Goal: Contribute content: Contribute content

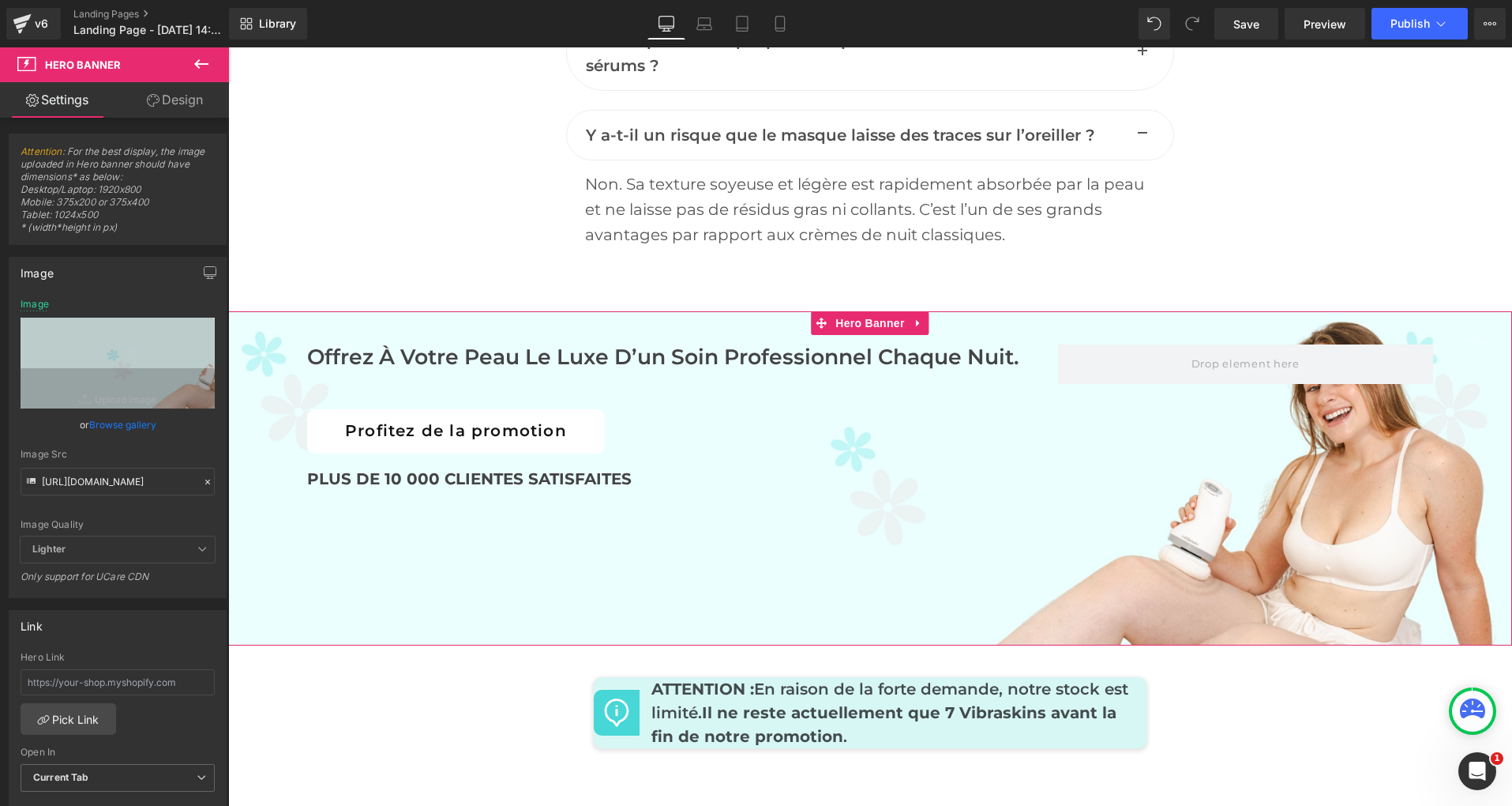
click at [819, 559] on div "Offrez à votre peau le luxe d’un soin professionnel chaque nuit. Heading Profit…" at bounding box center [869, 478] width 1283 height 334
click at [96, 486] on input "[URL][DOMAIN_NAME]" at bounding box center [117, 481] width 194 height 28
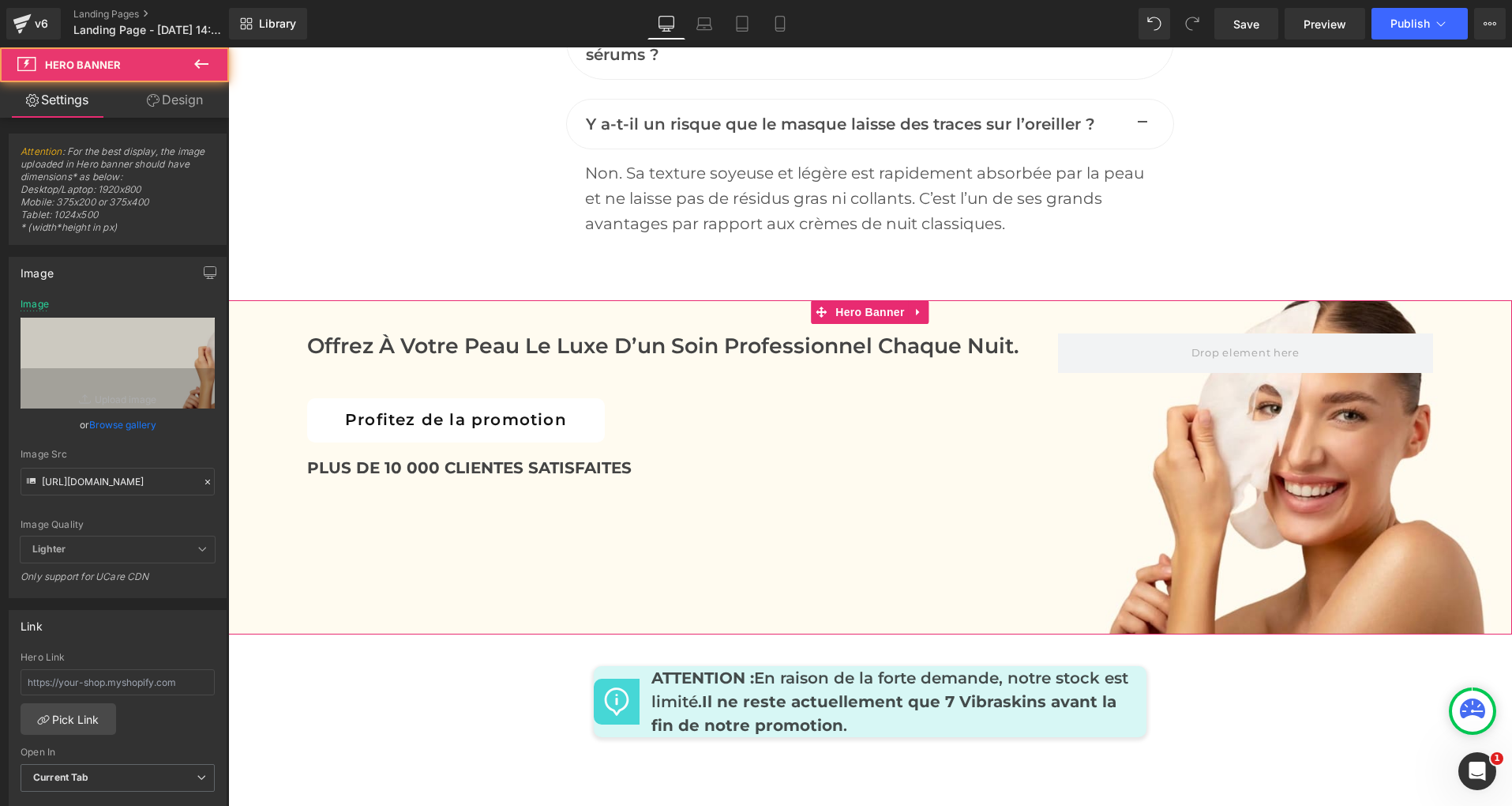
click at [785, 506] on div "Offrez à votre peau le luxe d’un soin professionnel chaque nuit. Heading Profit…" at bounding box center [869, 466] width 1283 height 334
click at [117, 483] on input "[URL][DOMAIN_NAME]" at bounding box center [117, 481] width 194 height 28
paste input "5_1_99eb922d-729e-4d58-bf60-ef0973d42206.jpg?v=1758699124"
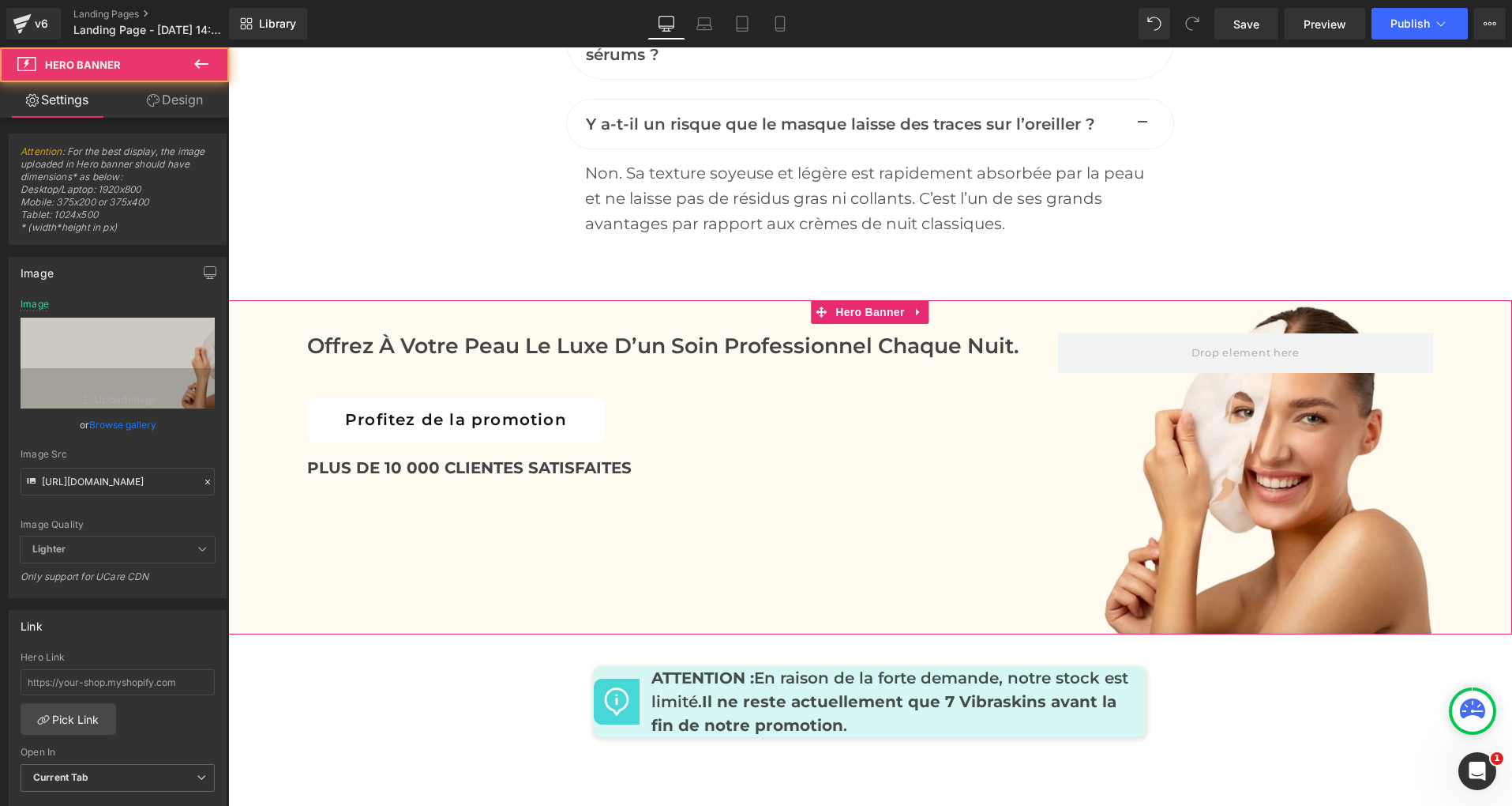
click at [773, 492] on div "Offrez à votre peau le luxe d’un soin professionnel chaque nuit. Heading Profit…" at bounding box center [869, 466] width 1283 height 334
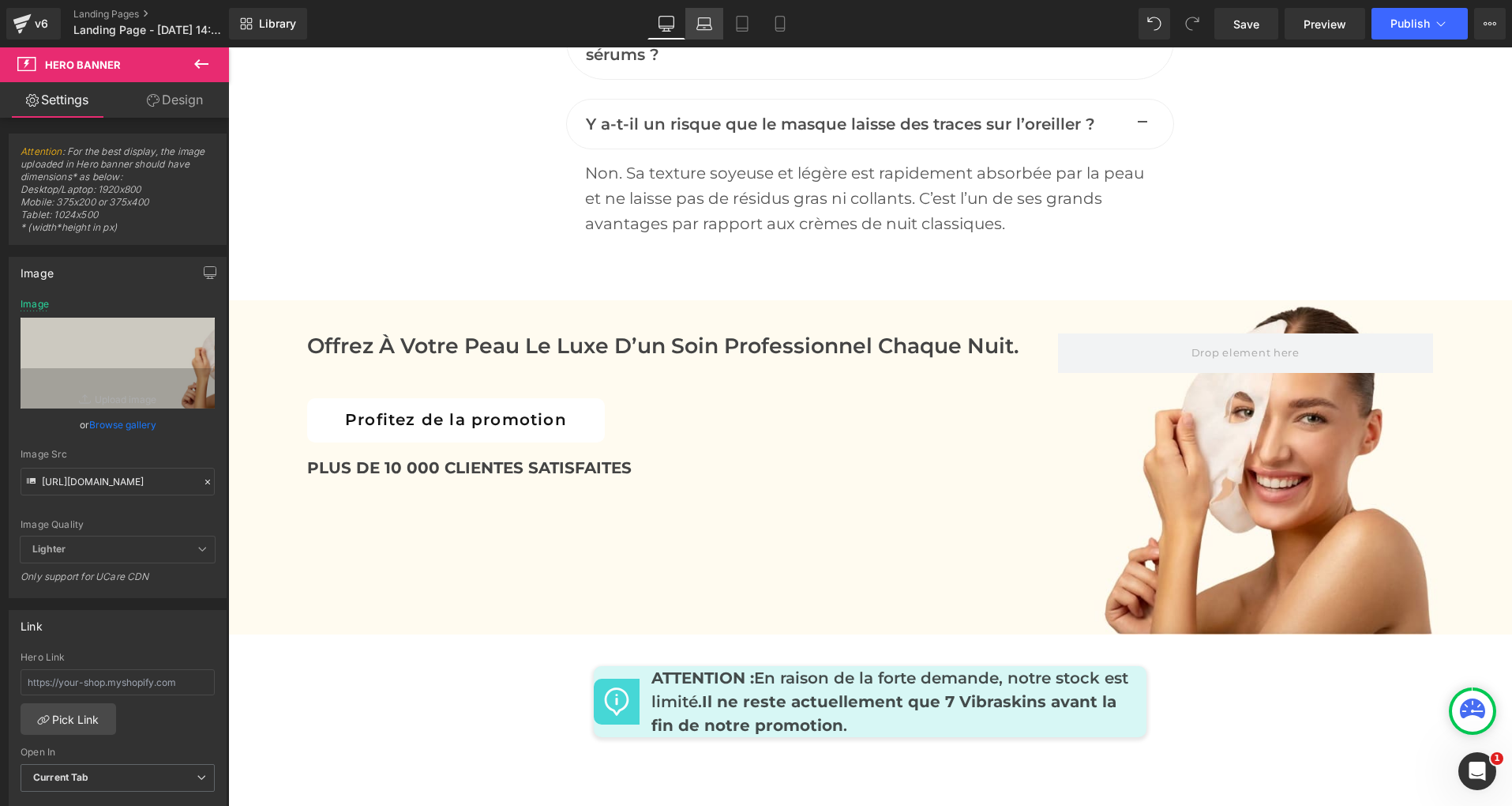
click at [701, 28] on icon at bounding box center [704, 23] width 15 height 15
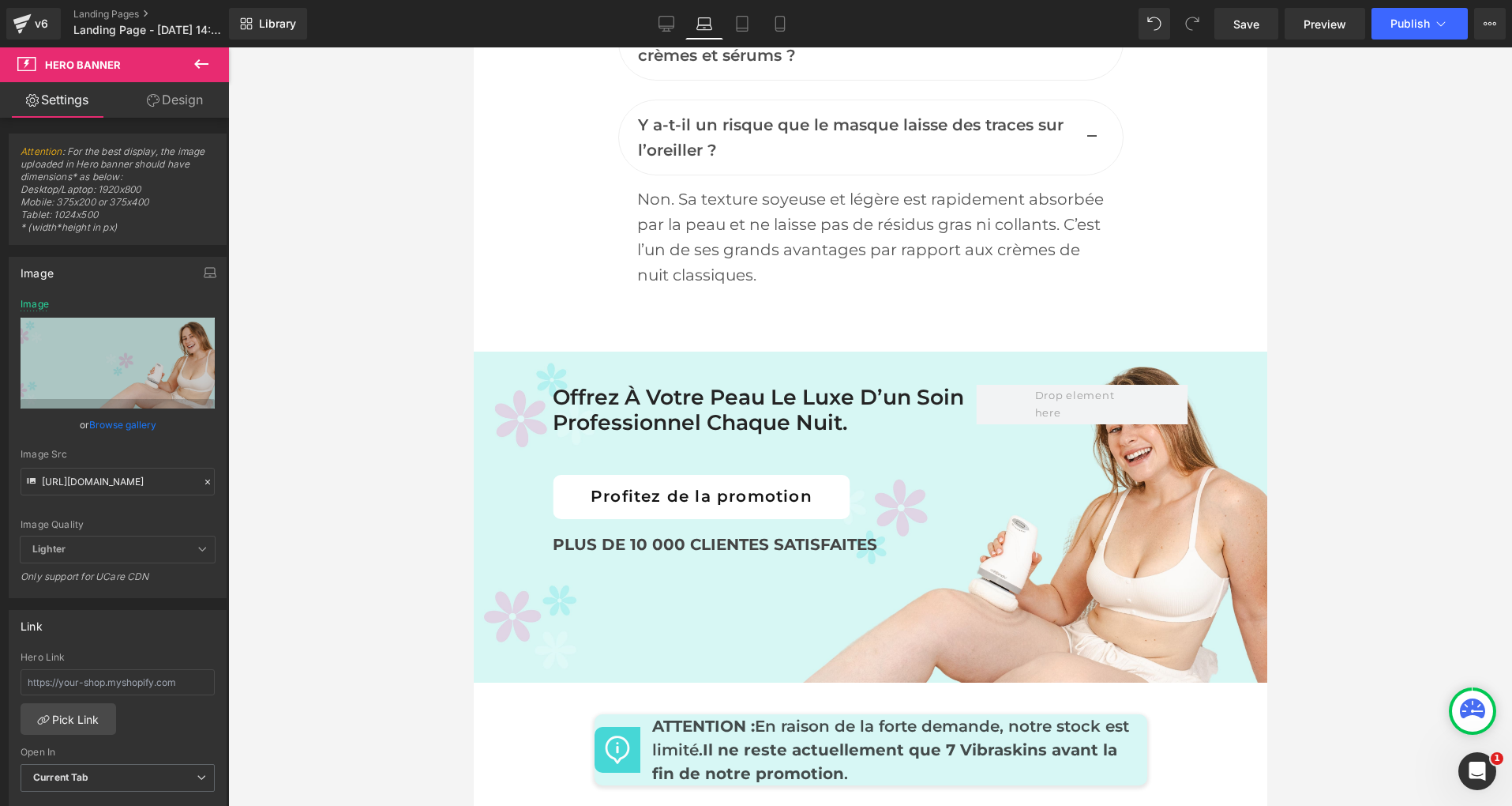
scroll to position [7962, 0]
click at [559, 582] on div "Offrez à votre peau le luxe d’un soin professionnel chaque nuit. Heading Profit…" at bounding box center [869, 516] width 793 height 331
click at [129, 491] on input "[URL][DOMAIN_NAME]" at bounding box center [117, 481] width 194 height 28
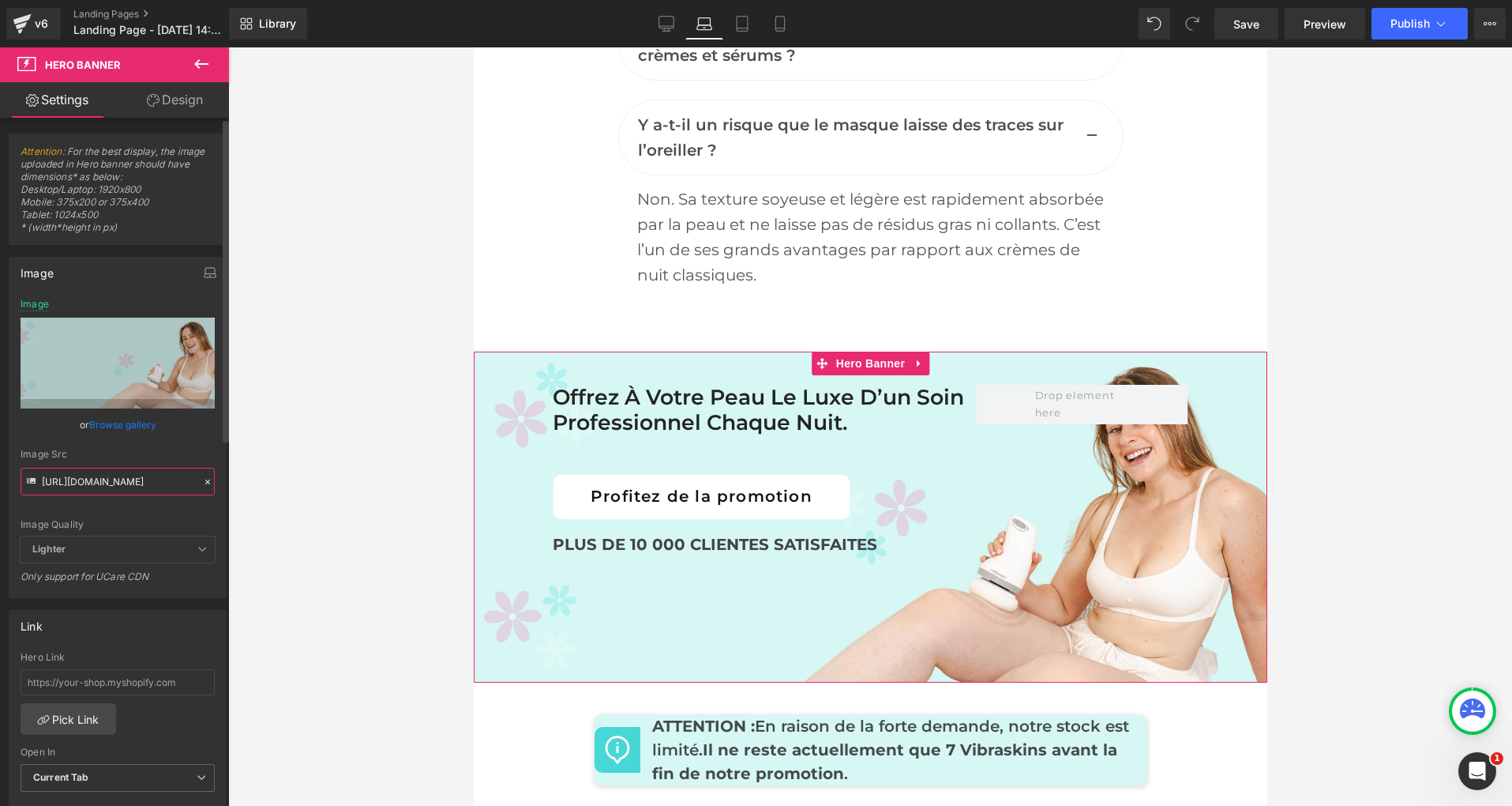
click at [129, 491] on input "[URL][DOMAIN_NAME]" at bounding box center [117, 481] width 194 height 28
paste input "750/4943/5373/files/Bannieres_5_1_99eb922d-729e-4d58-bf60-ef0973d42206.jpg?v=17…"
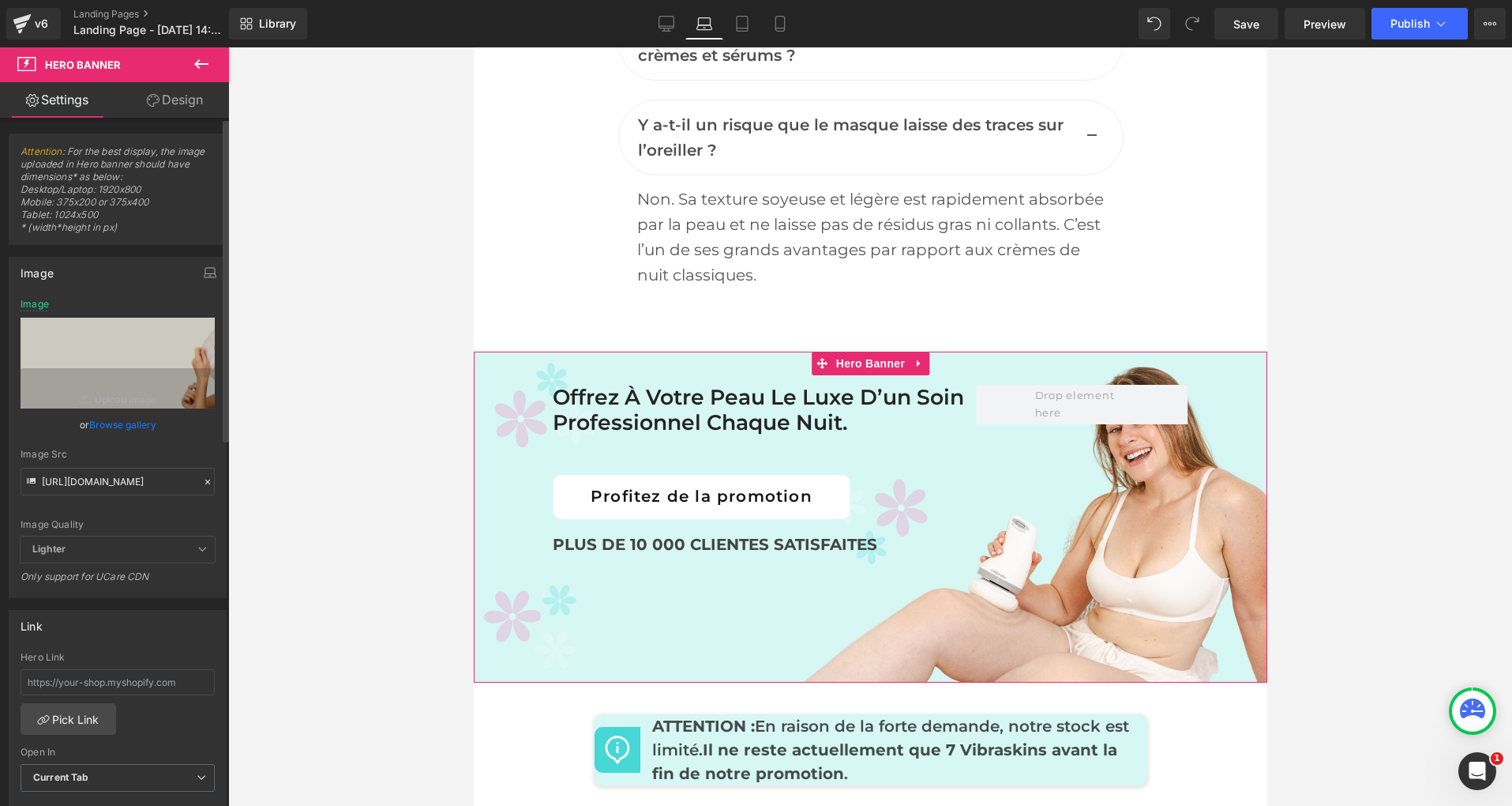
click at [140, 515] on div "Image Quality Lighter Lightest Lighter Lighter Lightest Only support for UCare …" at bounding box center [117, 416] width 194 height 238
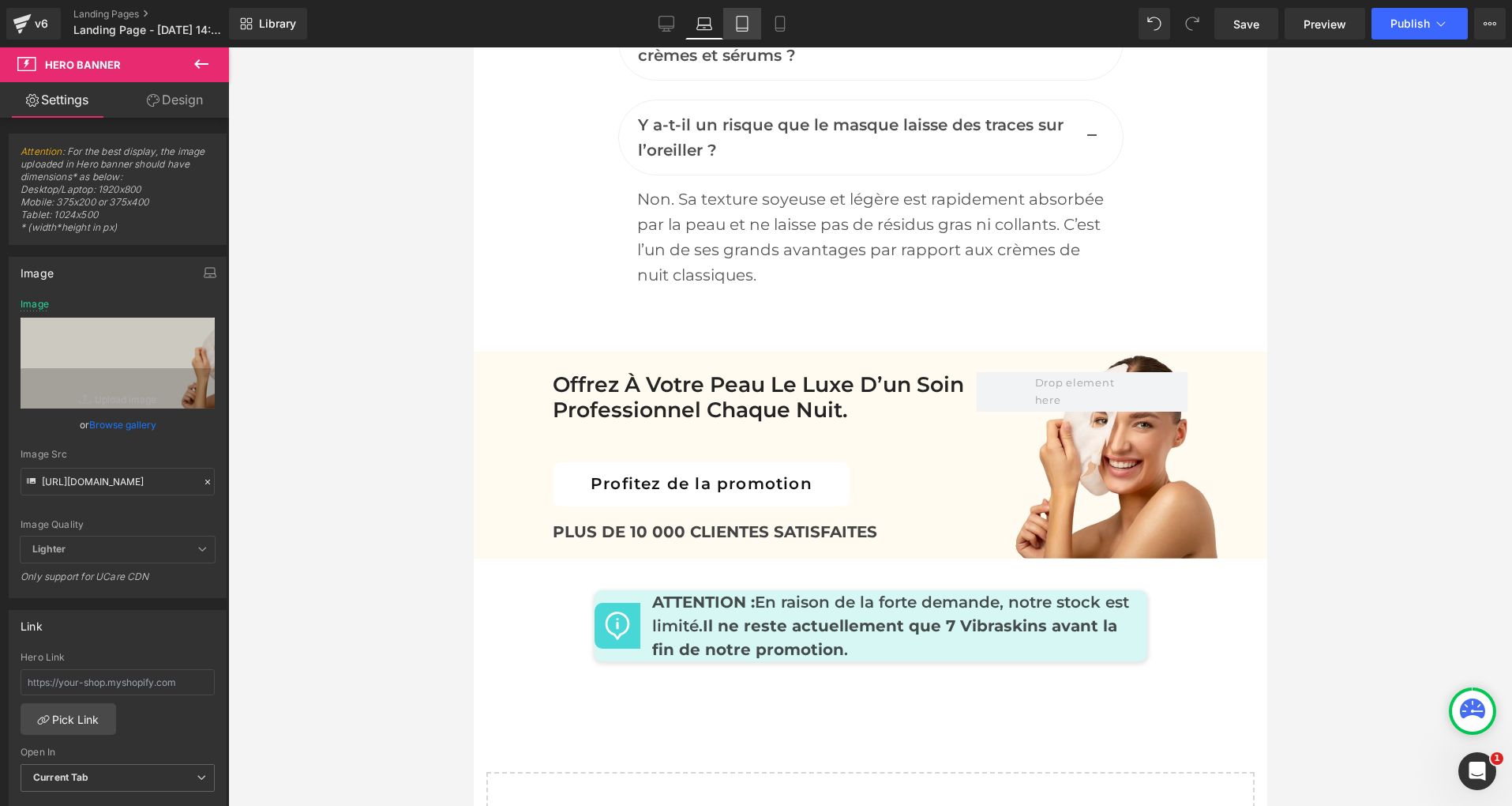
click at [739, 32] on link "Tablet" at bounding box center [741, 23] width 37 height 32
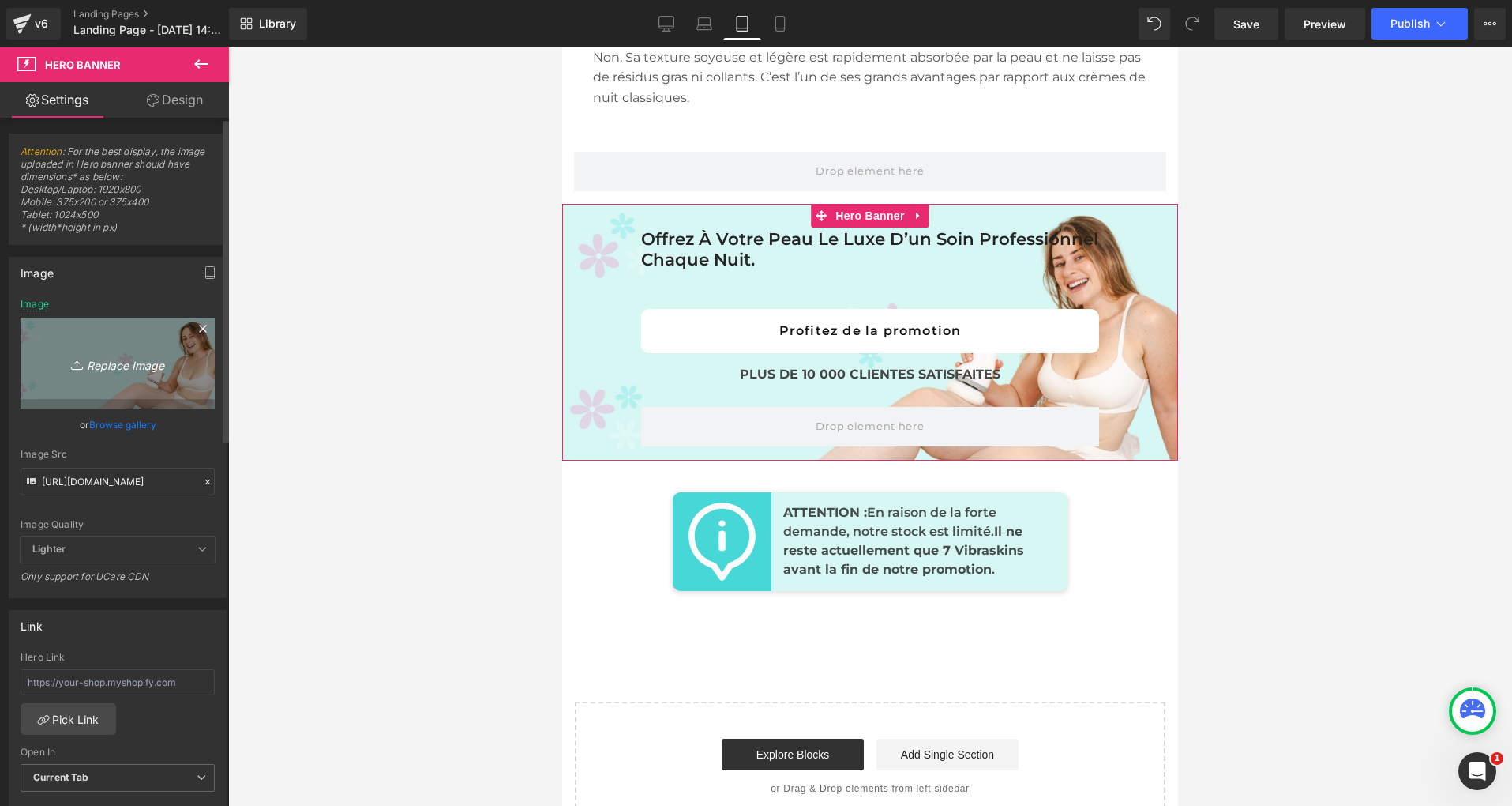
scroll to position [9095, 0]
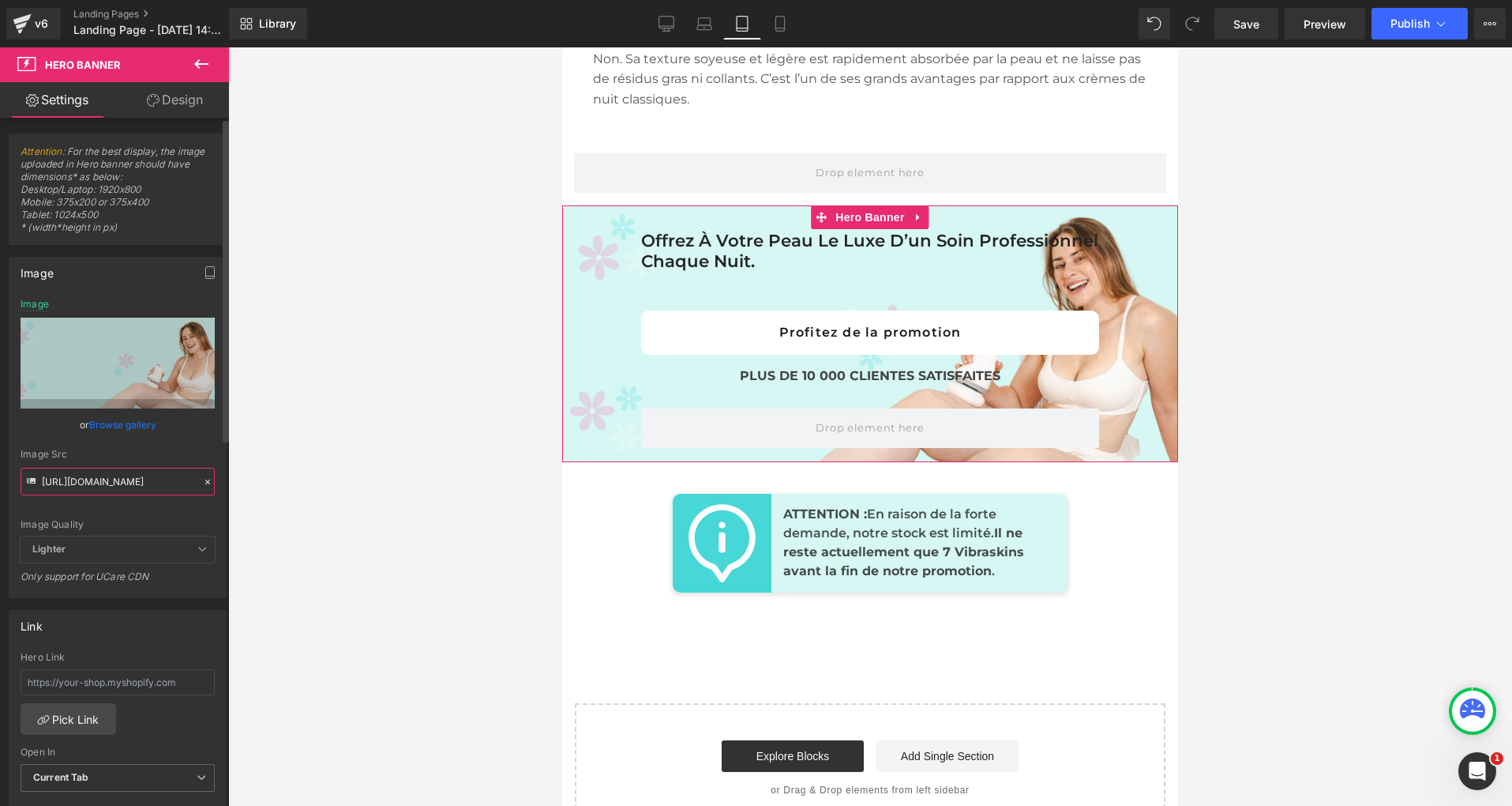
click at [86, 493] on input "[URL][DOMAIN_NAME]" at bounding box center [117, 481] width 194 height 28
paste input "750/4943/5373/files/Bannieres_5_1_99eb922d-729e-4d58-bf60-ef0973d42206.jpg?v=17…"
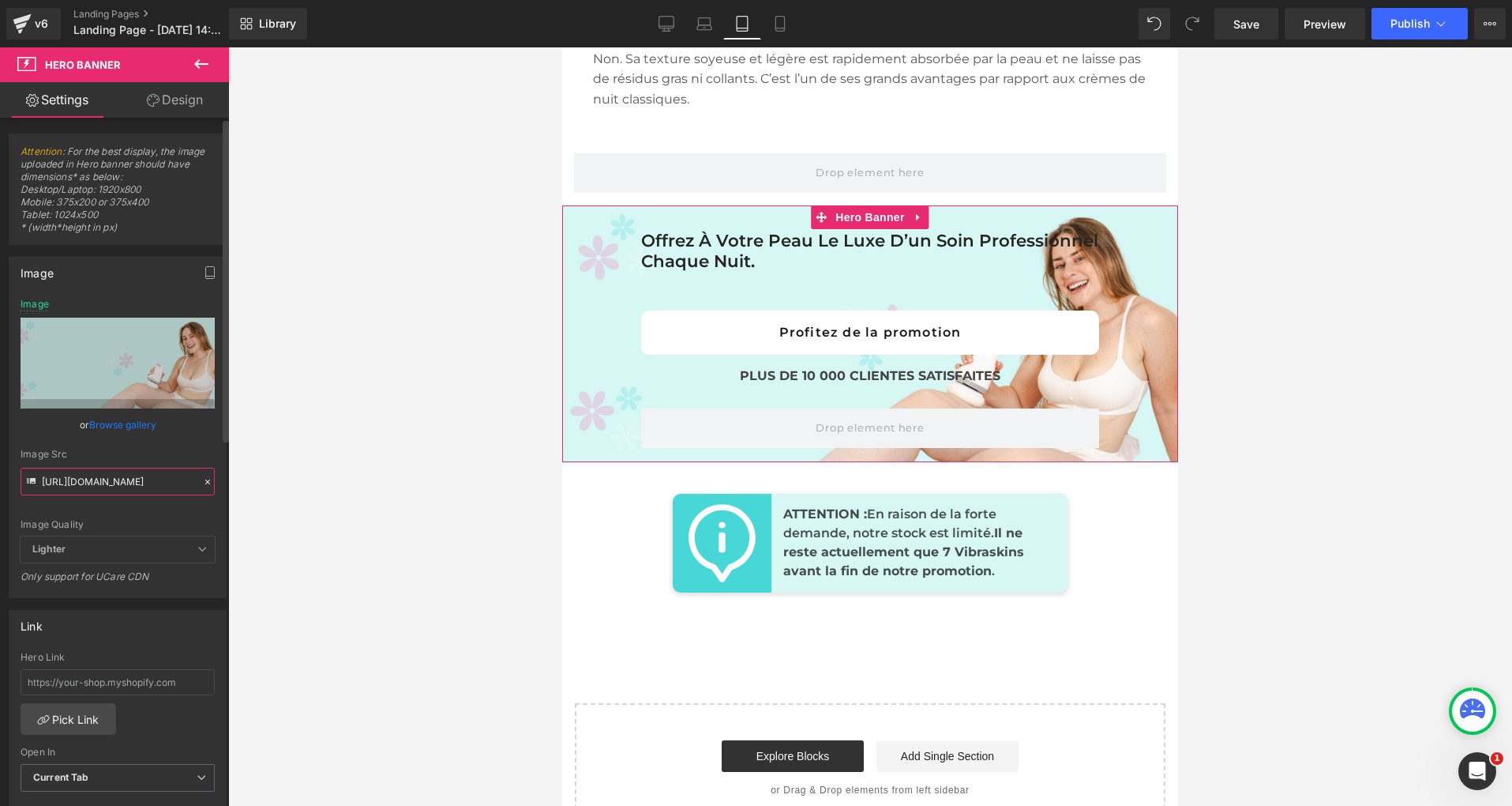
scroll to position [0, 457]
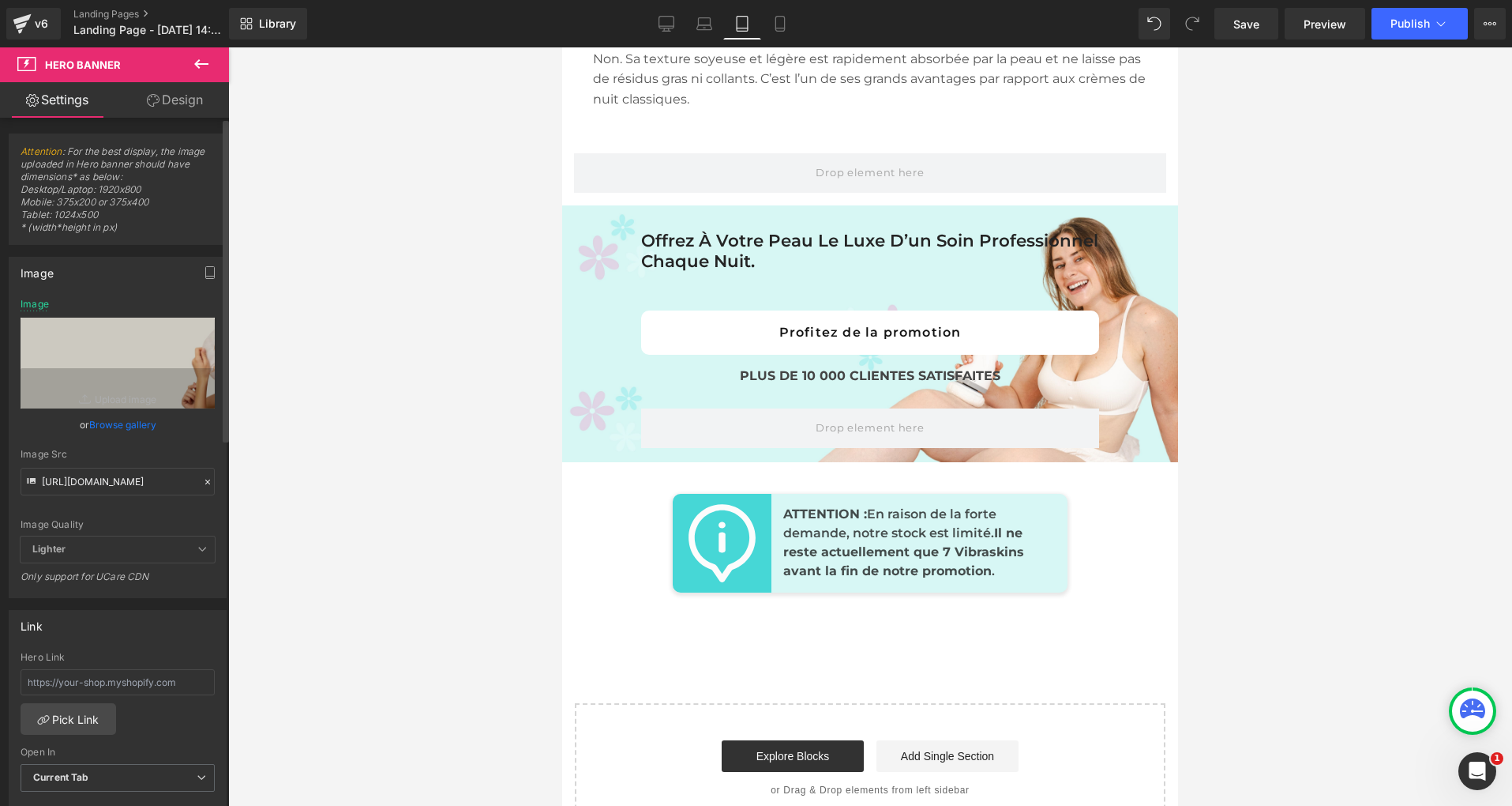
click at [170, 453] on div "Image Src" at bounding box center [117, 453] width 194 height 11
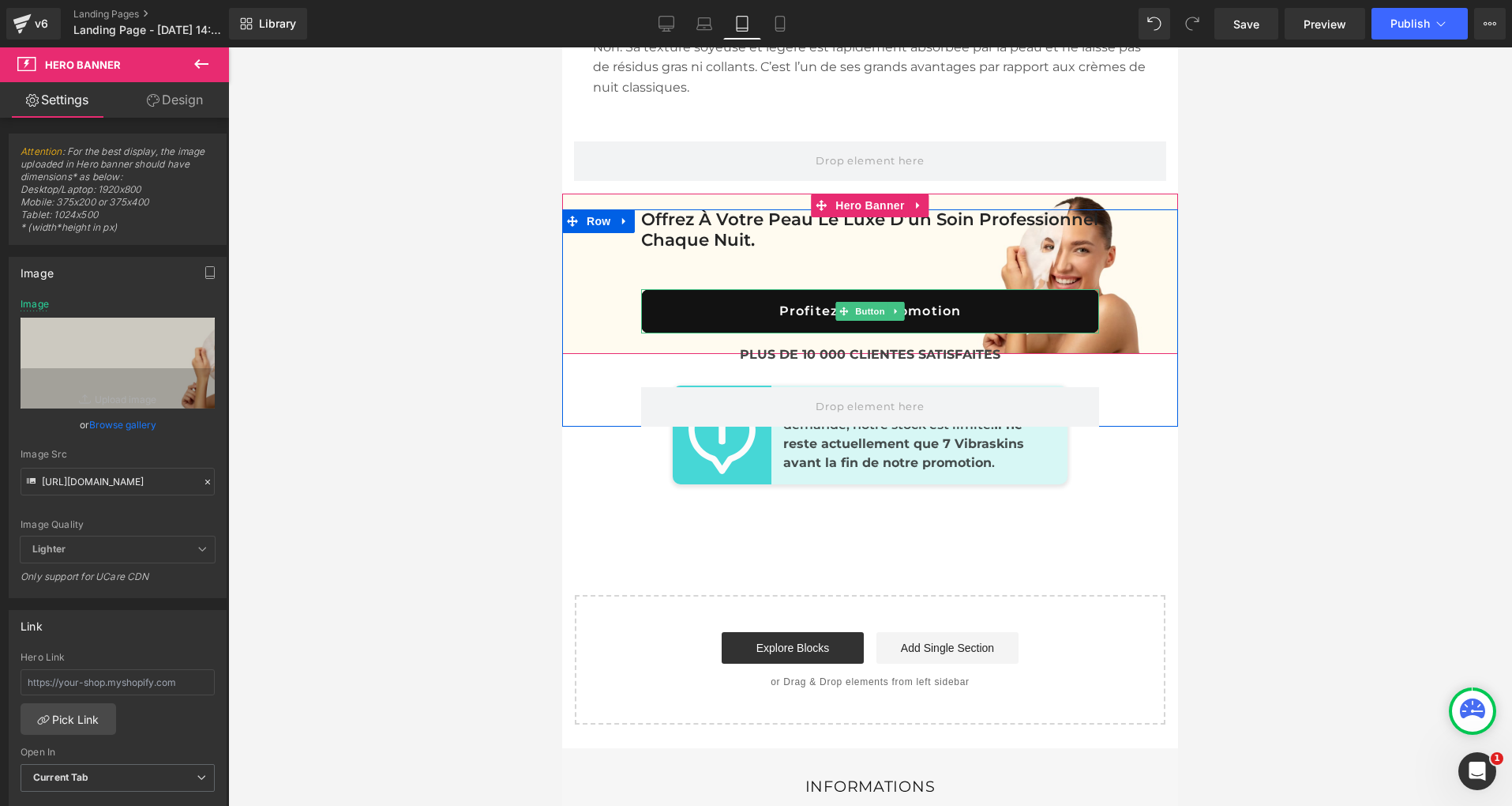
scroll to position [9107, 0]
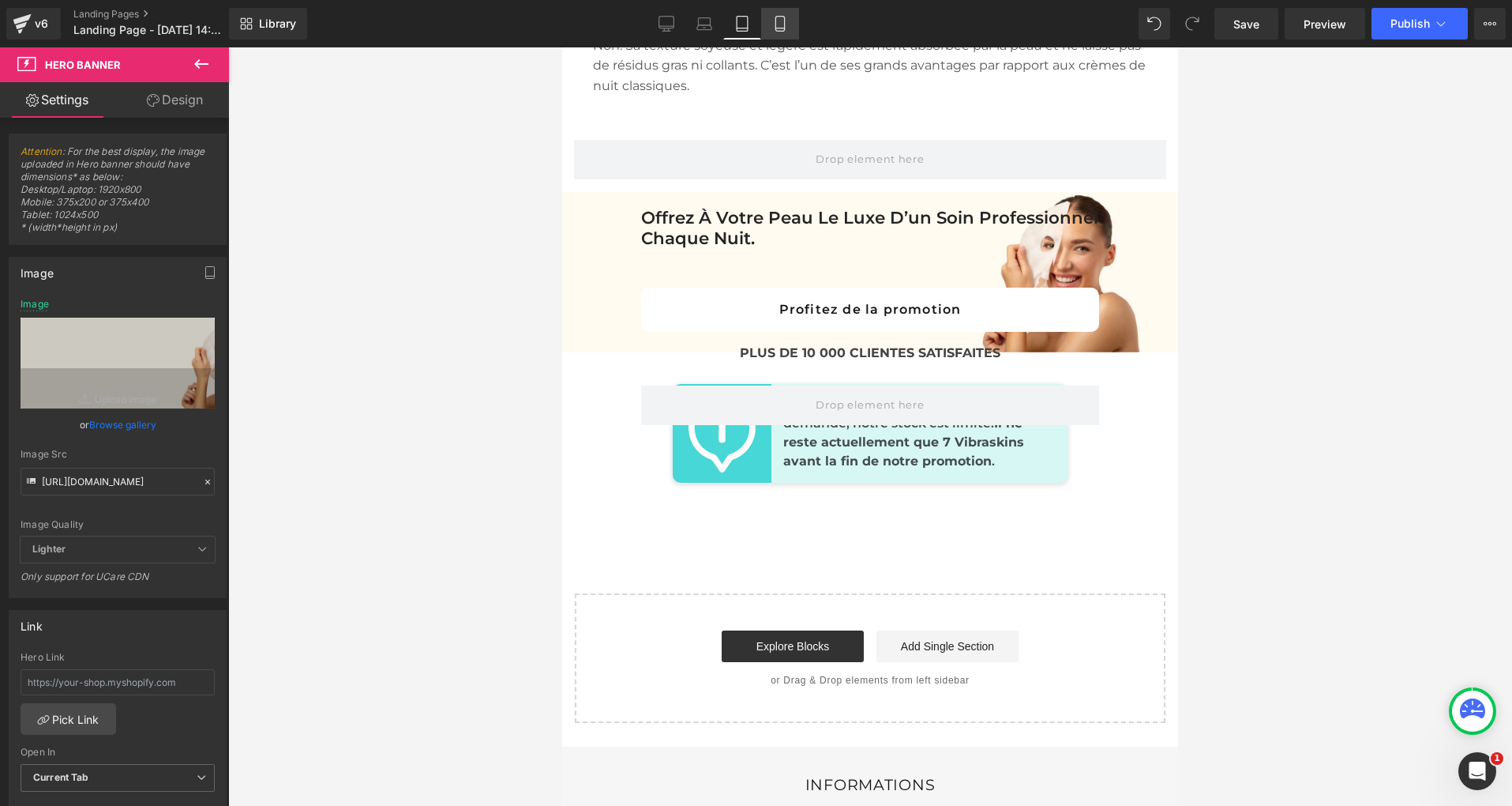
click at [775, 24] on icon at bounding box center [780, 23] width 15 height 15
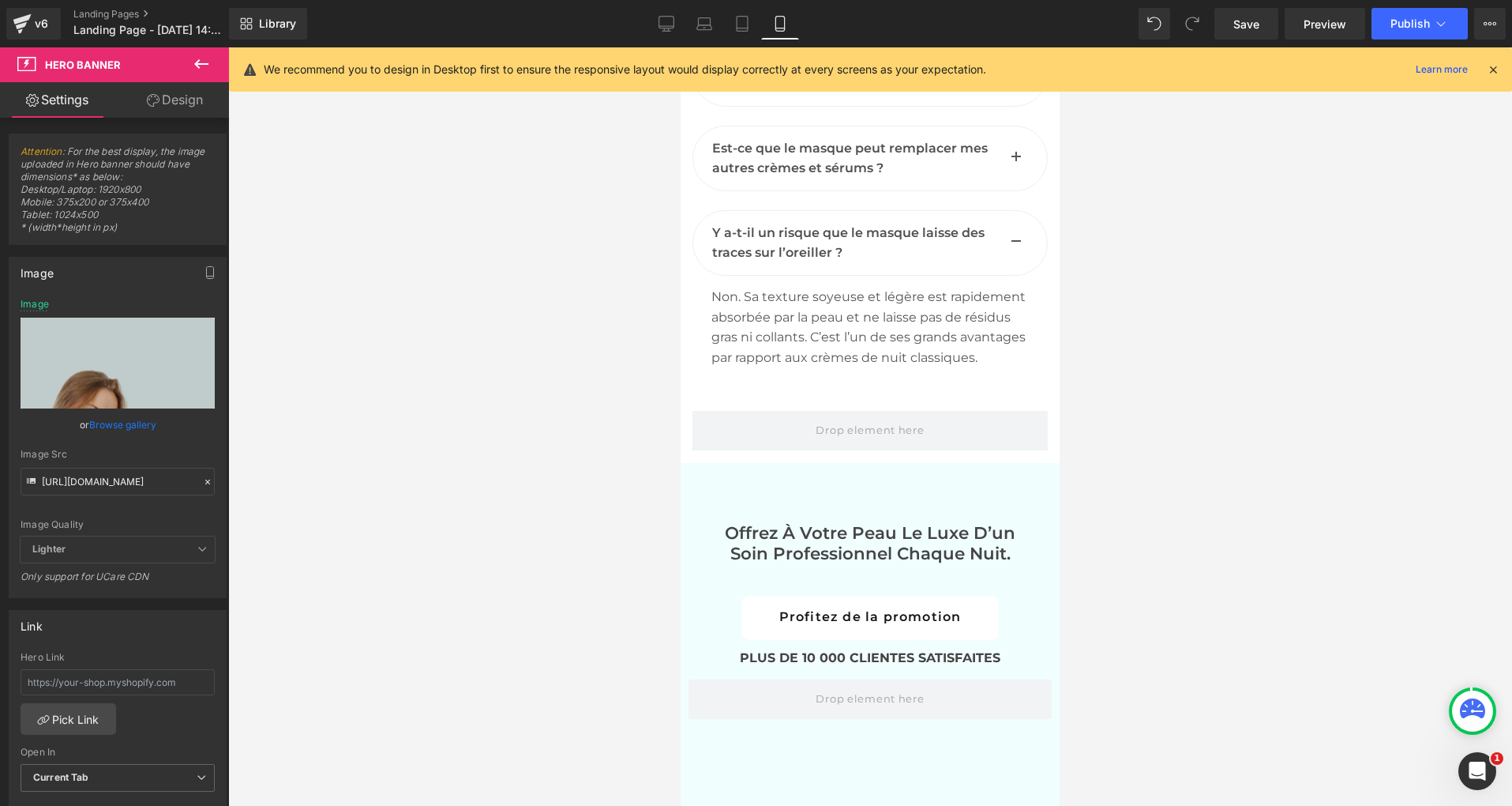
scroll to position [9311, 0]
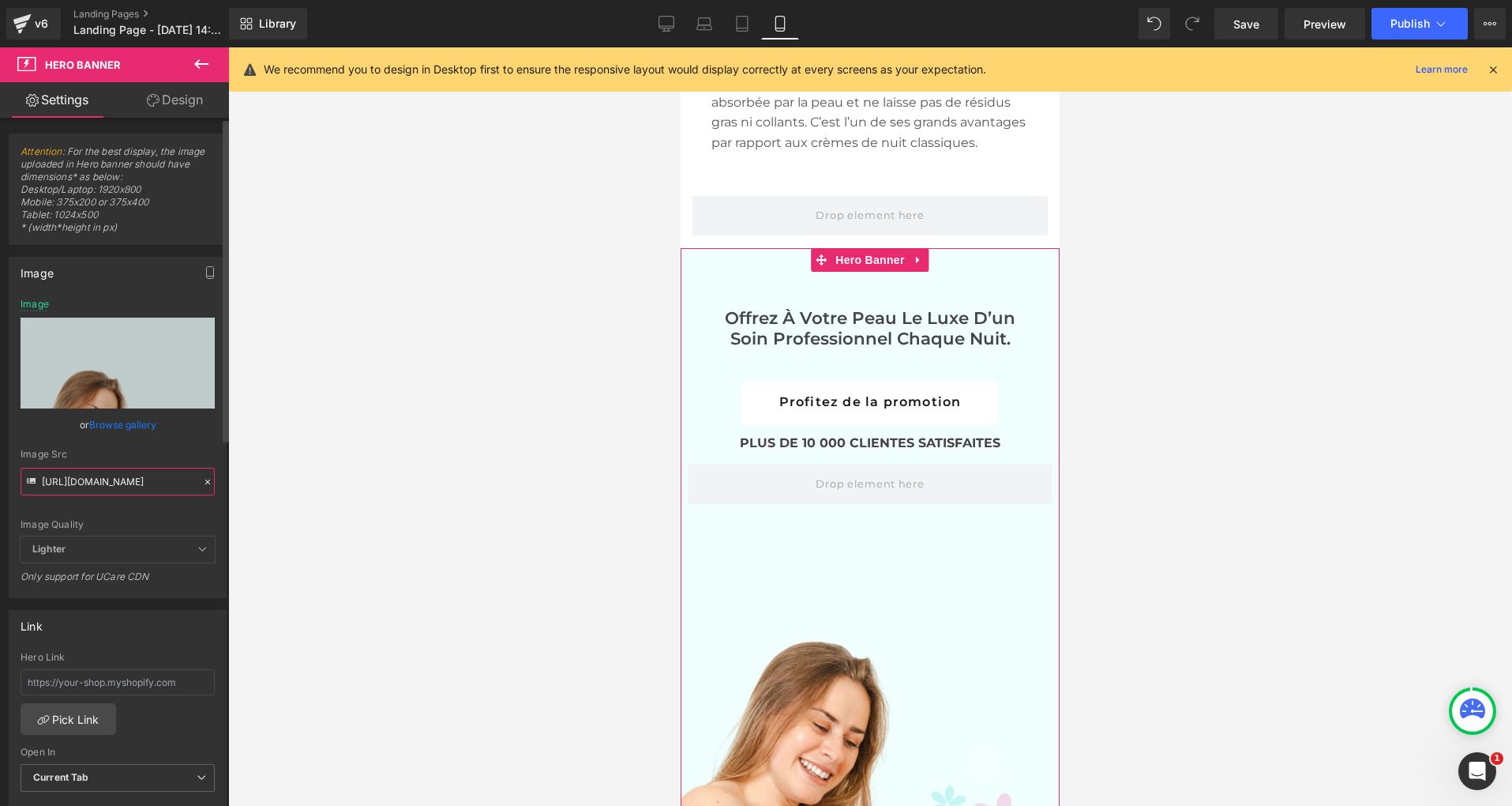
click at [123, 479] on input "[URL][DOMAIN_NAME]" at bounding box center [117, 481] width 194 height 28
paste input "750/4943/5373/files/Bannieres_Mobile_7_1_f568fd93-827a-4229-b858-58bdcb6f4f23.j…"
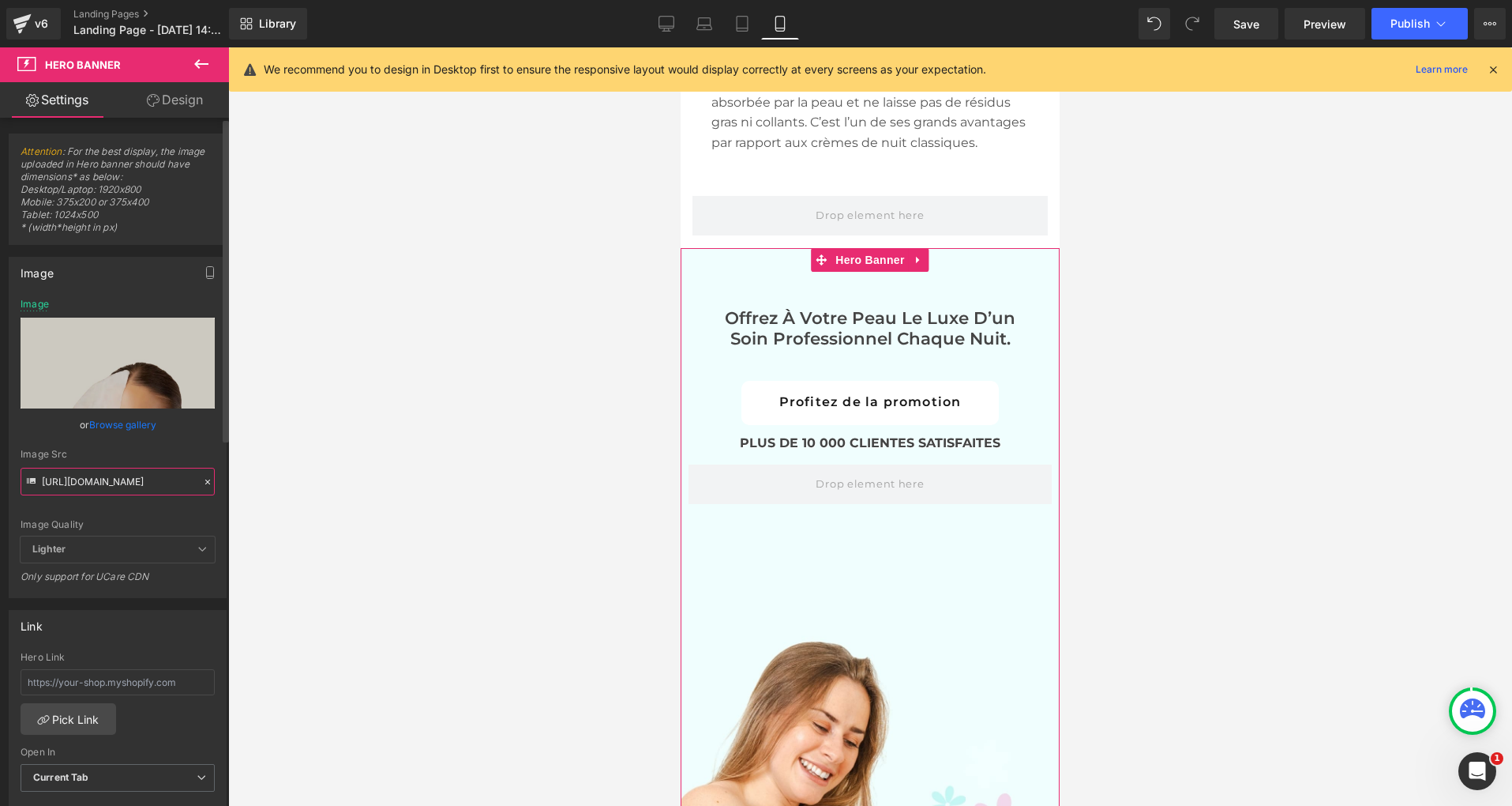
type input "[URL][DOMAIN_NAME]"
click at [176, 435] on div "Image Quality Lighter Lightest Lighter Lighter Lightest Only support for UCare …" at bounding box center [117, 416] width 194 height 238
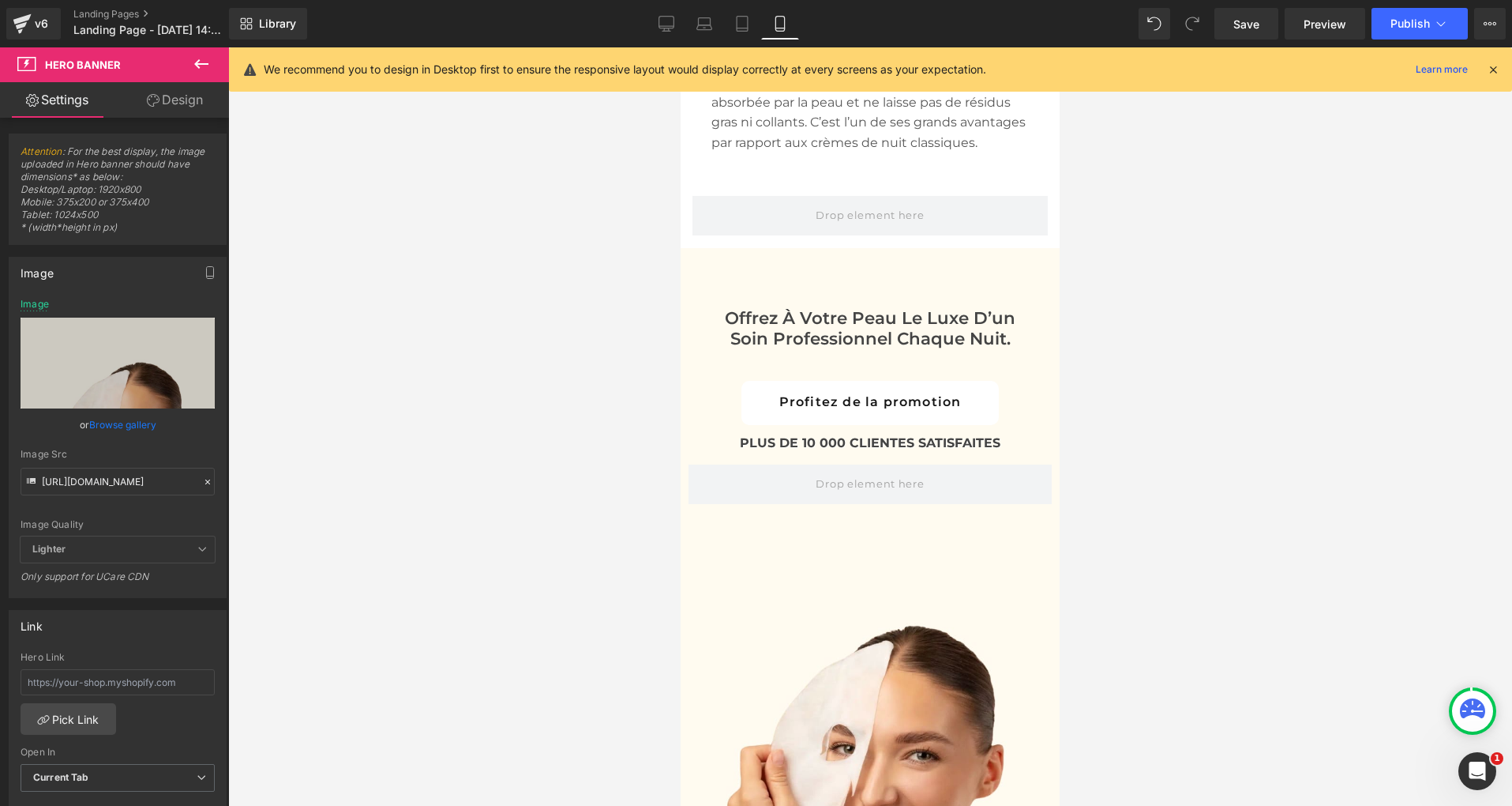
click at [401, 417] on div at bounding box center [869, 426] width 1283 height 758
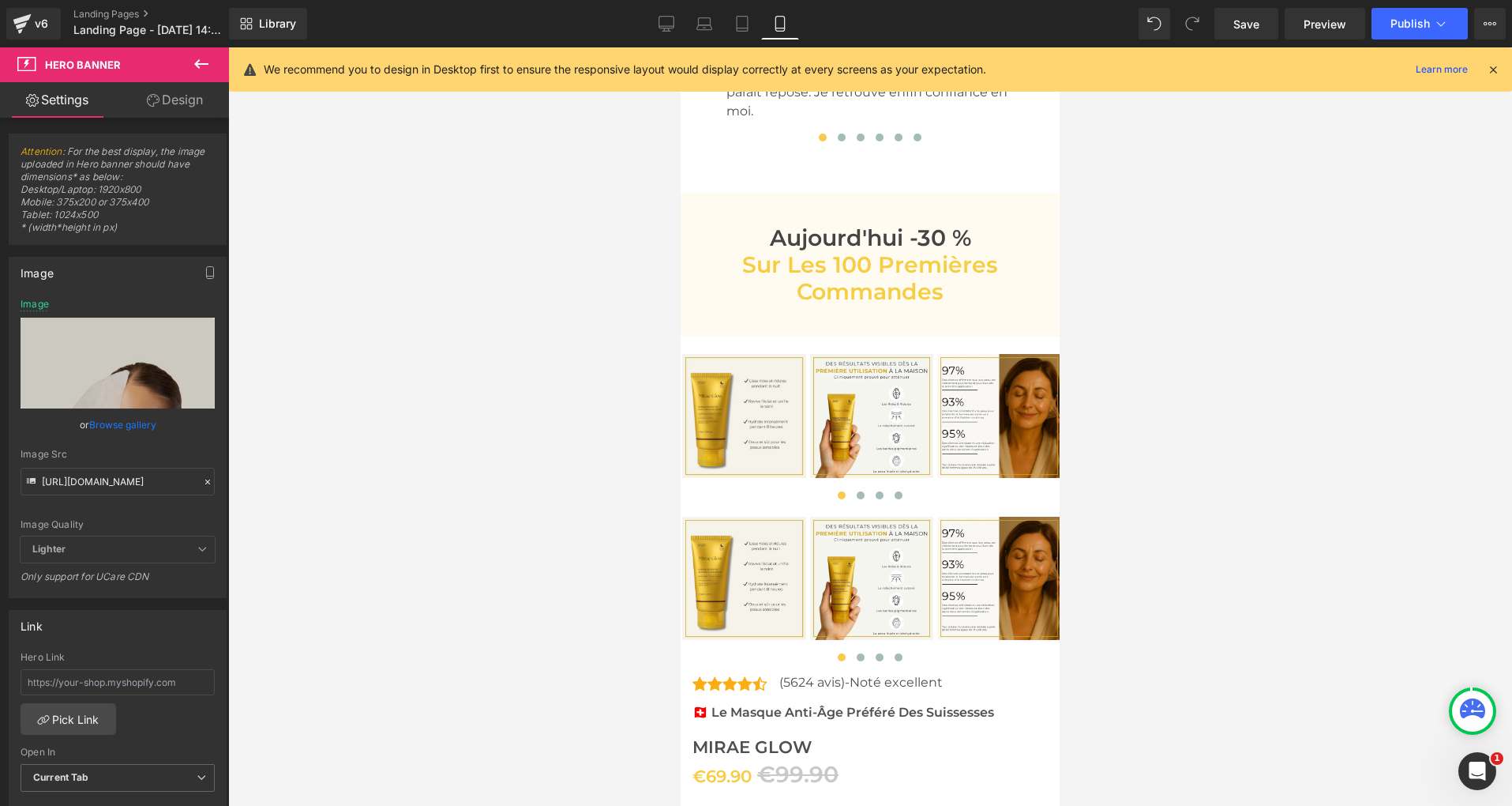
scroll to position [7311, 0]
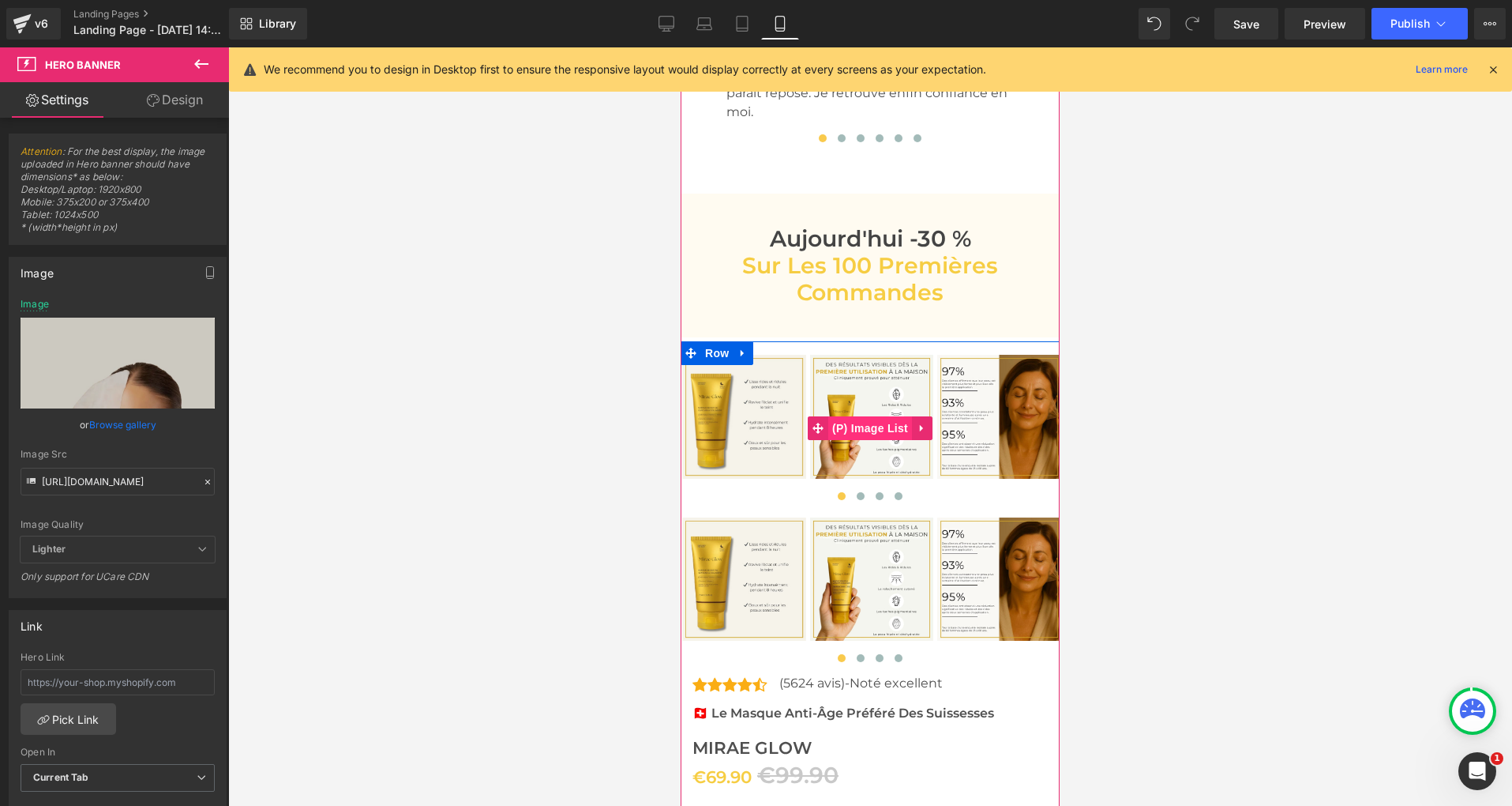
click at [867, 416] on span "(P) Image List" at bounding box center [869, 428] width 84 height 24
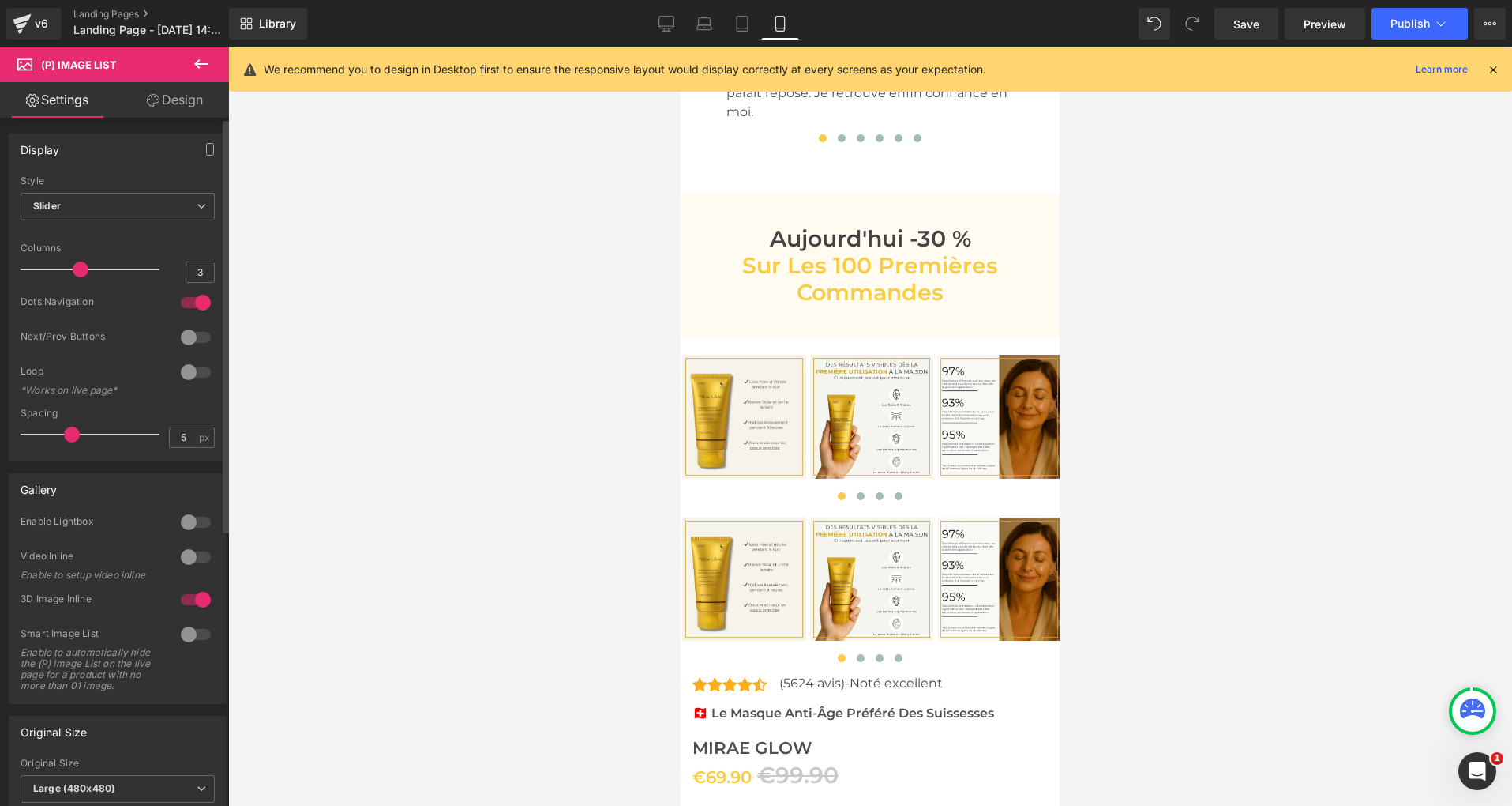
scroll to position [10, 0]
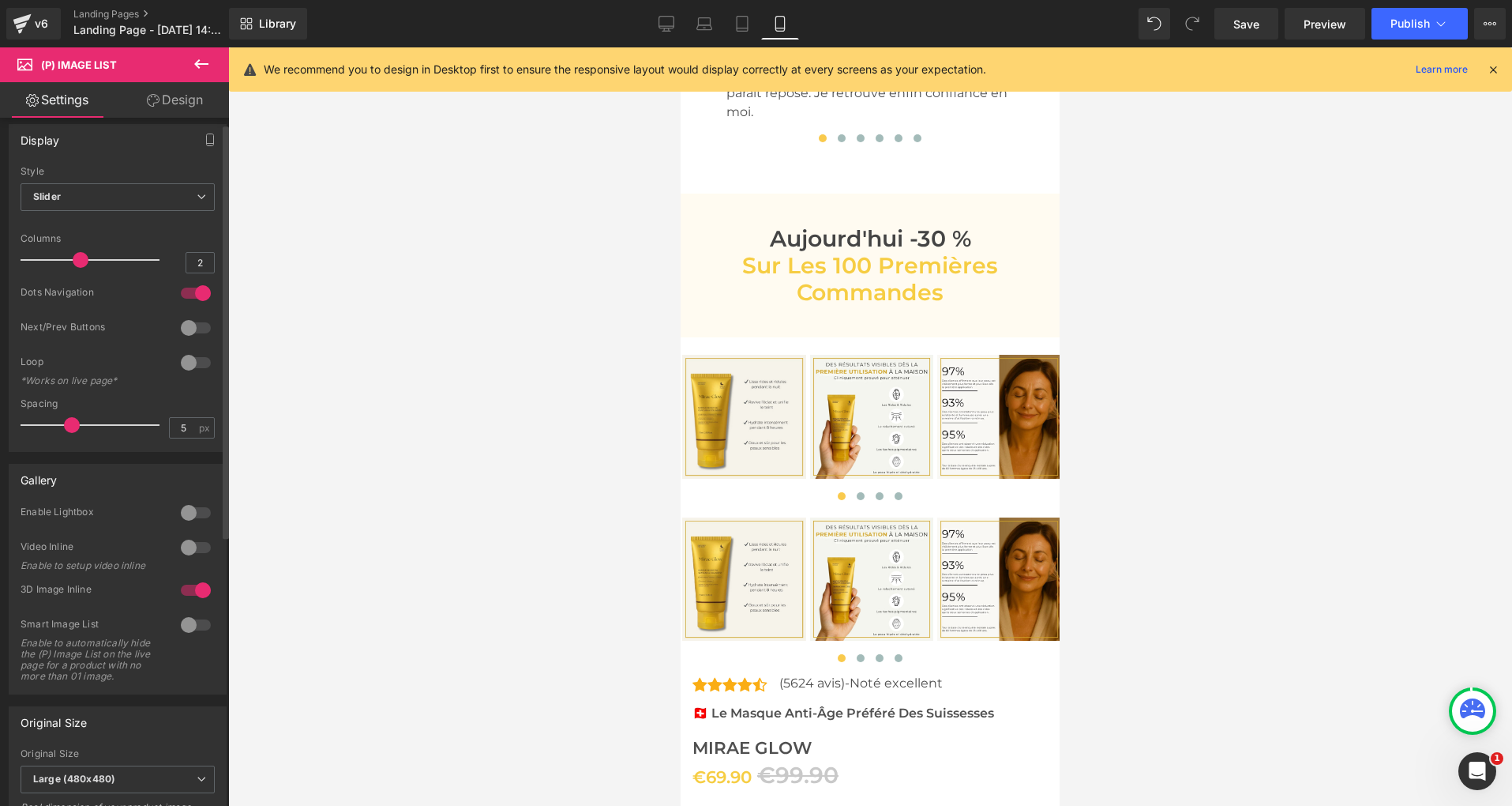
type input "1"
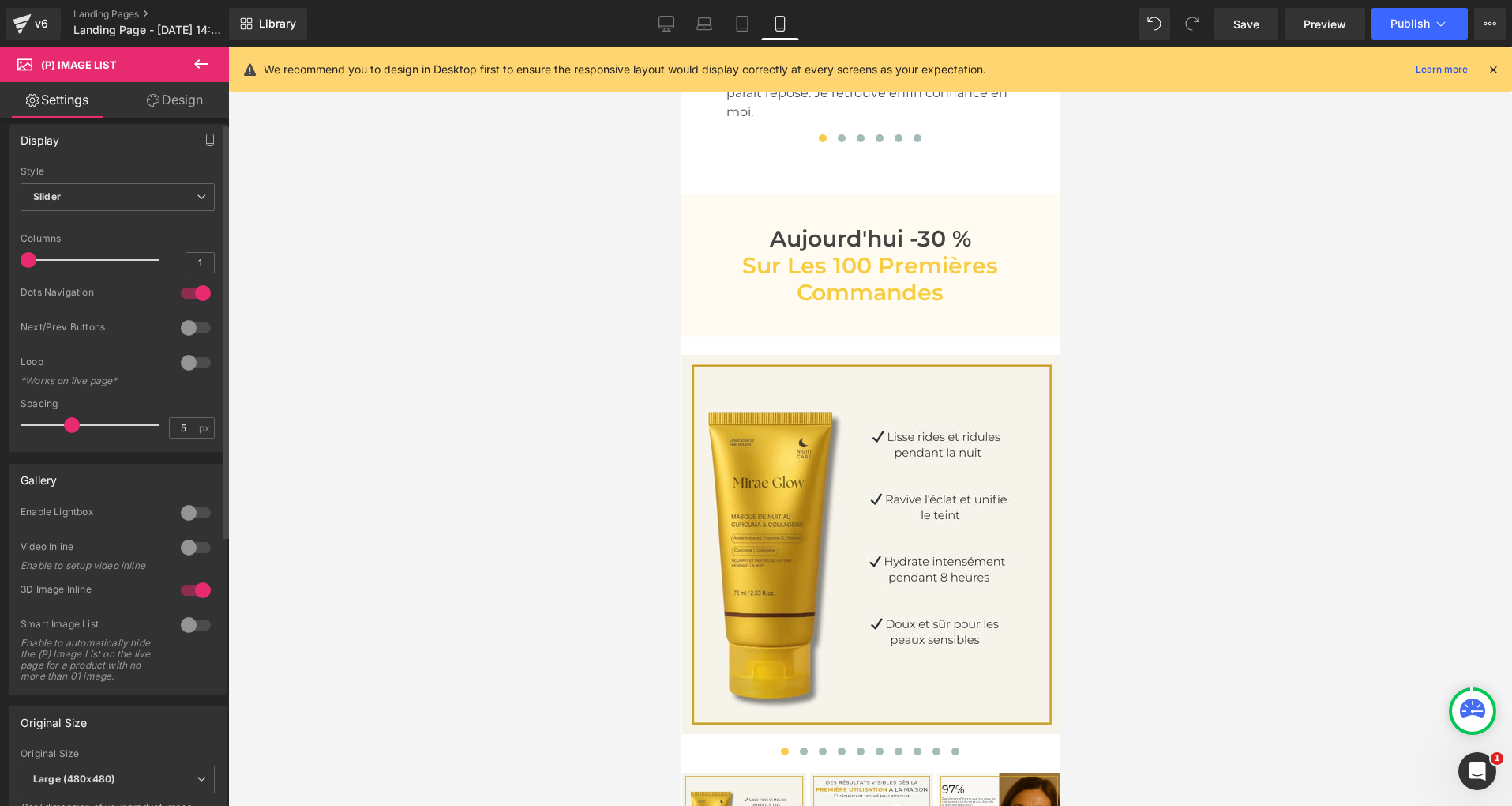
drag, startPoint x: 73, startPoint y: 263, endPoint x: 8, endPoint y: 261, distance: 65.0
click at [9, 261] on div "Display Default Slider Style Slider Default Slider 1 Columns 1 4 Columns 4 3 Co…" at bounding box center [117, 288] width 218 height 328
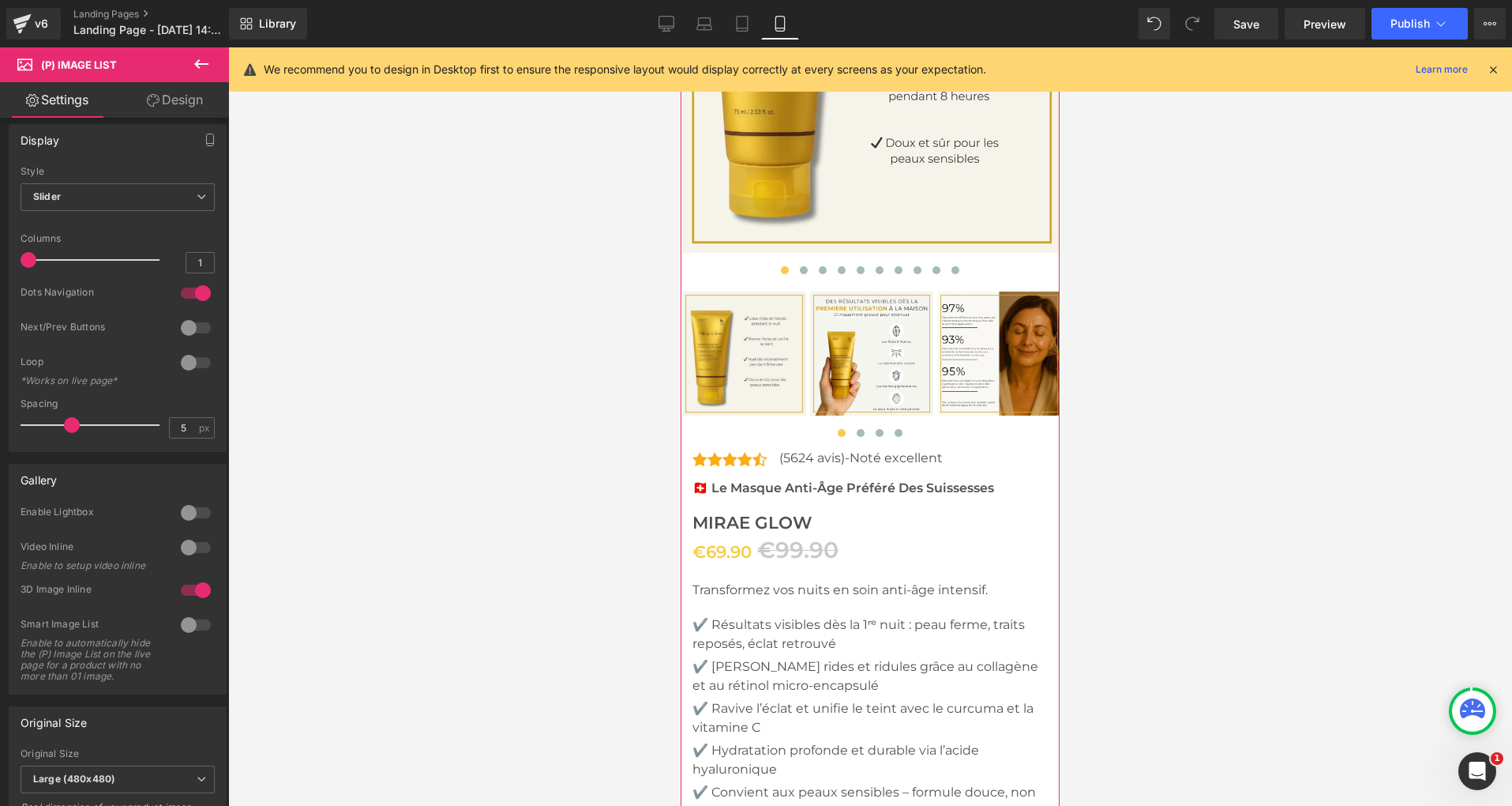
scroll to position [7794, 0]
click at [193, 299] on div at bounding box center [195, 293] width 37 height 25
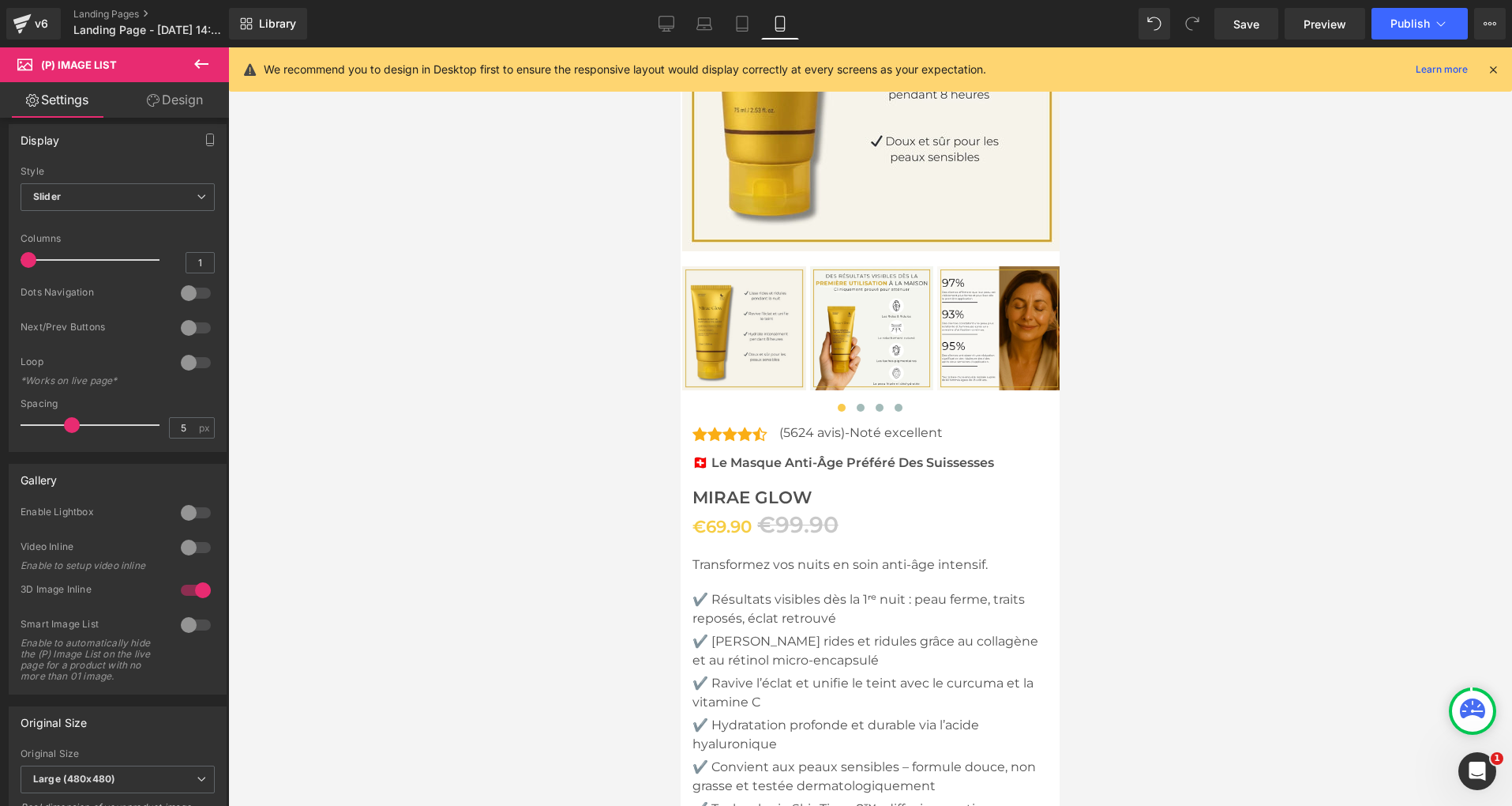
click at [642, 297] on div at bounding box center [869, 426] width 1283 height 758
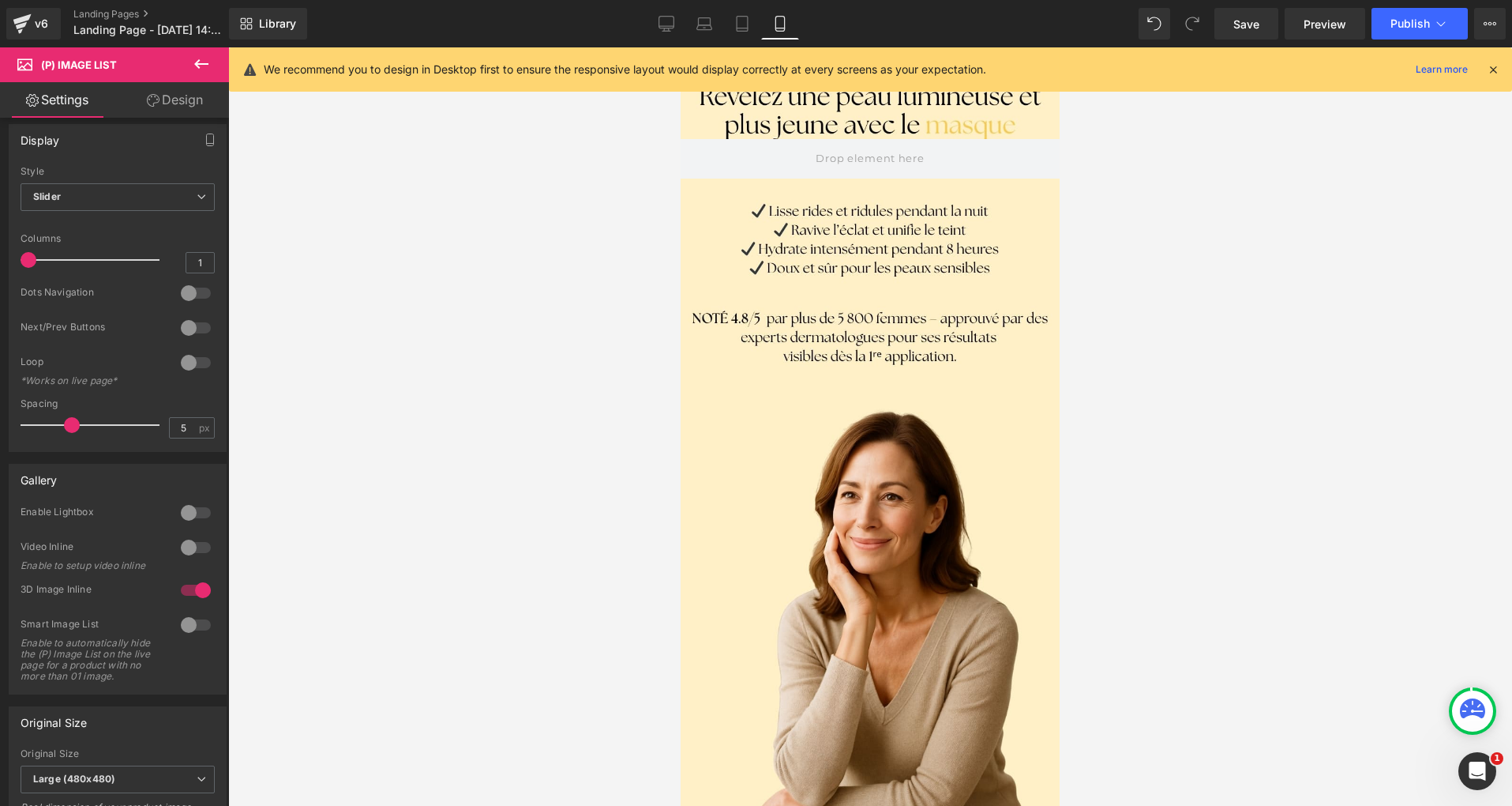
scroll to position [81, 0]
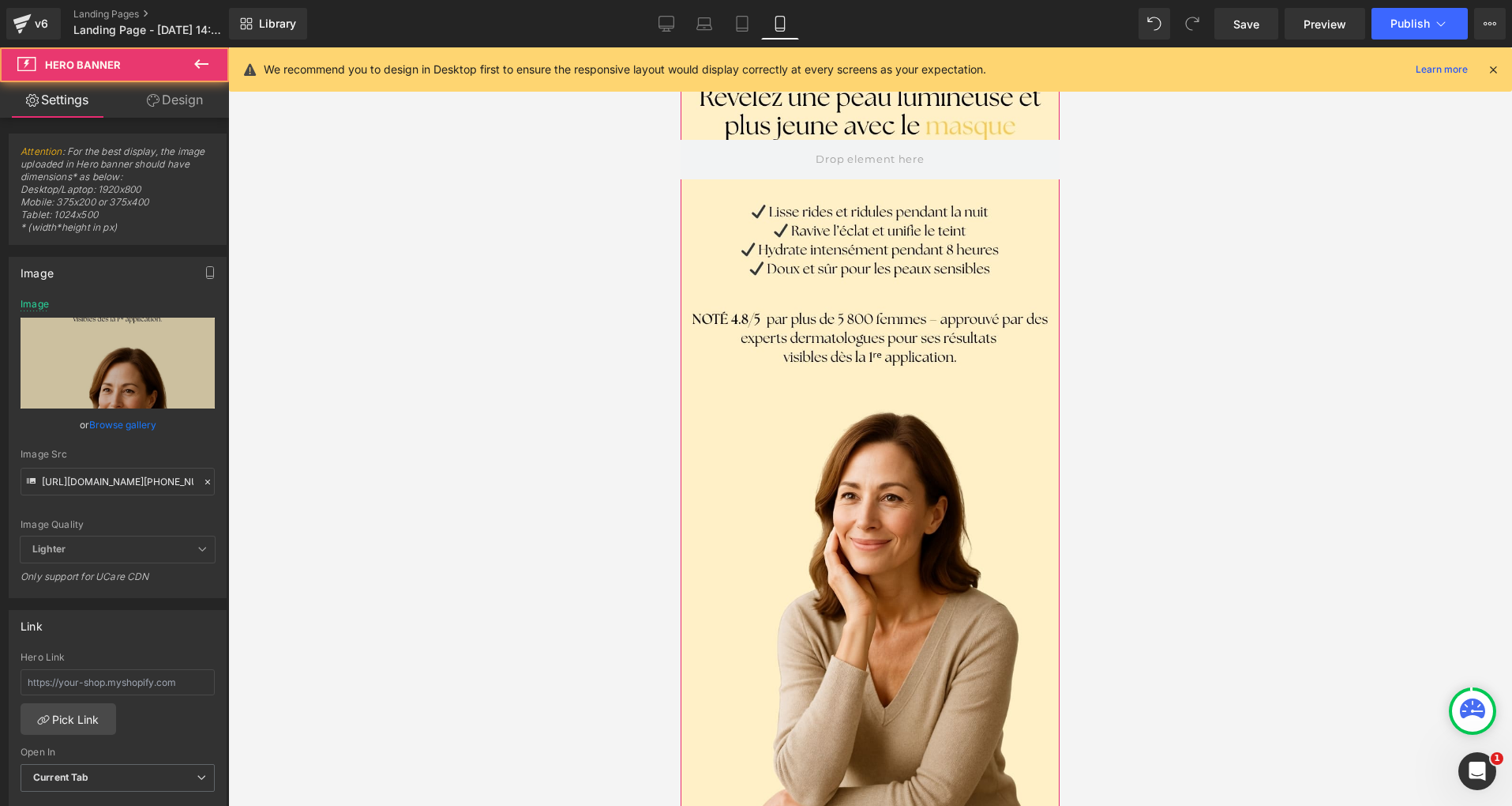
click at [711, 470] on div at bounding box center [870, 443] width 379 height 758
click at [112, 476] on input "[URL][DOMAIN_NAME][PHONE_NUMBER]" at bounding box center [117, 481] width 194 height 28
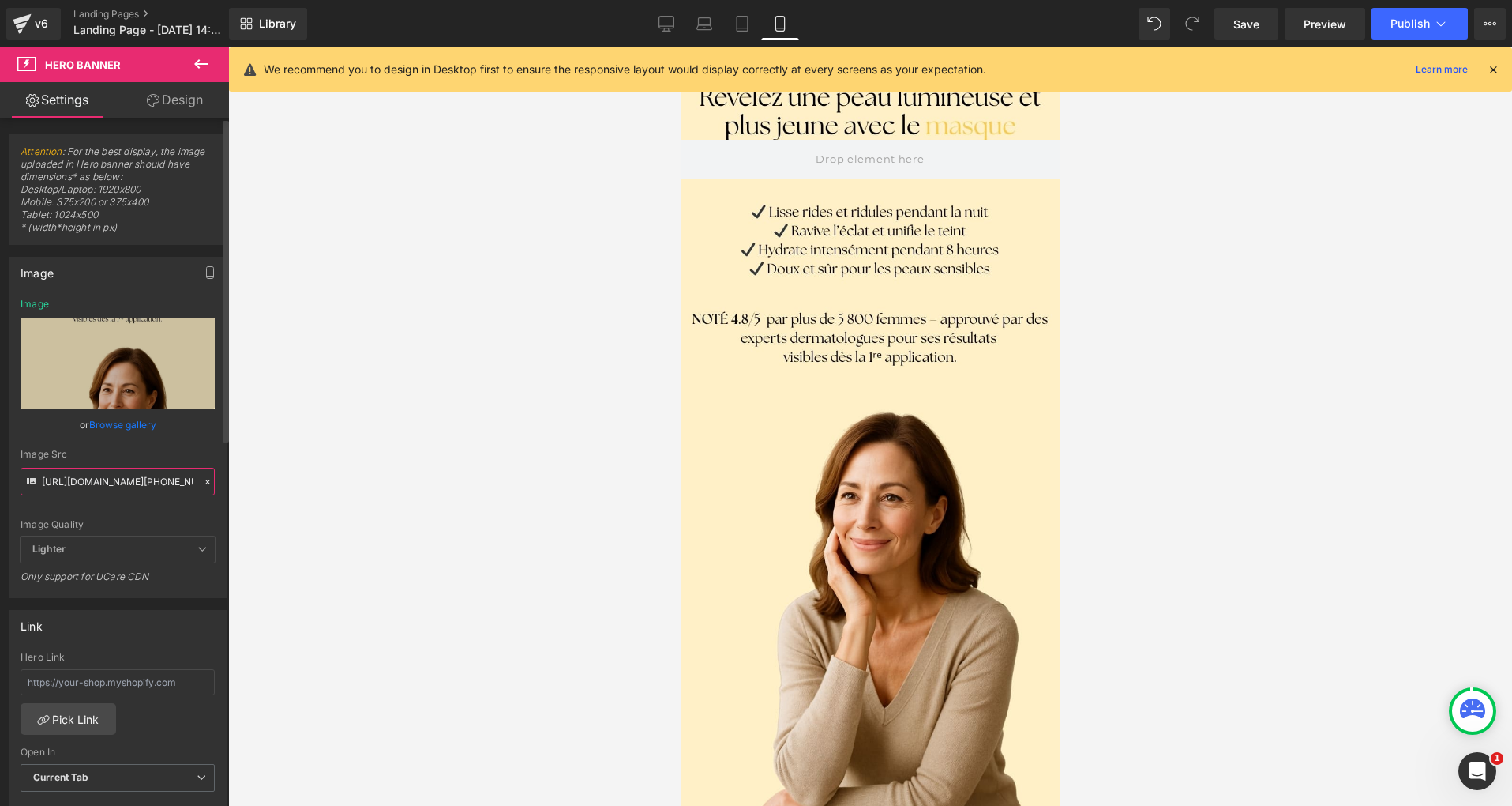
click at [112, 476] on input "[URL][DOMAIN_NAME][PHONE_NUMBER]" at bounding box center [117, 481] width 194 height 28
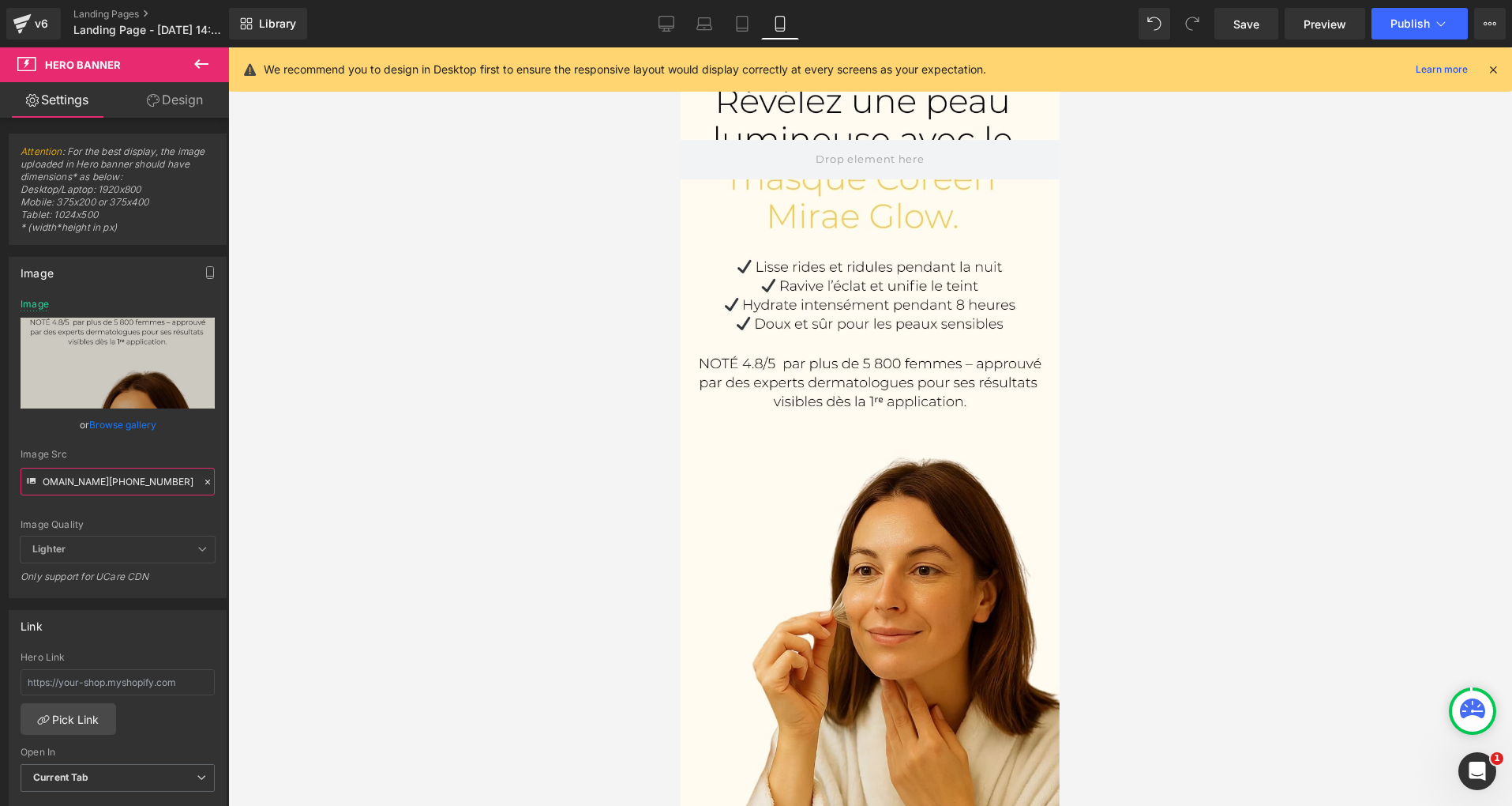
type input "[URL][DOMAIN_NAME][PHONE_NUMBER]"
click at [376, 467] on div at bounding box center [869, 426] width 1283 height 758
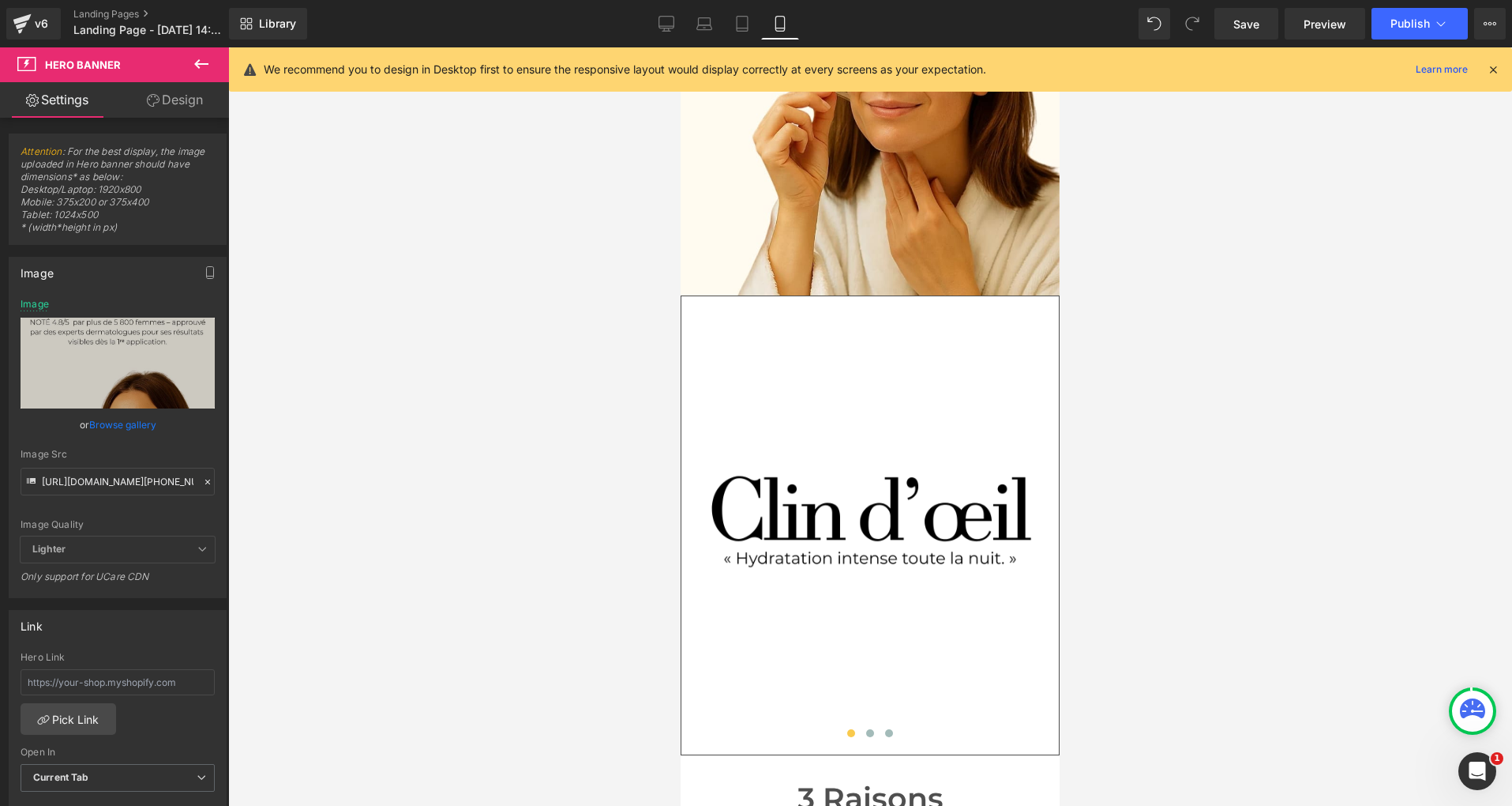
scroll to position [701, 0]
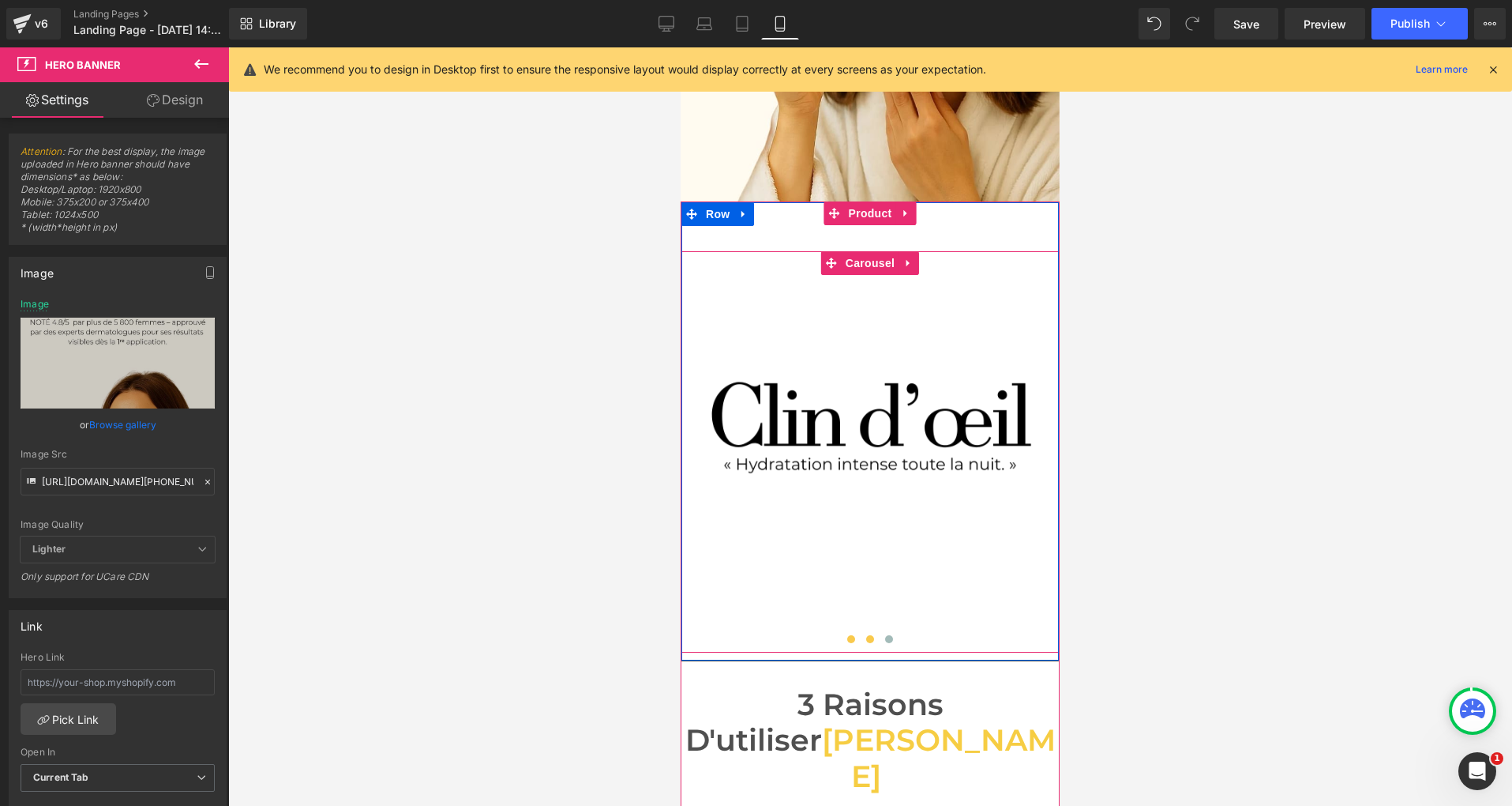
click at [871, 639] on span at bounding box center [870, 639] width 8 height 8
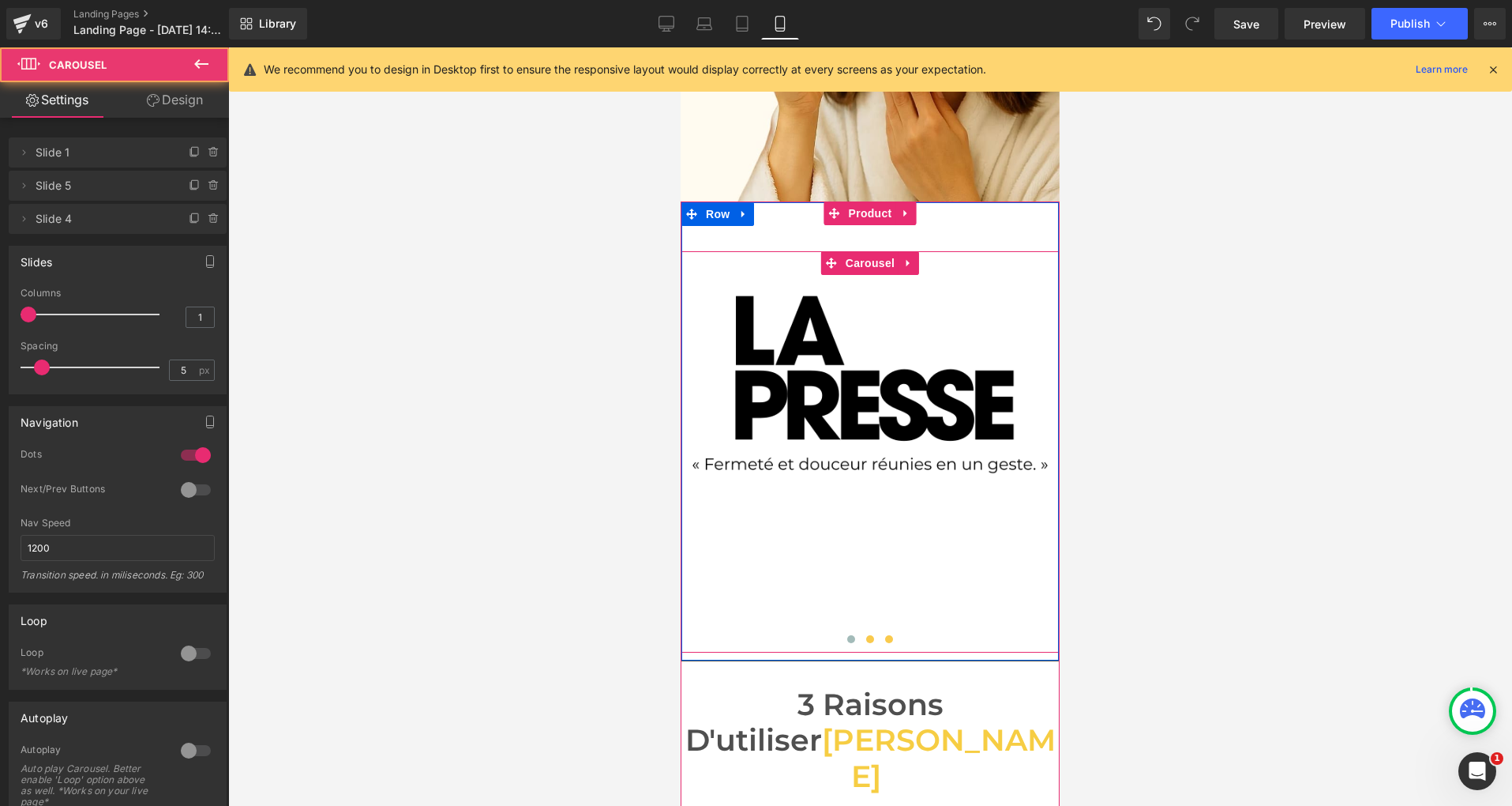
click at [889, 640] on span at bounding box center [889, 639] width 8 height 8
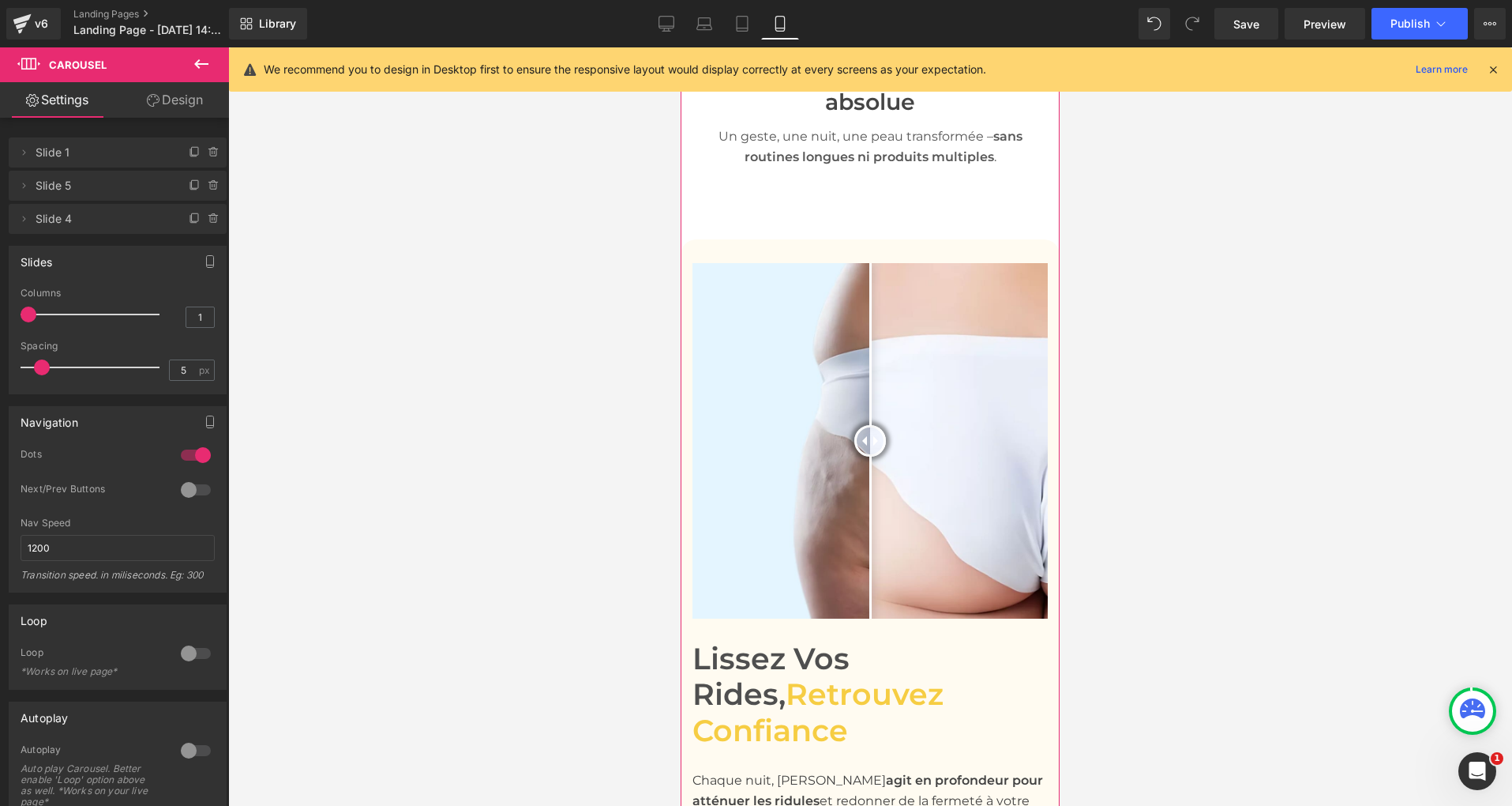
scroll to position [2061, 0]
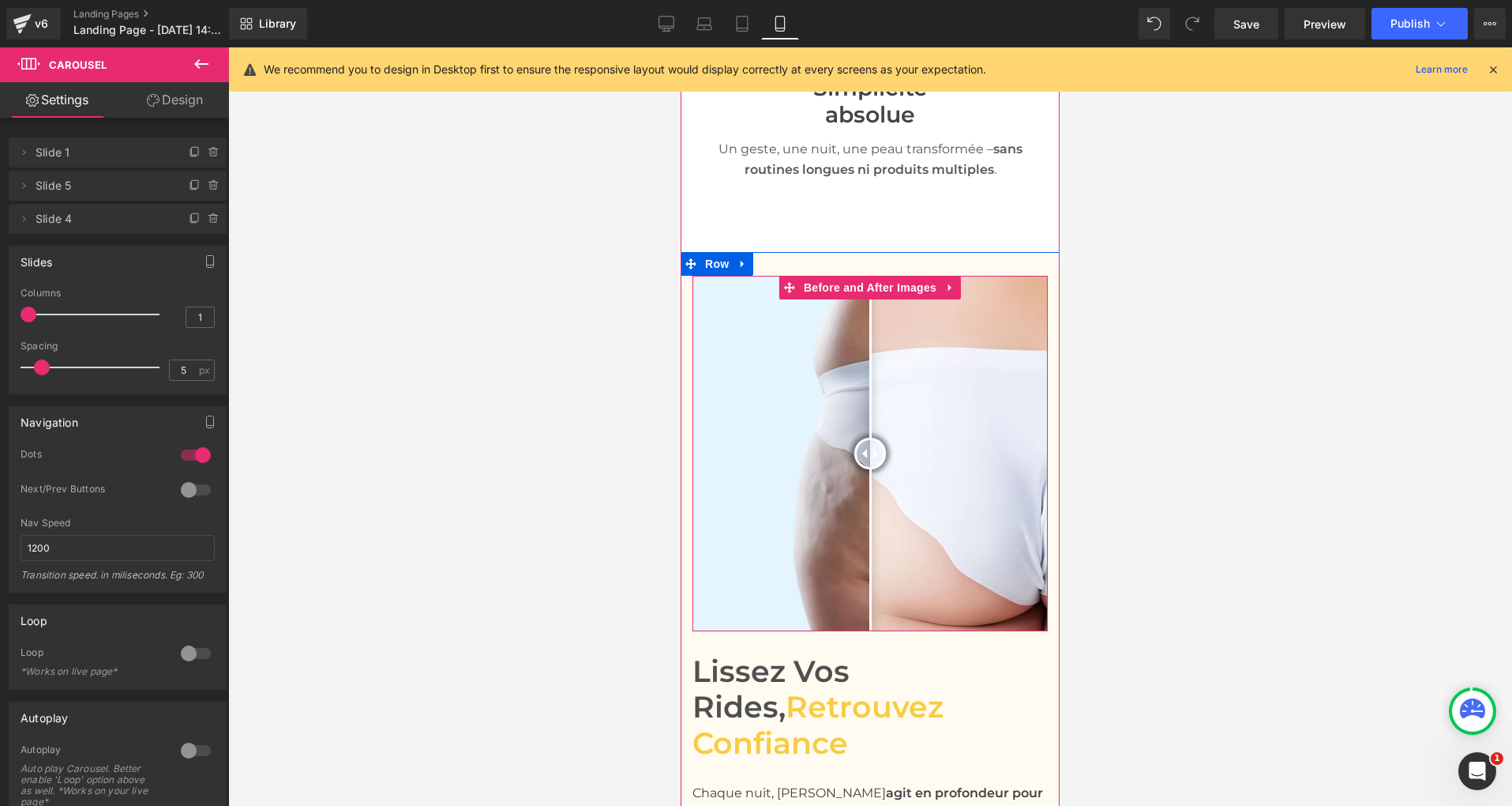
click at [806, 417] on div at bounding box center [870, 454] width 356 height 356
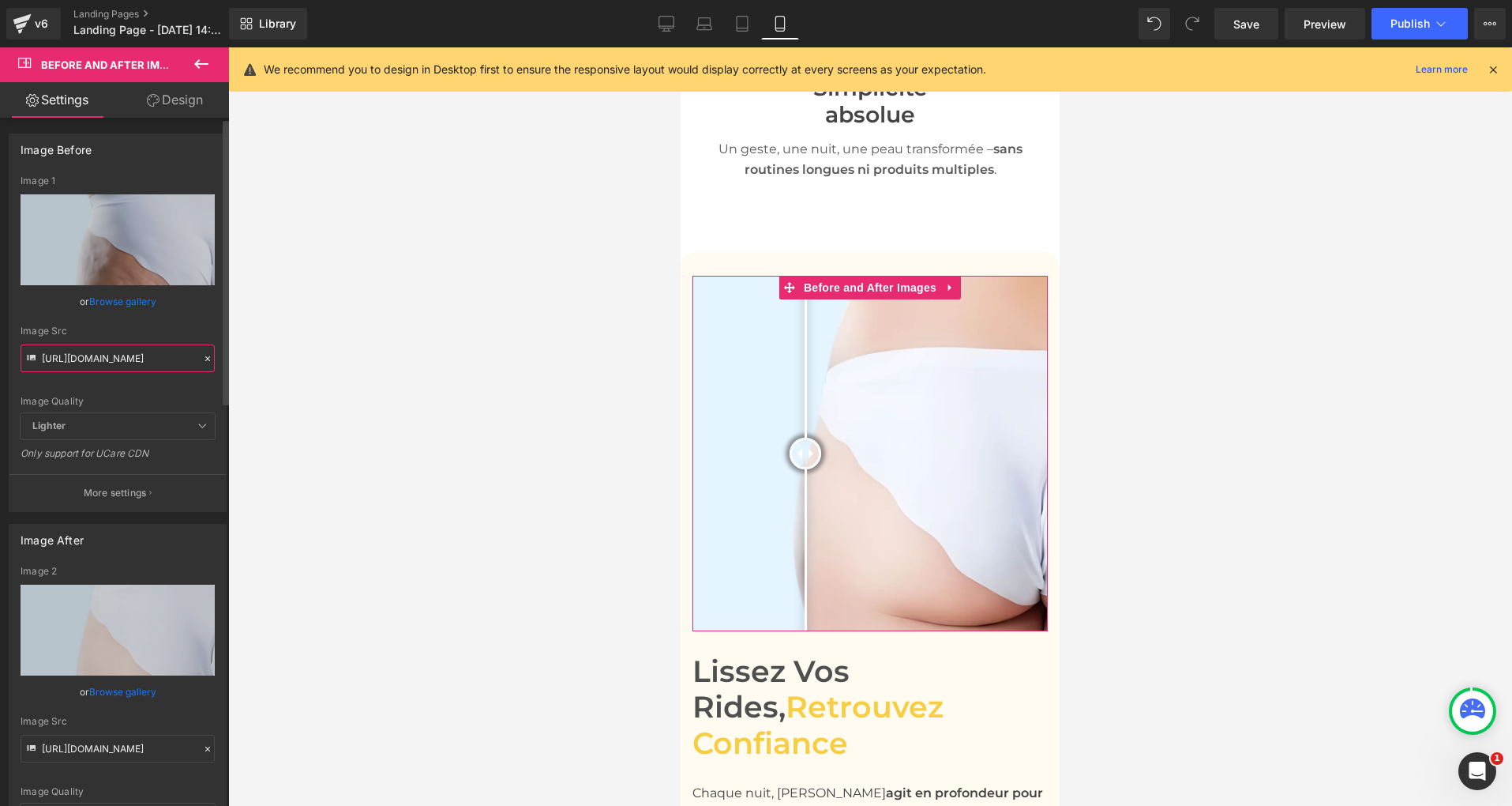
click at [112, 361] on input "[URL][DOMAIN_NAME]" at bounding box center [117, 358] width 194 height 28
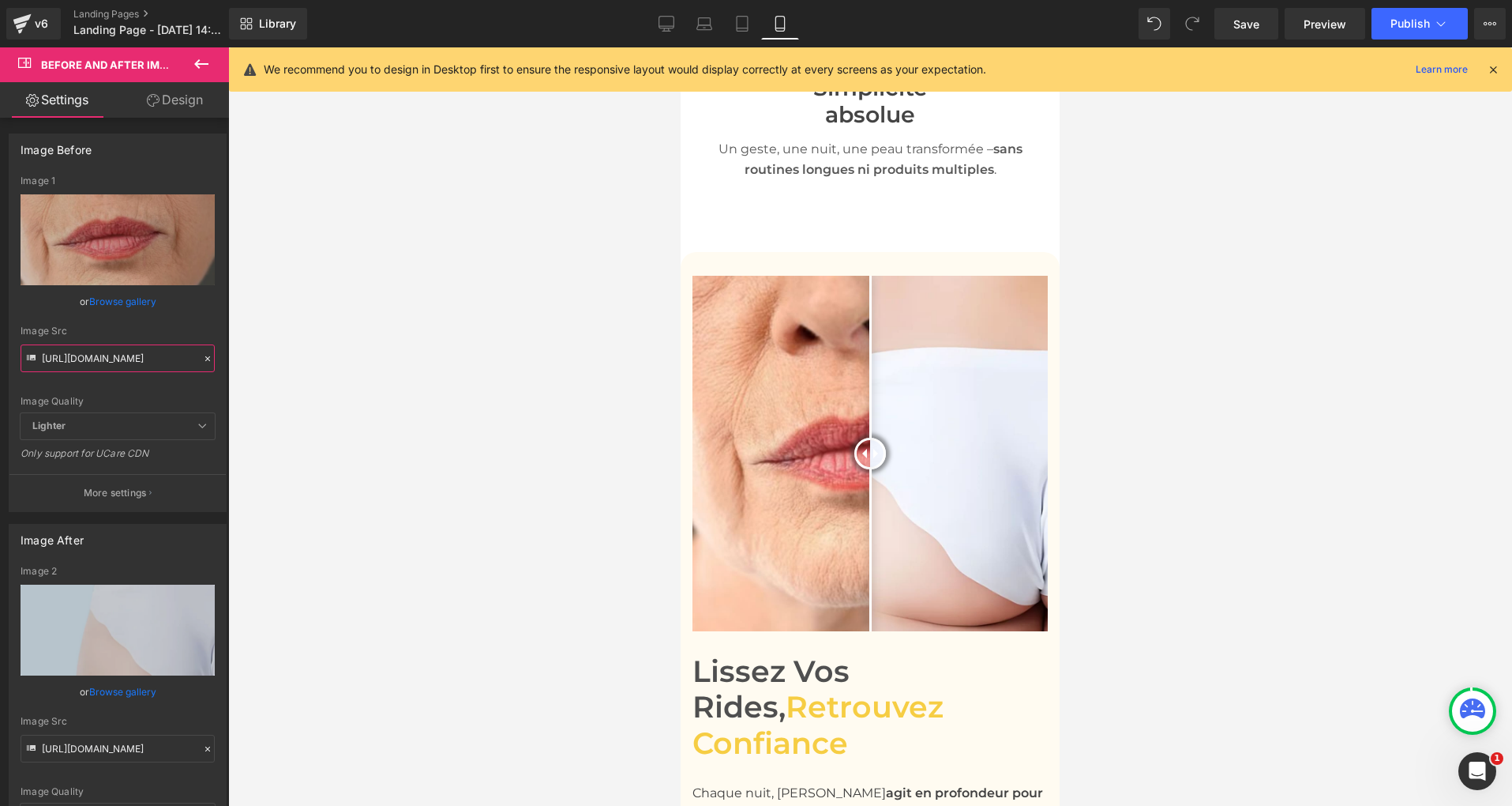
type input "[URL][DOMAIN_NAME]"
click at [151, 744] on input "[URL][DOMAIN_NAME]" at bounding box center [117, 748] width 194 height 28
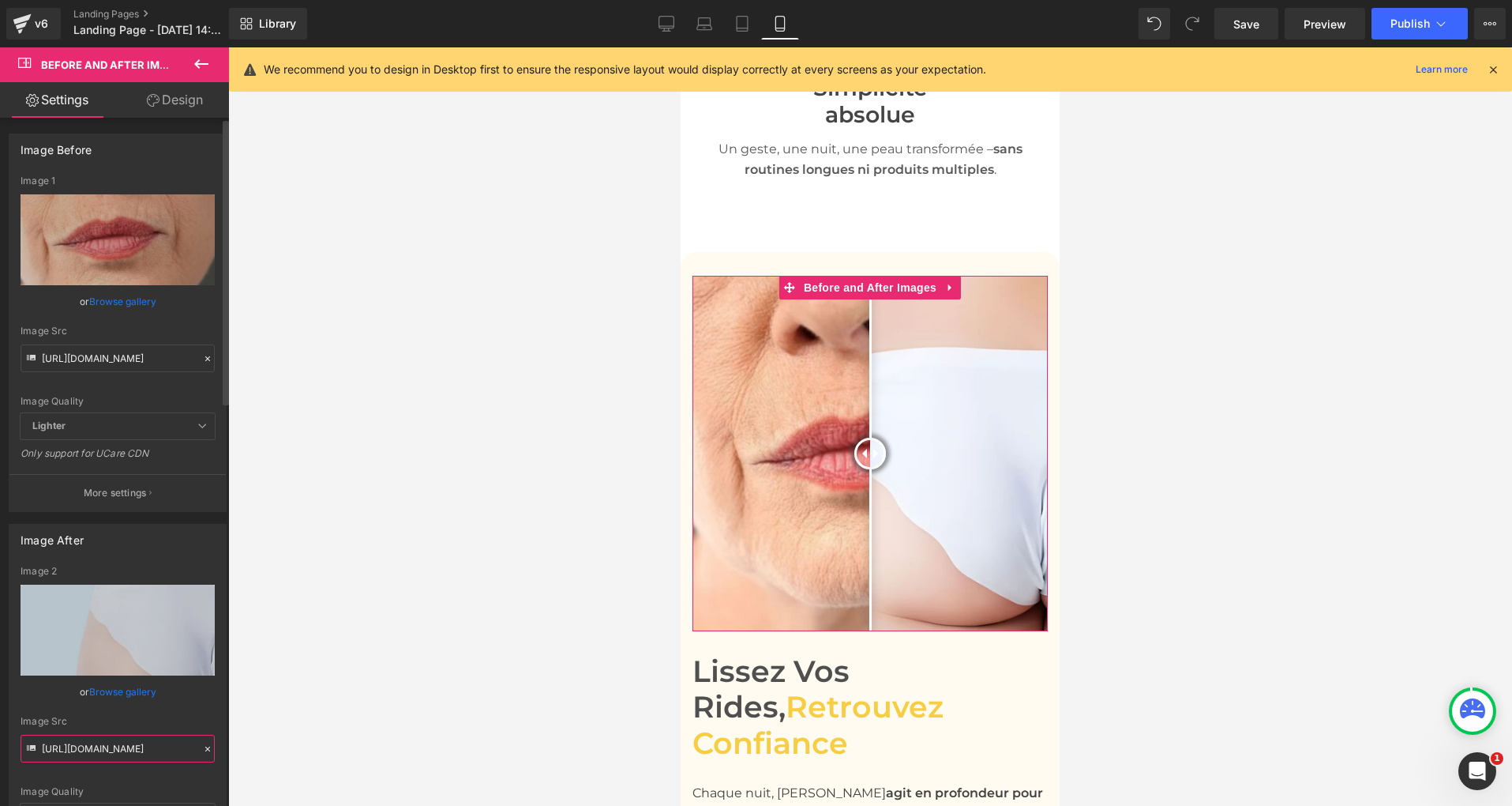
paste input "750/4943/5373/files/Masque_Collagene_1_1.jpg?v=1758699757"
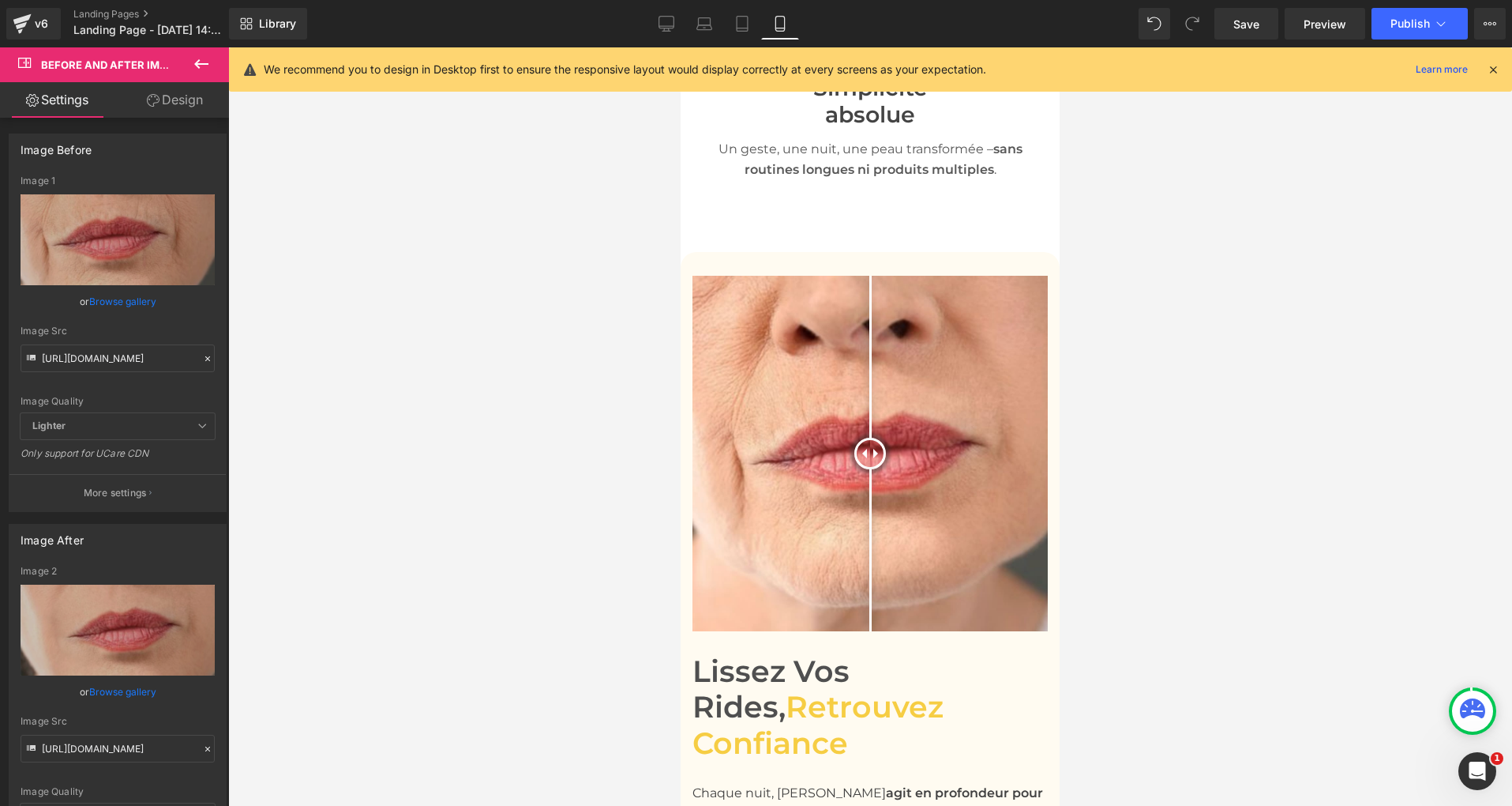
click at [366, 590] on div at bounding box center [869, 426] width 1283 height 758
click at [524, 479] on div at bounding box center [869, 426] width 1283 height 758
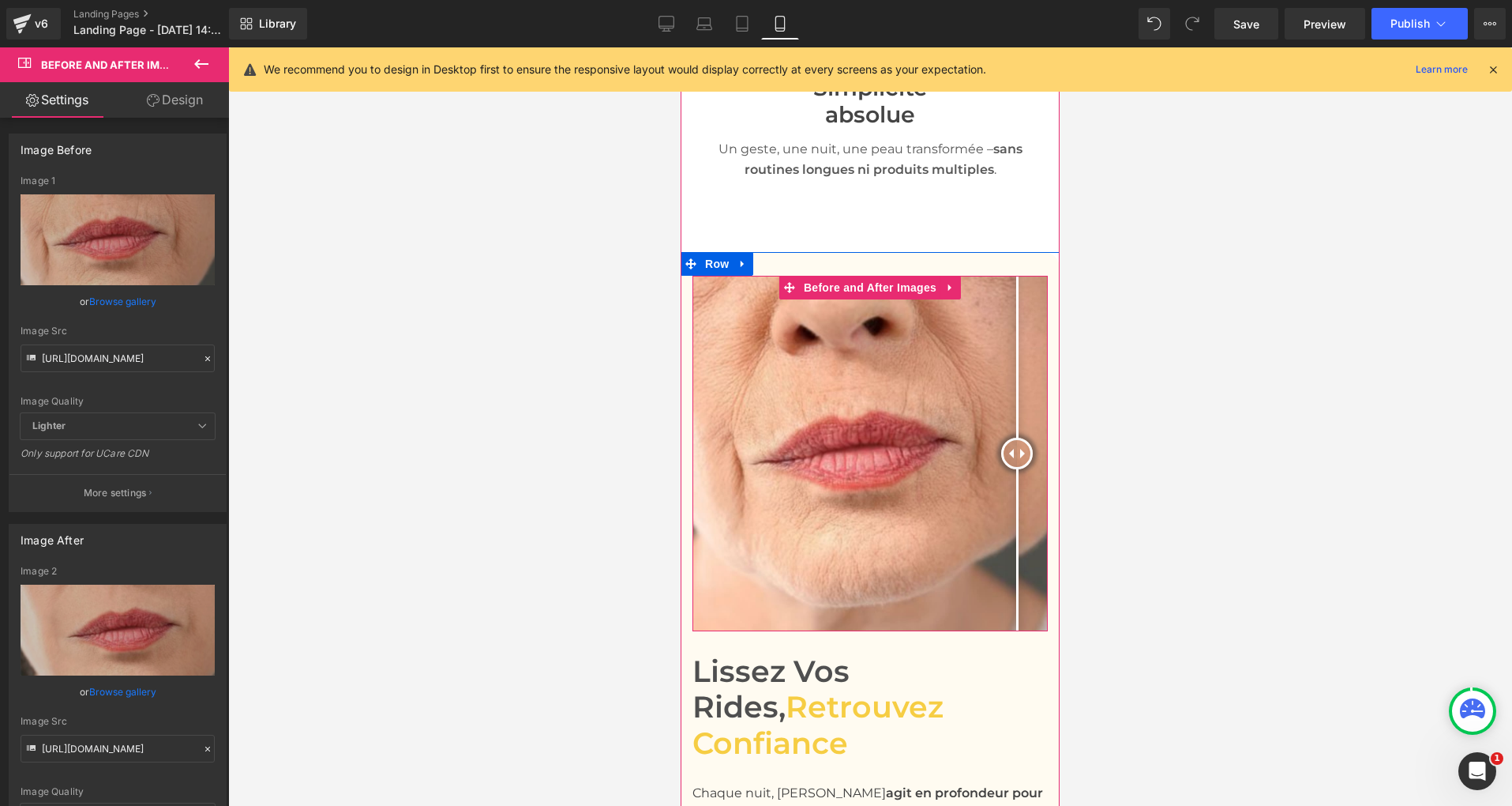
drag, startPoint x: 867, startPoint y: 420, endPoint x: 1015, endPoint y: 440, distance: 149.3
click at [1017, 440] on div at bounding box center [1016, 453] width 32 height 32
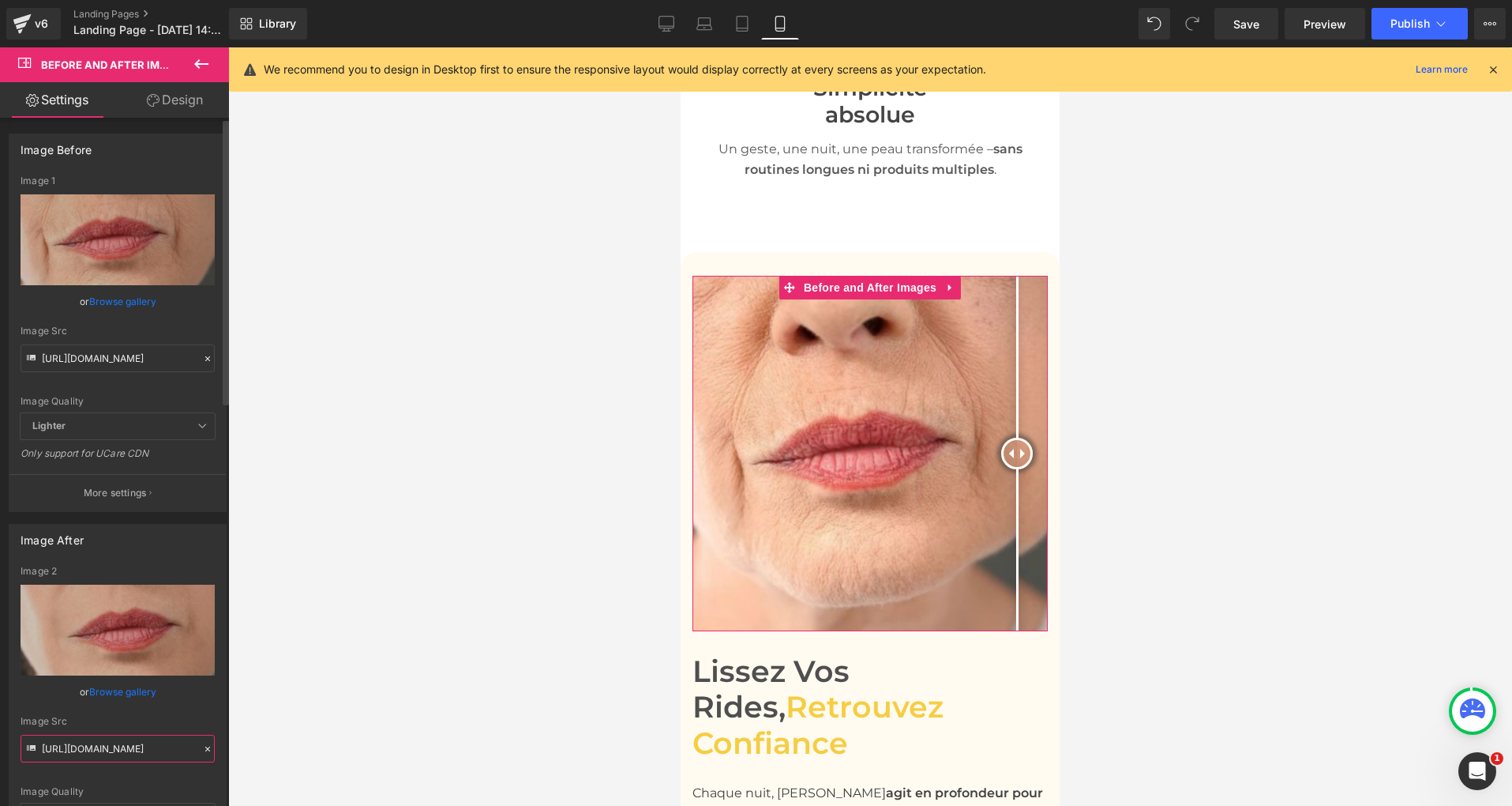
click at [98, 748] on input "[URL][DOMAIN_NAME]" at bounding box center [117, 748] width 194 height 28
paste input "4_1.jpg?v=1758699936"
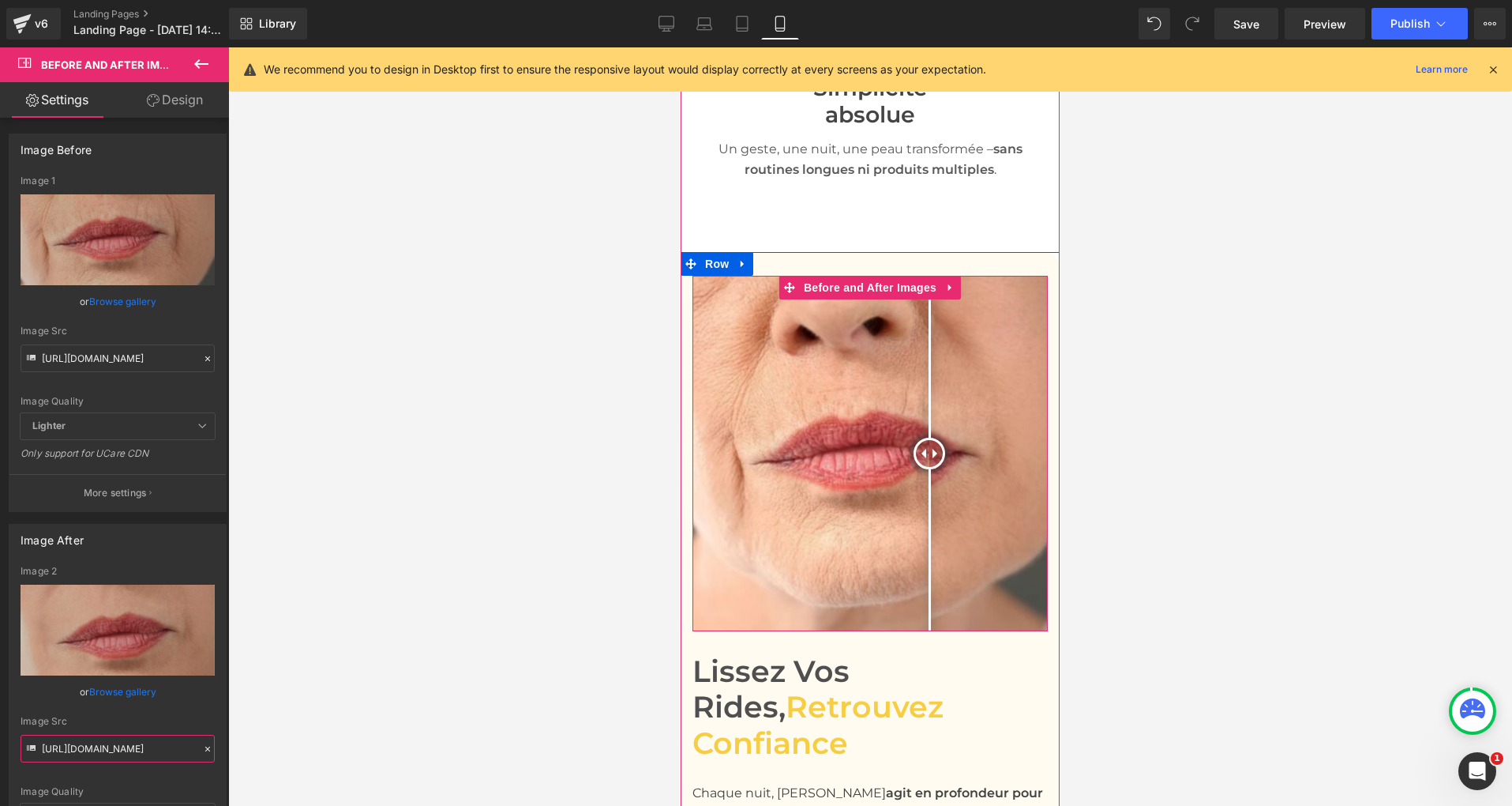
drag, startPoint x: 870, startPoint y: 413, endPoint x: 929, endPoint y: 409, distance: 59.1
click at [929, 438] on div at bounding box center [929, 453] width 32 height 32
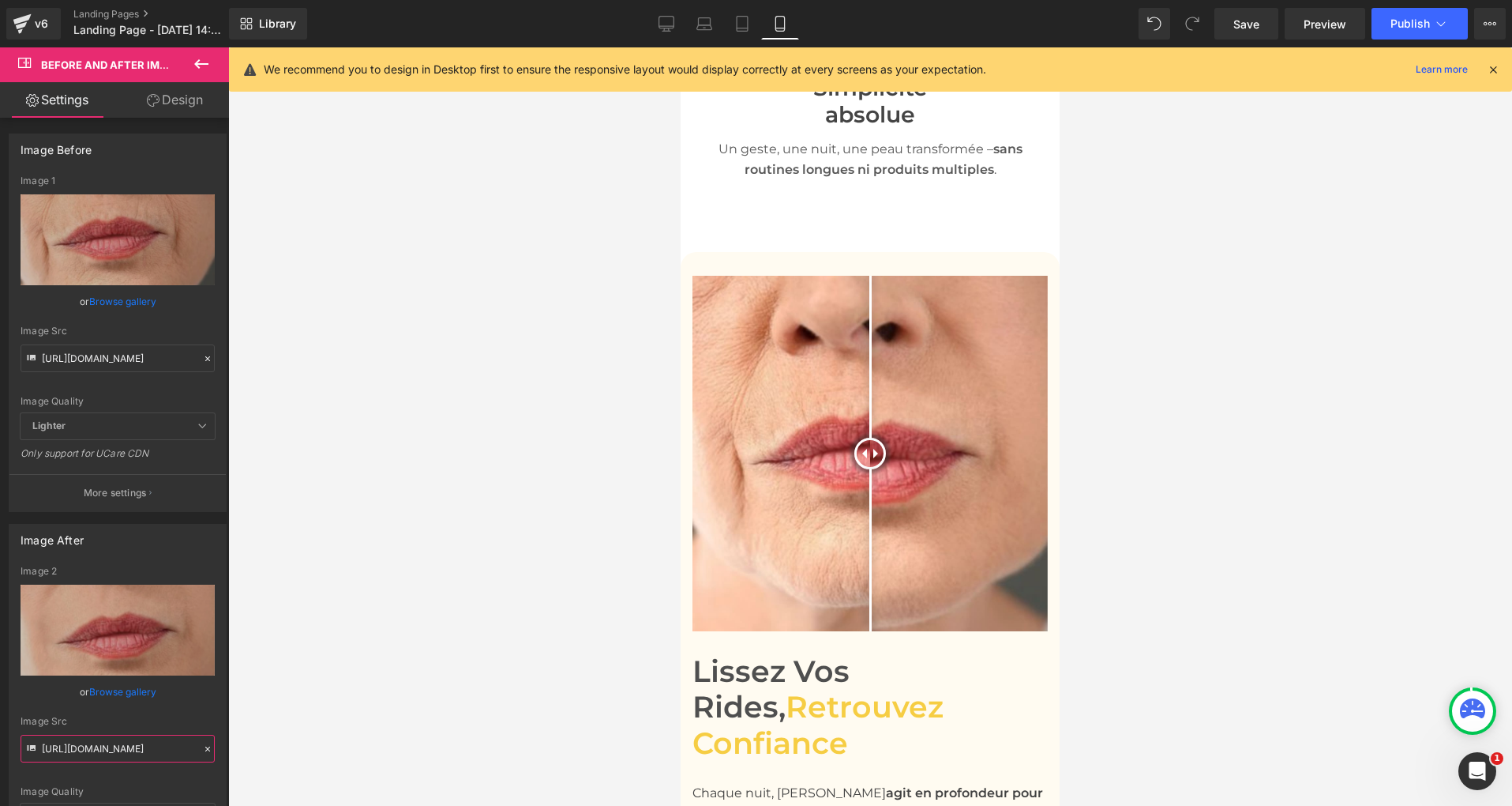
scroll to position [0, 0]
click at [120, 740] on input "[URL][DOMAIN_NAME]" at bounding box center [117, 748] width 194 height 28
paste input "3.jpg?v=1758699778"
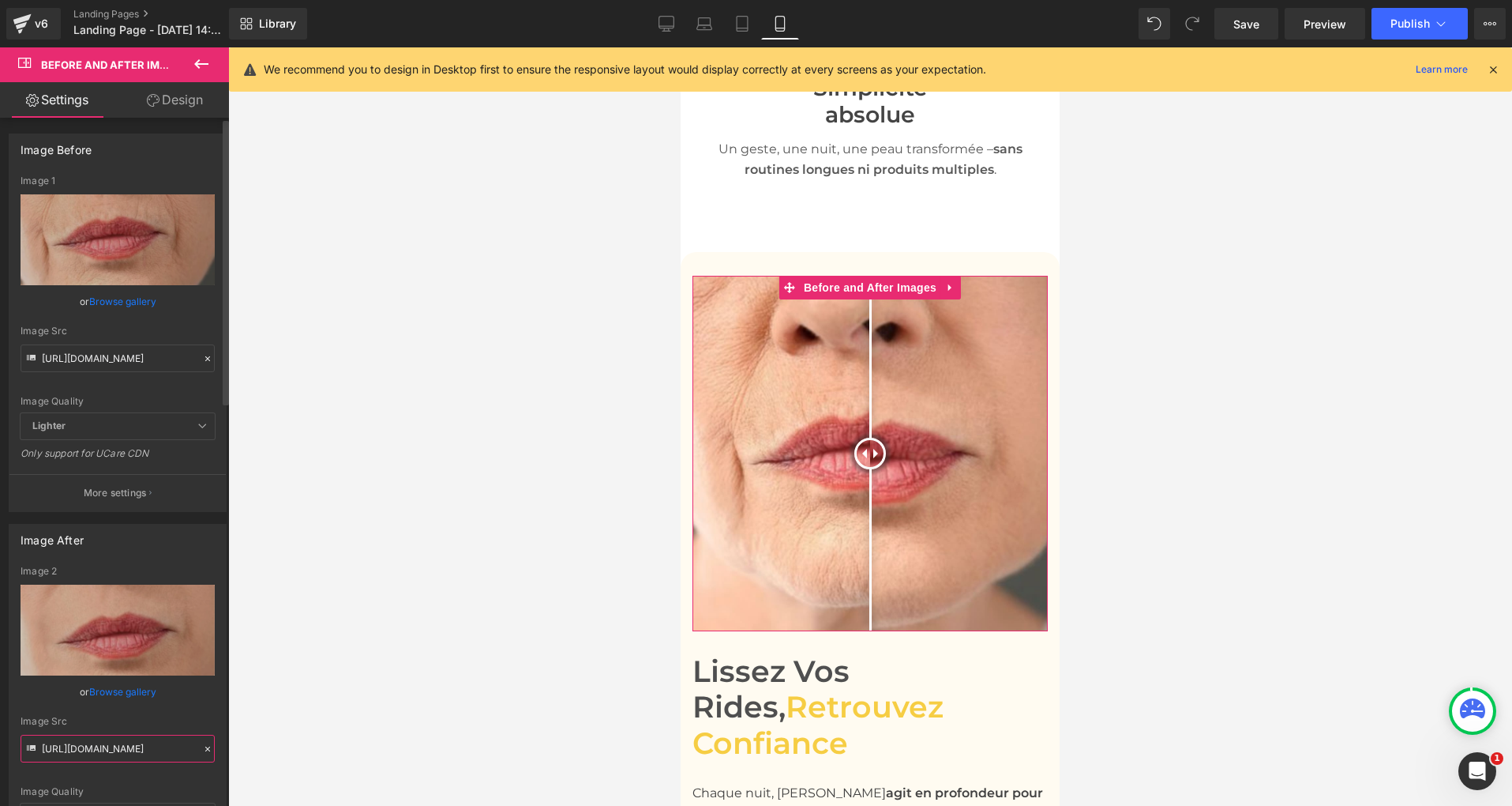
scroll to position [0, 287]
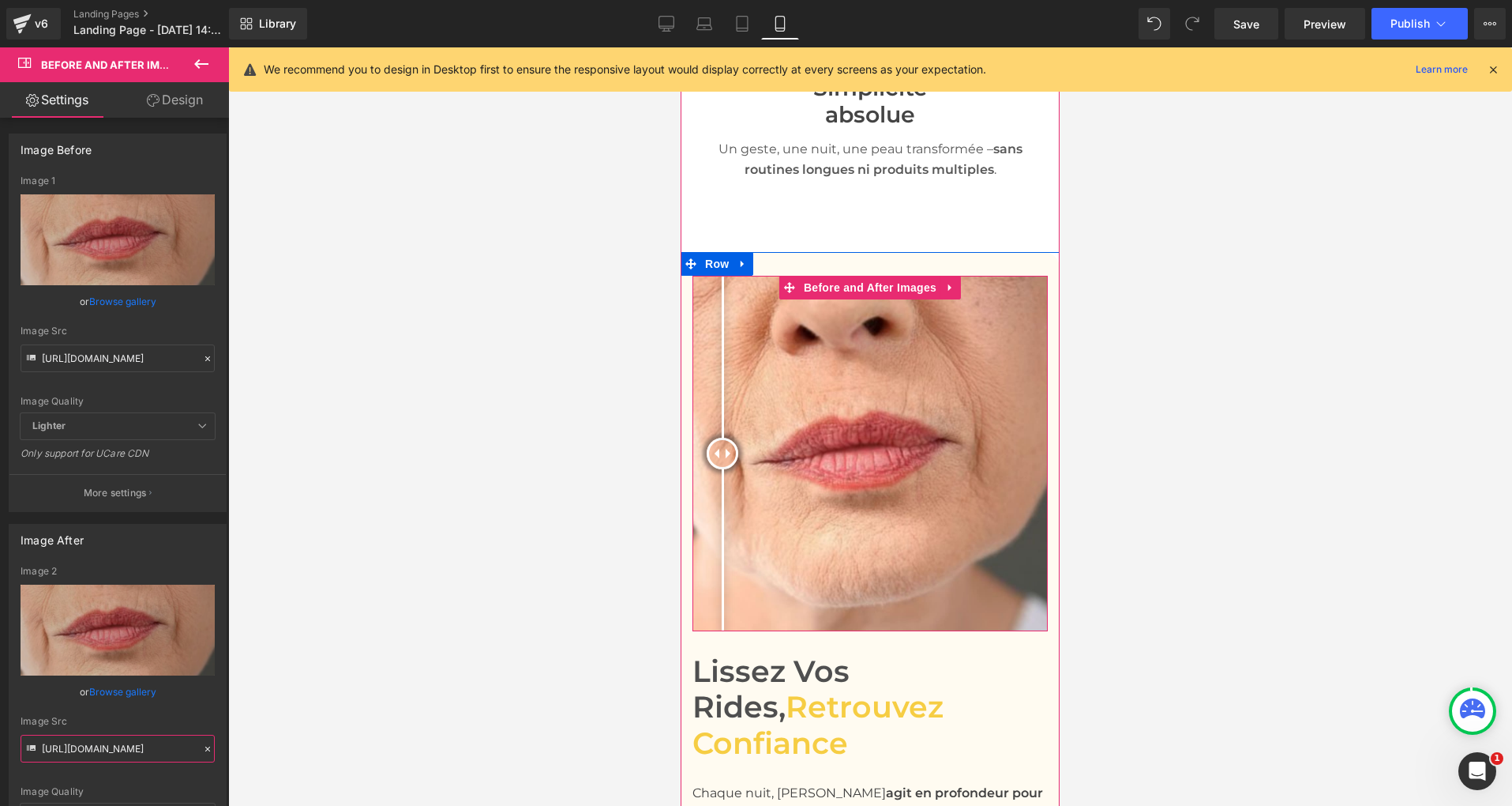
drag, startPoint x: 880, startPoint y: 416, endPoint x: 722, endPoint y: 407, distance: 158.3
click at [722, 438] on div at bounding box center [722, 453] width 32 height 32
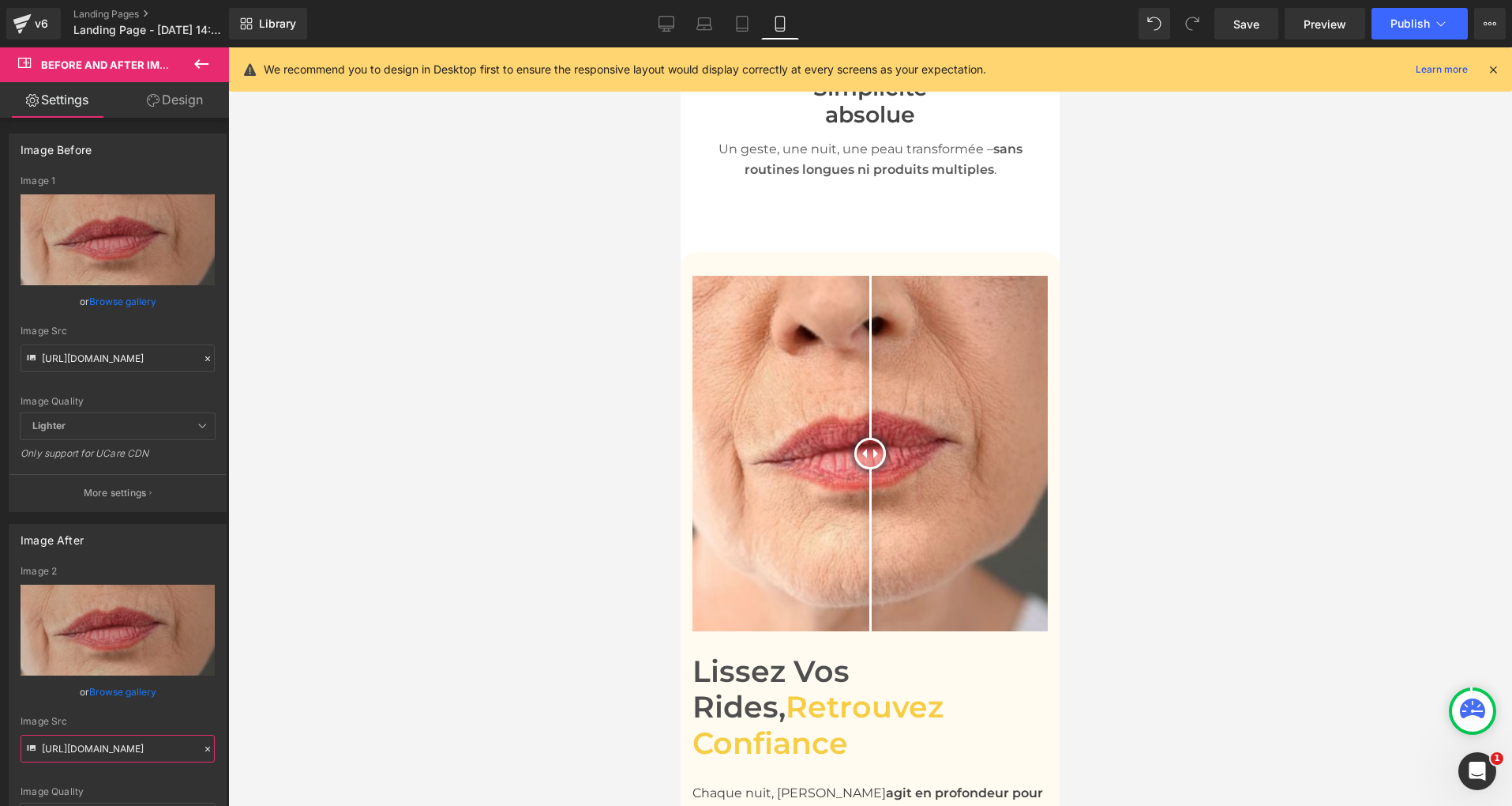
scroll to position [0, 0]
click at [130, 748] on input "[URL][DOMAIN_NAME]" at bounding box center [117, 748] width 194 height 28
paste input "1_1.jpg?v=1758699757"
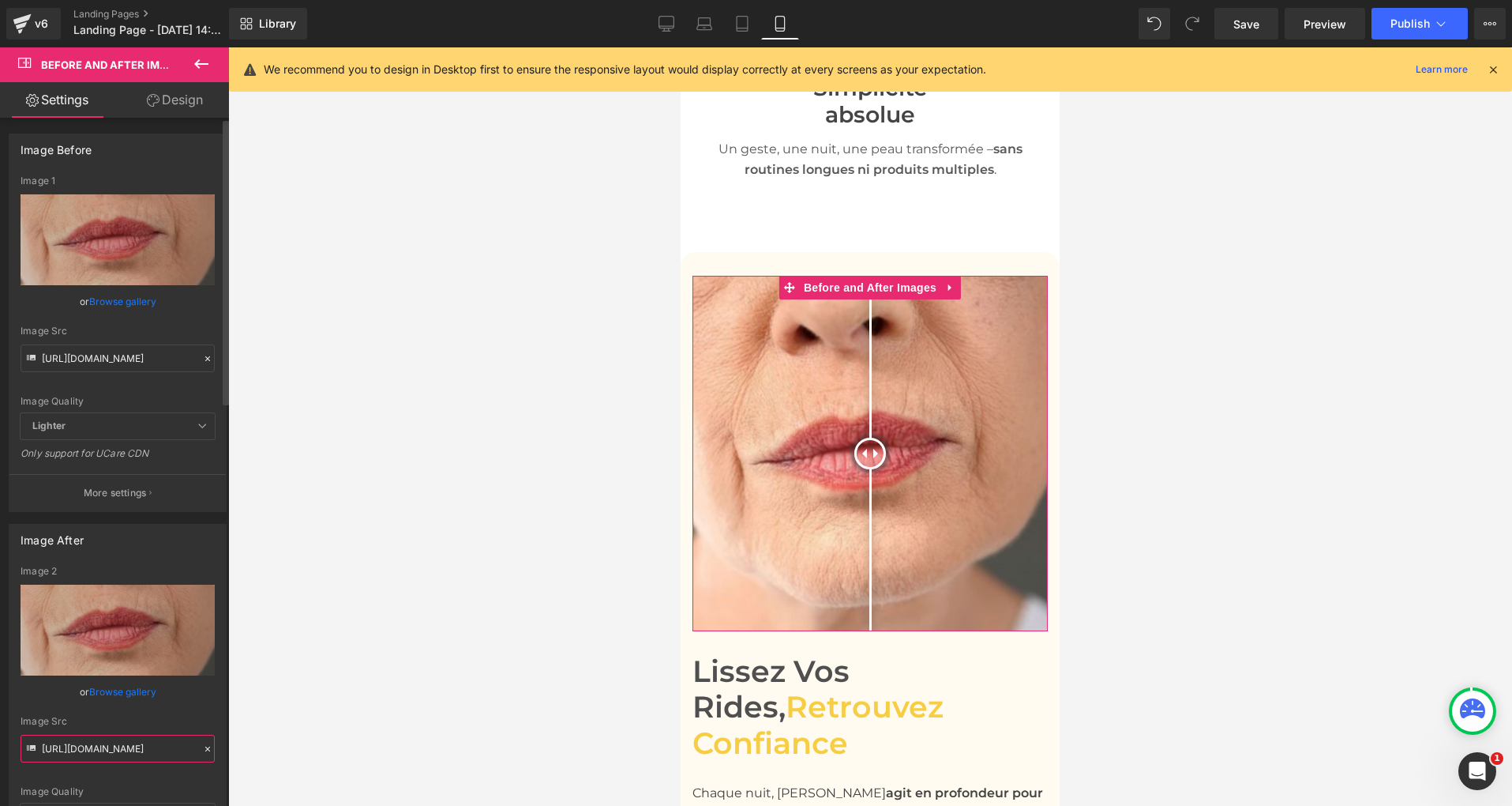
scroll to position [0, 293]
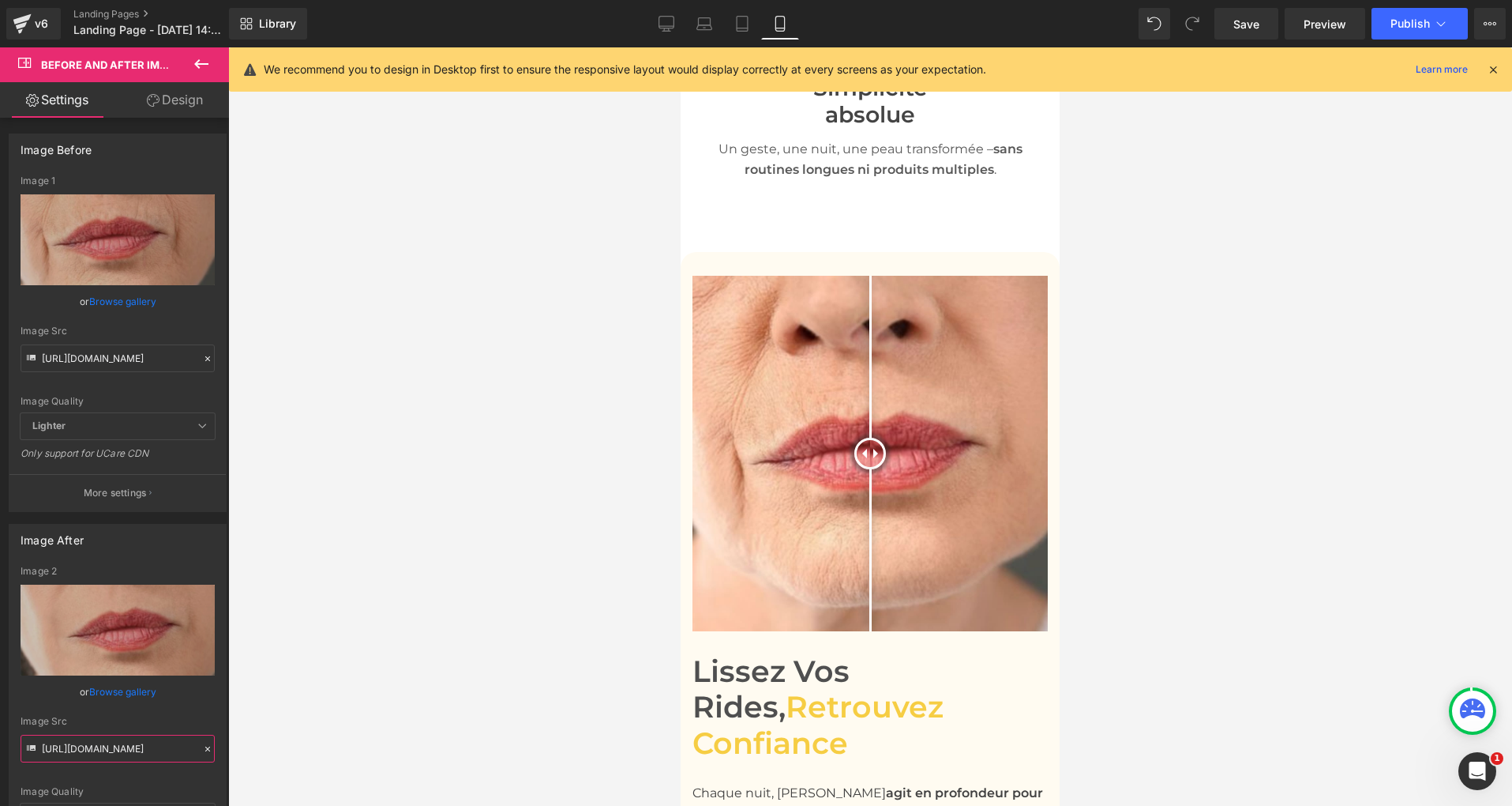
type input "[URL][DOMAIN_NAME]"
click at [293, 656] on div at bounding box center [869, 426] width 1283 height 758
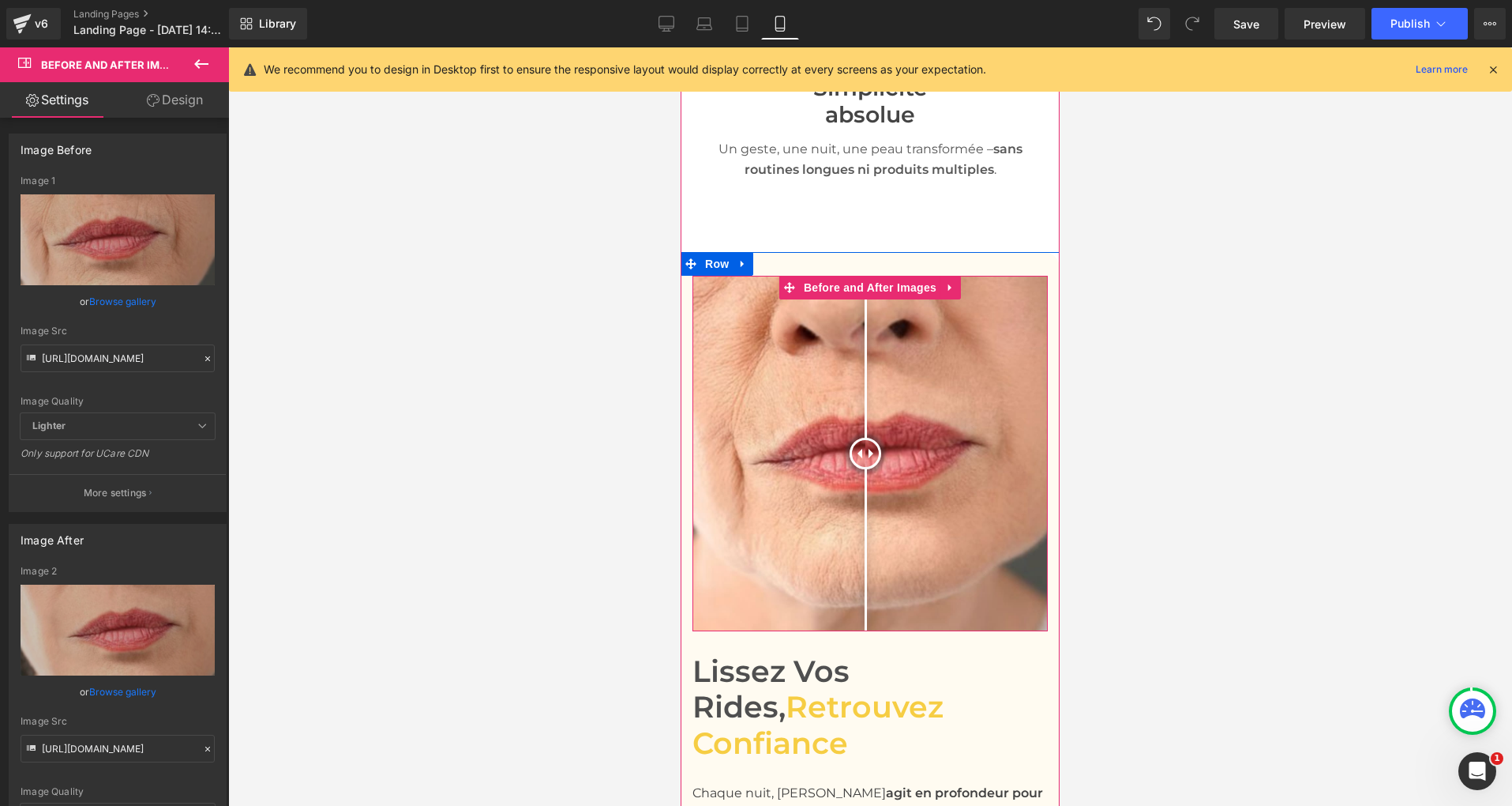
drag, startPoint x: 874, startPoint y: 413, endPoint x: 865, endPoint y: 402, distance: 14.2
click at [865, 438] on div at bounding box center [865, 453] width 32 height 32
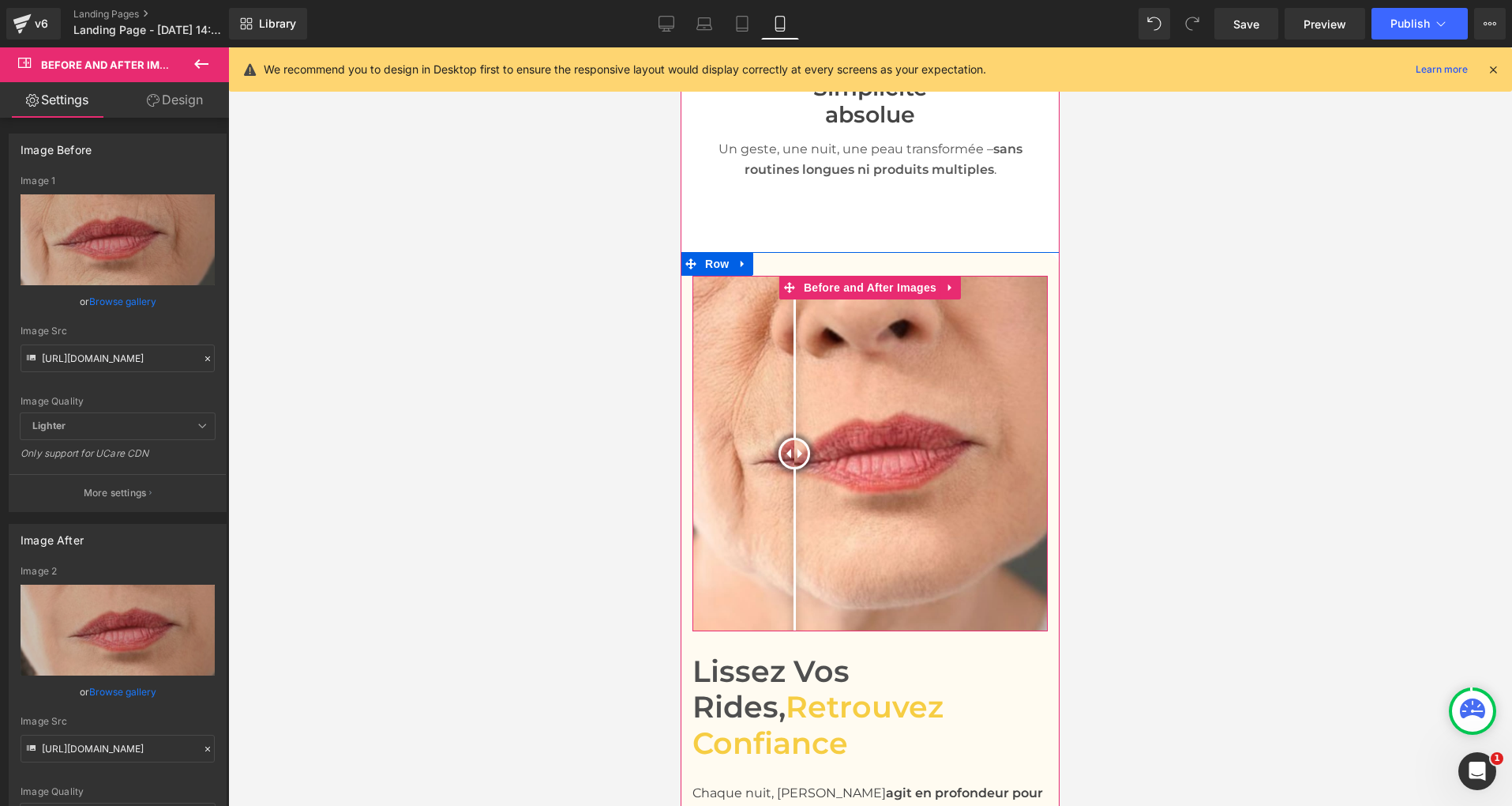
drag, startPoint x: 867, startPoint y: 411, endPoint x: 794, endPoint y: 418, distance: 73.3
click at [795, 438] on div at bounding box center [794, 453] width 32 height 32
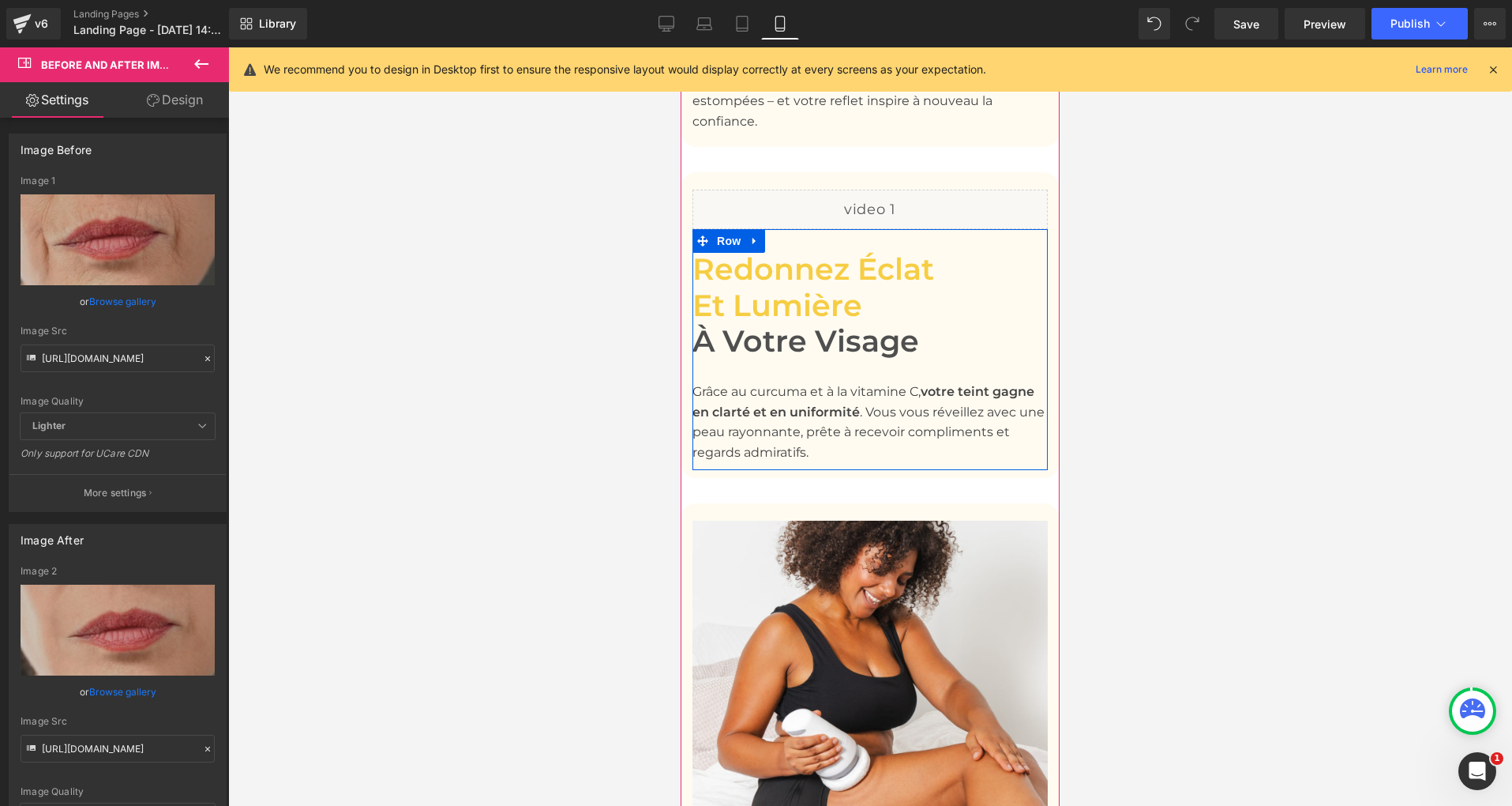
scroll to position [2820, 0]
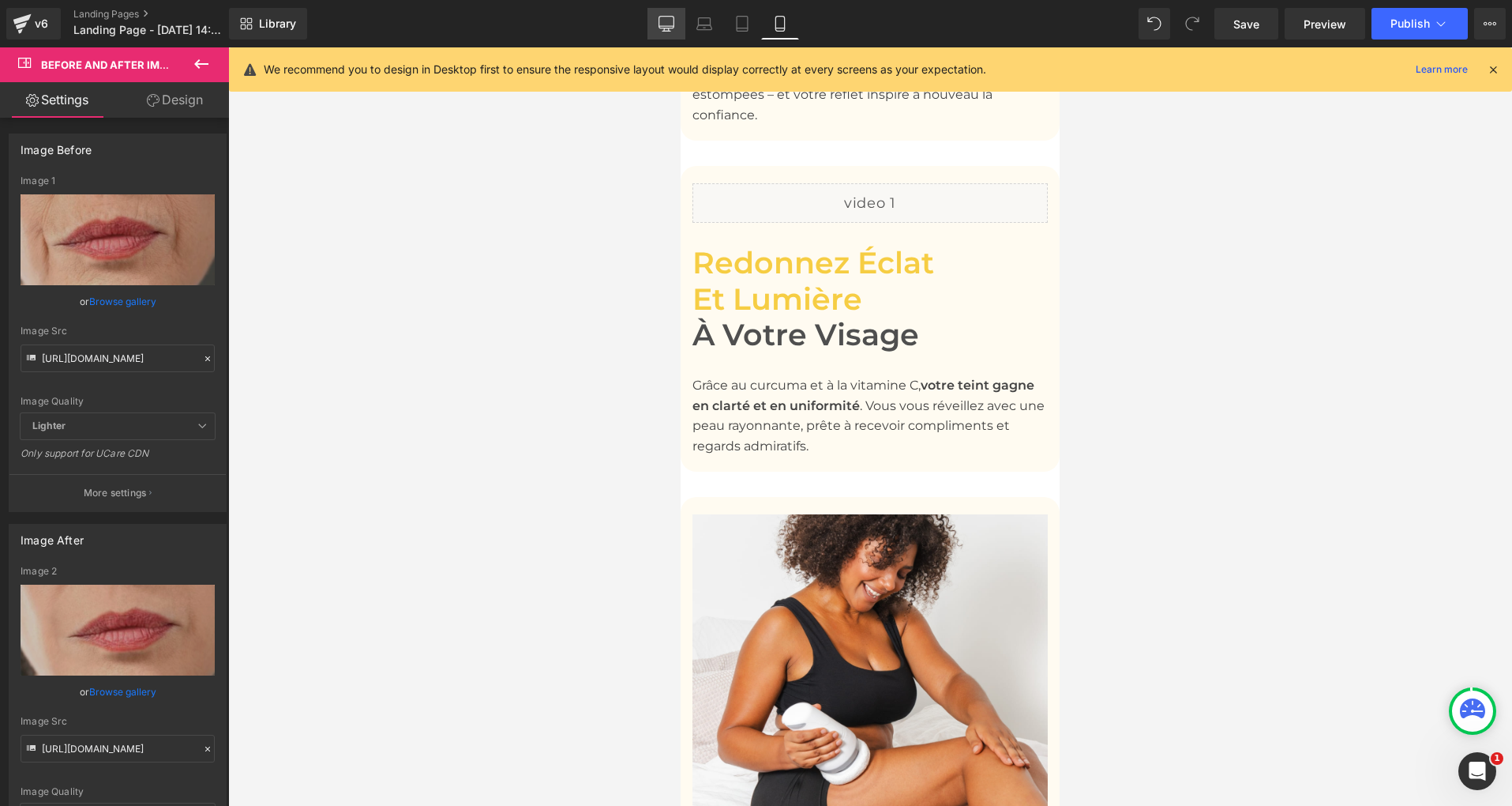
drag, startPoint x: 675, startPoint y: 32, endPoint x: 661, endPoint y: 60, distance: 31.3
click at [675, 32] on link "Desktop" at bounding box center [665, 23] width 37 height 32
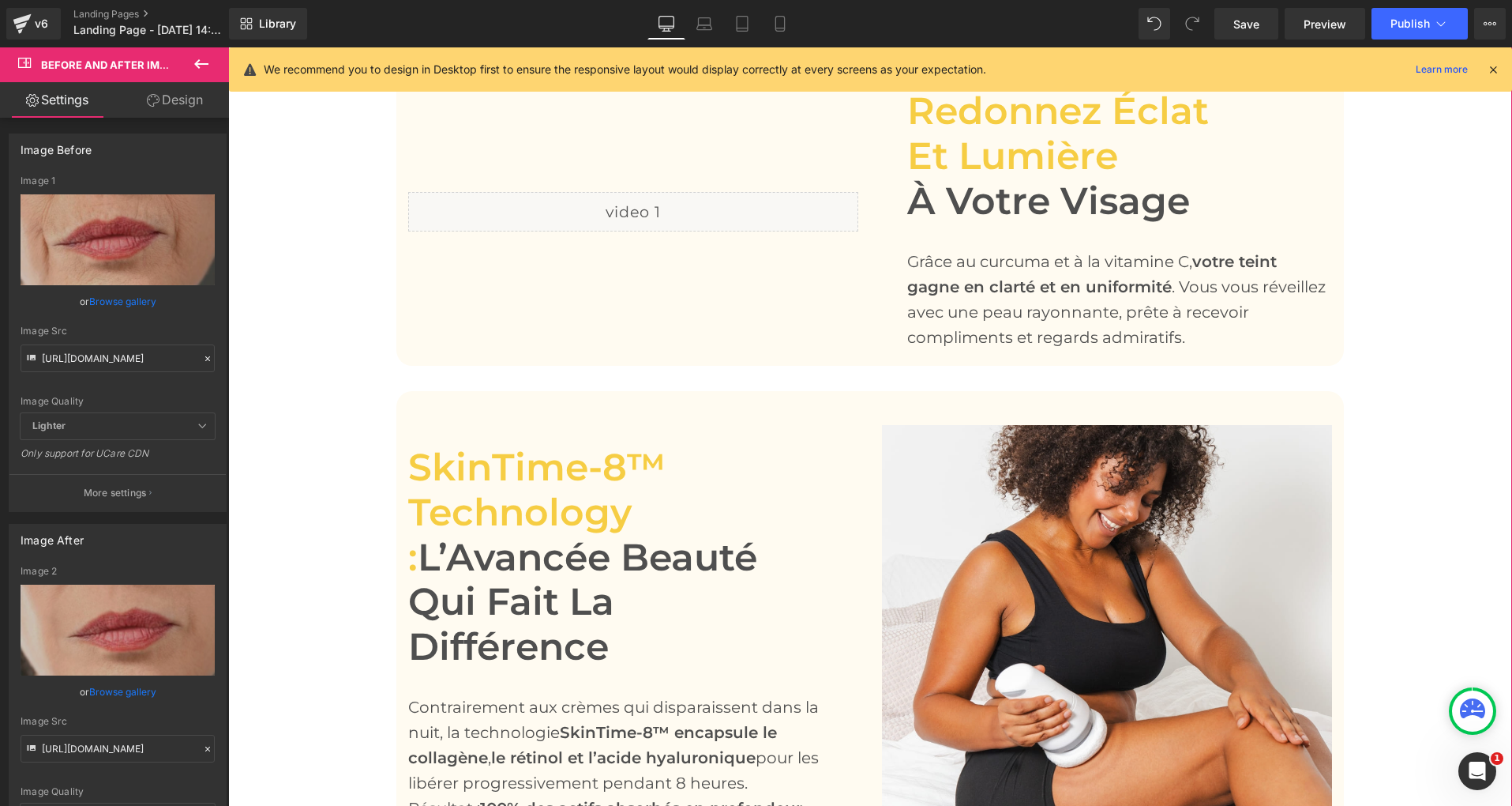
scroll to position [1941, 0]
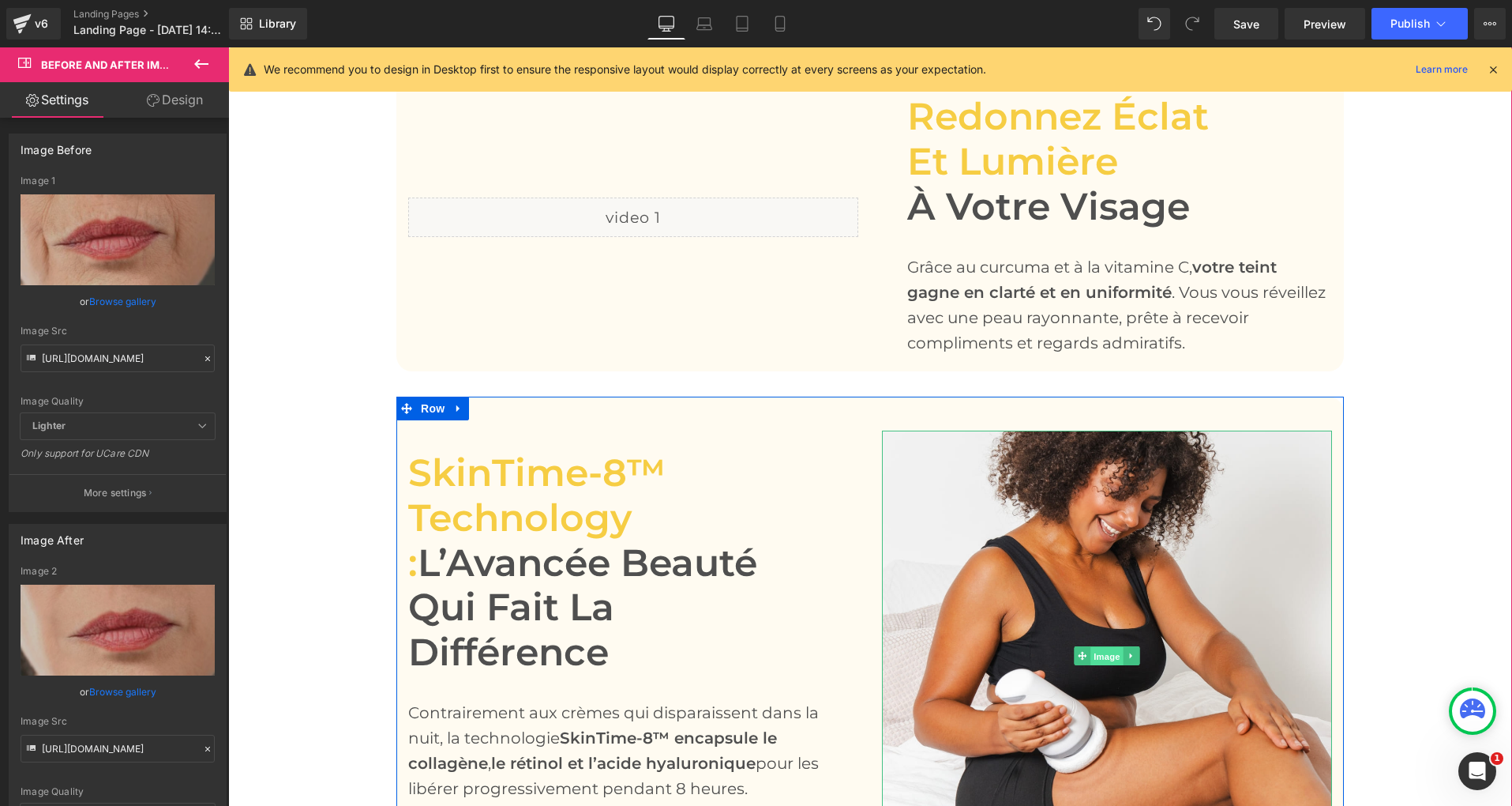
click at [1108, 647] on span "Image" at bounding box center [1106, 657] width 33 height 19
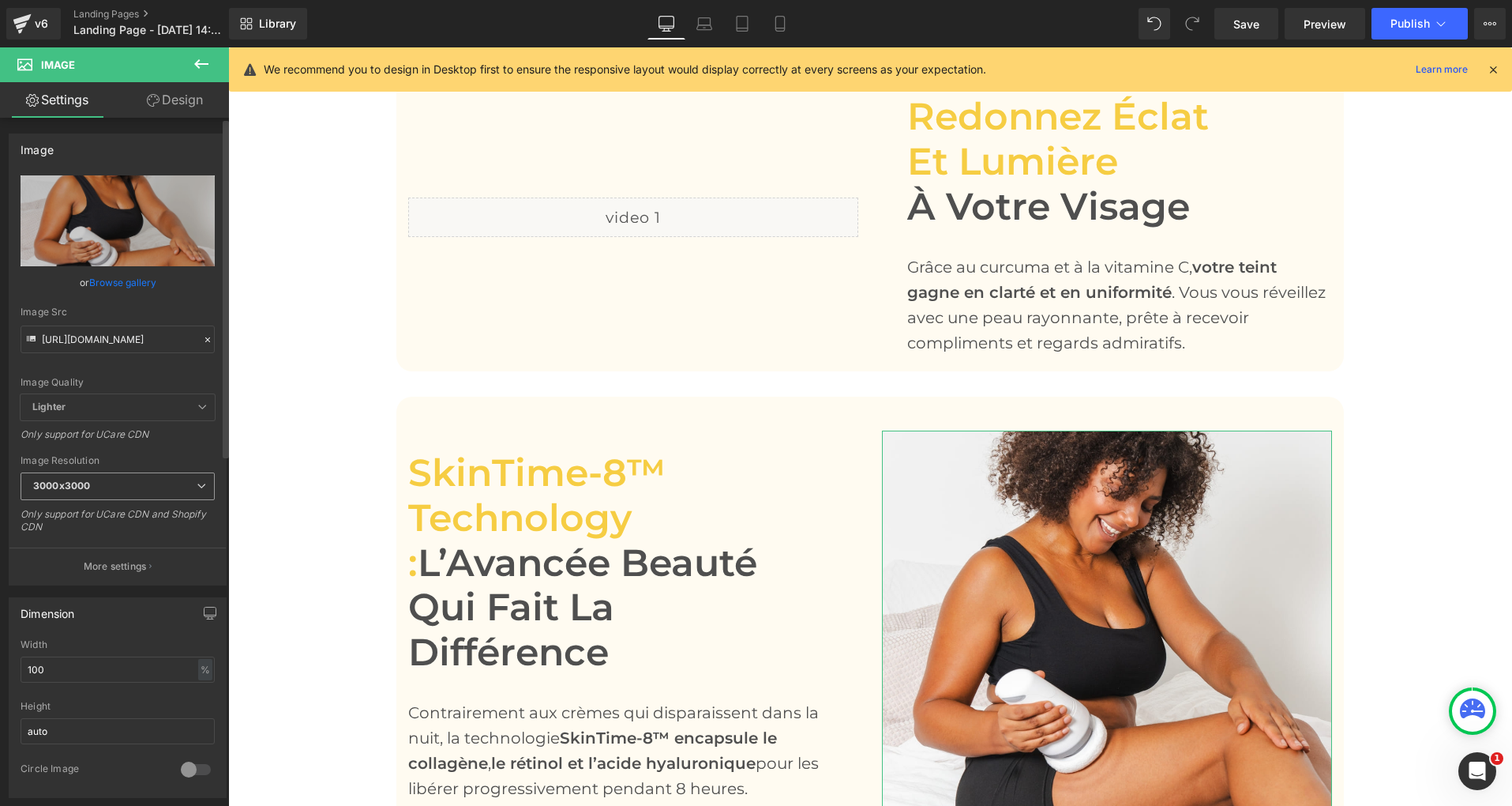
click at [91, 487] on span "3000x3000" at bounding box center [117, 486] width 194 height 28
click at [108, 342] on input "[URL][DOMAIN_NAME]" at bounding box center [117, 339] width 194 height 28
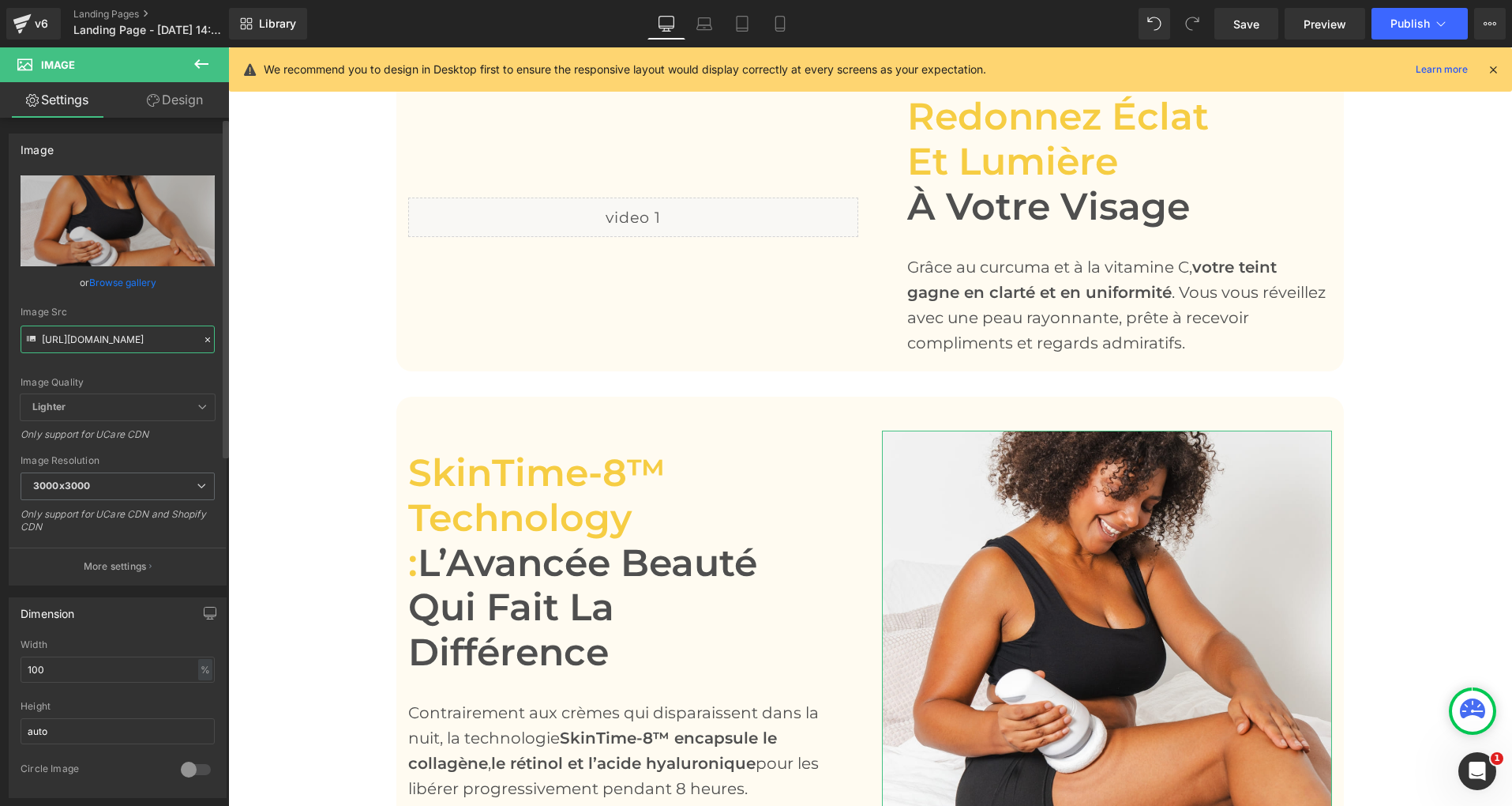
paste input "750/4943/5373/files/Masque_Collagene_5_1.jpg?v=1758700561"
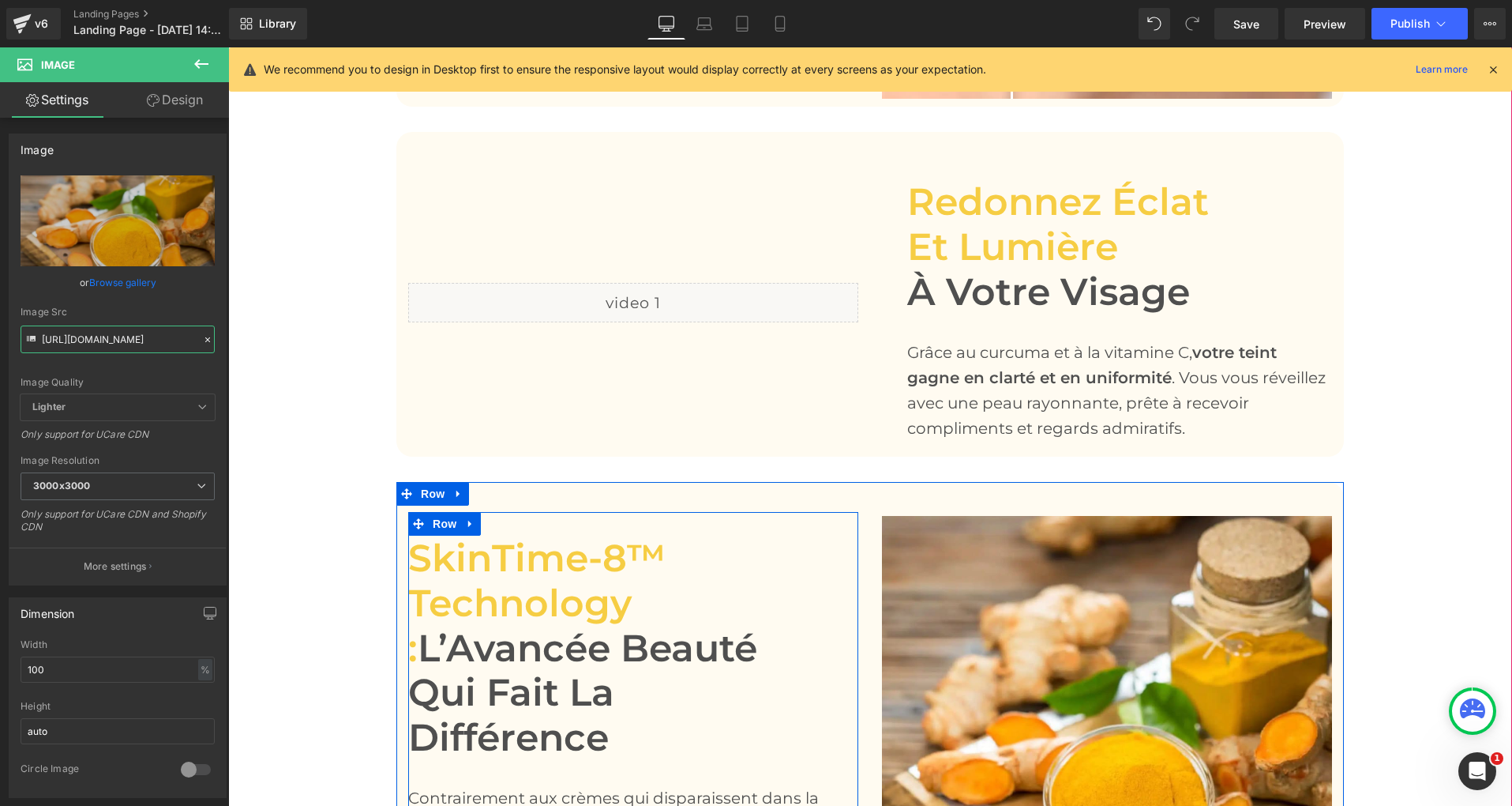
scroll to position [1865, 0]
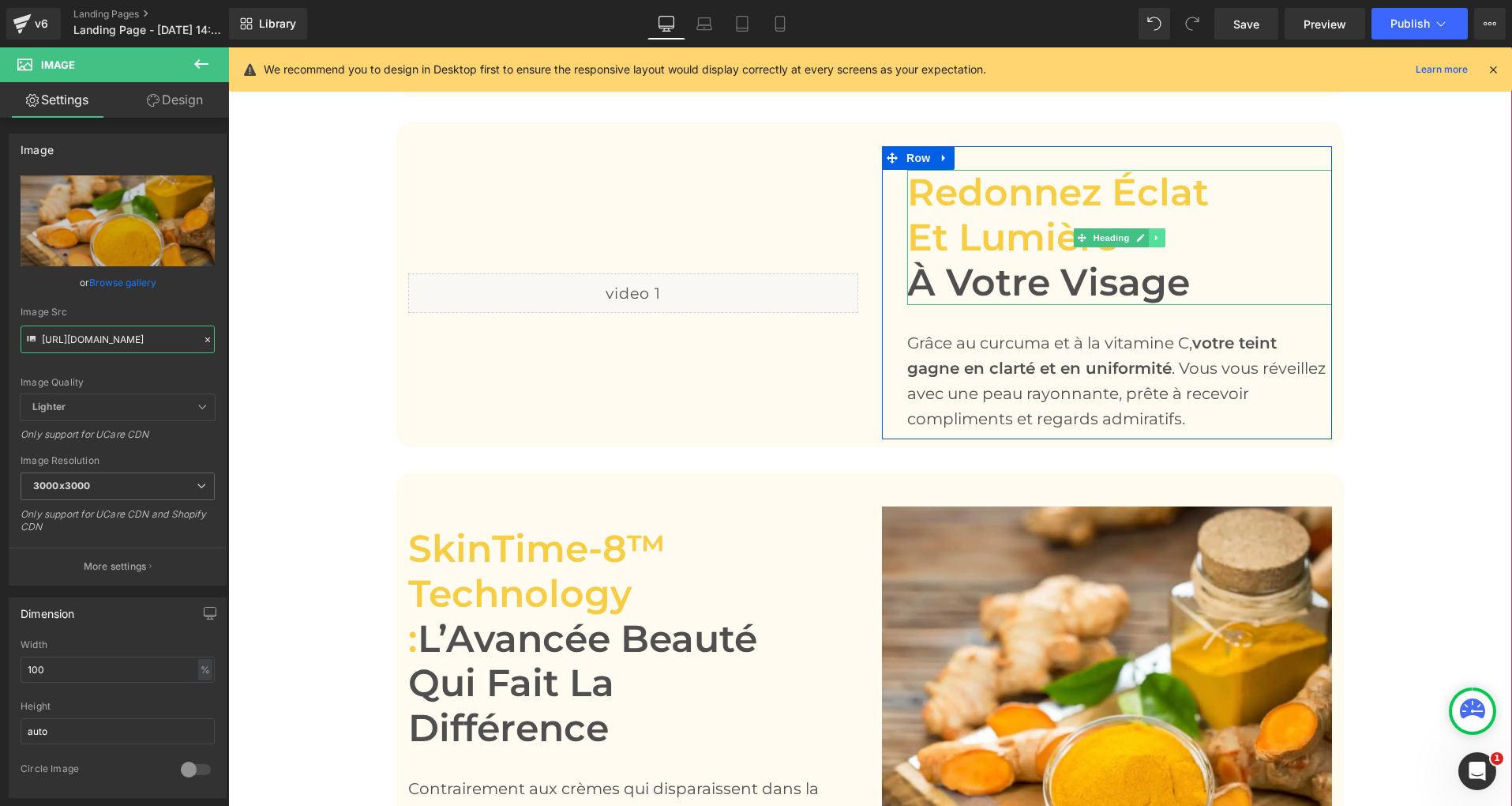
type input "[URL][DOMAIN_NAME]"
click at [1158, 239] on icon at bounding box center [1156, 238] width 9 height 10
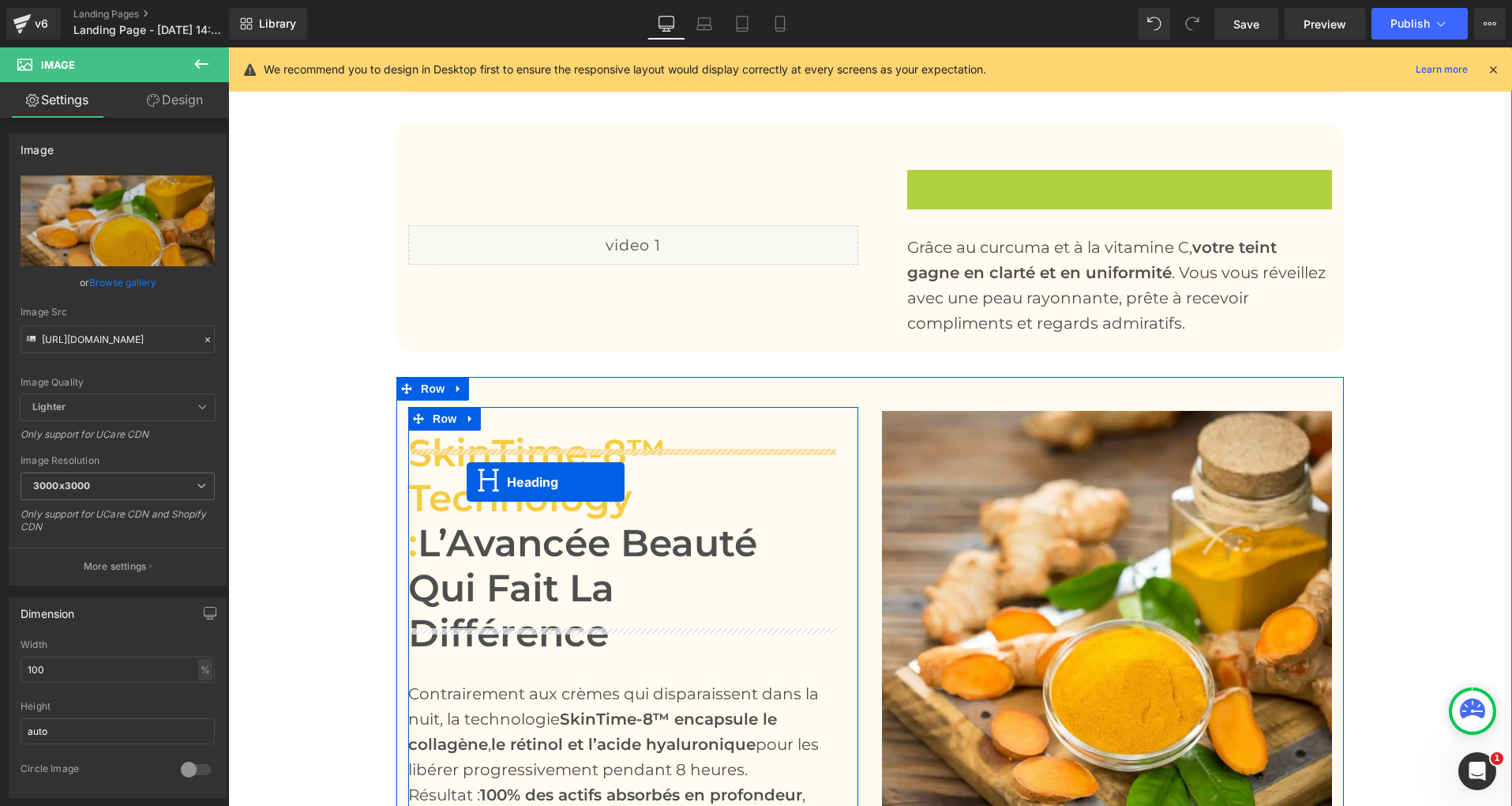
drag, startPoint x: 1054, startPoint y: 238, endPoint x: 466, endPoint y: 482, distance: 636.6
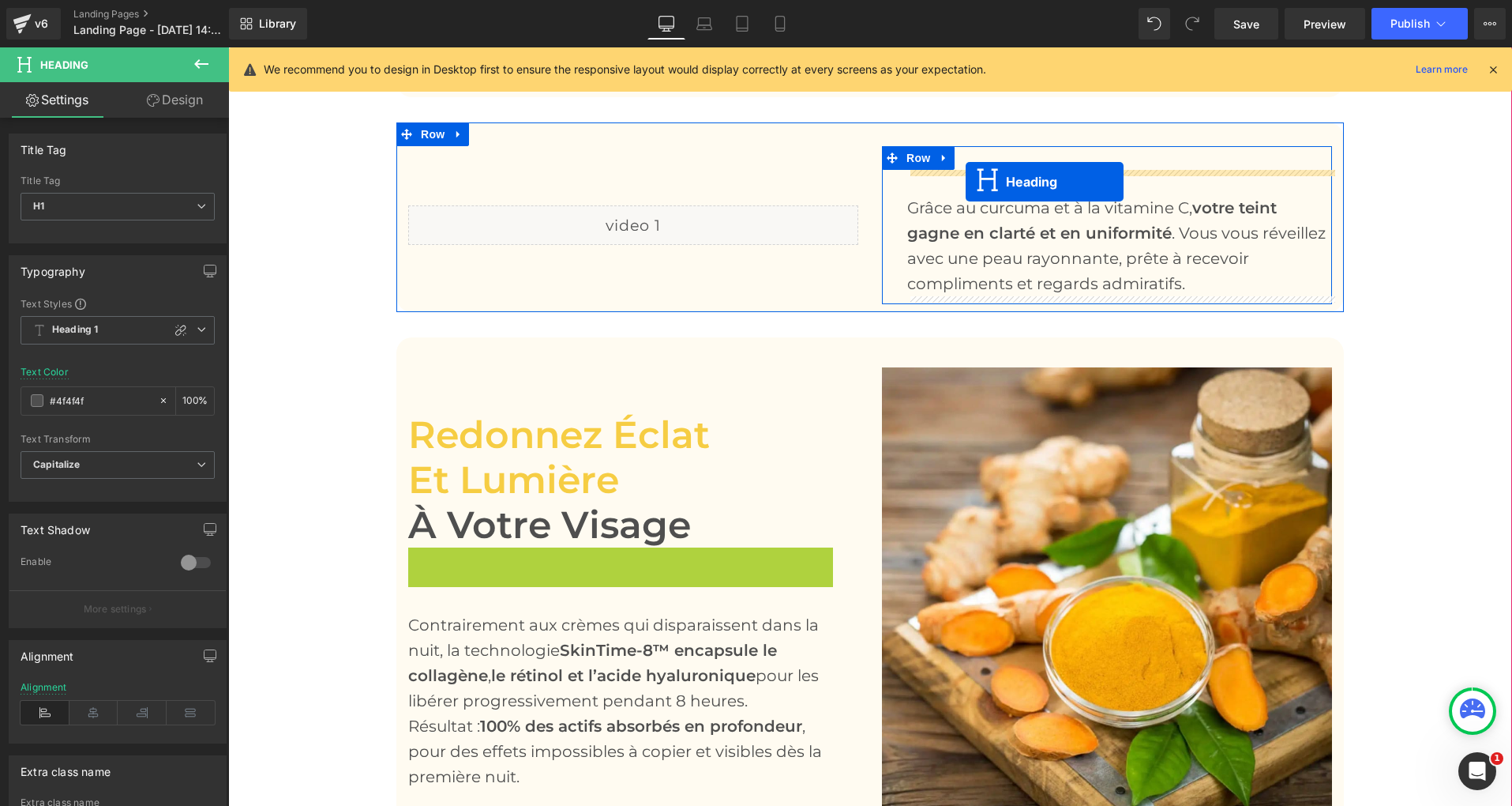
drag, startPoint x: 580, startPoint y: 616, endPoint x: 964, endPoint y: 182, distance: 579.5
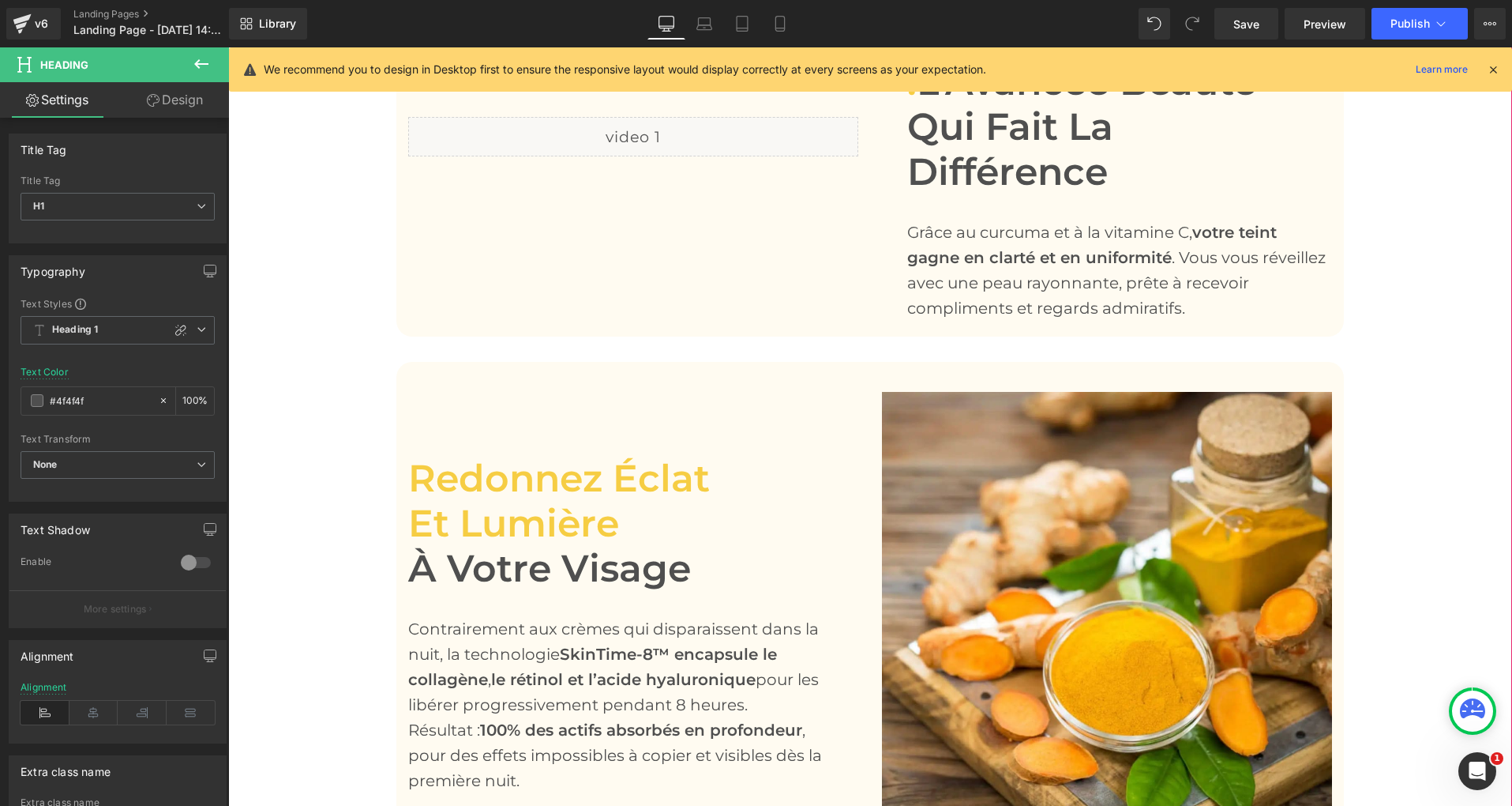
scroll to position [1989, 0]
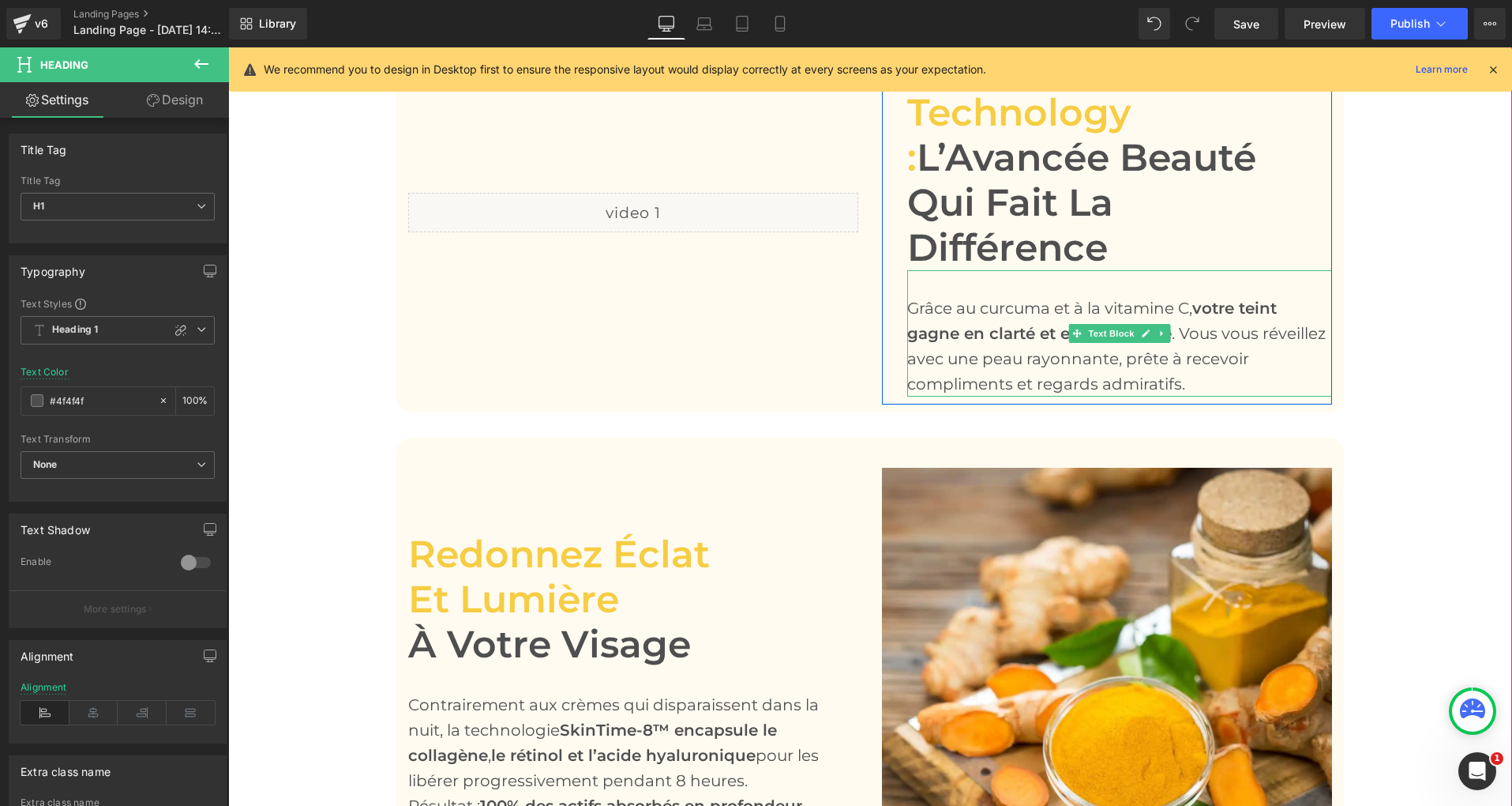
drag, startPoint x: 958, startPoint y: 280, endPoint x: 1002, endPoint y: 278, distance: 44.0
click at [958, 295] on div "Grâce au curcuma et à la vitamine C, votre teint gagne en clarté et en uniformi…" at bounding box center [1120, 345] width 425 height 101
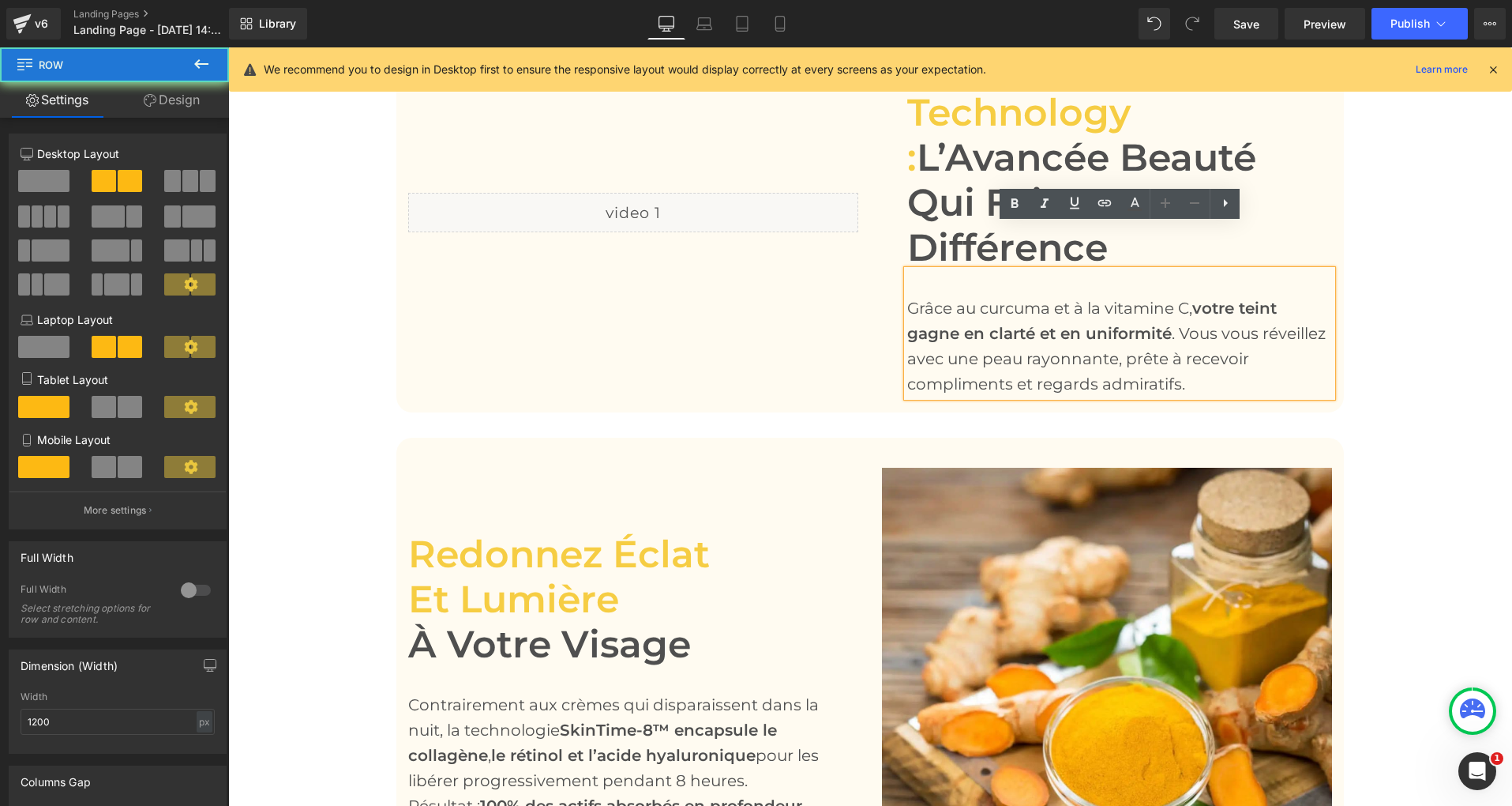
drag, startPoint x: 783, startPoint y: 264, endPoint x: 799, endPoint y: 267, distance: 16.3
click at [785, 264] on div "Liquid" at bounding box center [632, 212] width 474 height 382
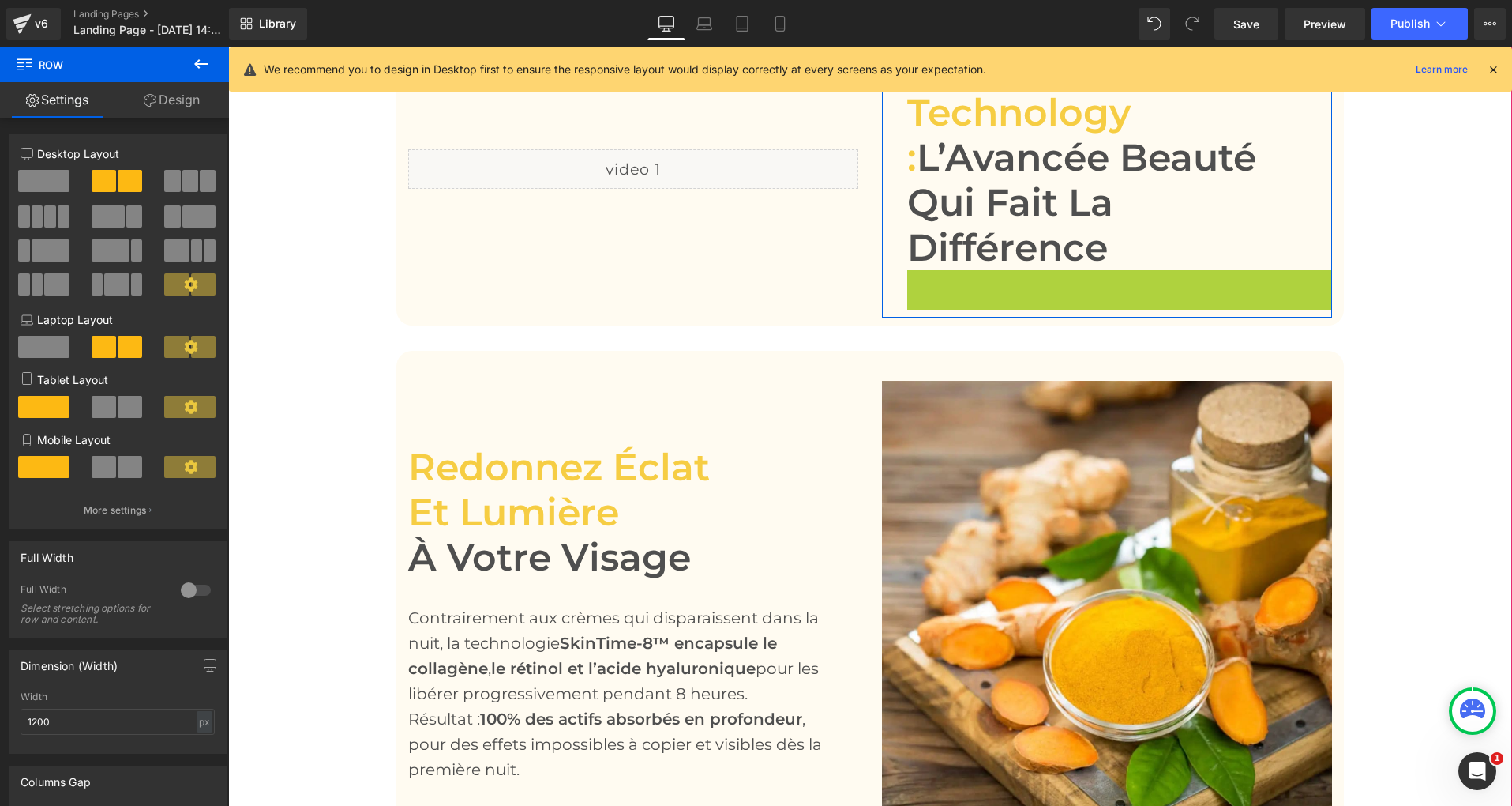
scroll to position [1946, 0]
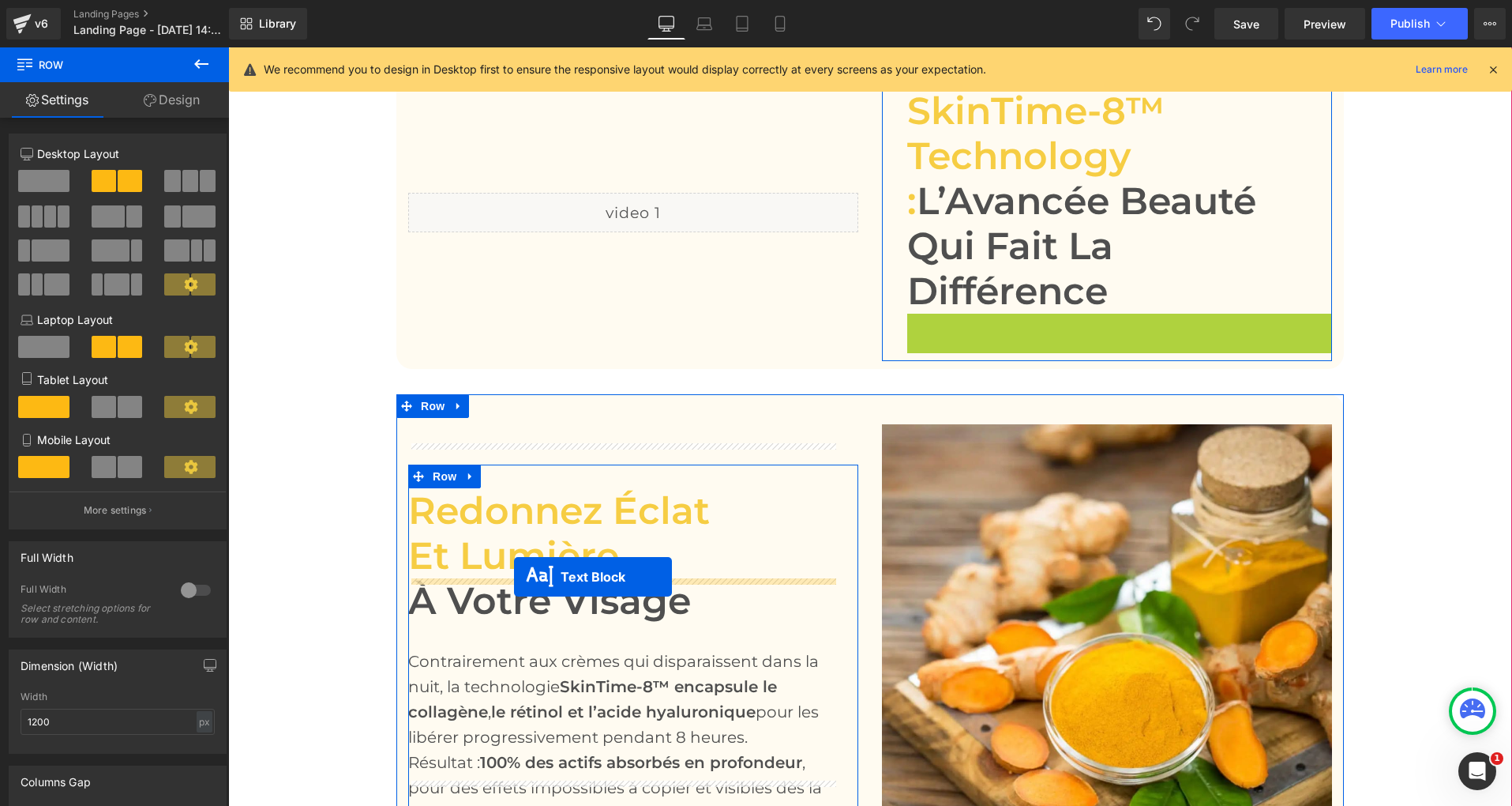
drag, startPoint x: 1081, startPoint y: 291, endPoint x: 514, endPoint y: 576, distance: 634.6
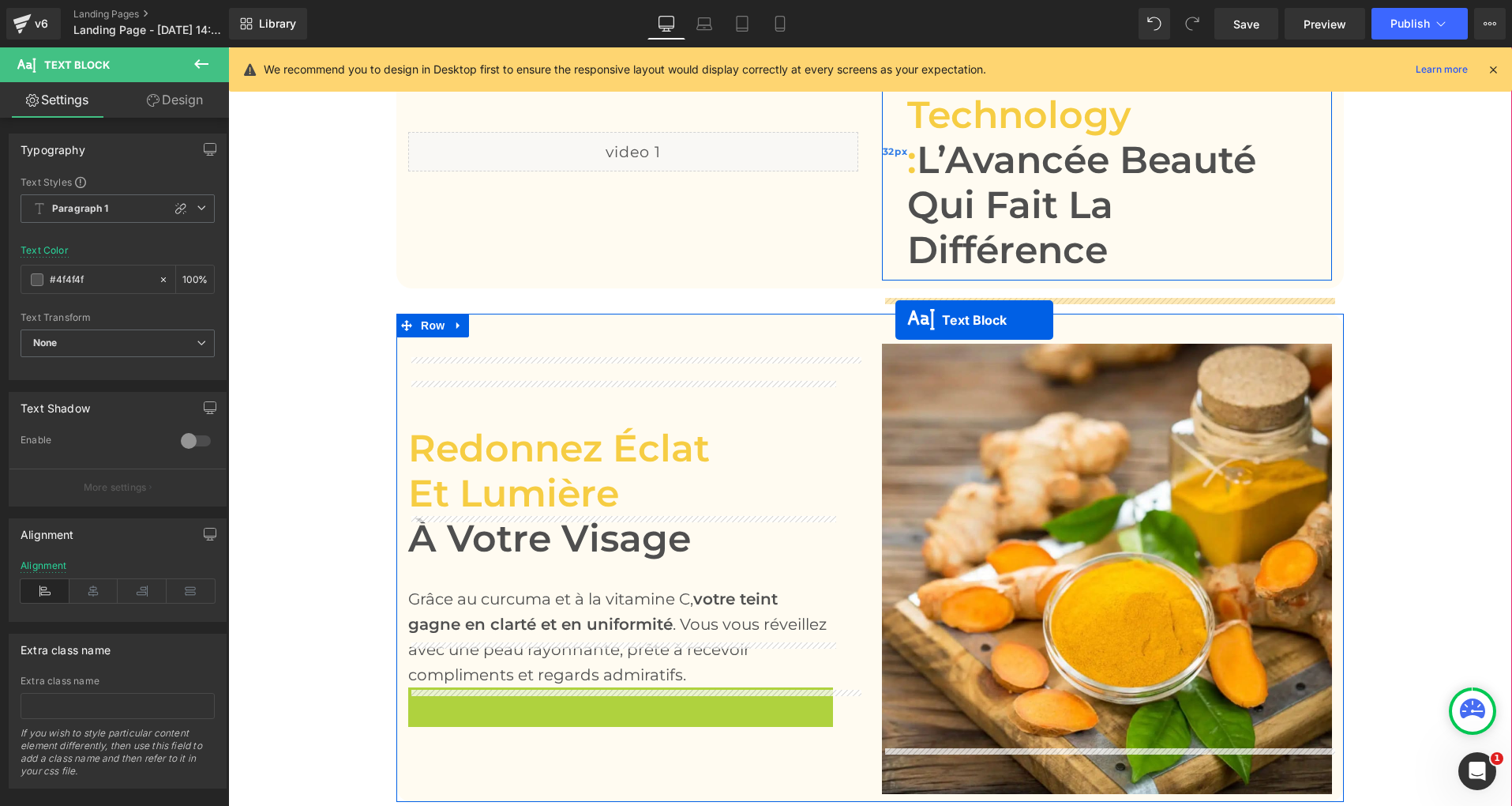
scroll to position [1985, 0]
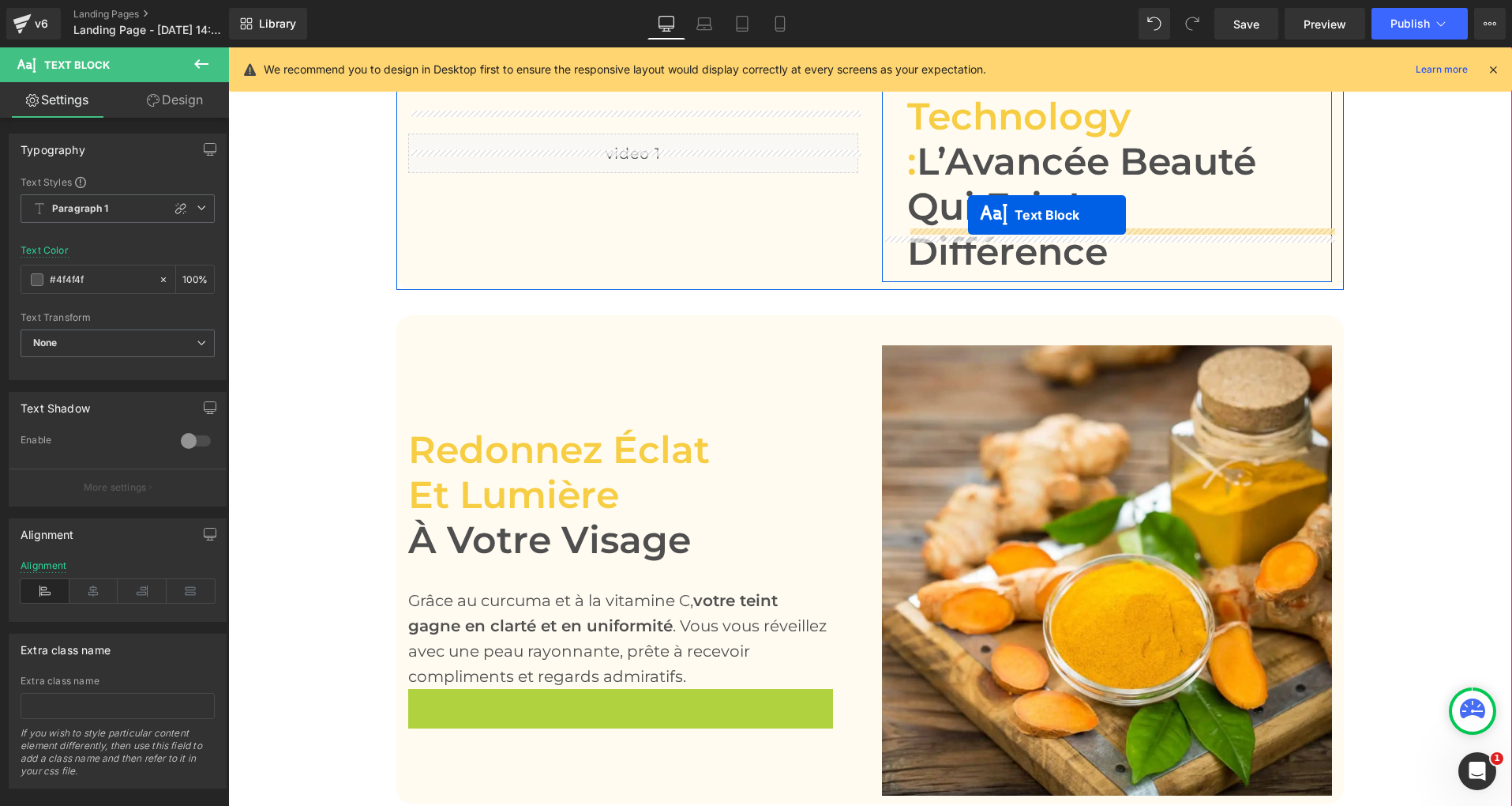
drag, startPoint x: 580, startPoint y: 582, endPoint x: 968, endPoint y: 214, distance: 534.8
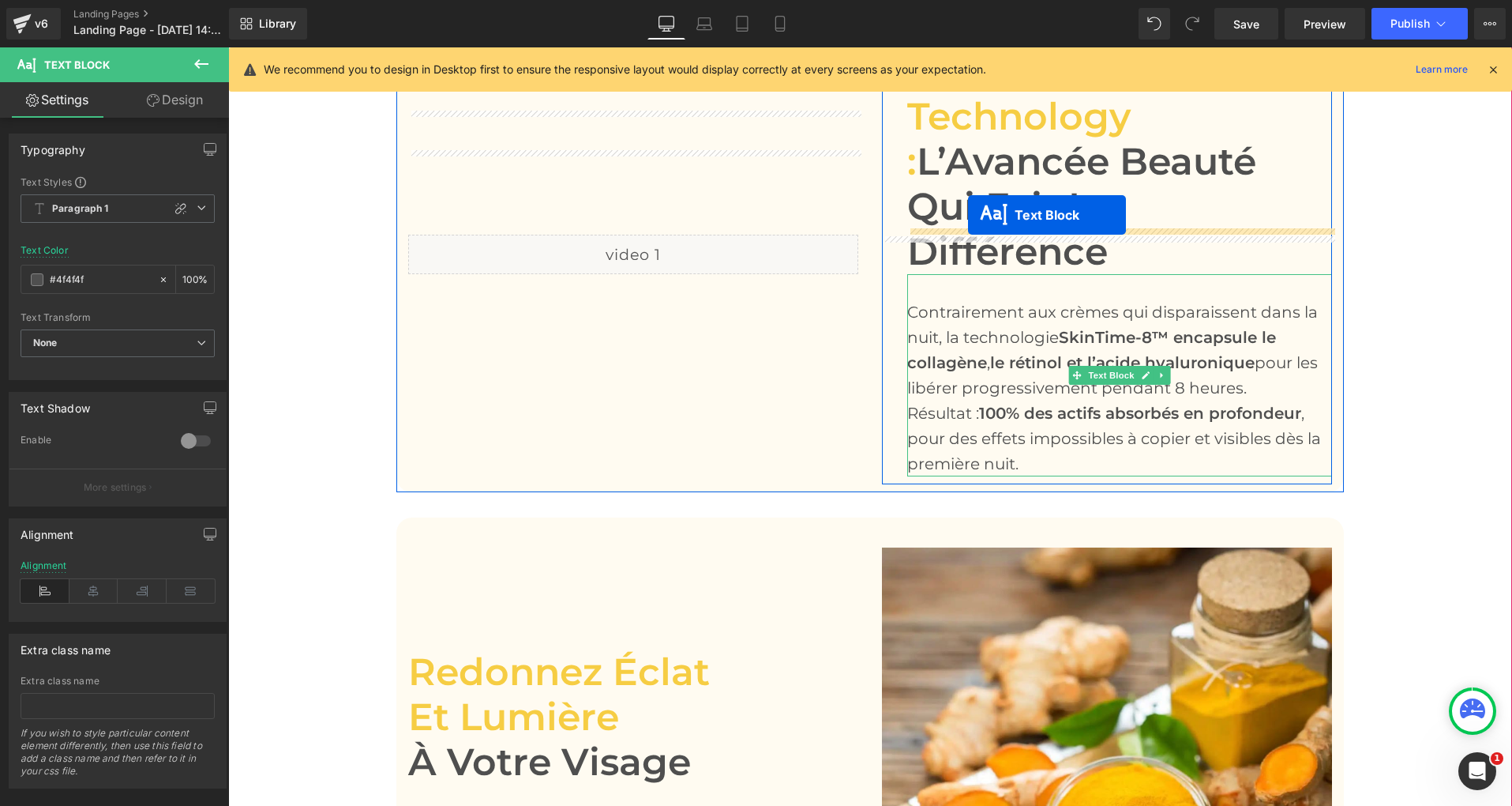
scroll to position [2086, 0]
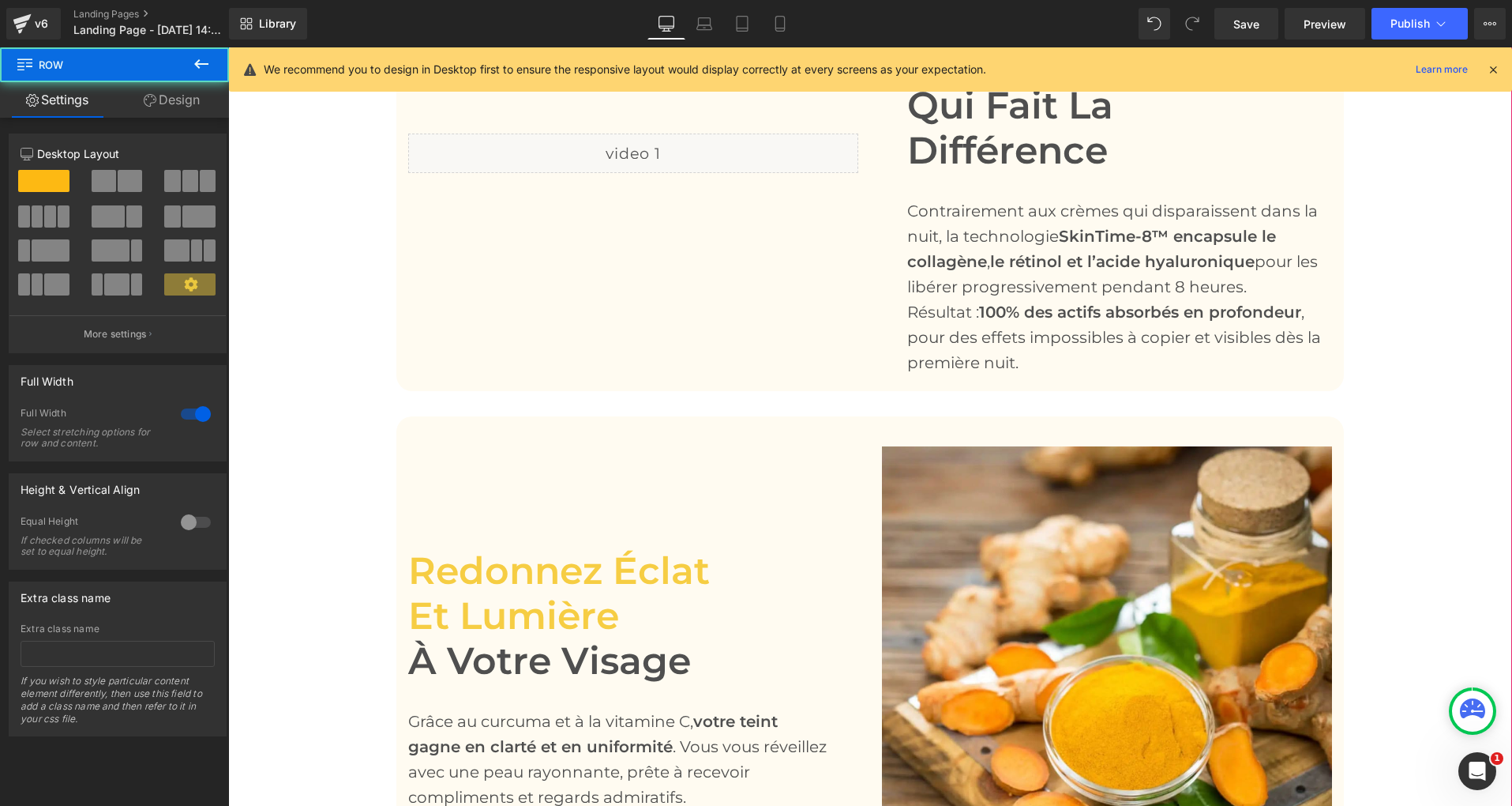
click at [320, 427] on div "Before and After Images Lissez vos rides, retrouvez confiance Heading Chaque nu…" at bounding box center [869, 592] width 1283 height 2399
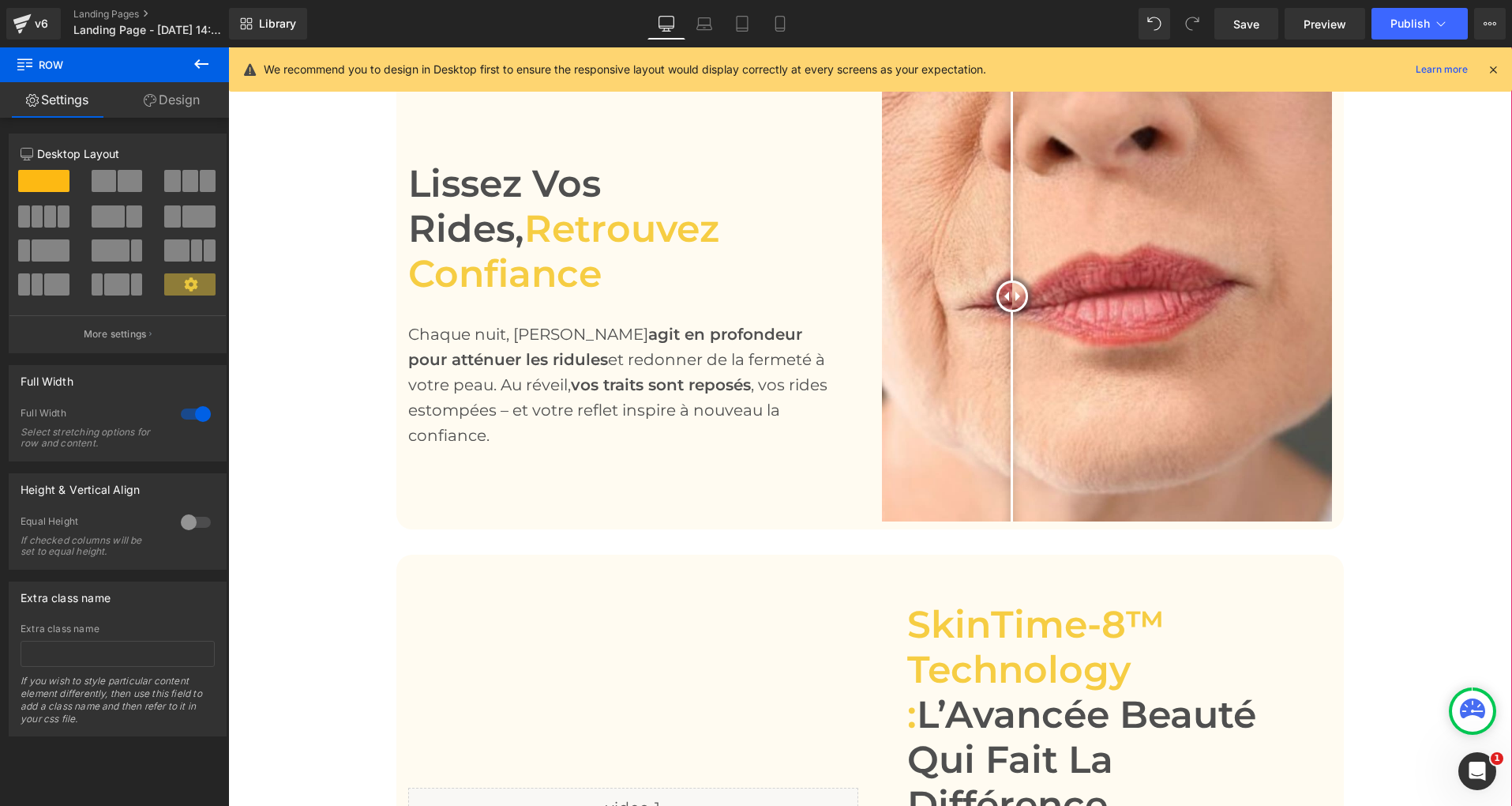
scroll to position [1436, 0]
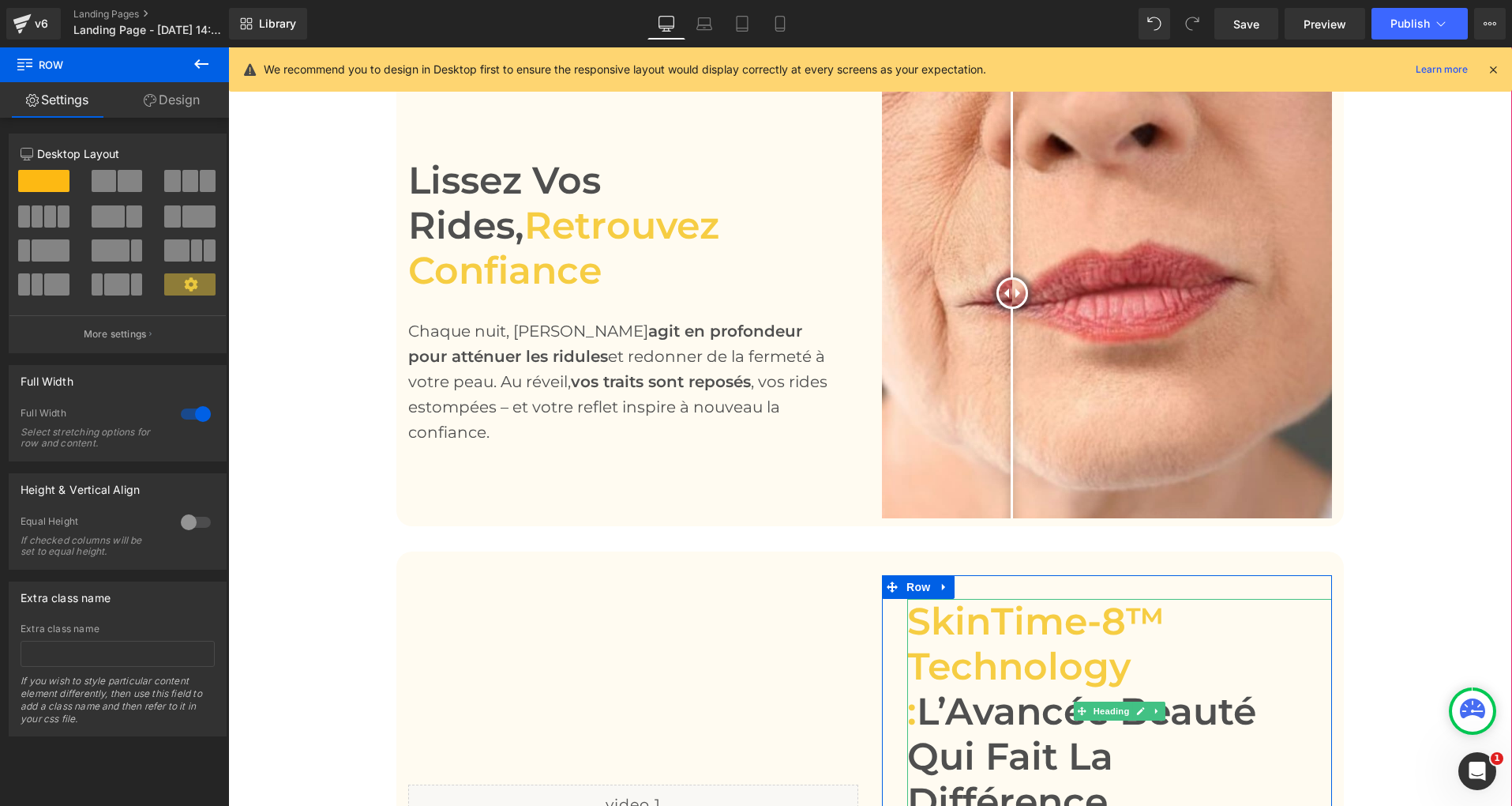
click at [973, 627] on span "SkinTime-8™ Technology :" at bounding box center [1036, 666] width 258 height 136
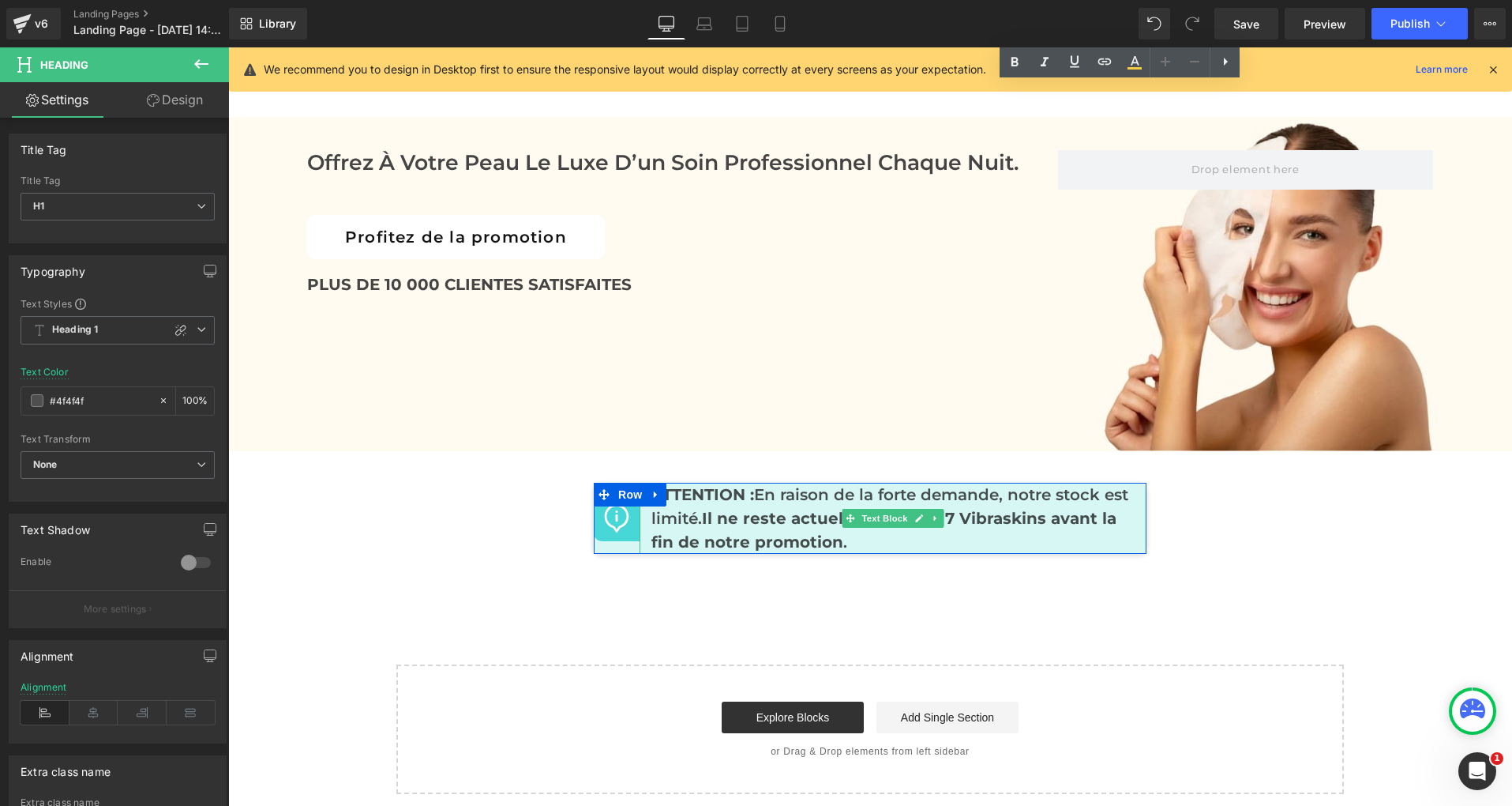
scroll to position [7692, 0]
click at [1131, 496] on p "ATTENTION : En raison de la forte demande, notre stock est limité. Il ne reste …" at bounding box center [892, 518] width 483 height 71
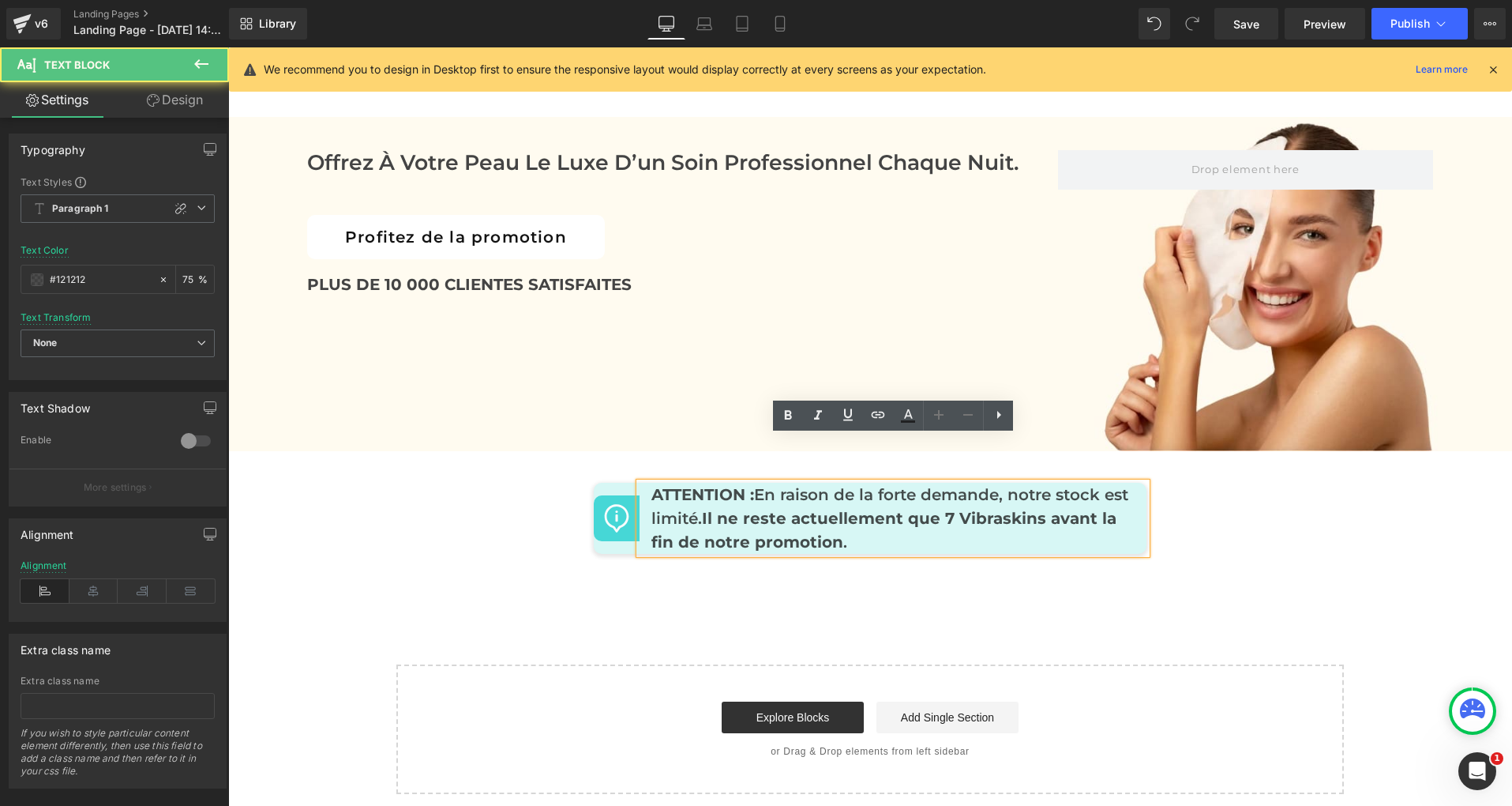
scroll to position [7696, 0]
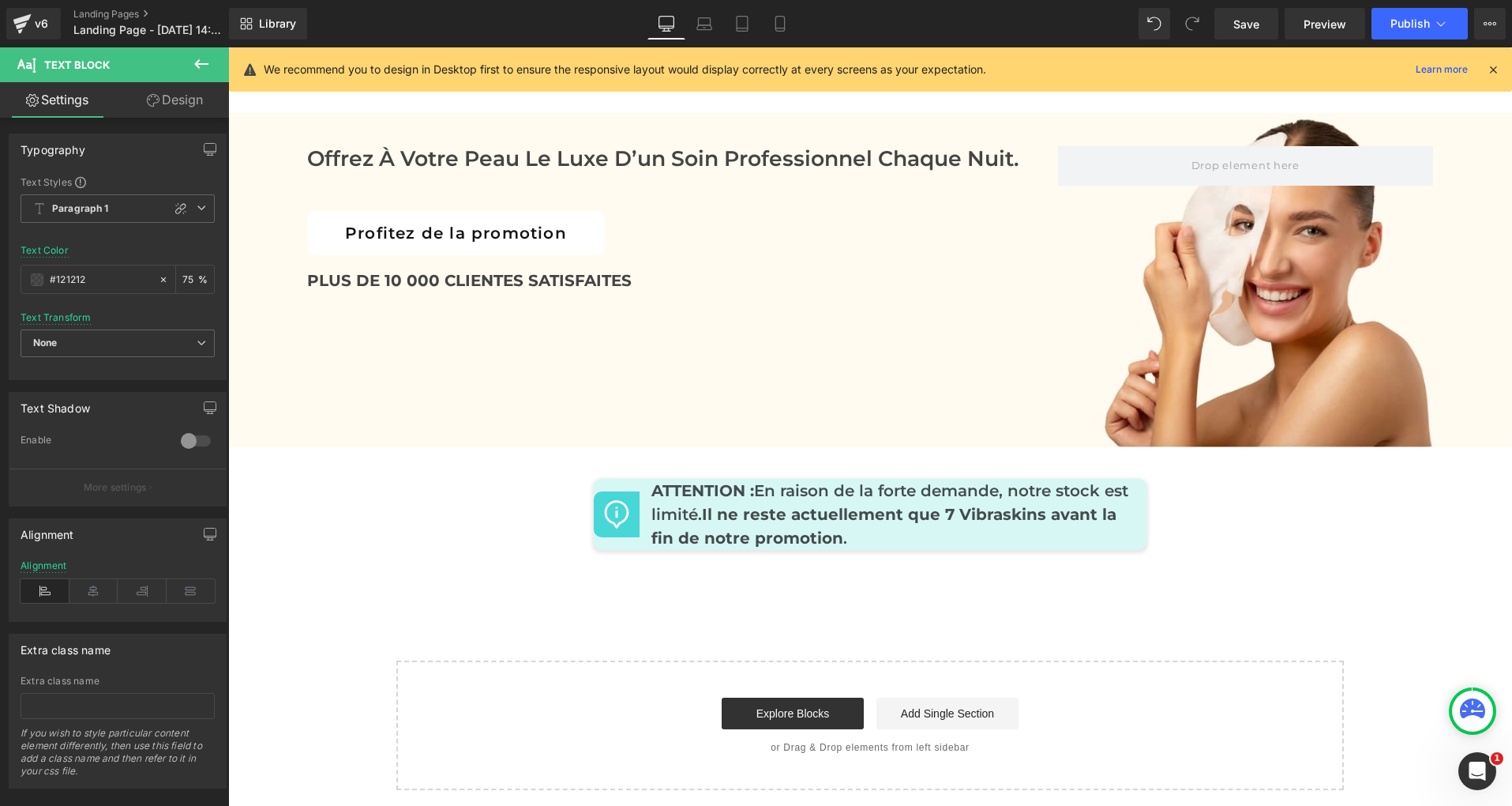
click at [179, 104] on link "Design" at bounding box center [174, 99] width 114 height 36
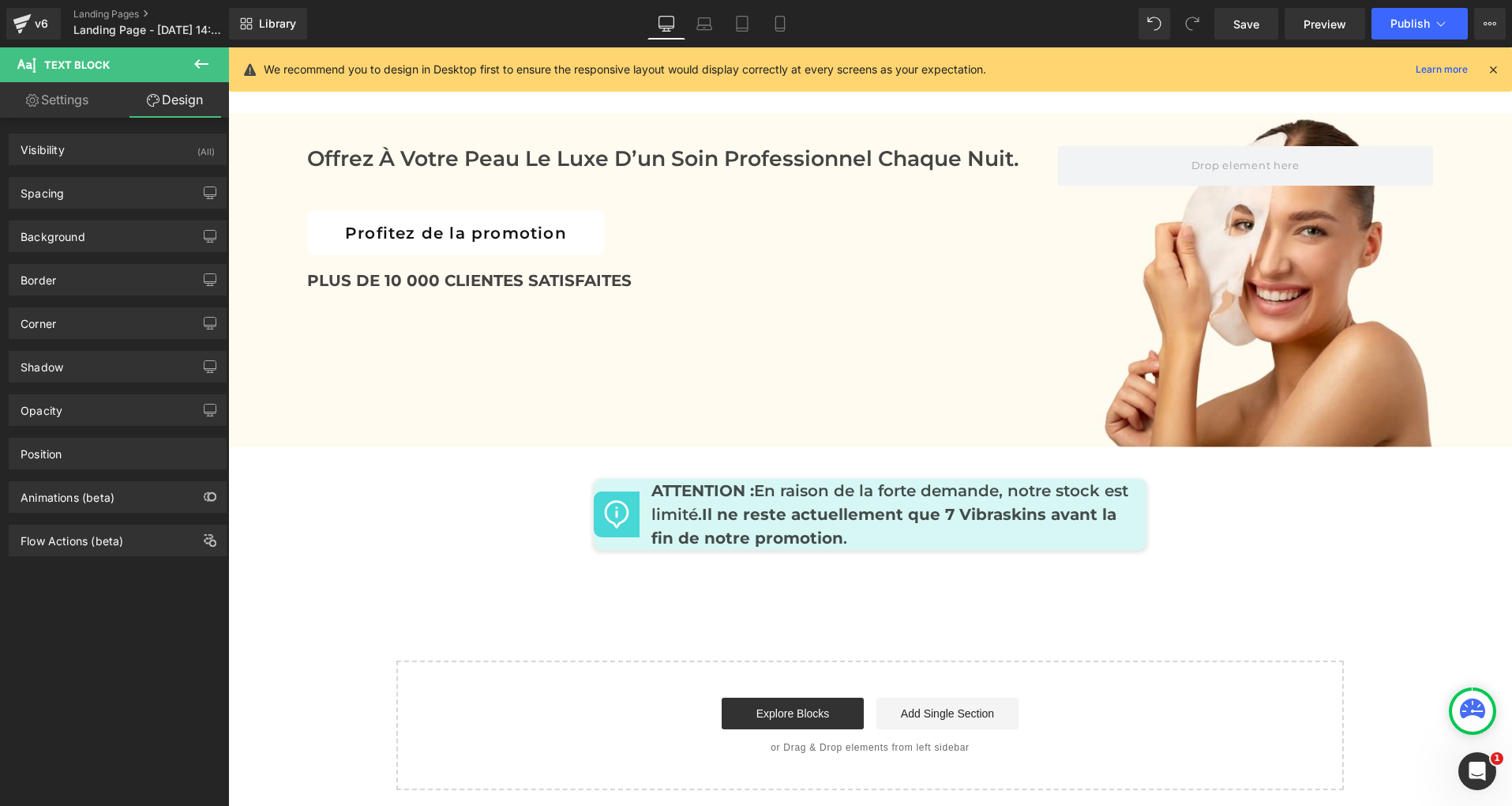
type input "transparent"
type input "0"
click at [73, 237] on div "Background" at bounding box center [52, 232] width 64 height 22
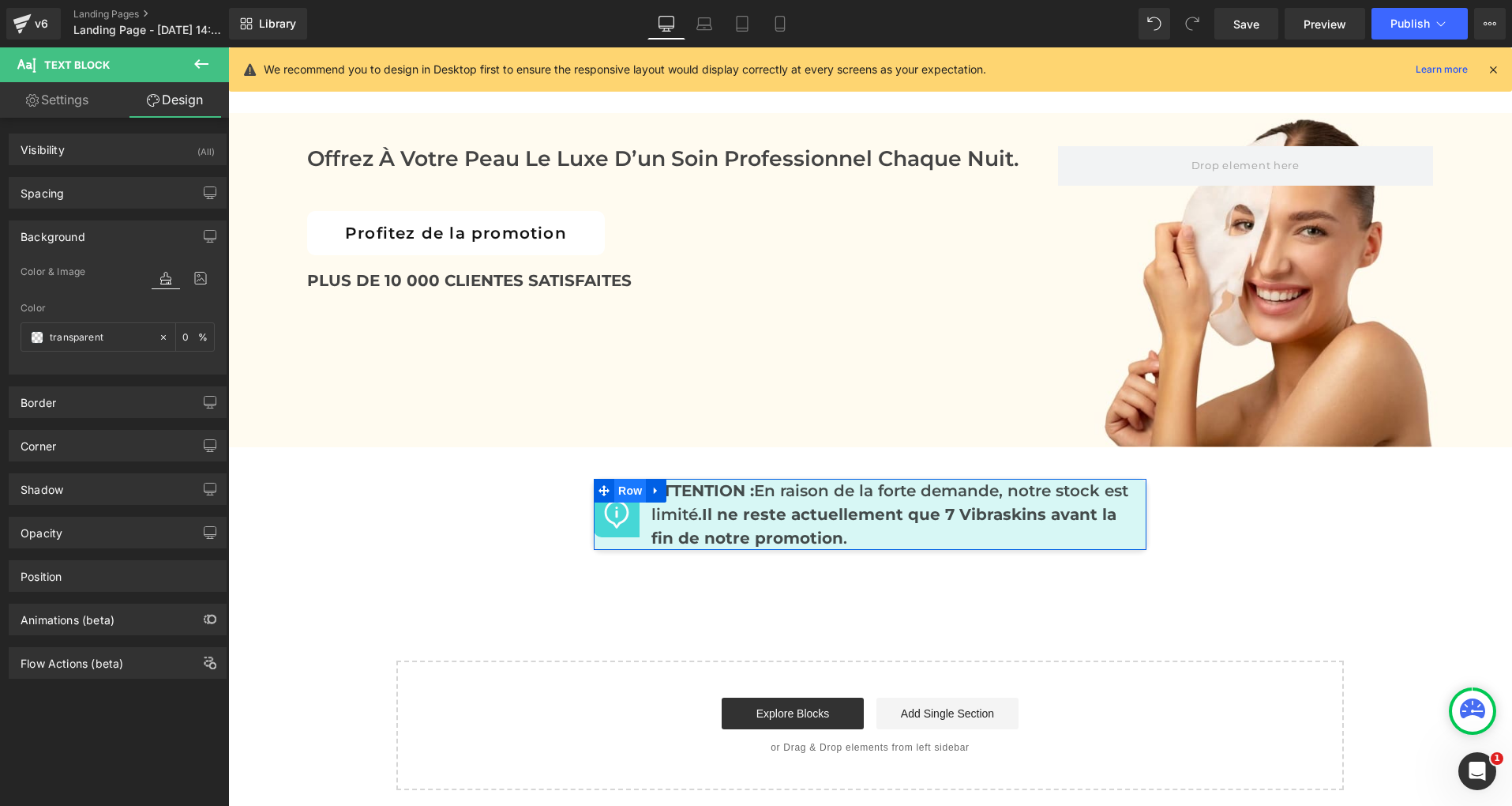
click at [615, 479] on span "Row" at bounding box center [630, 491] width 32 height 24
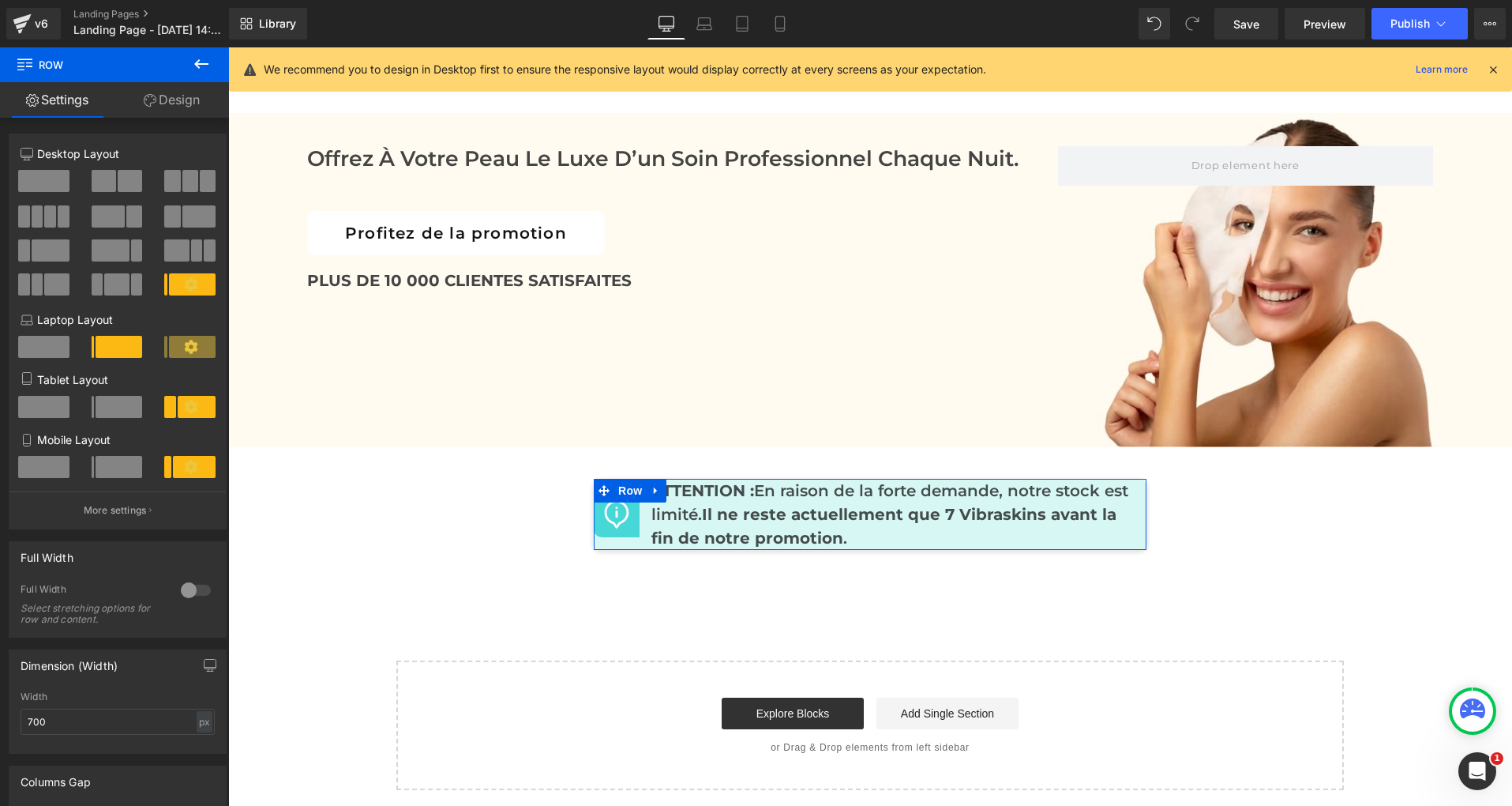
drag, startPoint x: 161, startPoint y: 100, endPoint x: 147, endPoint y: 147, distance: 49.0
click at [161, 100] on link "Design" at bounding box center [171, 99] width 114 height 36
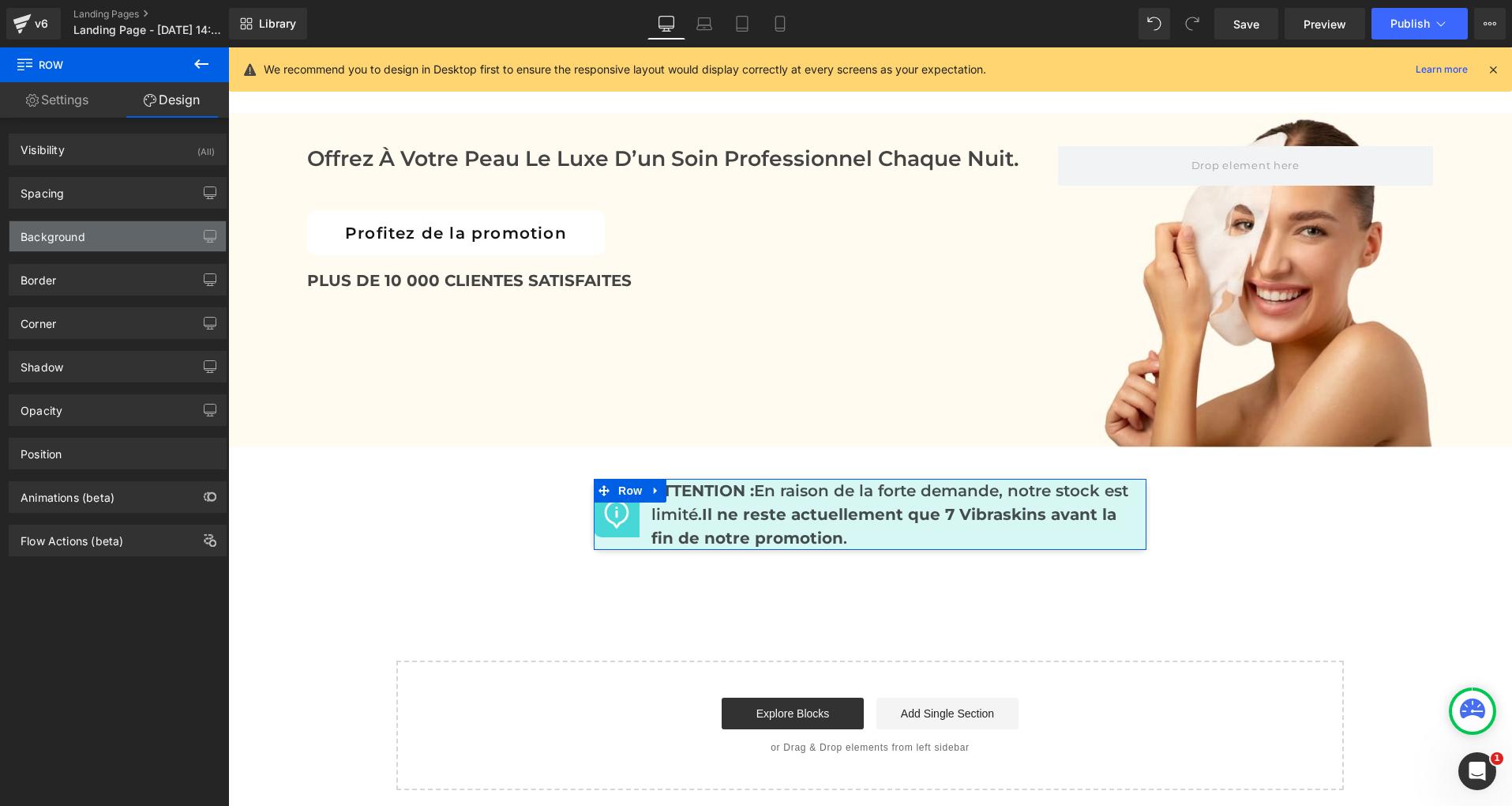
click at [86, 232] on div "Background" at bounding box center [117, 236] width 216 height 30
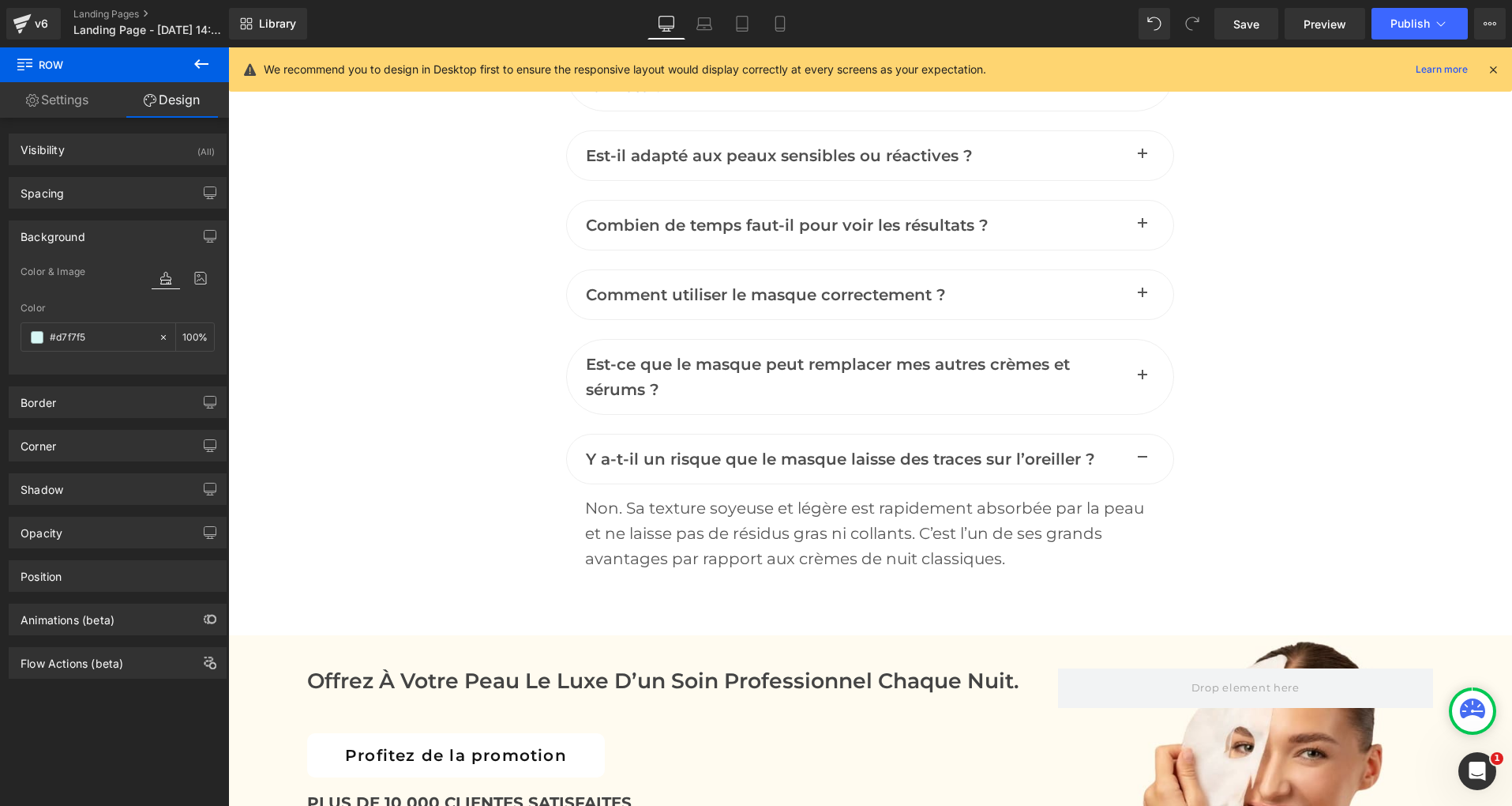
scroll to position [7172, 0]
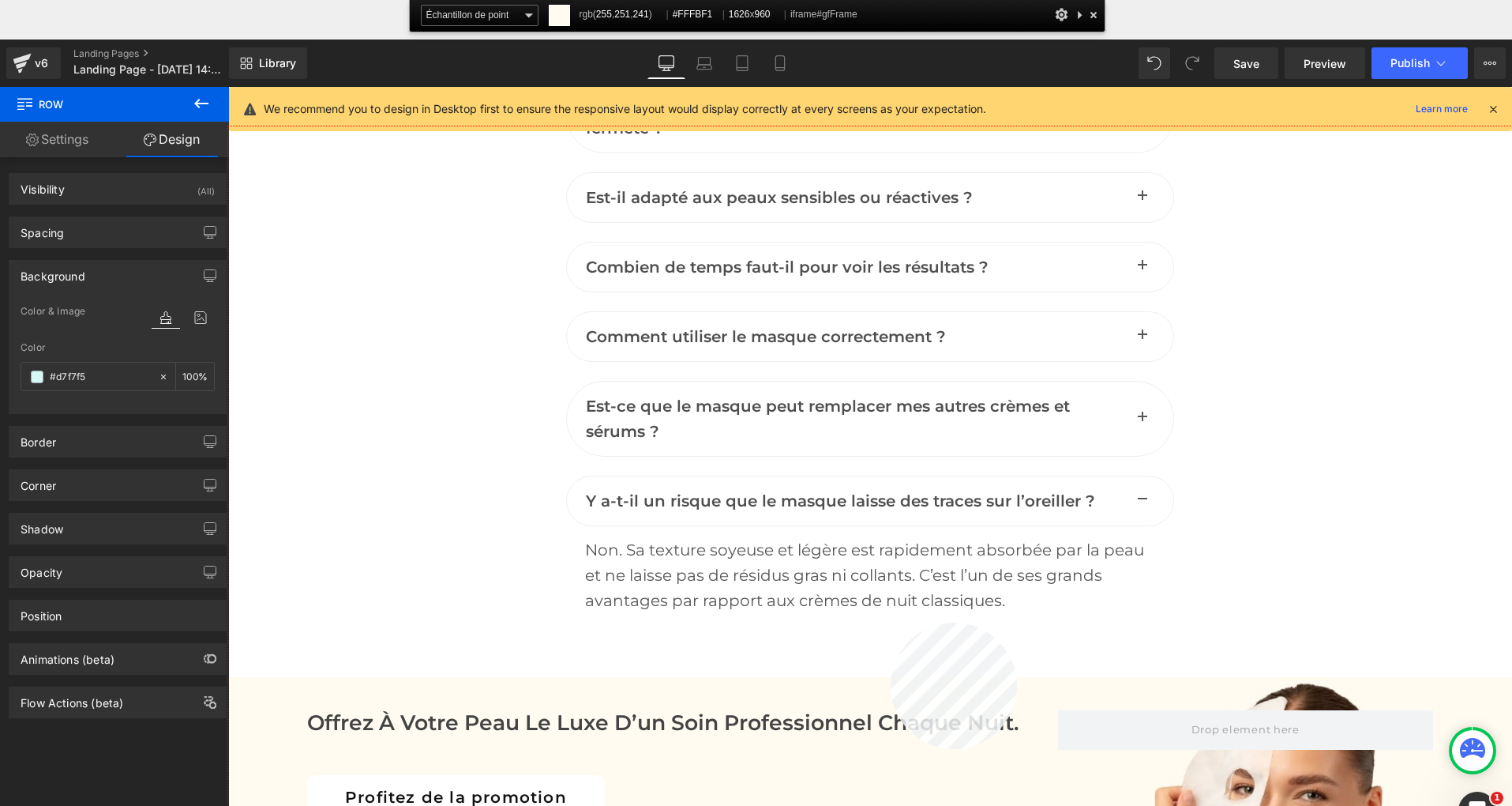
click at [890, 748] on div at bounding box center [869, 505] width 1283 height 758
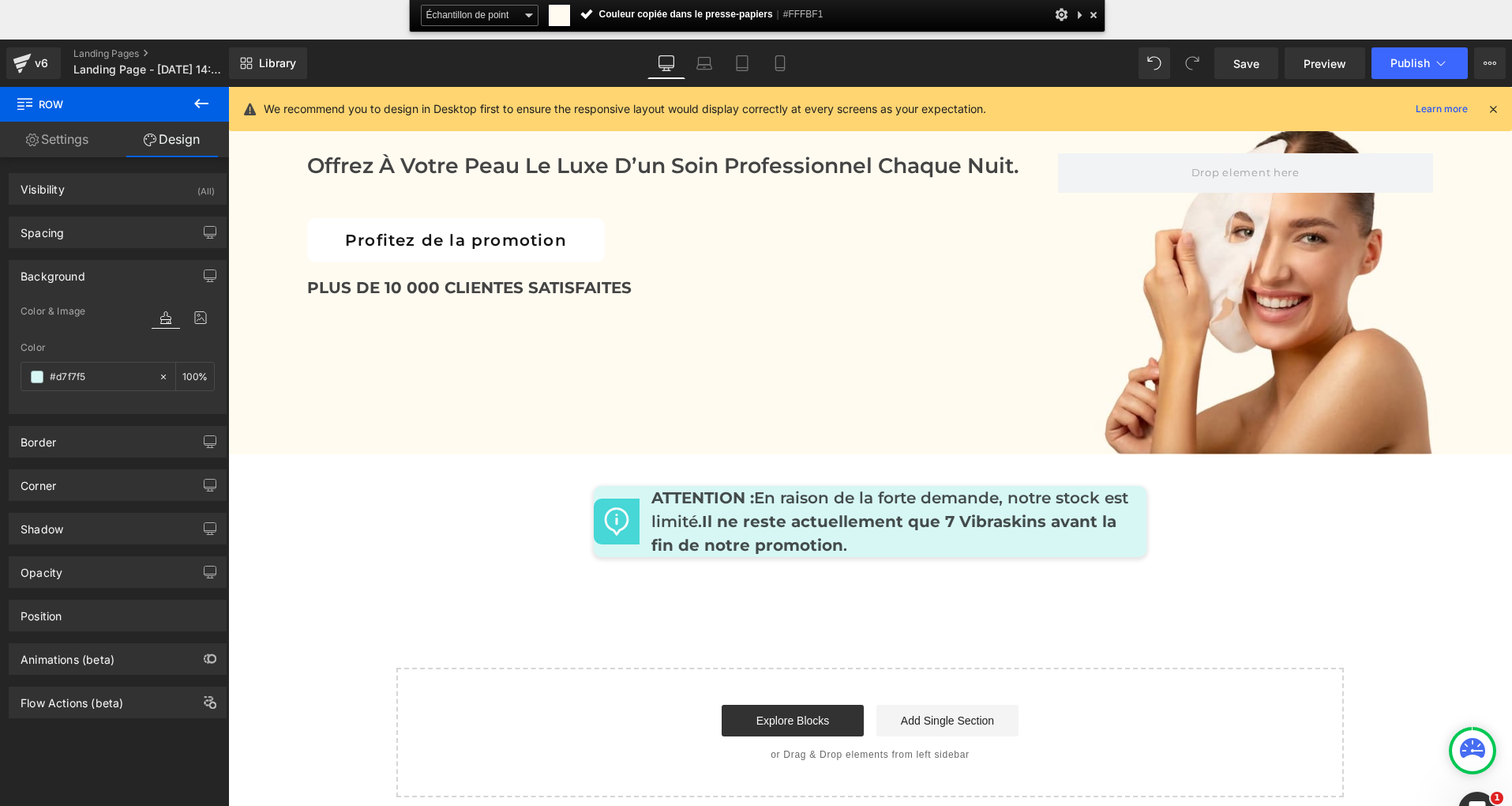
scroll to position [7734, 0]
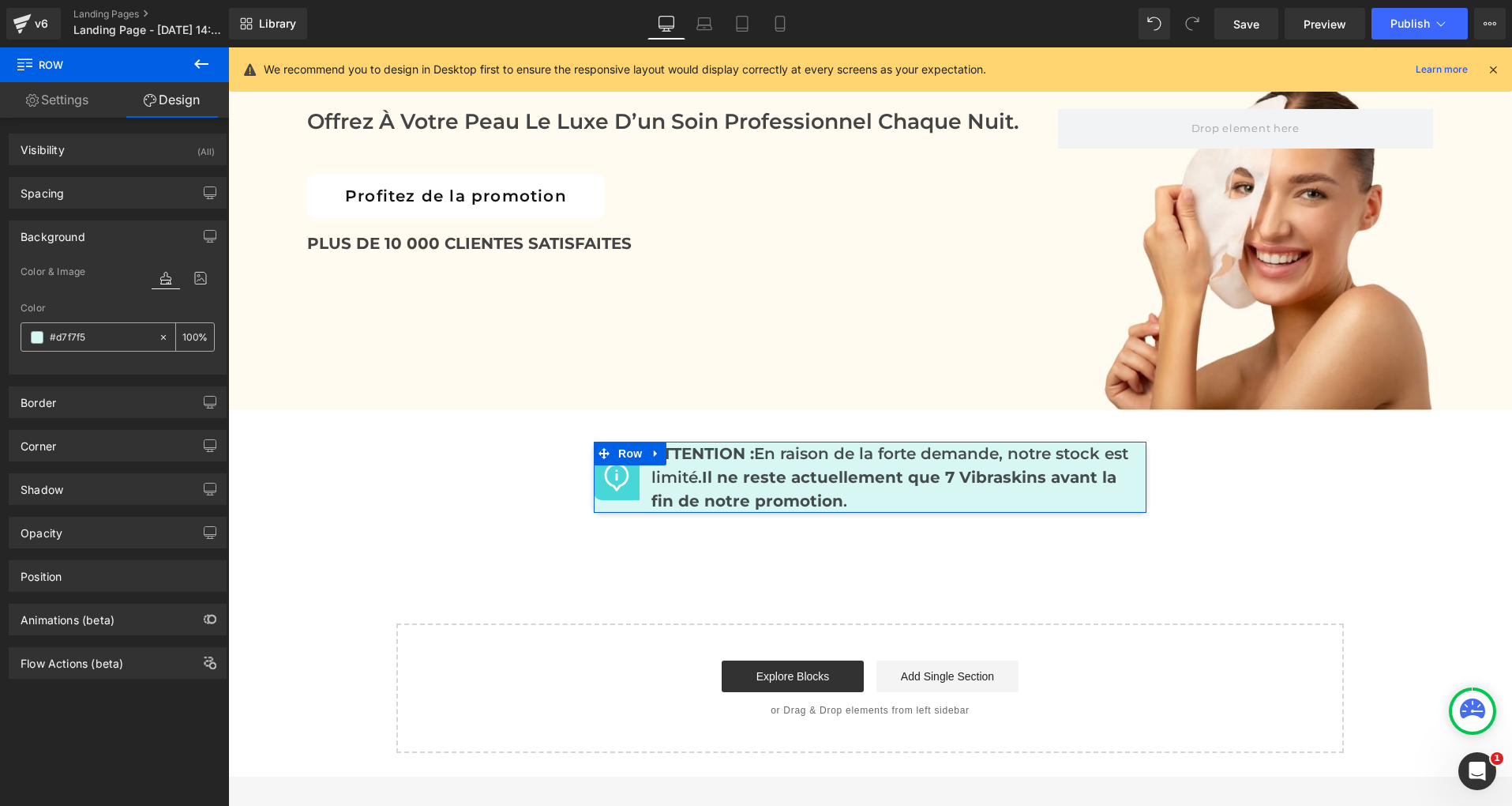
click at [99, 340] on input "#d7f7f5" at bounding box center [100, 338] width 101 height 17
paste input "FFFBF1"
type input "#FFFBF1"
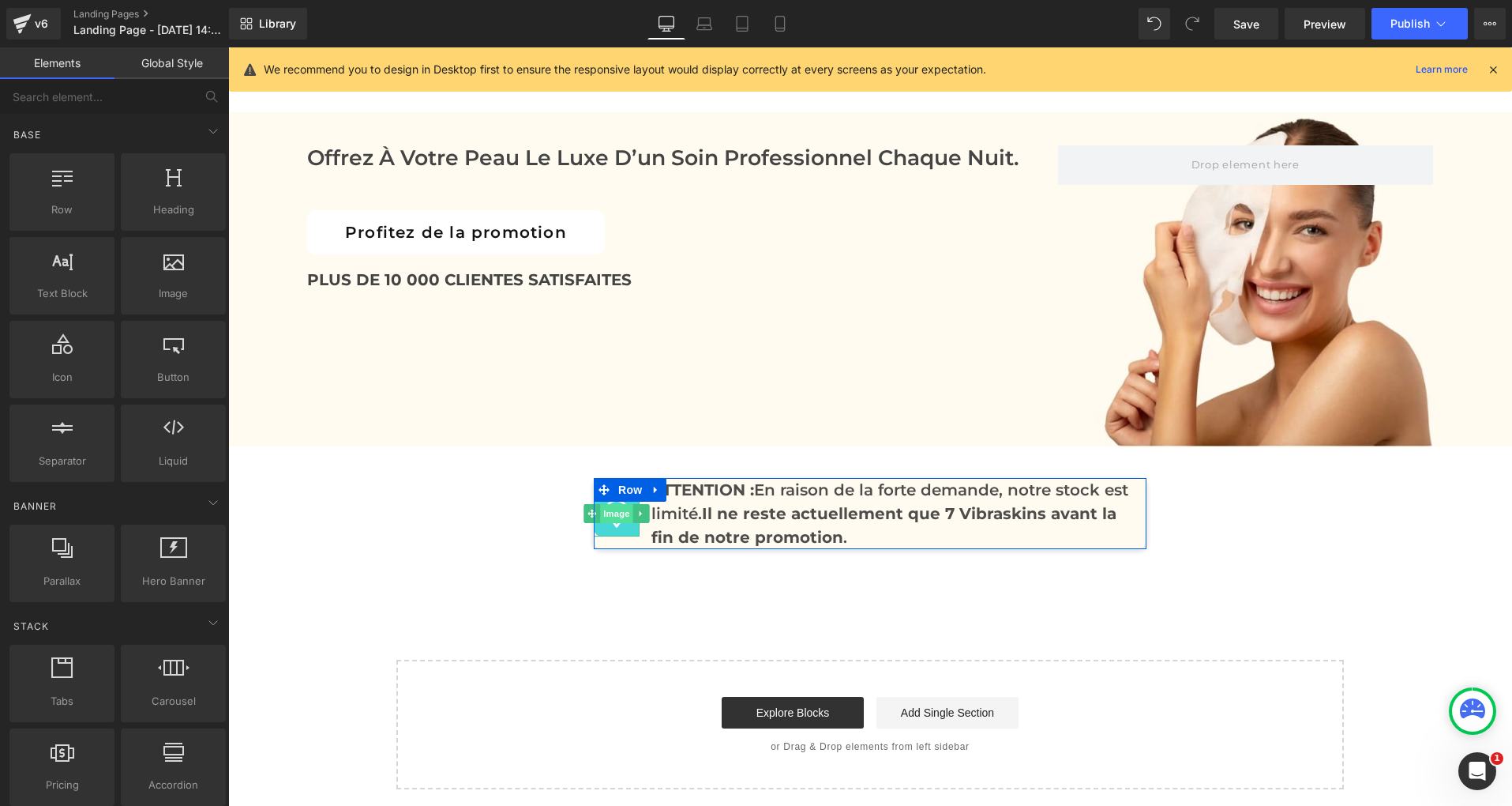
scroll to position [7701, 0]
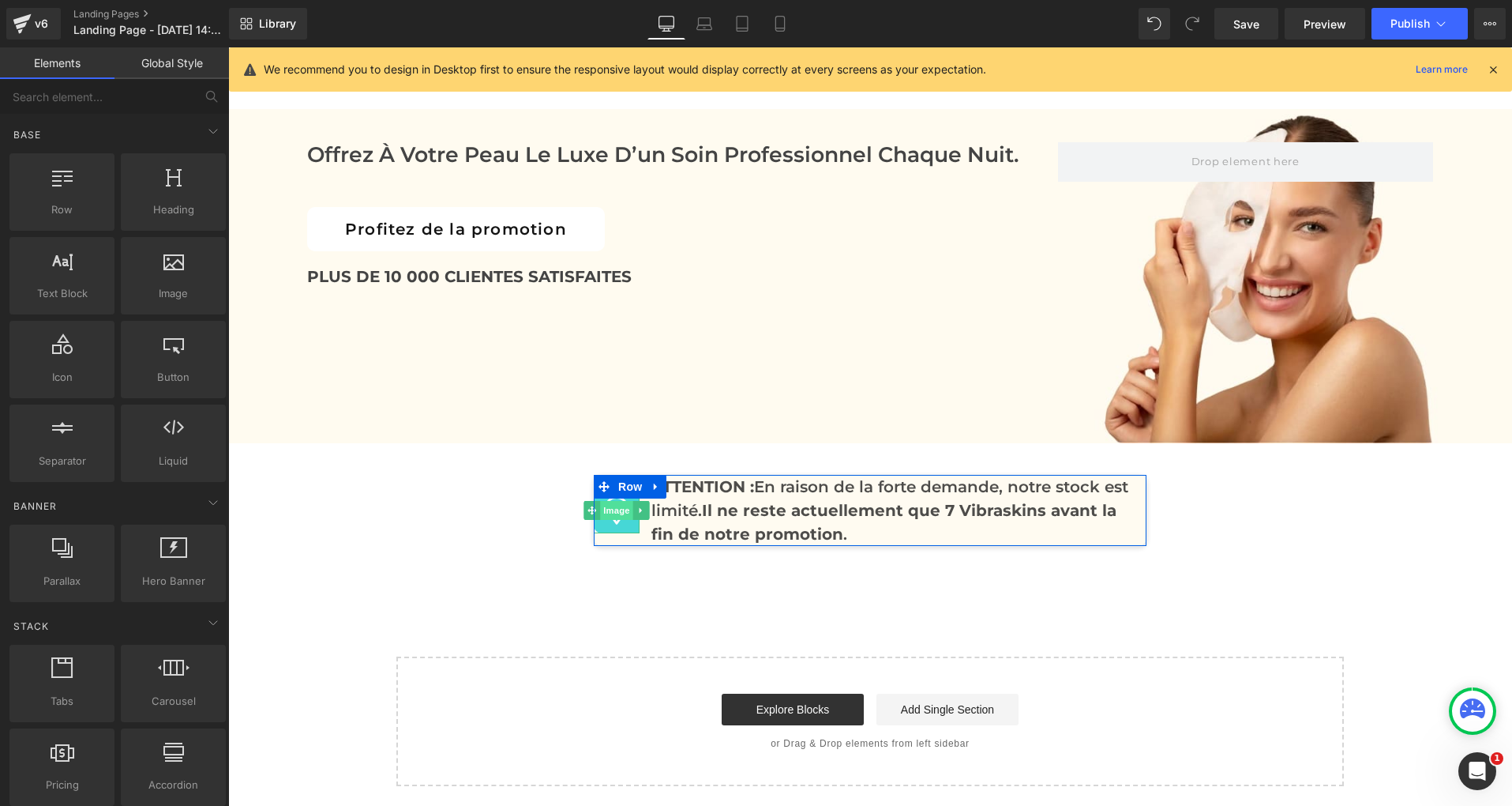
click at [615, 501] on span "Image" at bounding box center [616, 511] width 33 height 19
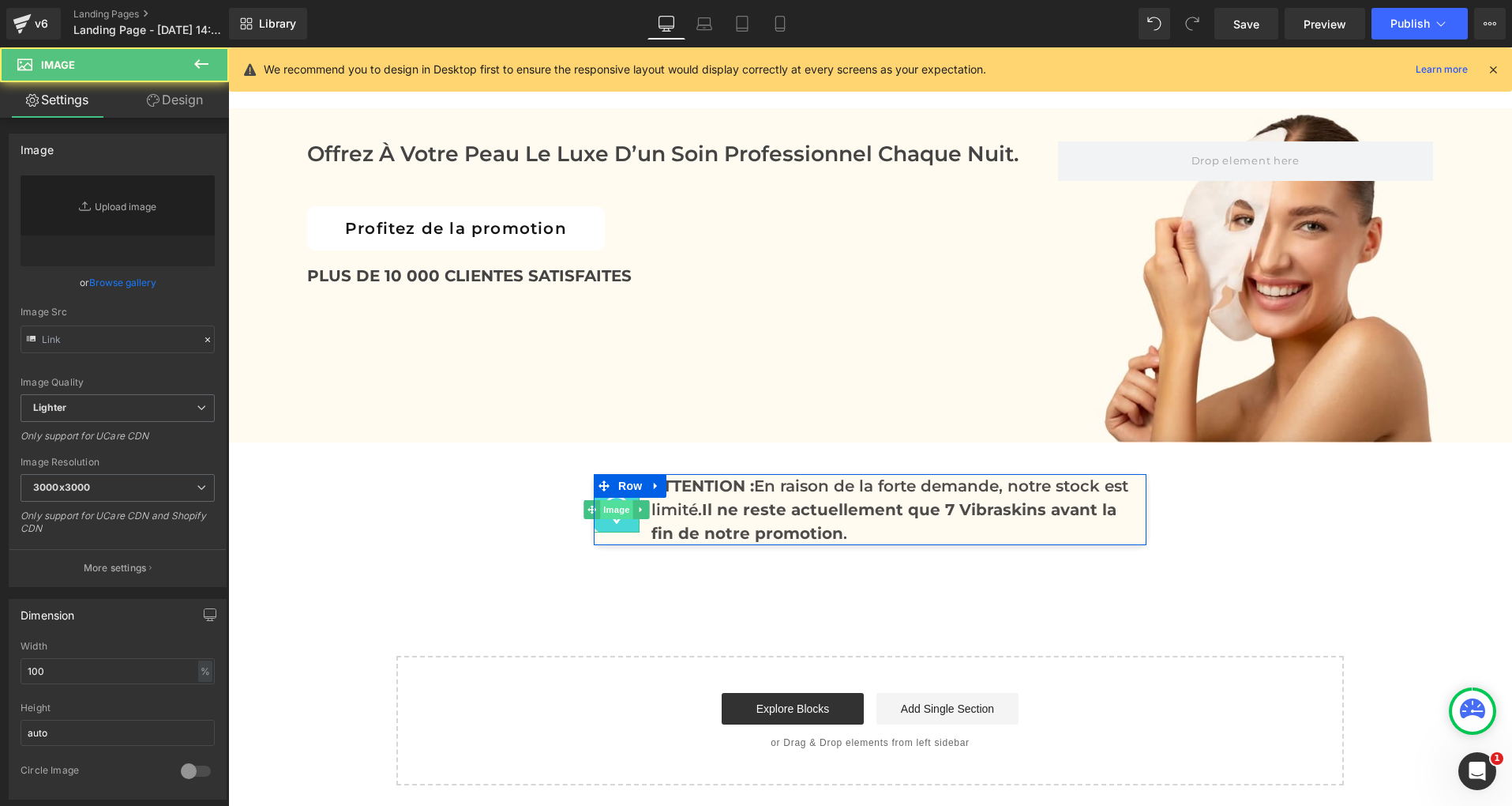
type input "[URL][DOMAIN_NAME]"
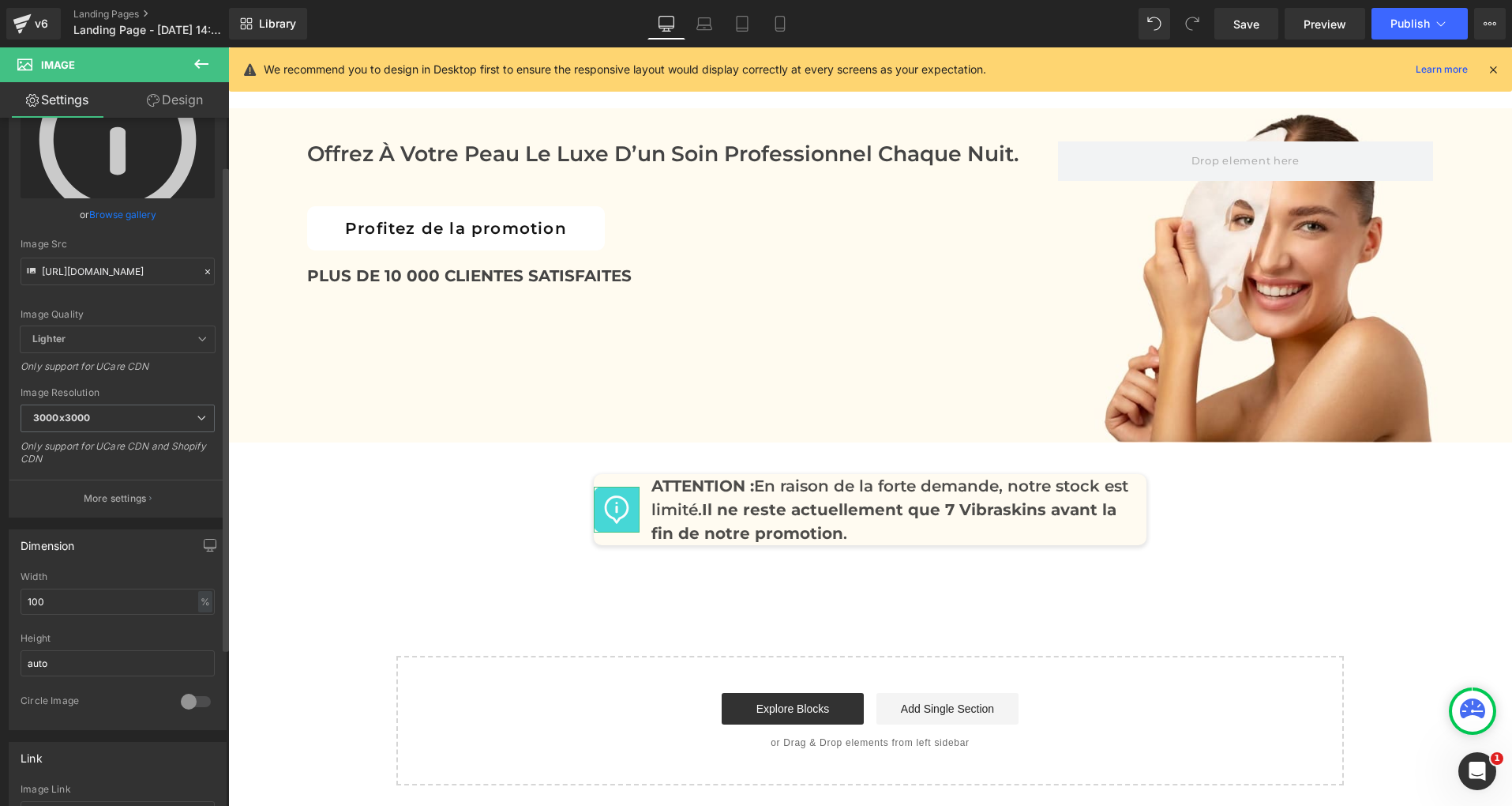
scroll to position [0, 0]
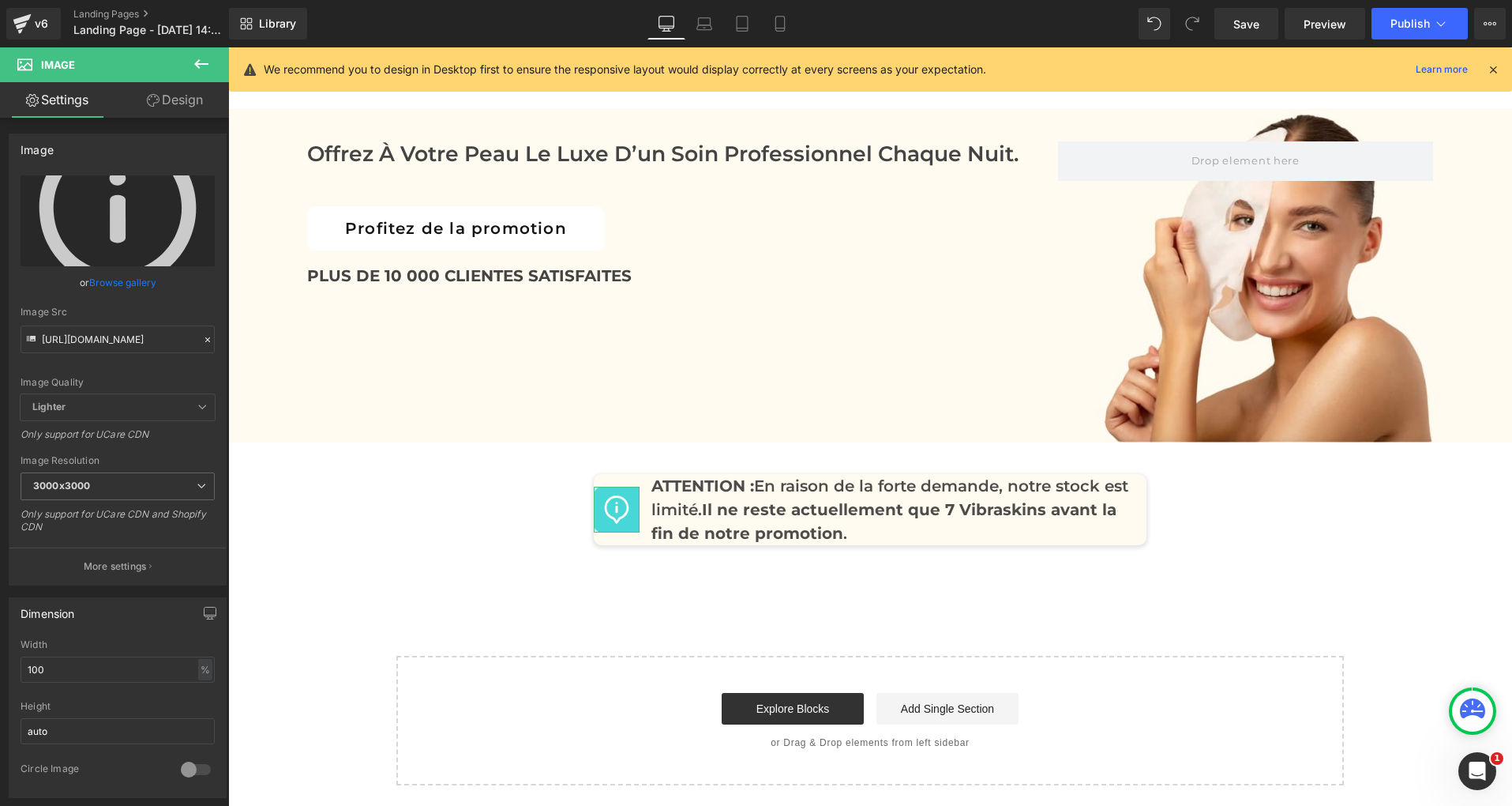
click at [175, 104] on link "Design" at bounding box center [174, 99] width 114 height 36
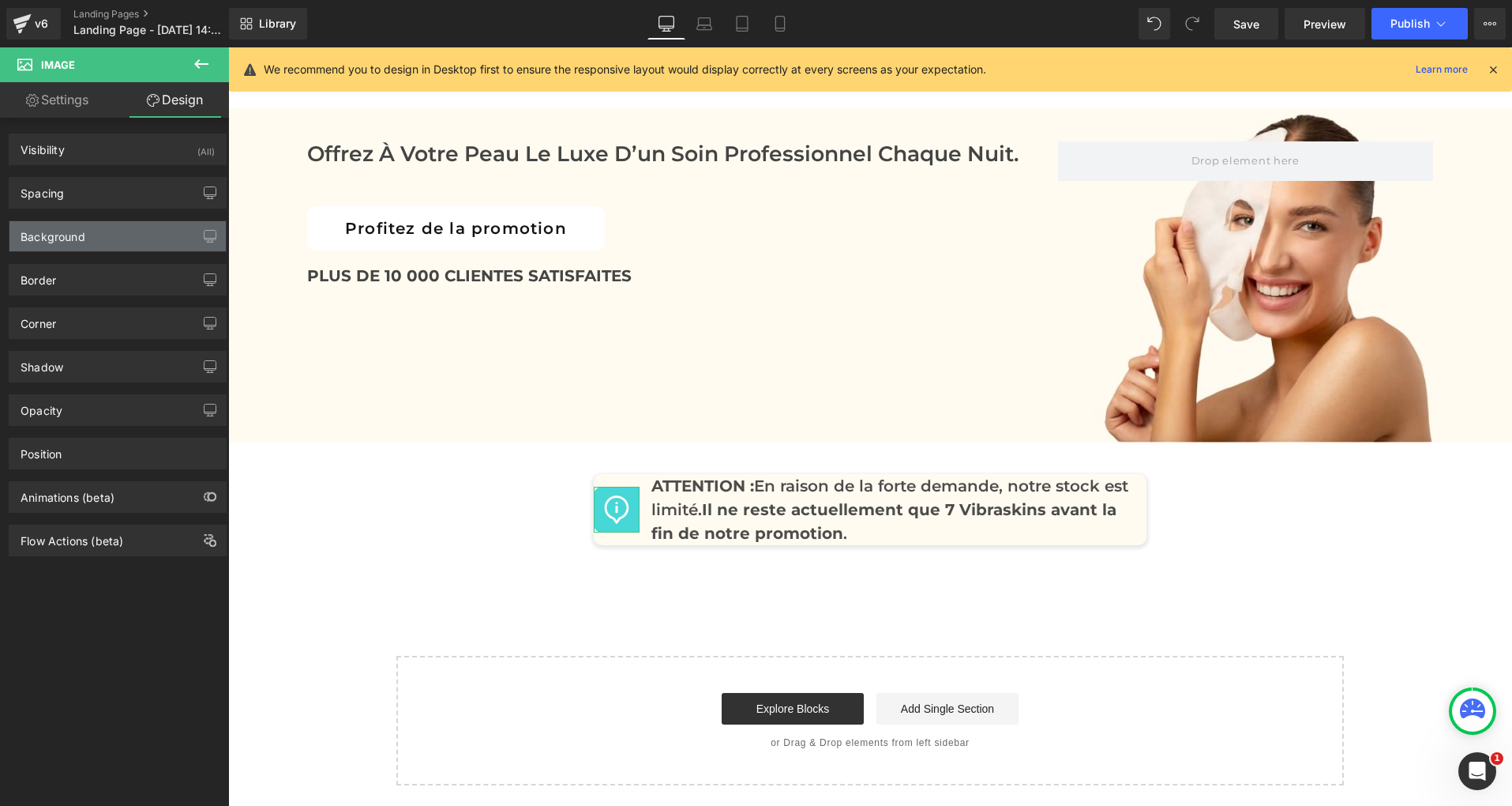
click at [74, 247] on div "Background" at bounding box center [117, 236] width 216 height 30
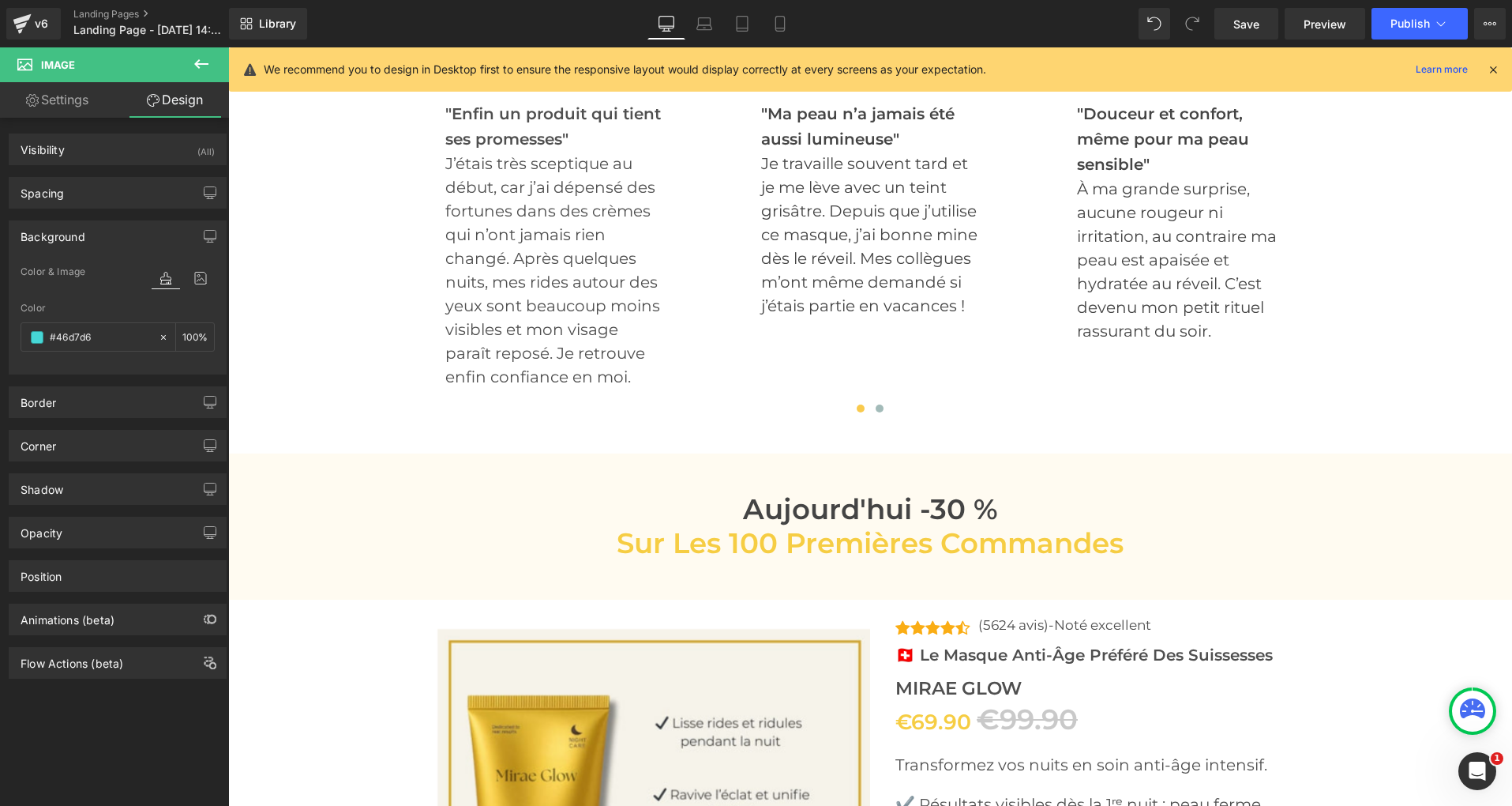
scroll to position [5617, 0]
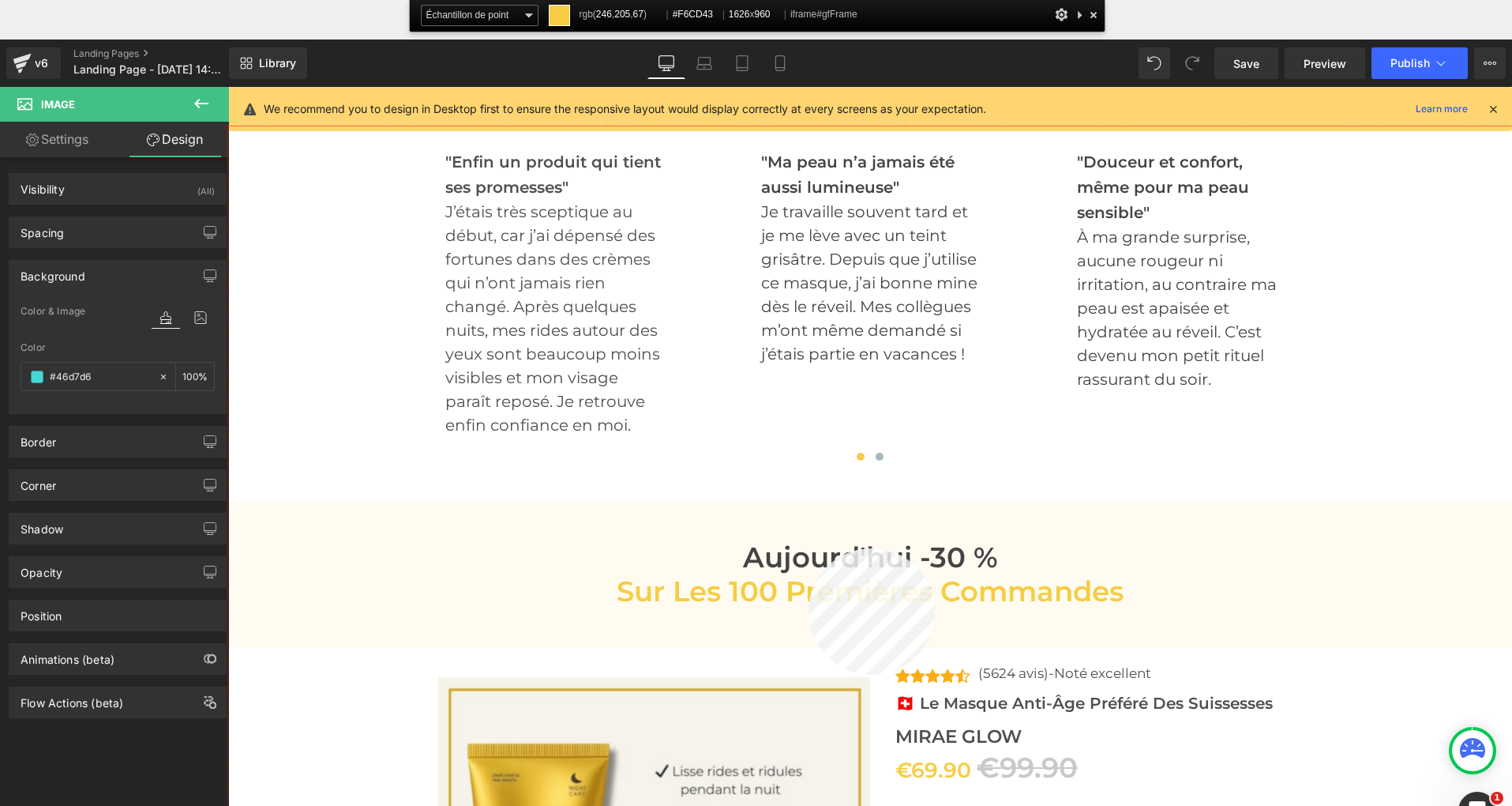
click at [808, 548] on div at bounding box center [869, 505] width 1283 height 758
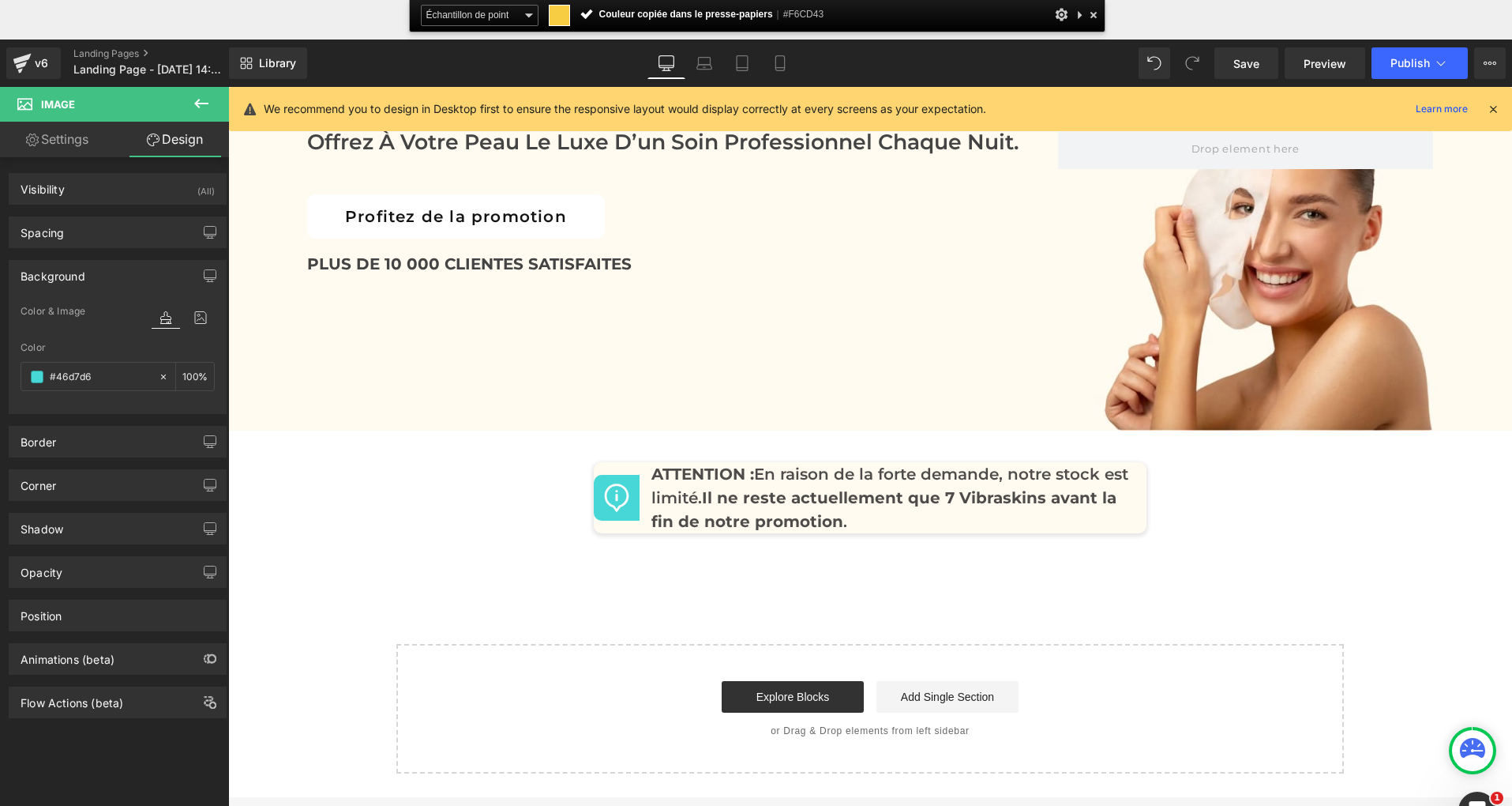
scroll to position [7785, 0]
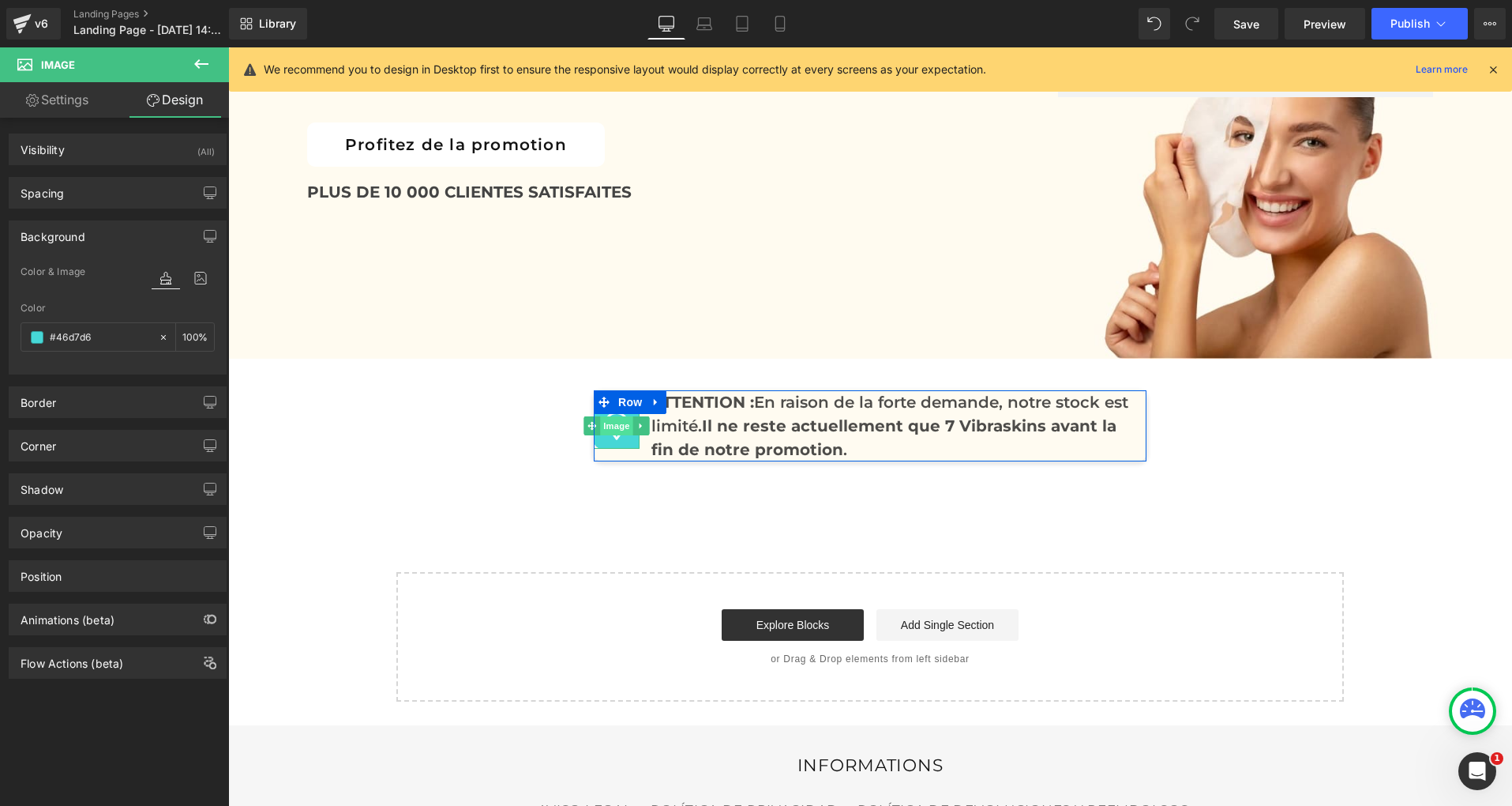
click at [616, 416] on span "Image" at bounding box center [616, 426] width 33 height 19
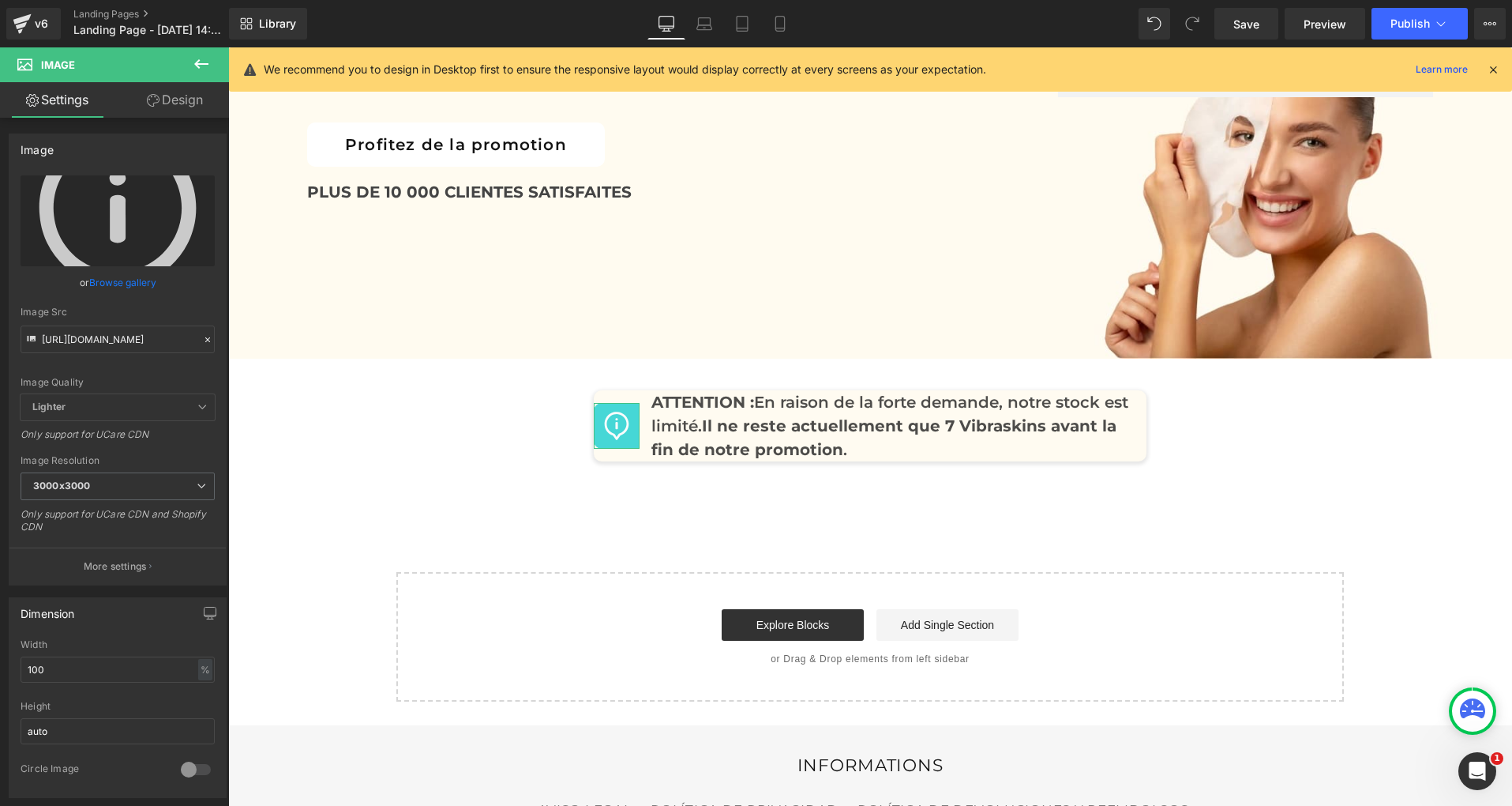
click at [174, 107] on link "Design" at bounding box center [174, 99] width 114 height 36
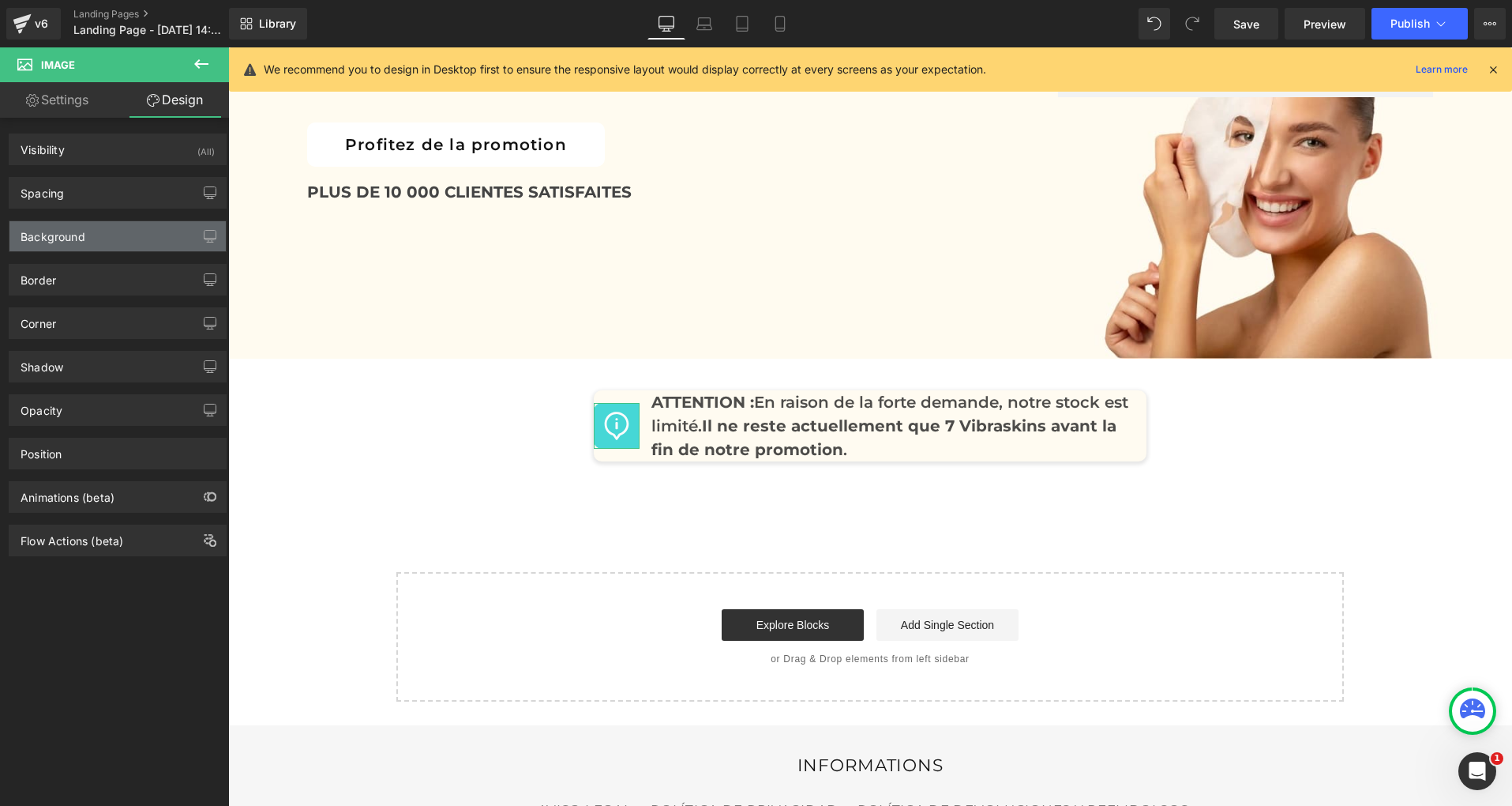
click at [56, 245] on div "Background" at bounding box center [117, 236] width 216 height 30
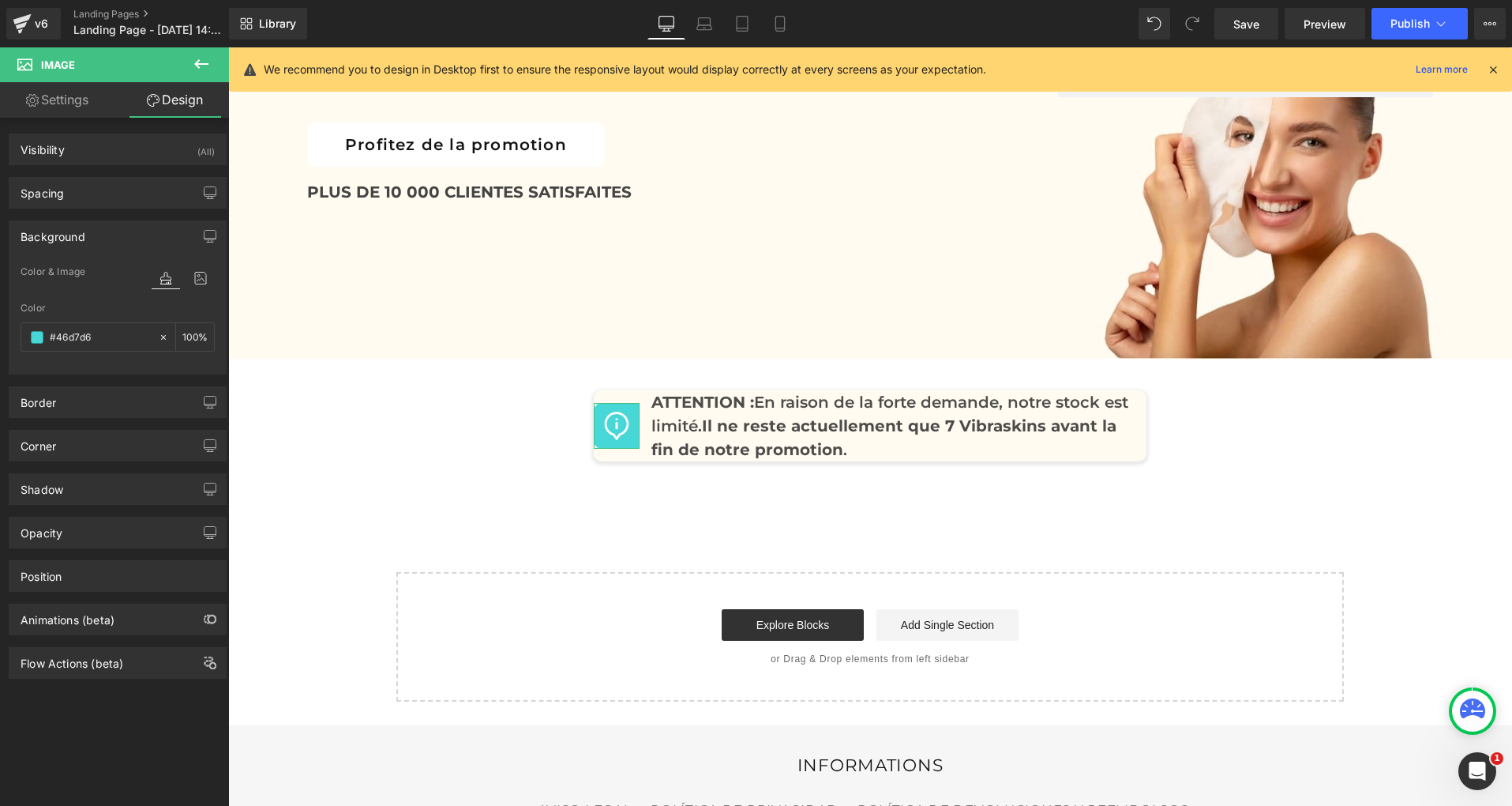
drag, startPoint x: 105, startPoint y: 339, endPoint x: 6, endPoint y: 336, distance: 99.0
click at [6, 336] on div "Background Color & Image color rgba(70, 215, 214, 1) Color #46d7d6 100 % Image …" at bounding box center [118, 291] width 236 height 165
drag, startPoint x: 112, startPoint y: 336, endPoint x: 5, endPoint y: 332, distance: 107.1
click at [5, 332] on div "Background Color & Image color rgba(70, 215, 214, 1) Color #46d7d6 100 % Image …" at bounding box center [118, 291] width 236 height 165
paste input "F6CD43"
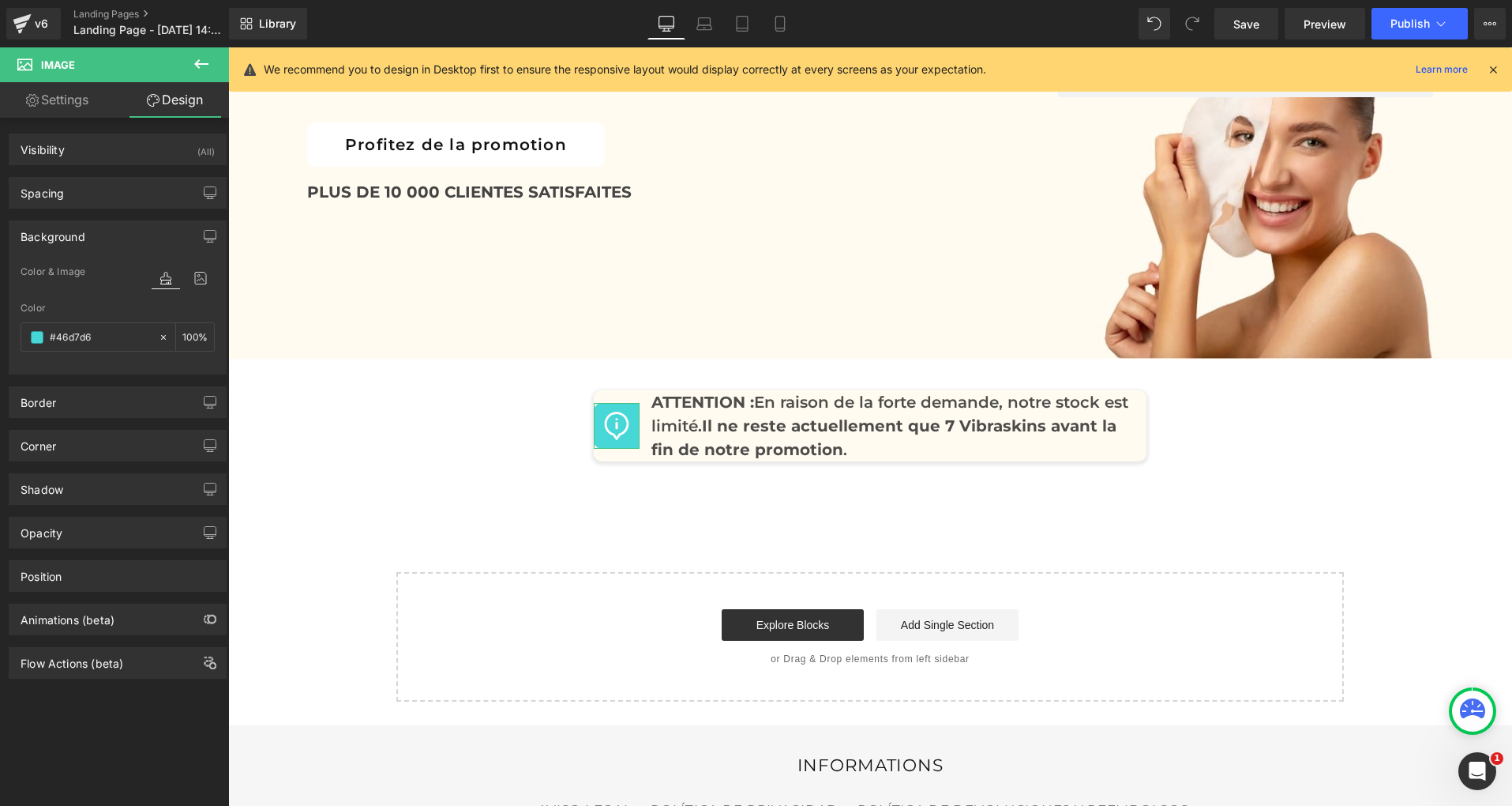
type input "#F6CD43"
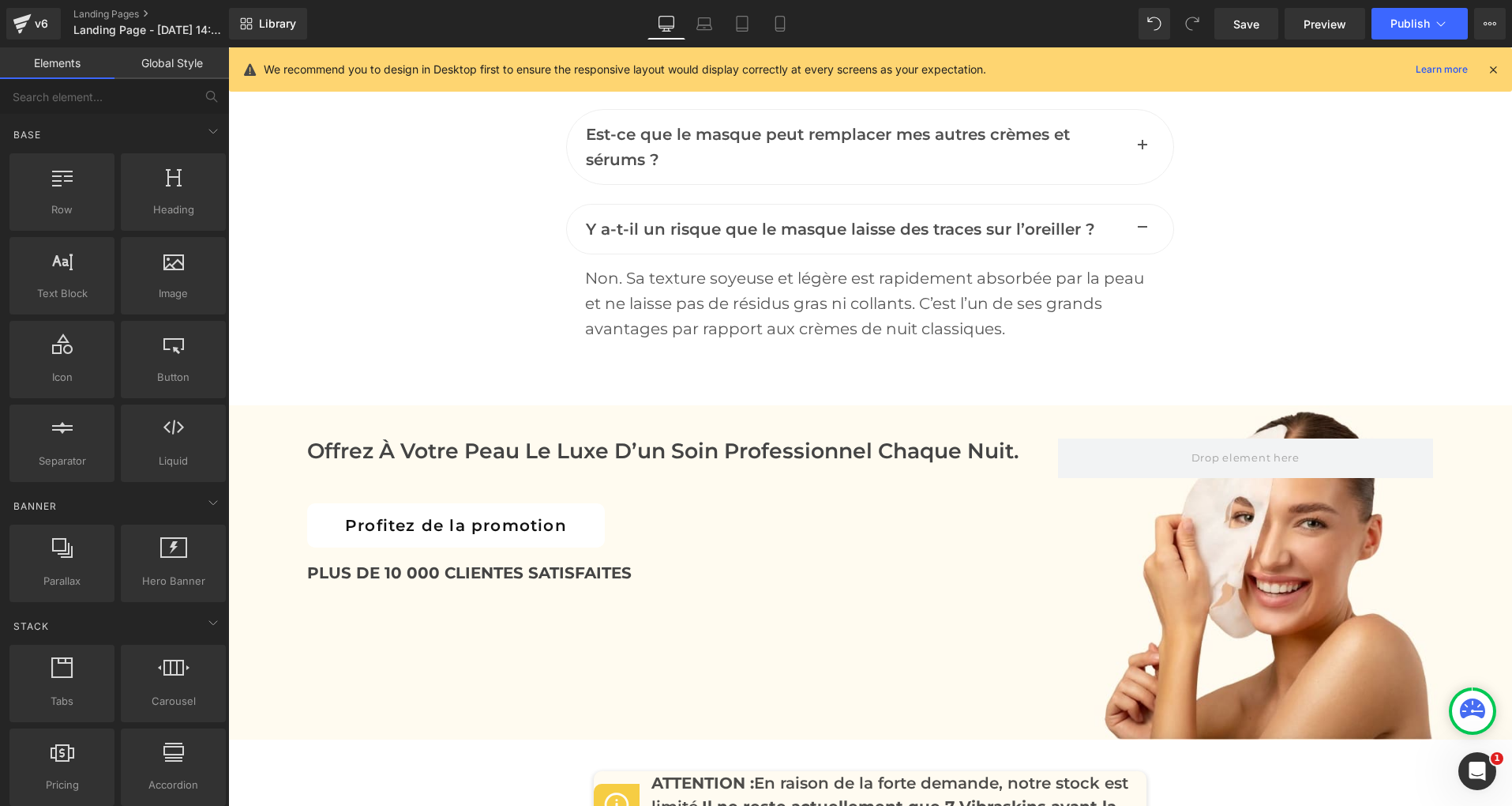
scroll to position [7503, 0]
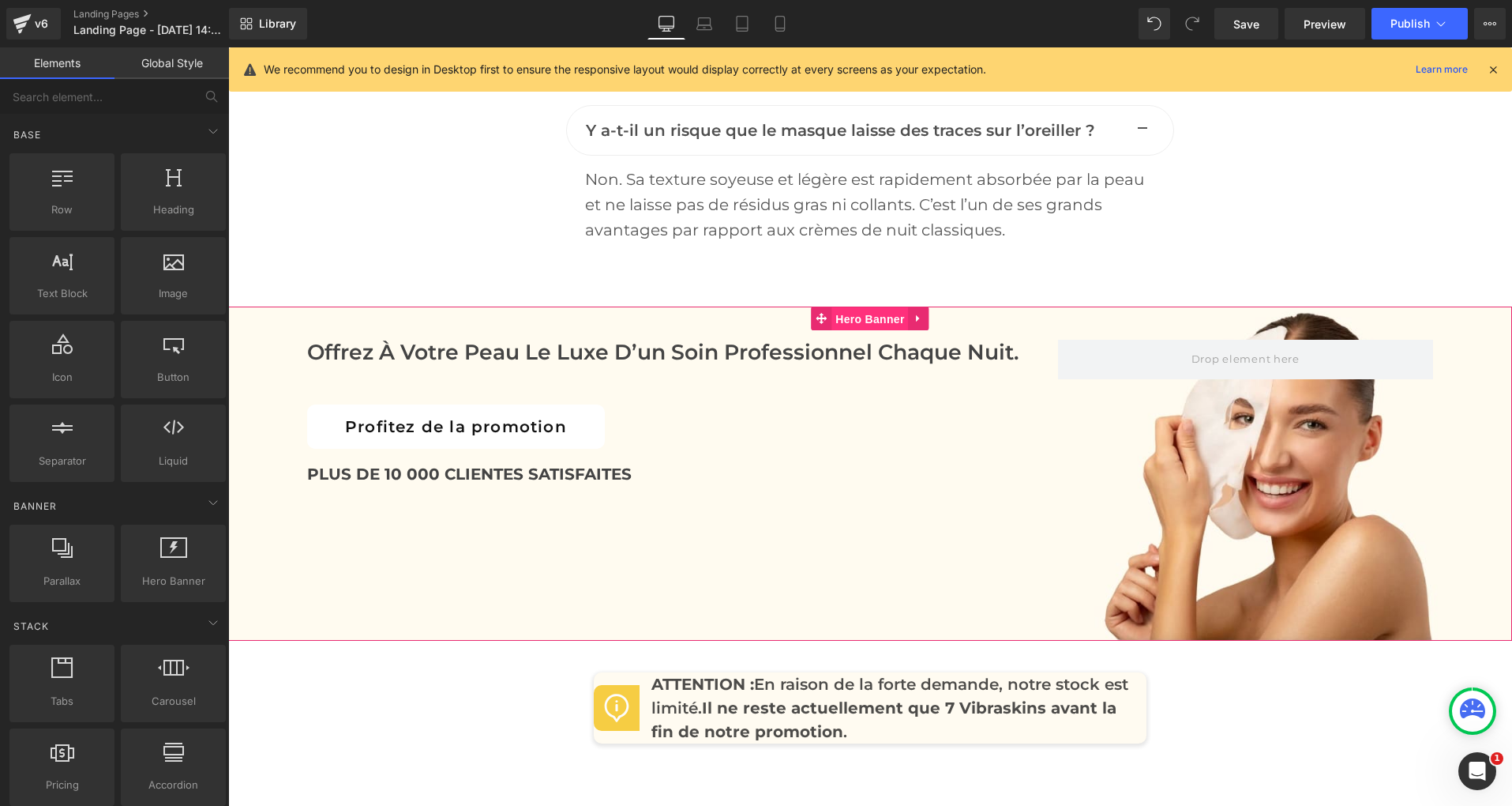
click at [876, 307] on span "Hero Banner" at bounding box center [870, 318] width 77 height 24
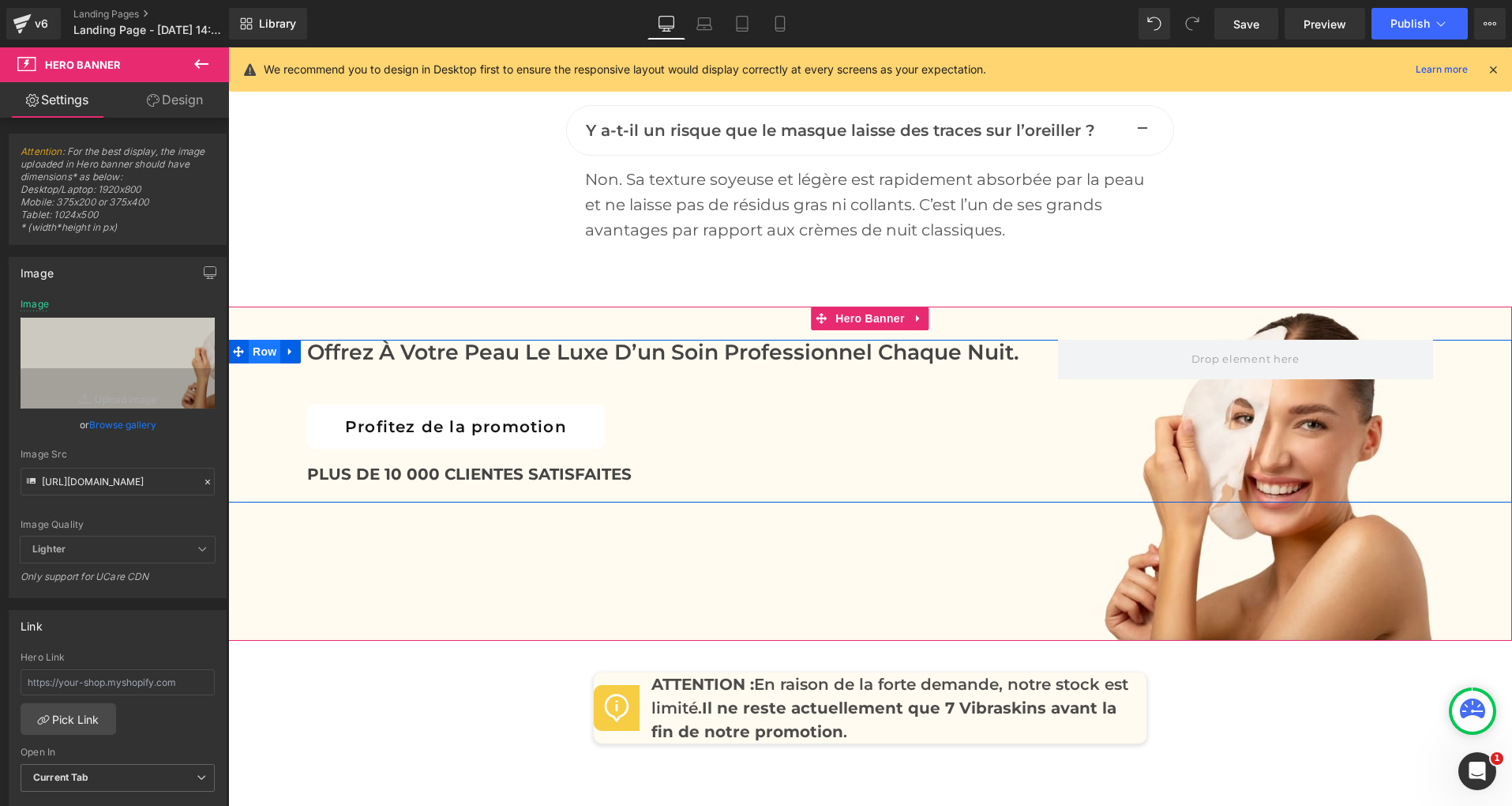
click at [257, 340] on span "Row" at bounding box center [264, 351] width 32 height 24
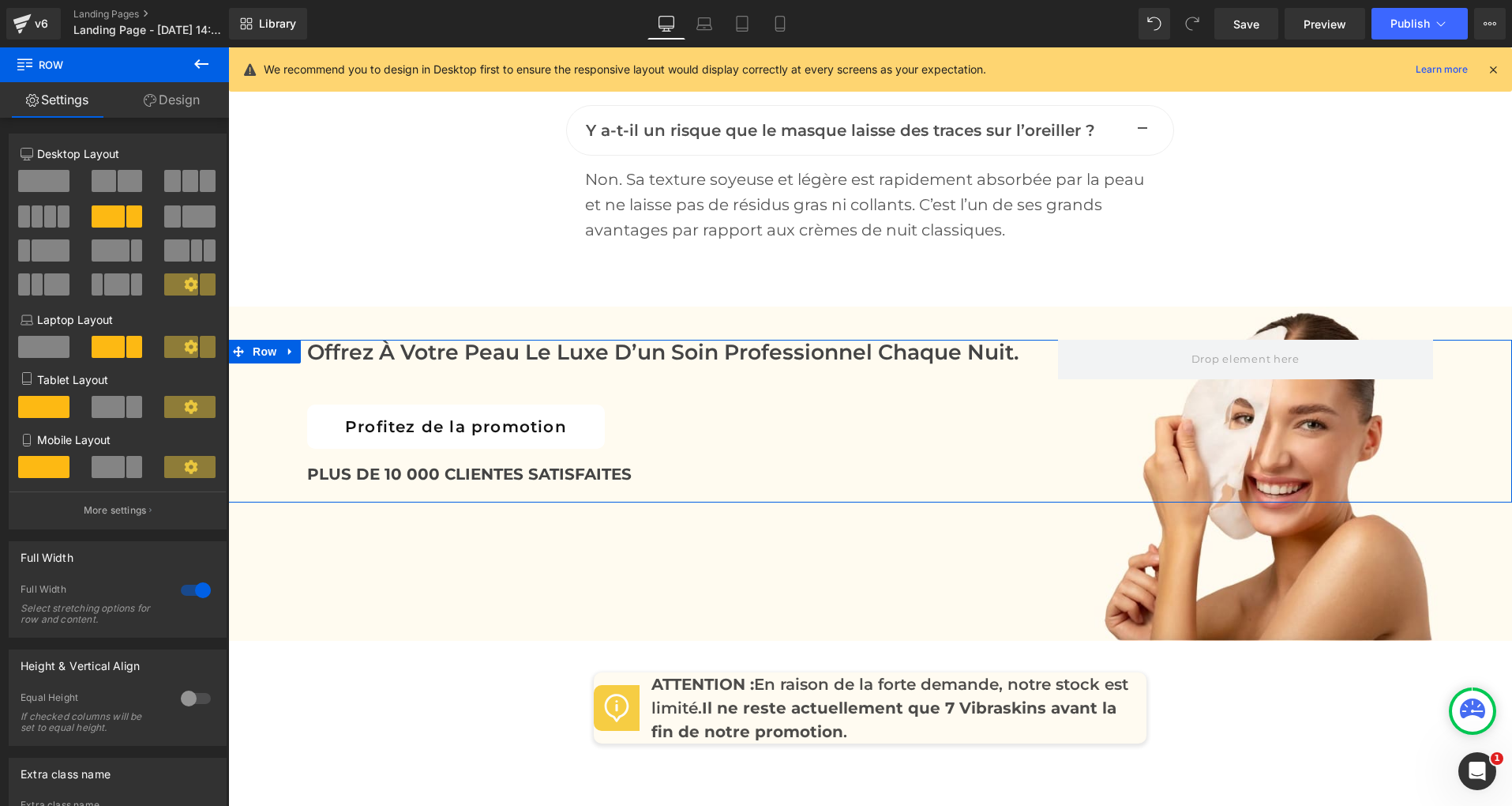
scroll to position [10, 0]
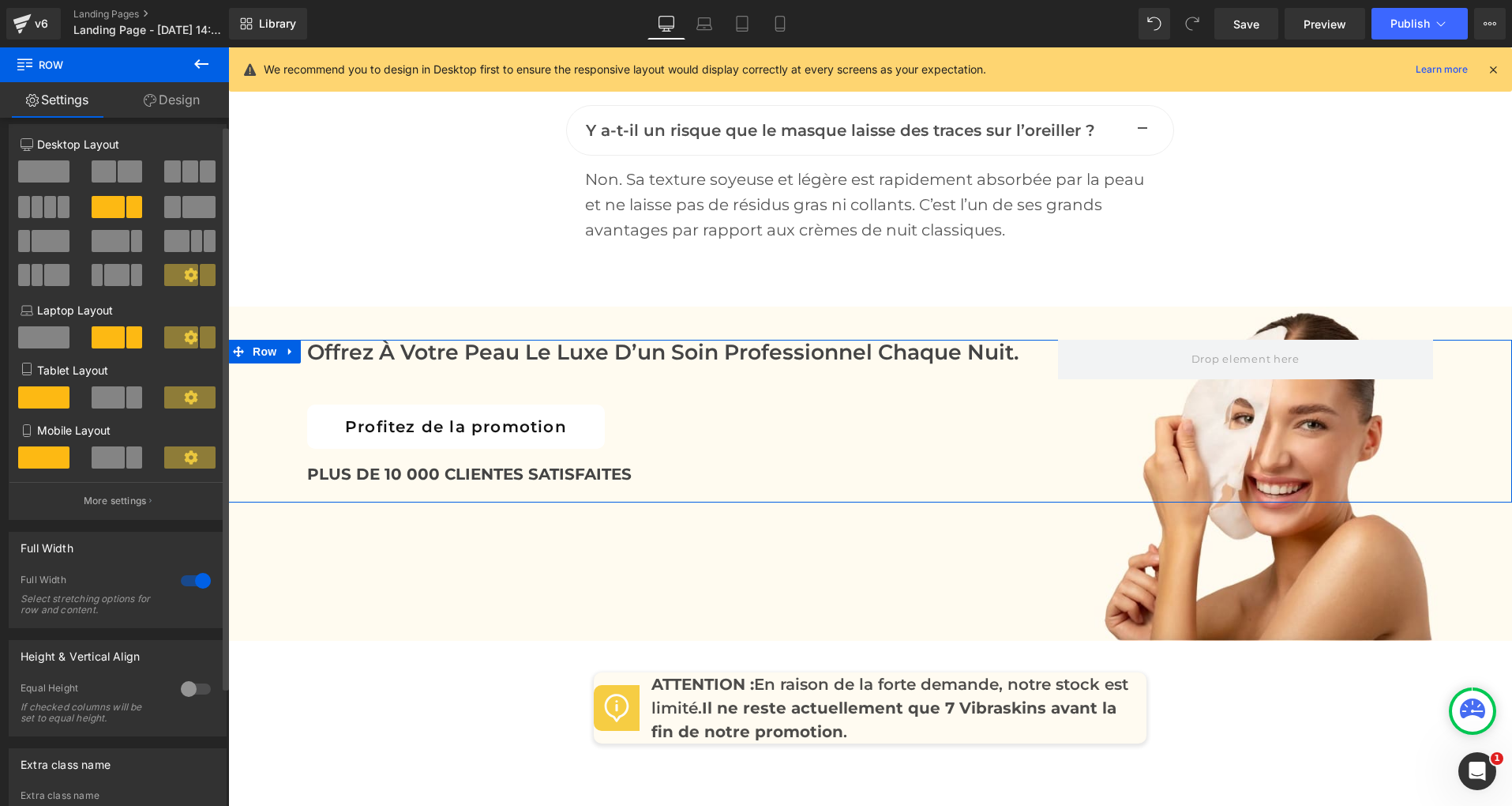
click at [51, 176] on span at bounding box center [43, 171] width 51 height 22
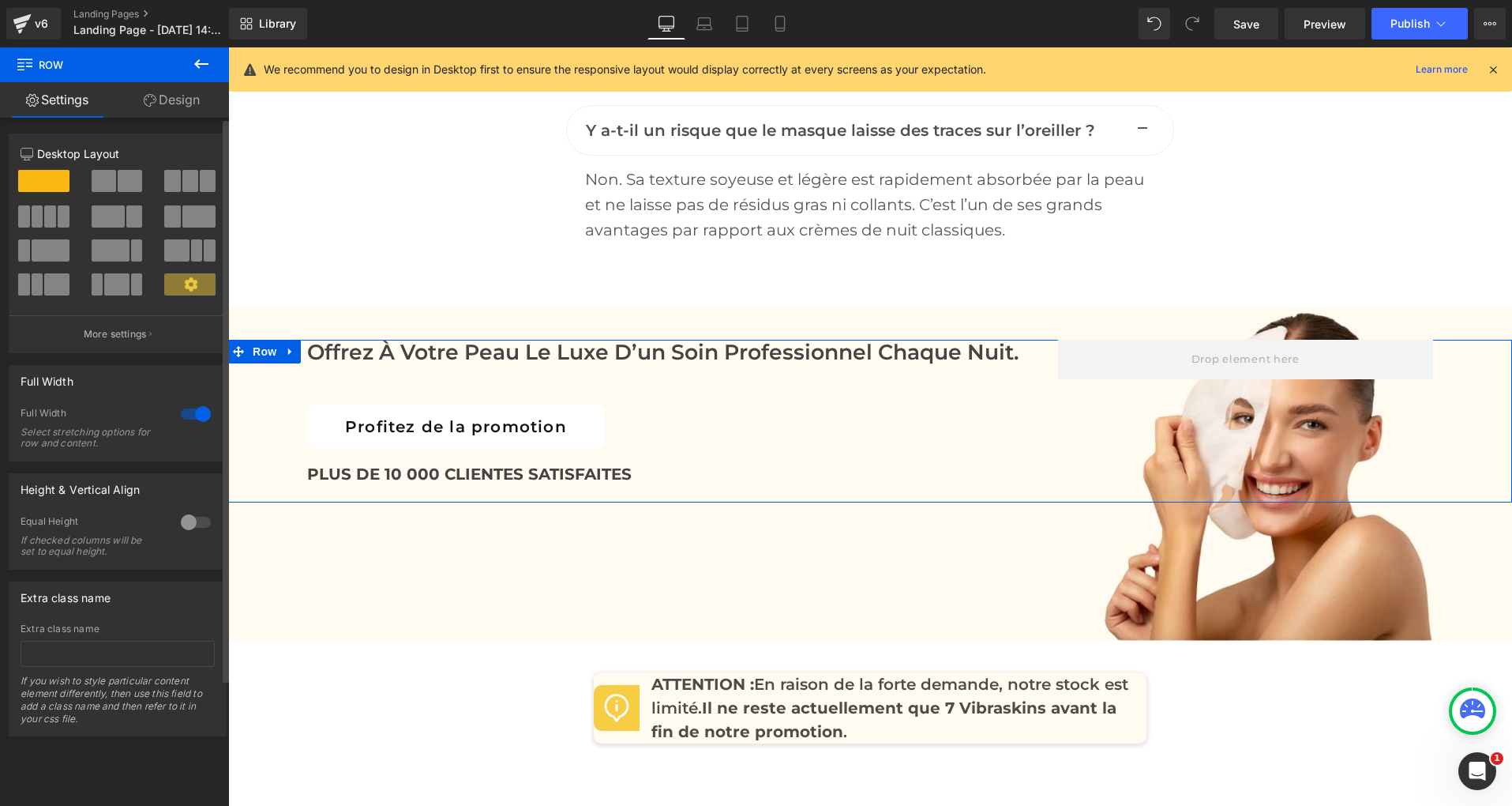
scroll to position [0, 0]
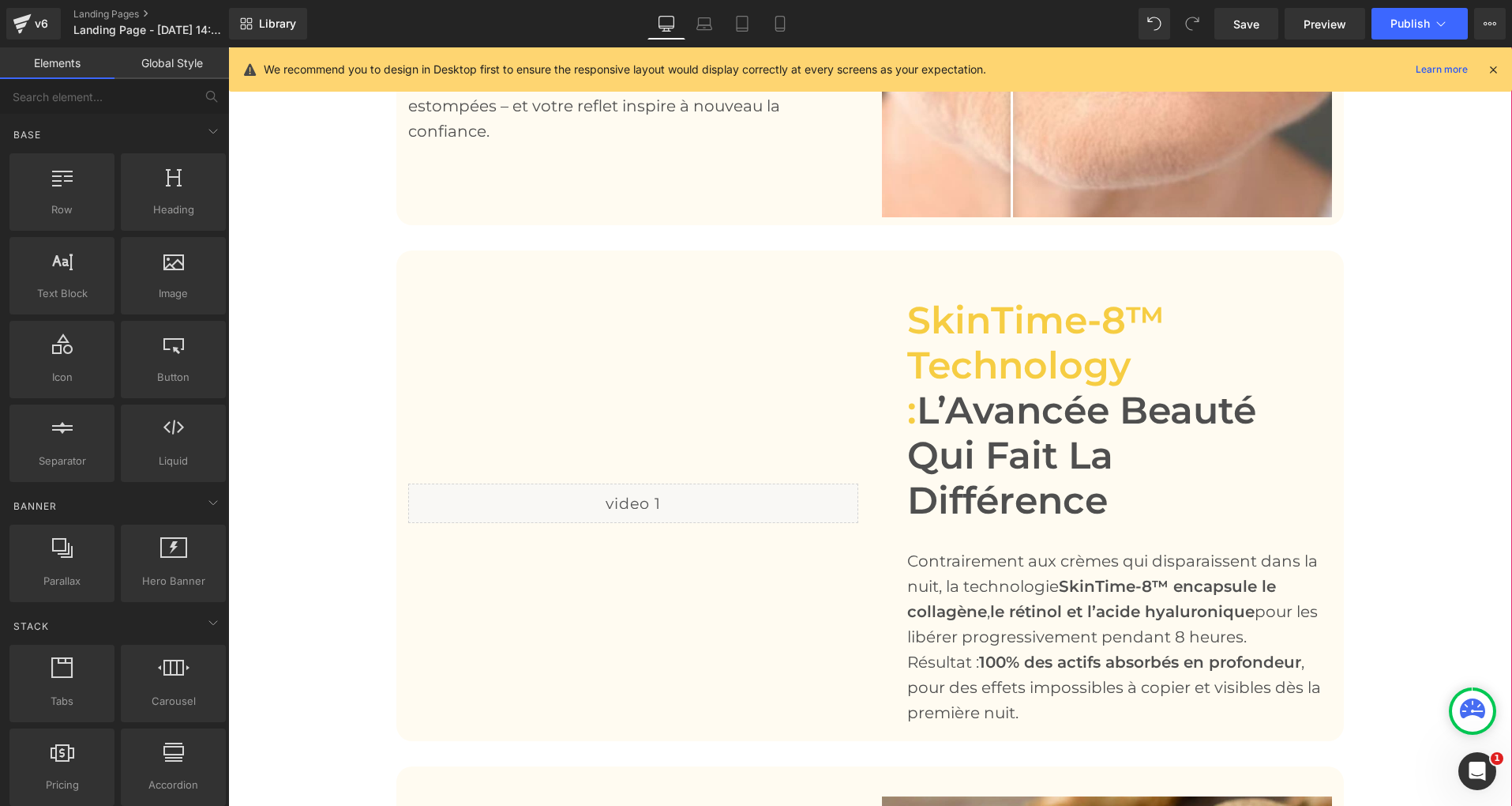
scroll to position [1755, 0]
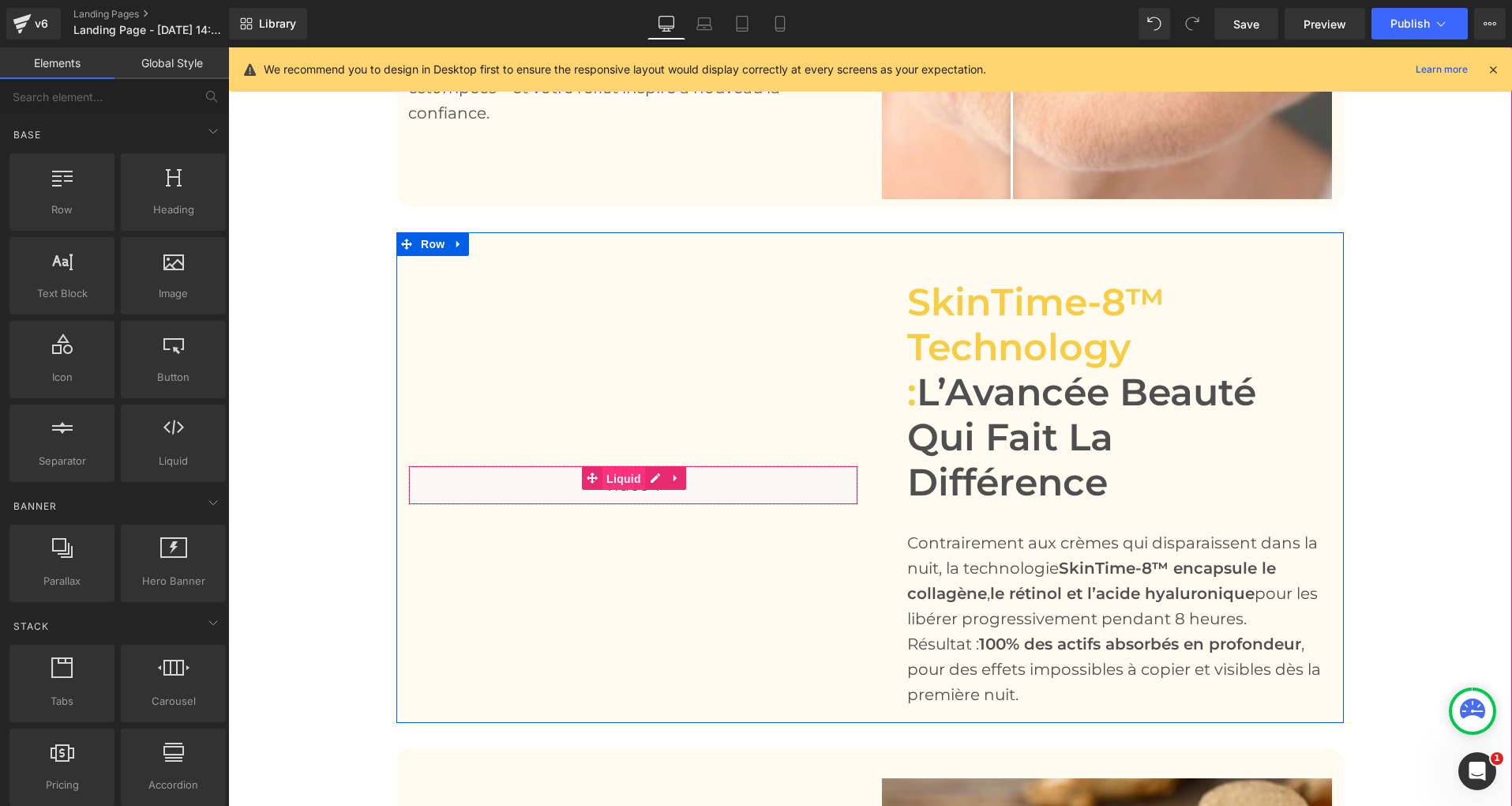
click at [629, 466] on span "Liquid" at bounding box center [624, 478] width 42 height 24
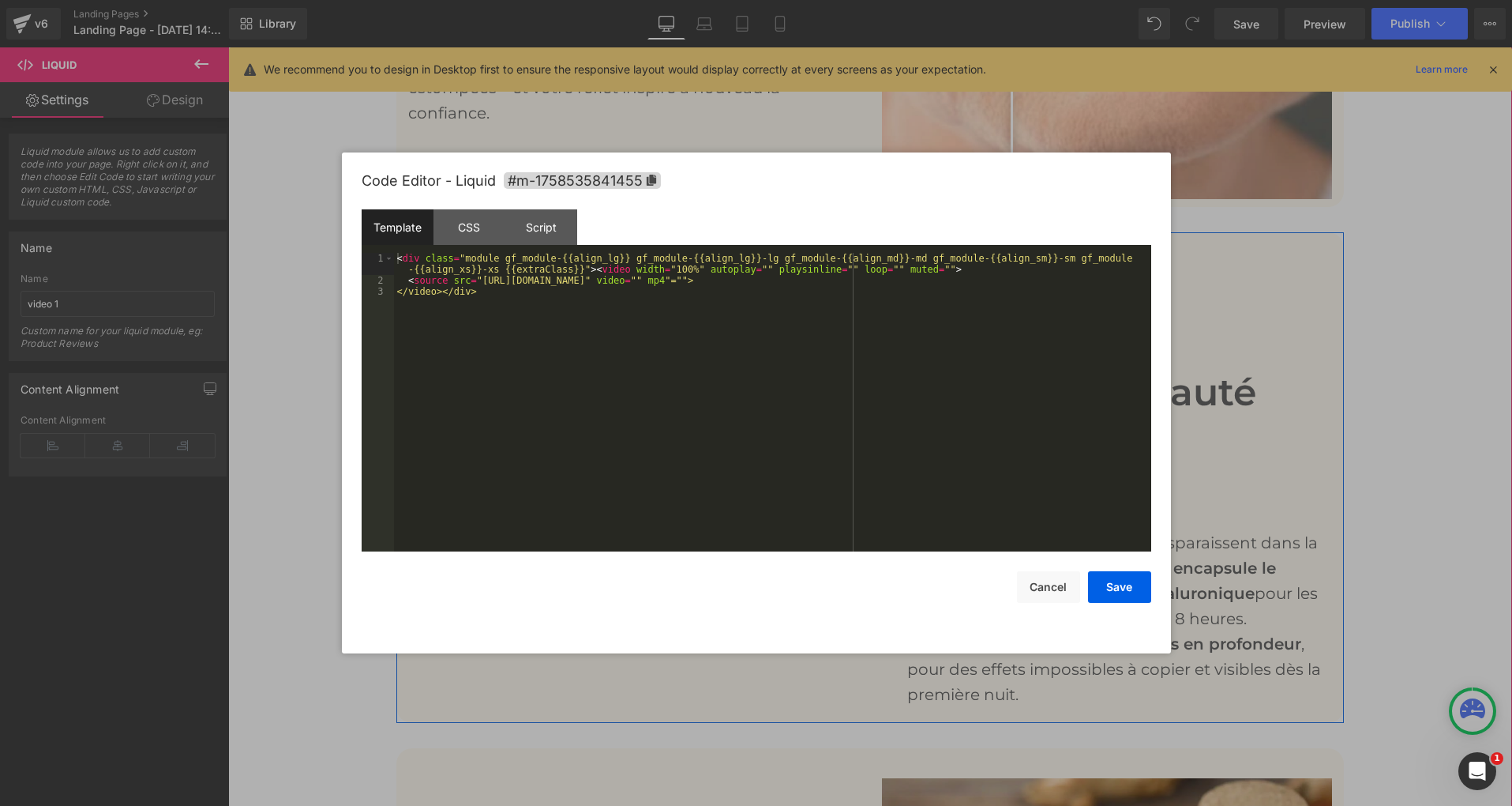
click at [655, 466] on div "Liquid" at bounding box center [633, 485] width 450 height 39
drag, startPoint x: 483, startPoint y: 282, endPoint x: 898, endPoint y: 279, distance: 415.0
click at [898, 279] on div "< div class = "module gf_module-{{align_lg}} gf_module-{{align_lg}}-lg gf_modul…" at bounding box center [772, 418] width 756 height 332
click at [1122, 580] on button "Save" at bounding box center [1120, 587] width 63 height 32
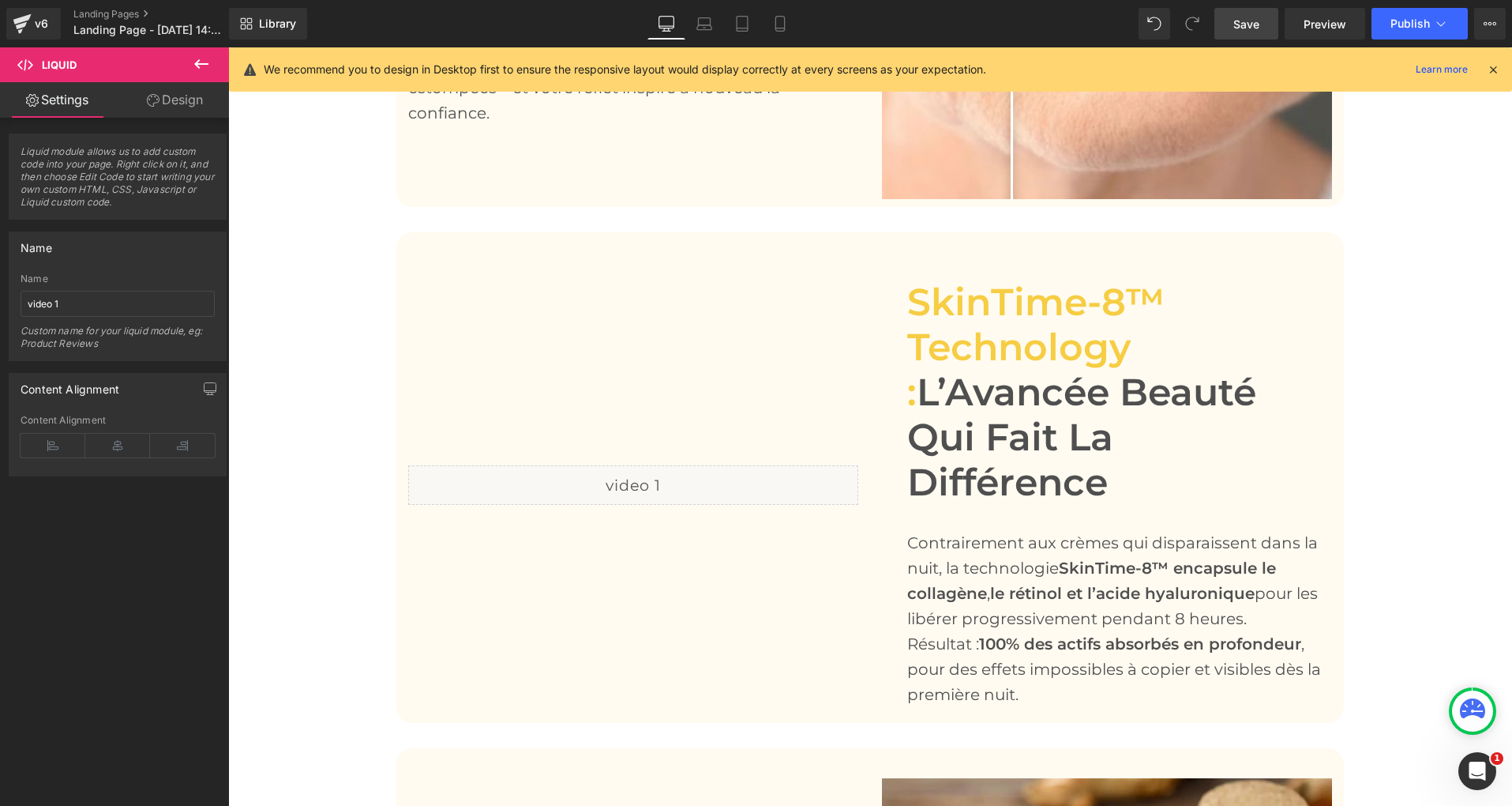
click at [1236, 29] on span "Save" at bounding box center [1246, 23] width 26 height 16
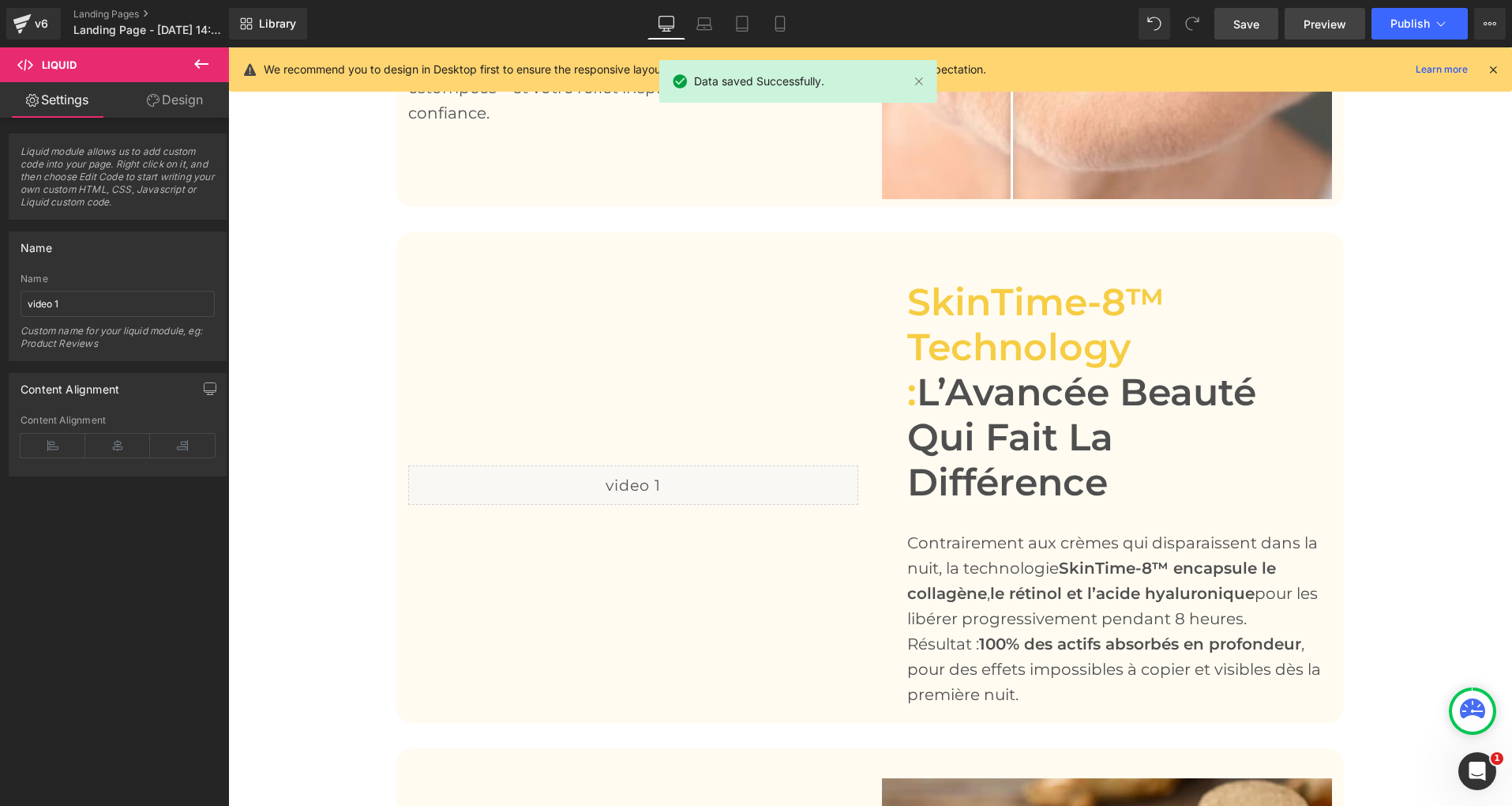
click at [1306, 24] on span "Preview" at bounding box center [1325, 23] width 42 height 16
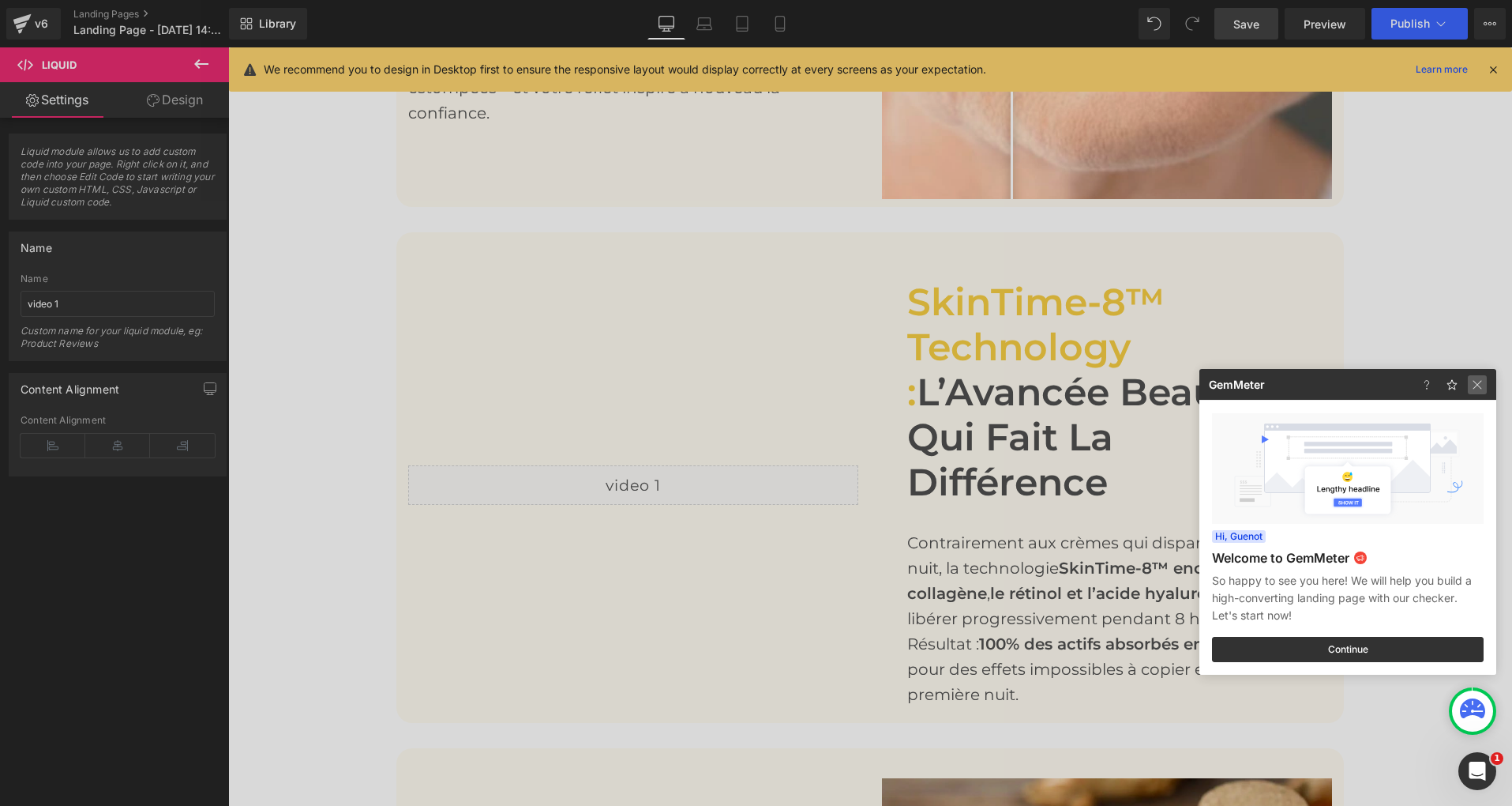
drag, startPoint x: 1476, startPoint y: 385, endPoint x: 798, endPoint y: 400, distance: 678.2
click at [1476, 385] on img at bounding box center [1477, 385] width 19 height 19
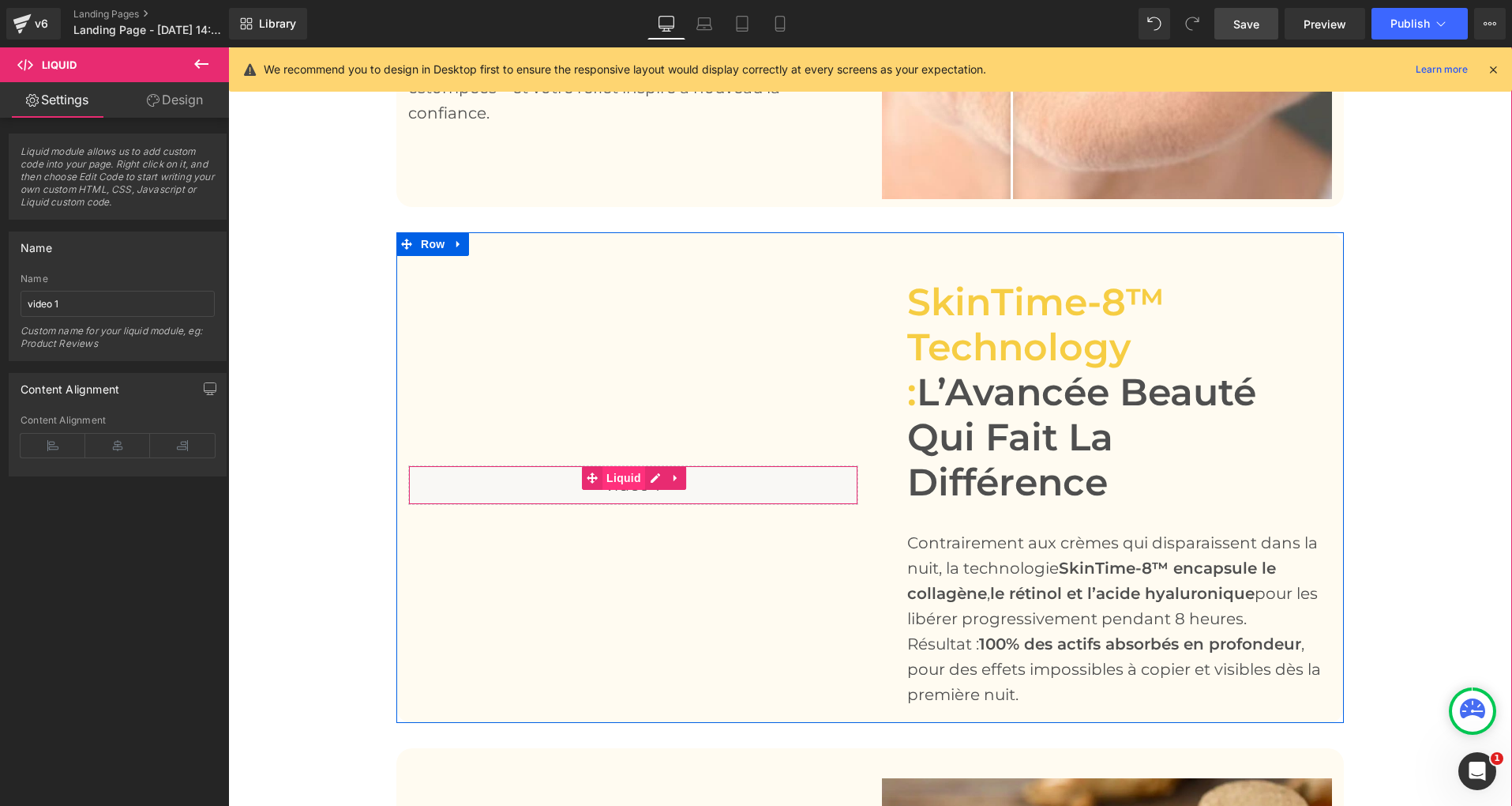
click at [627, 466] on span "Liquid" at bounding box center [624, 477] width 42 height 24
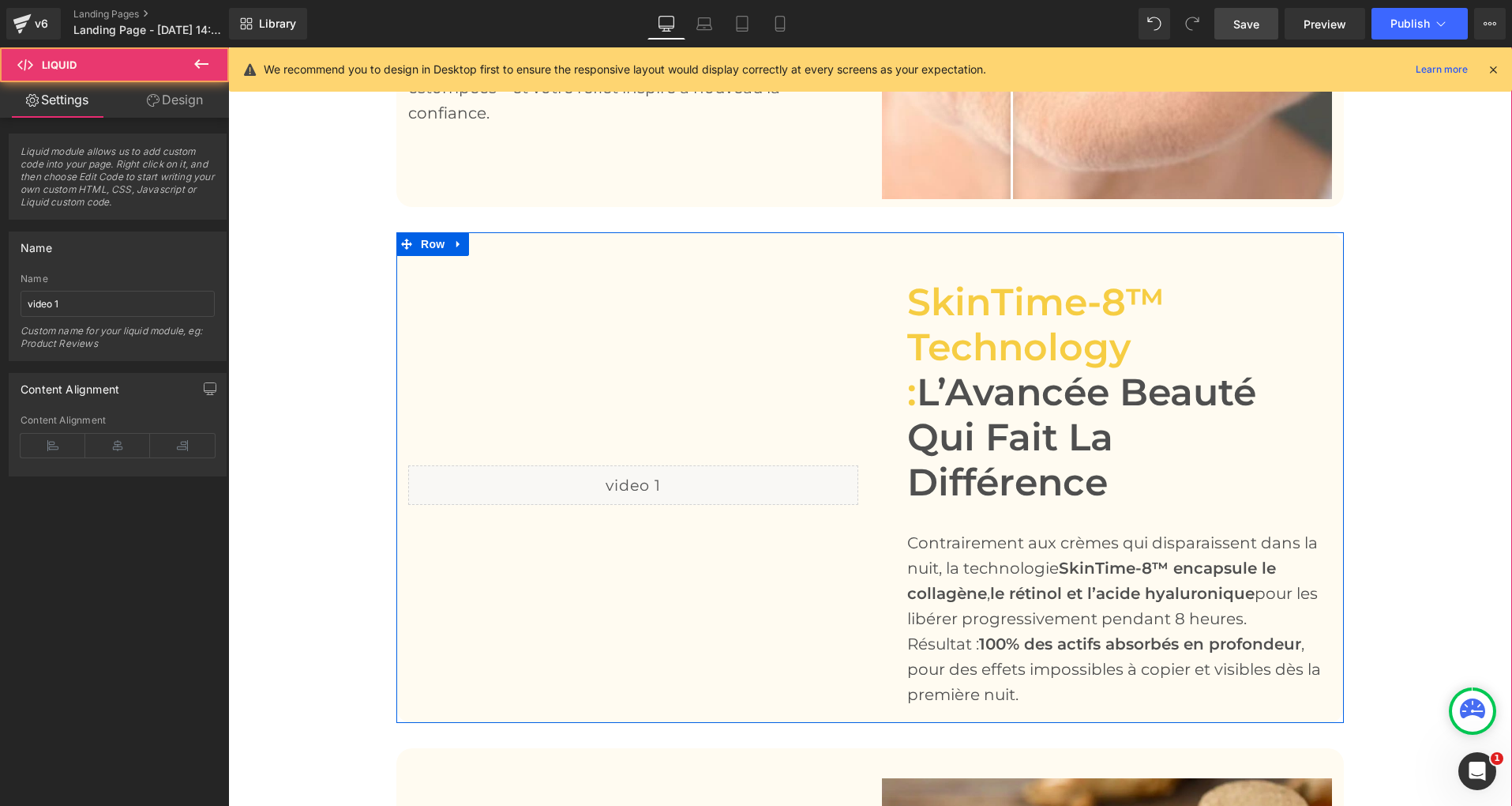
click at [651, 466] on div "Liquid" at bounding box center [633, 485] width 450 height 39
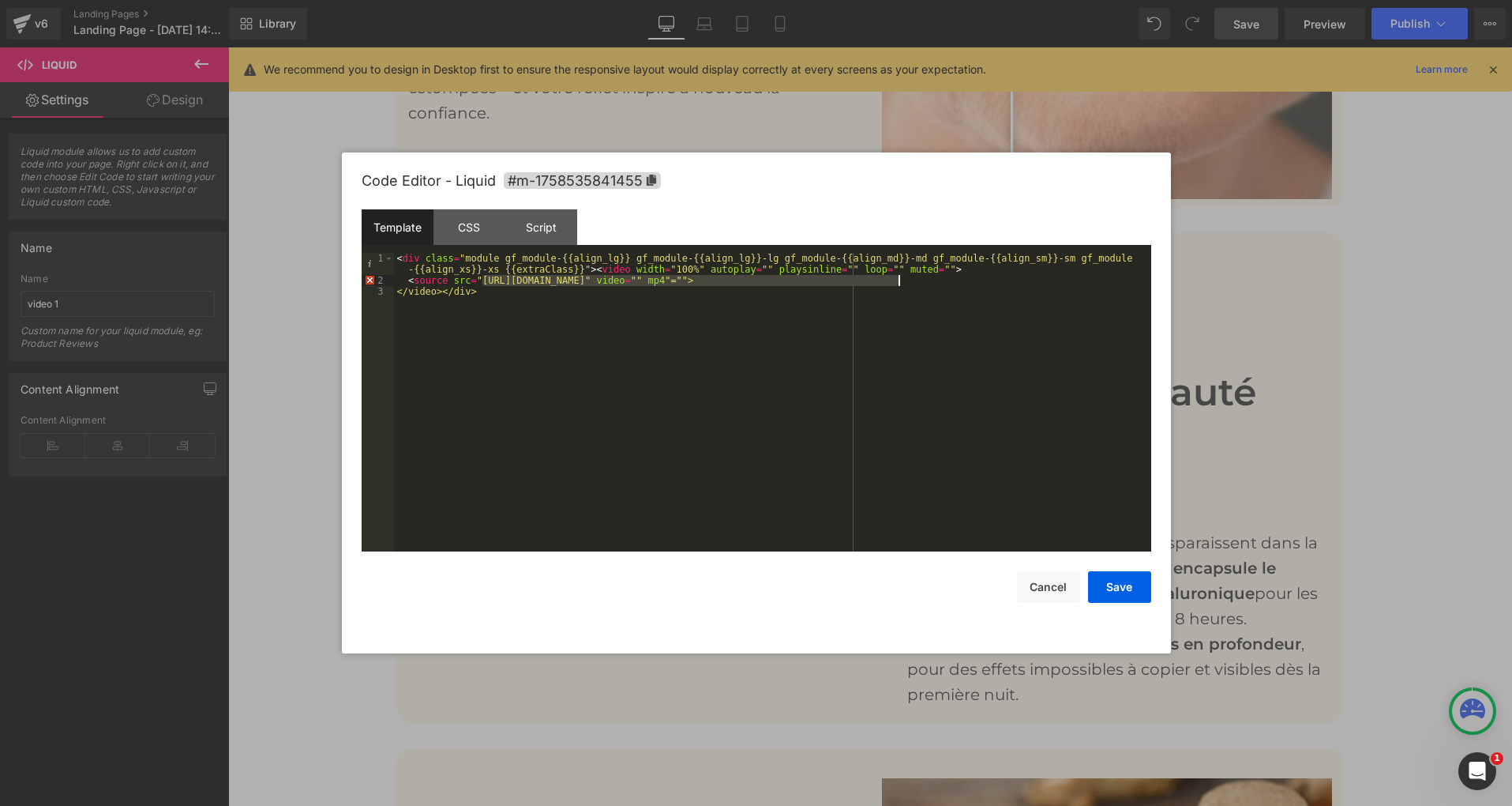
drag, startPoint x: 483, startPoint y: 280, endPoint x: 898, endPoint y: 282, distance: 415.0
click at [898, 282] on div "< div class = "module gf_module-{{align_lg}} gf_module-{{align_lg}}-lg gf_modul…" at bounding box center [772, 418] width 756 height 332
click at [1122, 588] on button "Save" at bounding box center [1120, 587] width 63 height 32
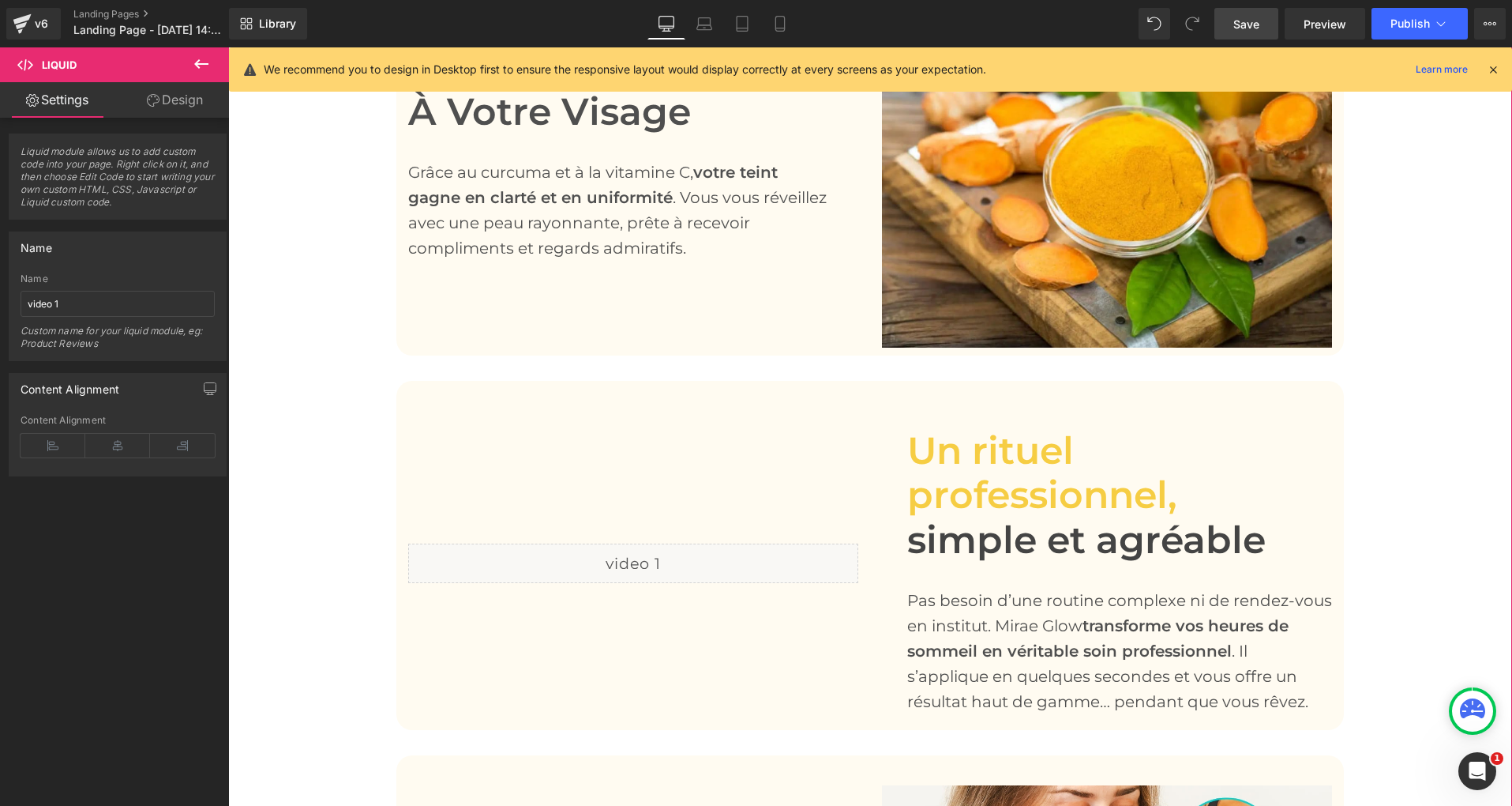
scroll to position [2607, 0]
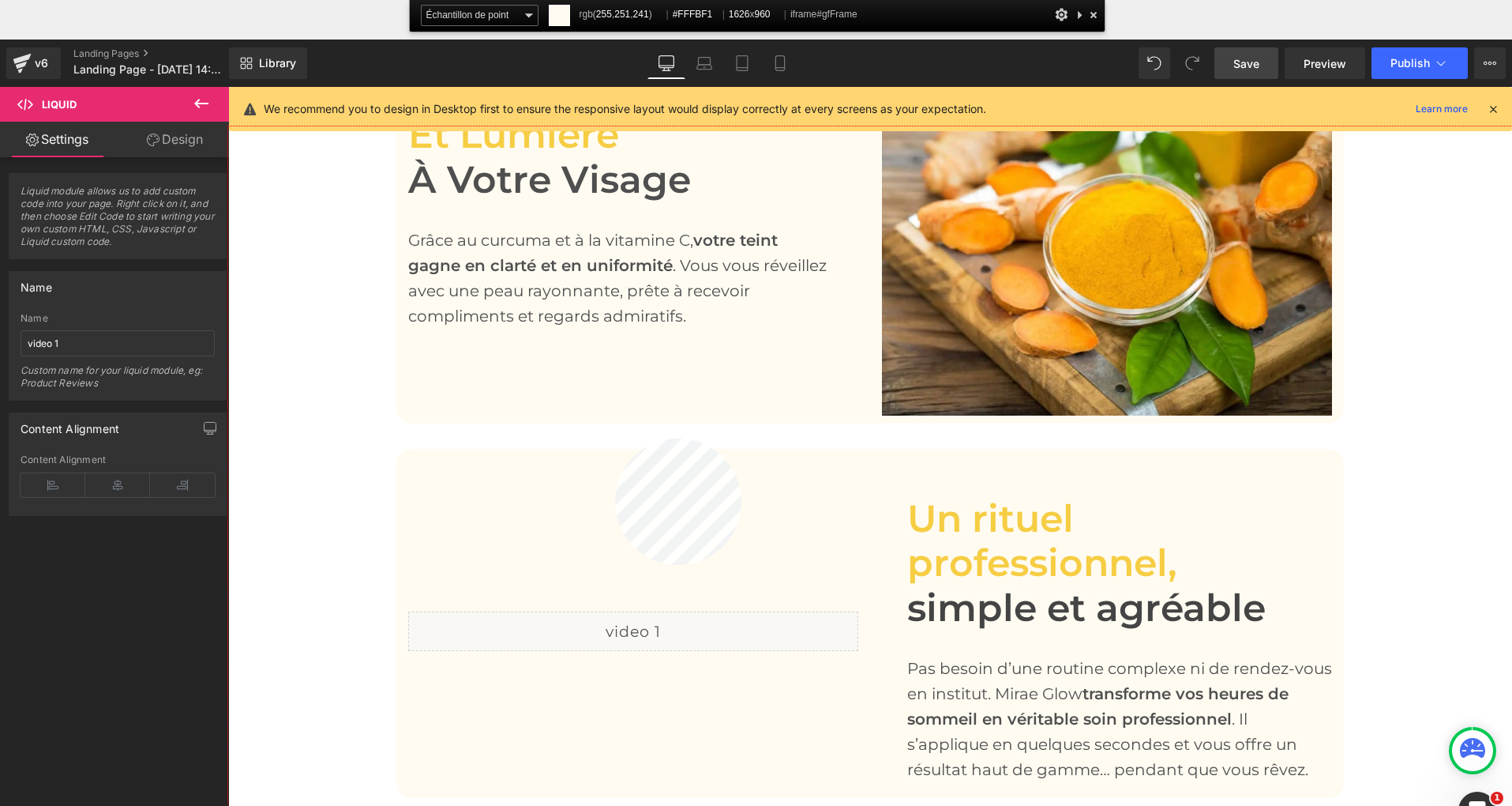
click at [615, 439] on div at bounding box center [869, 505] width 1283 height 758
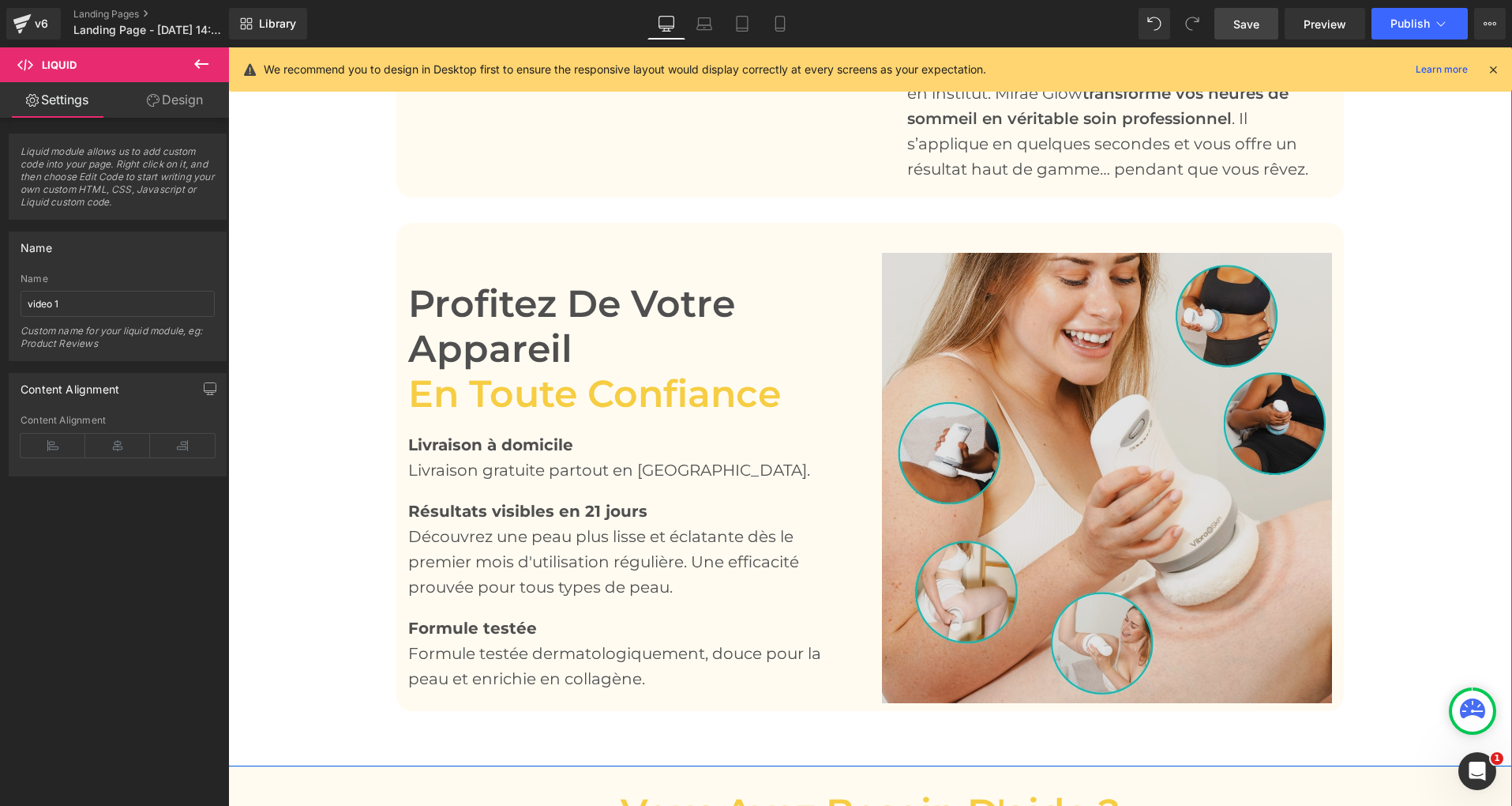
scroll to position [3177, 0]
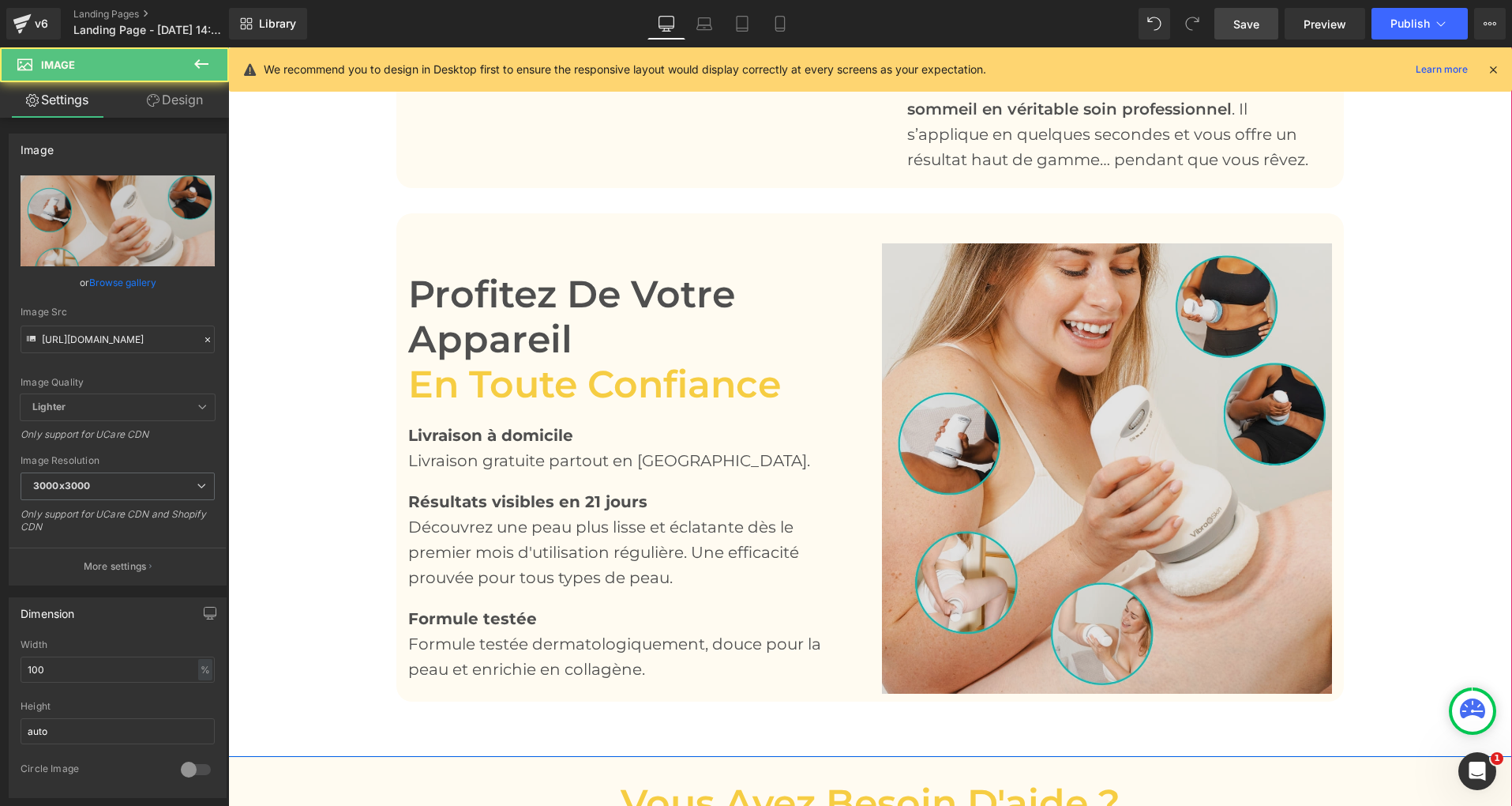
click at [1044, 373] on img at bounding box center [1106, 468] width 450 height 450
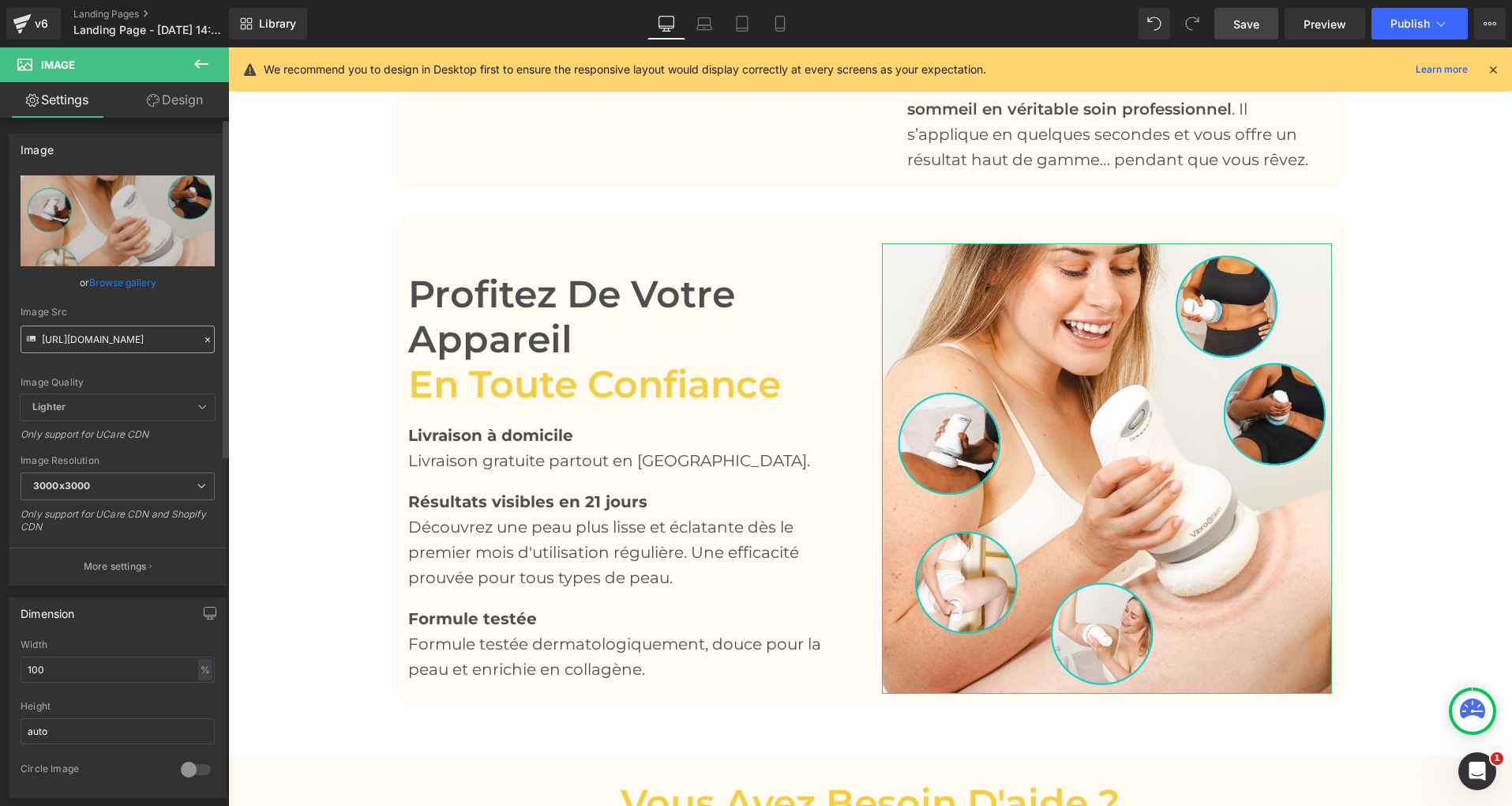
click at [121, 341] on input "[URL][DOMAIN_NAME]" at bounding box center [117, 339] width 194 height 28
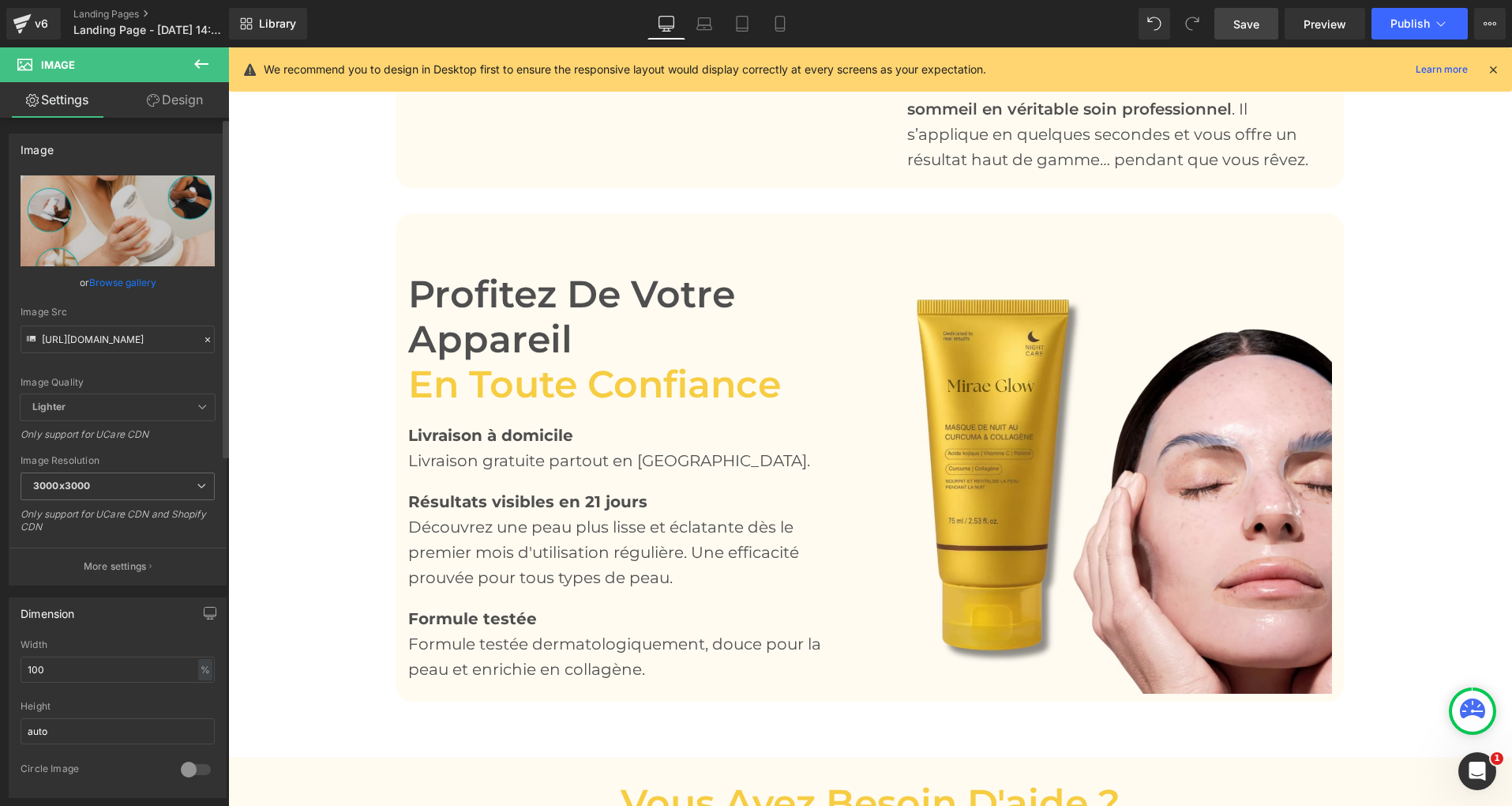
type input "[URL][DOMAIN_NAME]"
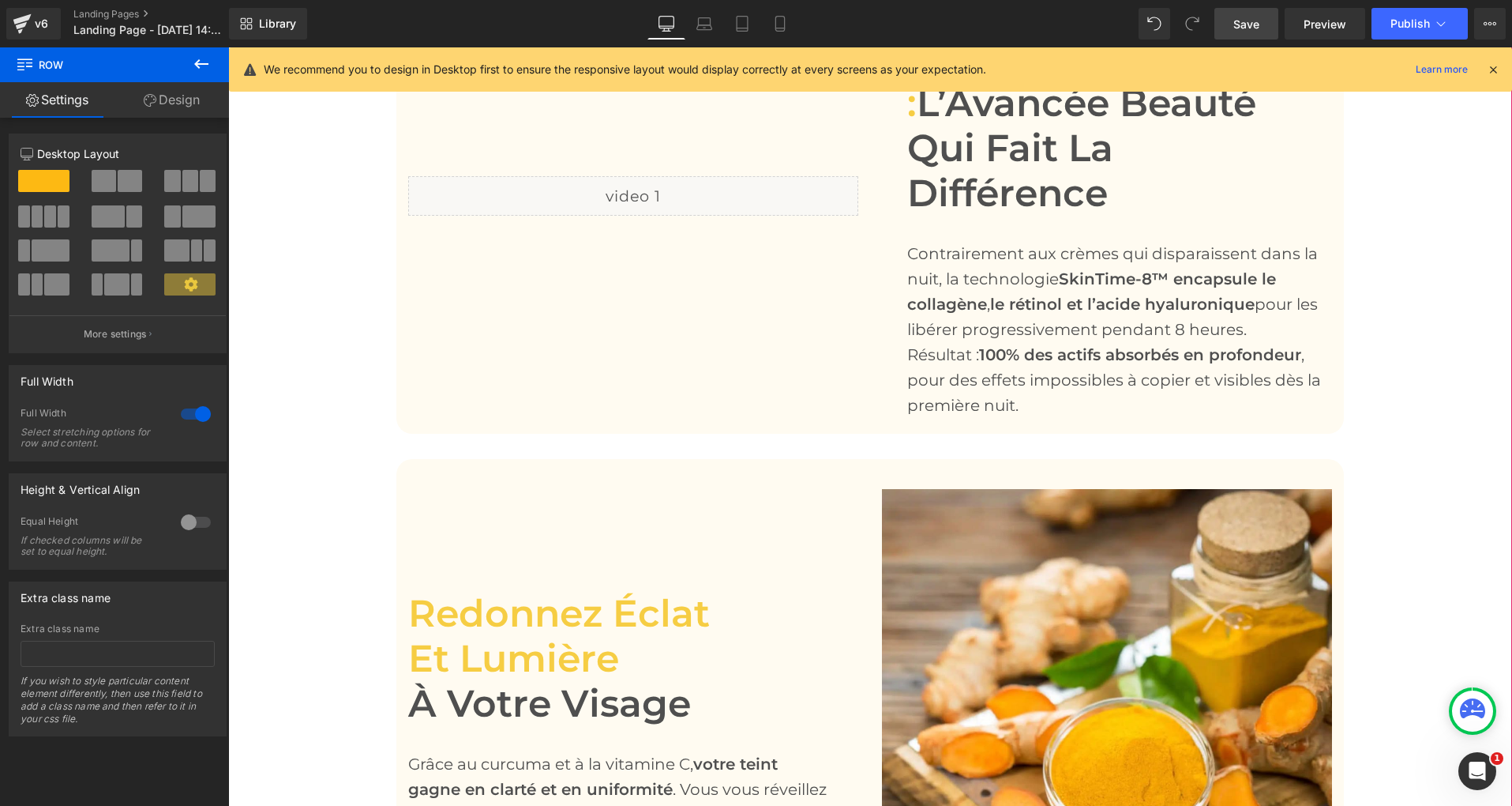
scroll to position [2045, 0]
click at [1239, 25] on span "Save" at bounding box center [1246, 23] width 26 height 16
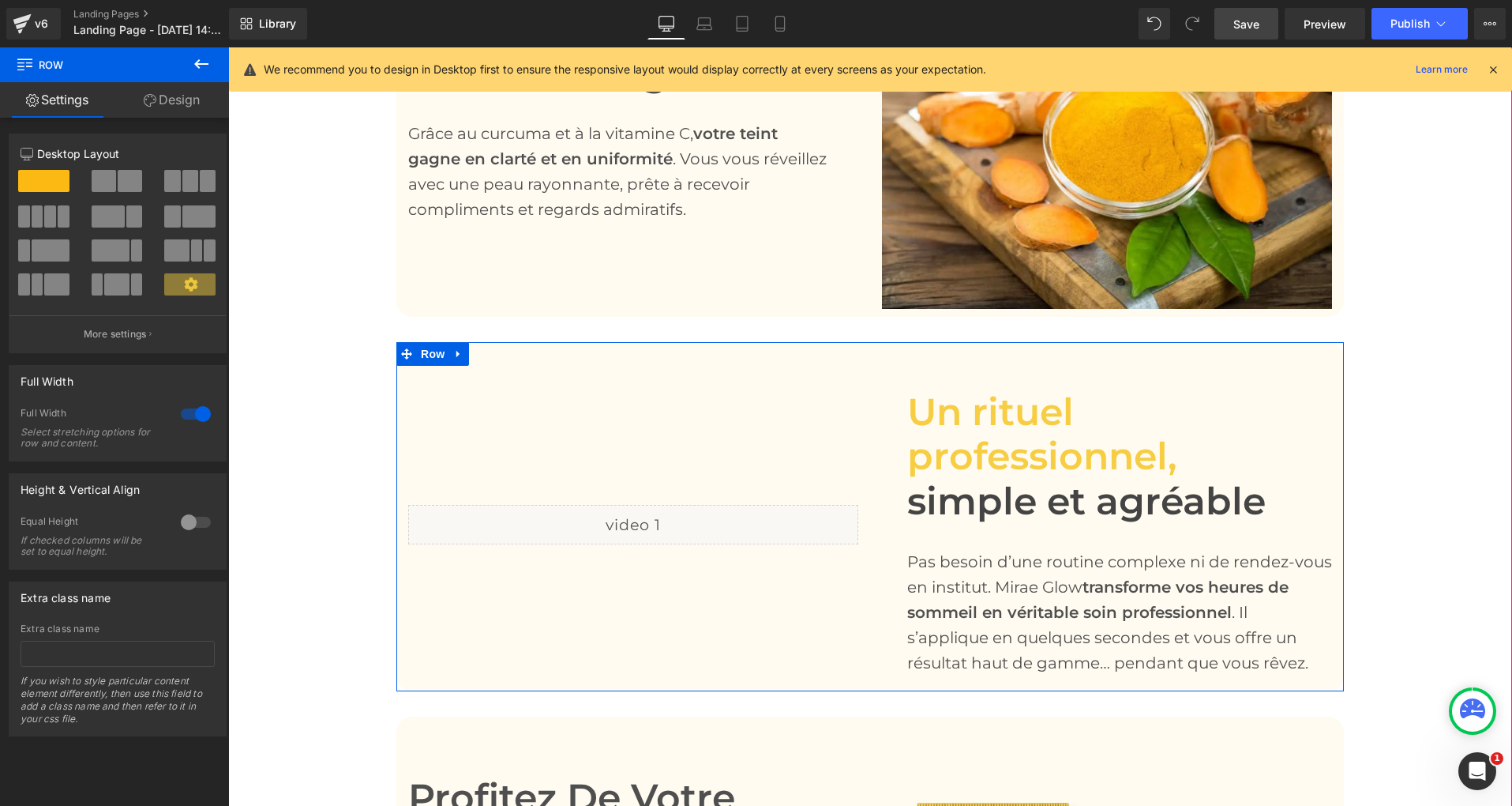
scroll to position [2676, 0]
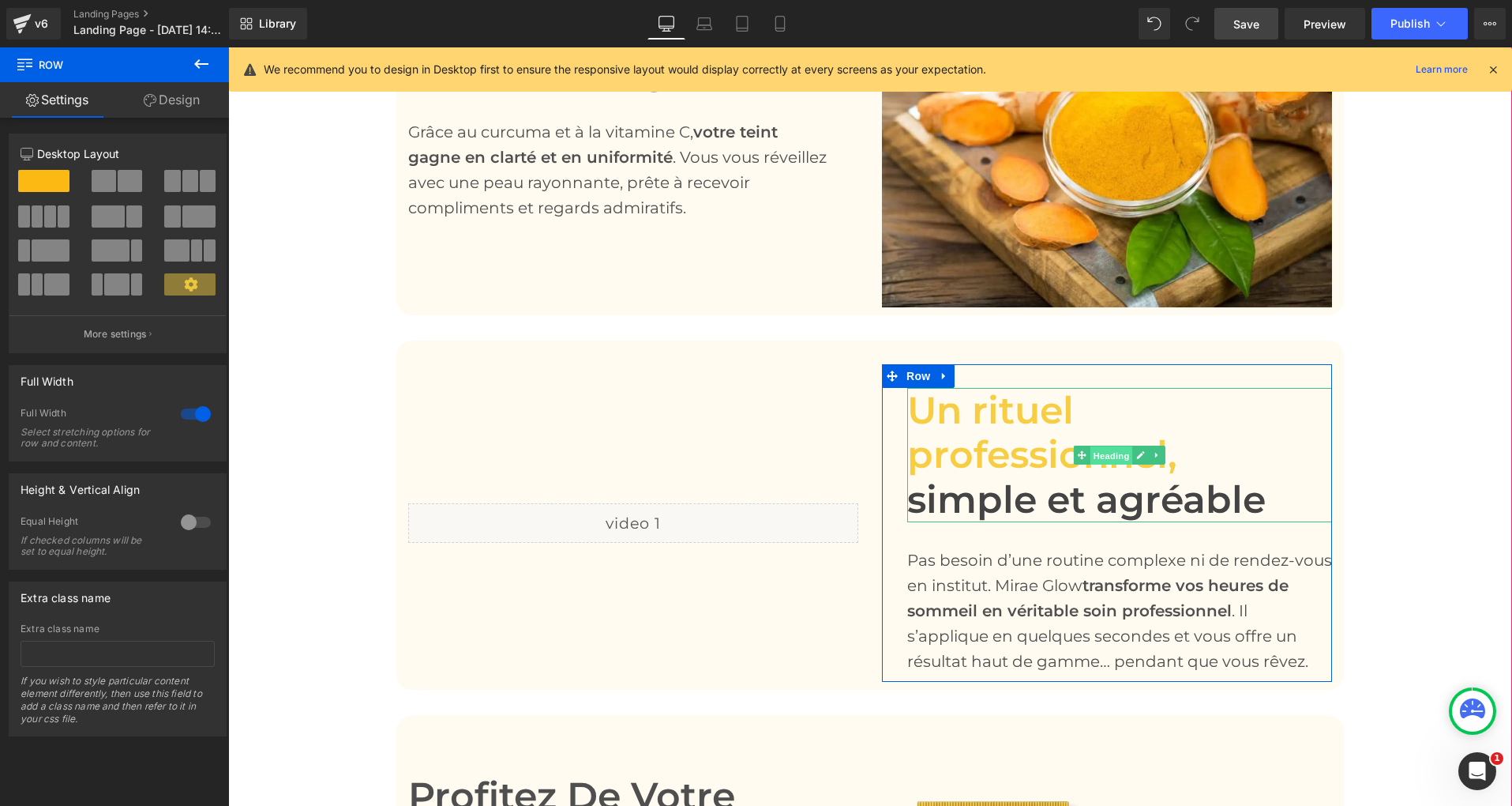
click at [1099, 446] on span "Heading" at bounding box center [1111, 456] width 42 height 19
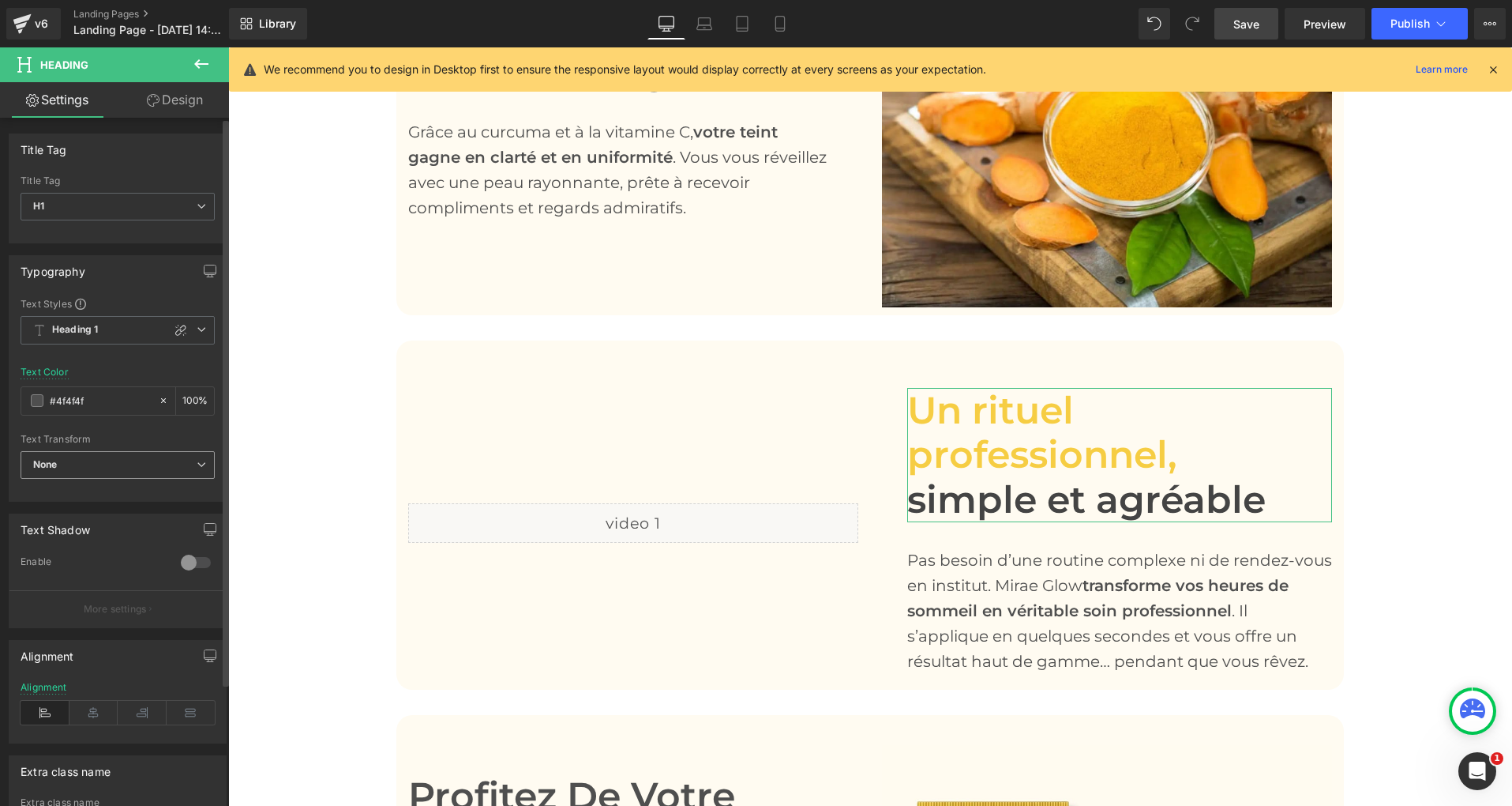
click at [196, 464] on icon at bounding box center [201, 465] width 10 height 10
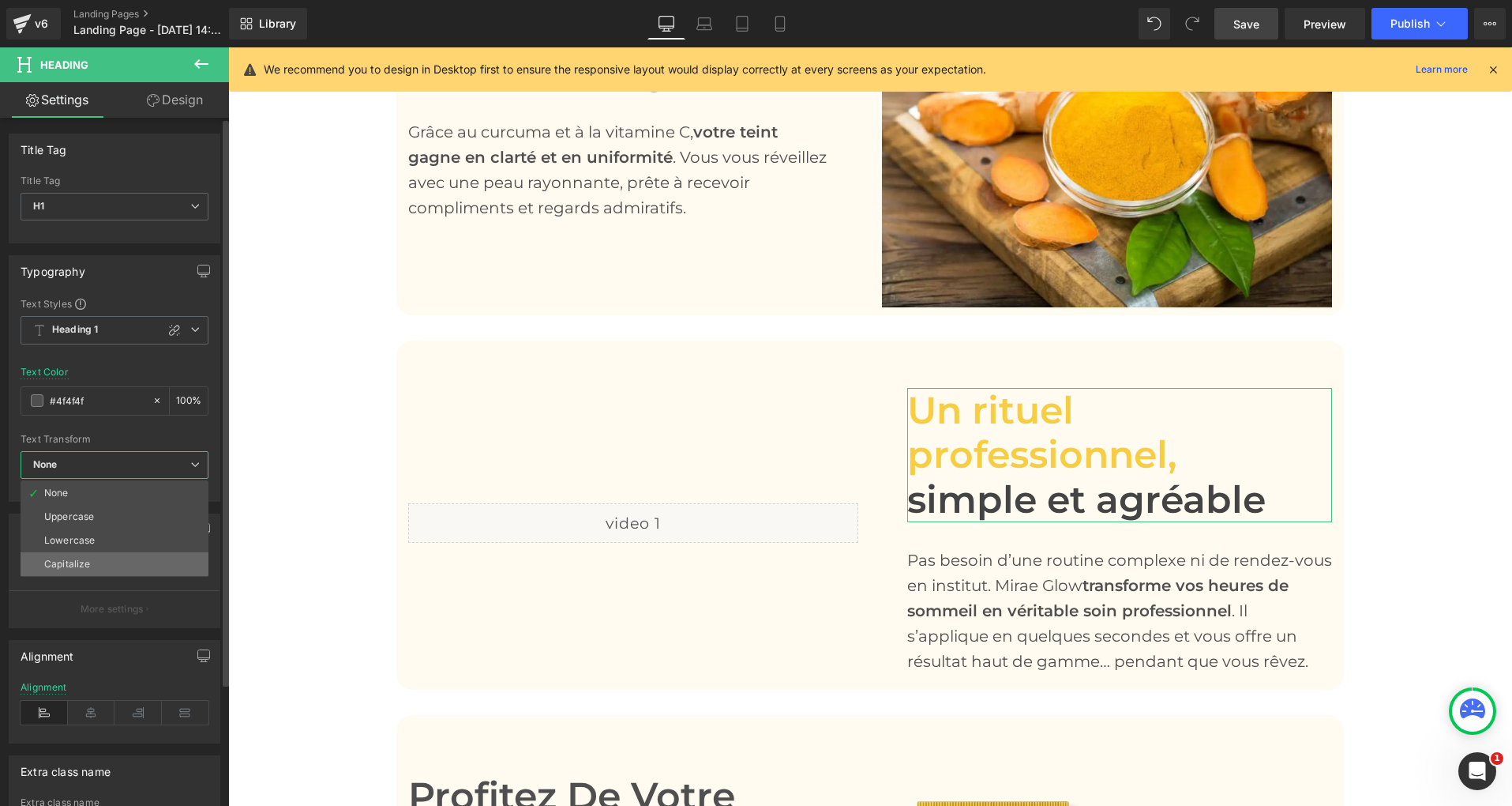
click at [89, 567] on li "Capitalize" at bounding box center [113, 564] width 187 height 24
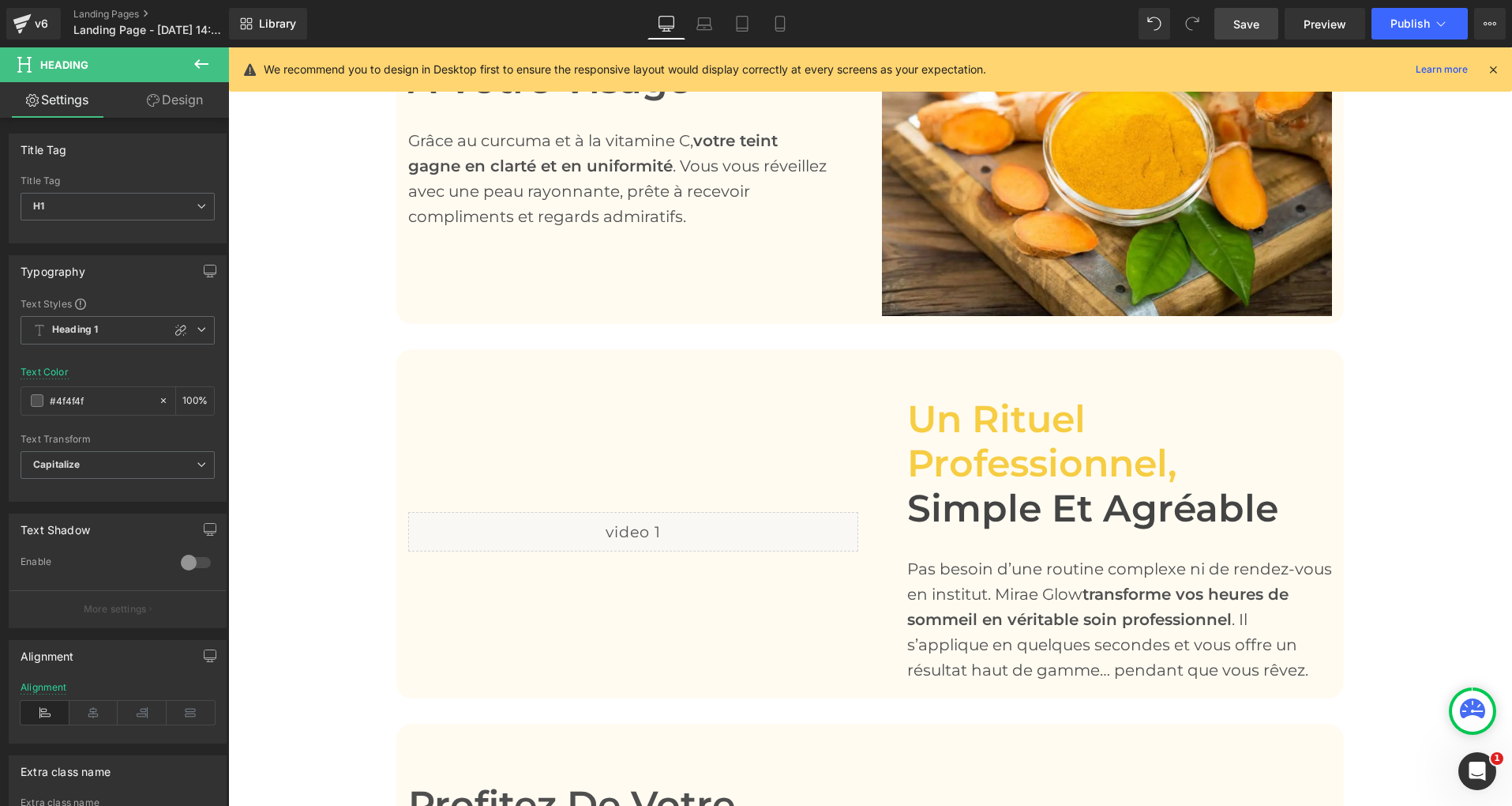
scroll to position [2659, 0]
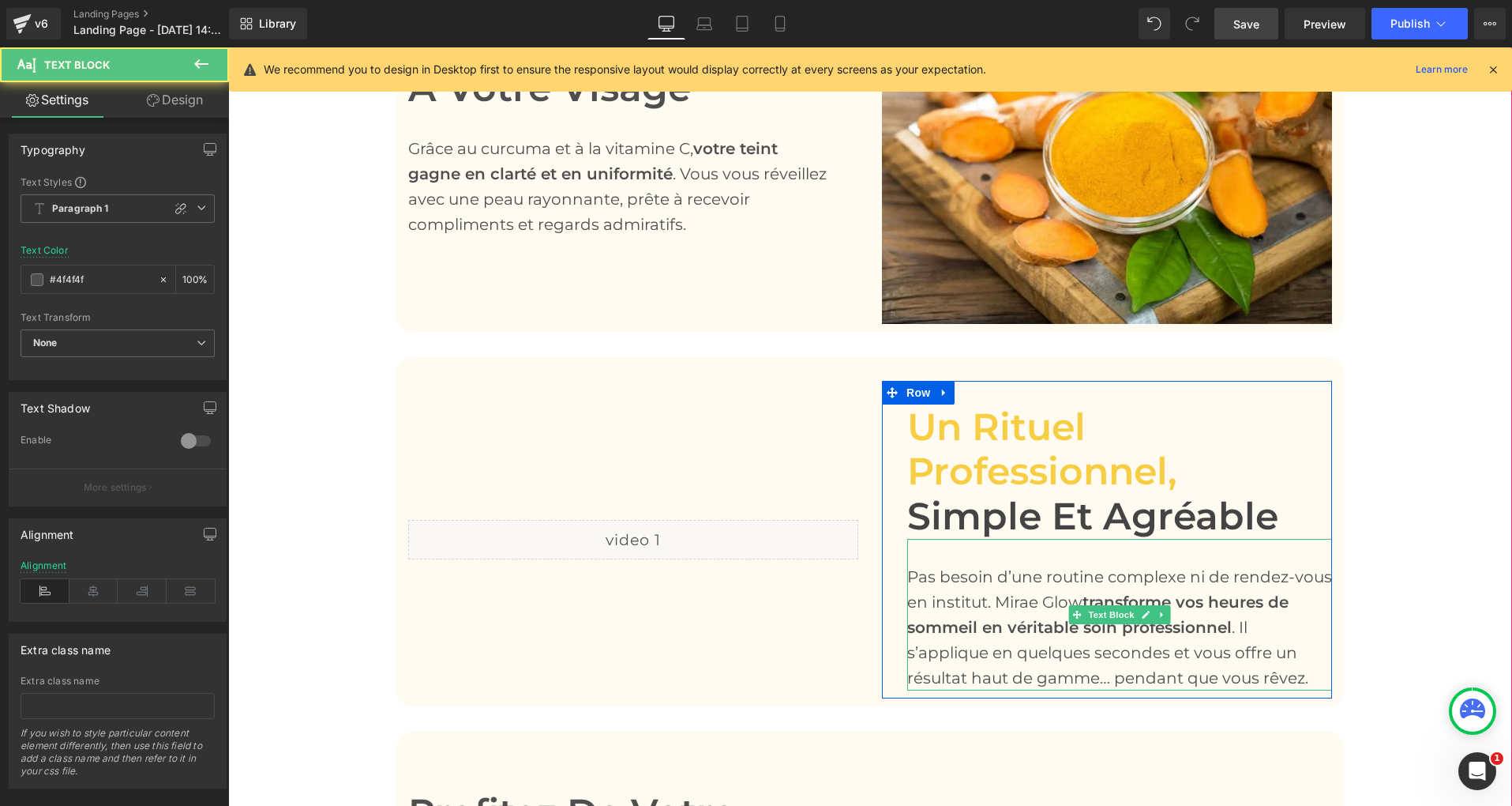
click at [938, 567] on span "Pas besoin d’une routine complexe ni de rendez-vous en institut. Mirae Glow" at bounding box center [1120, 590] width 425 height 44
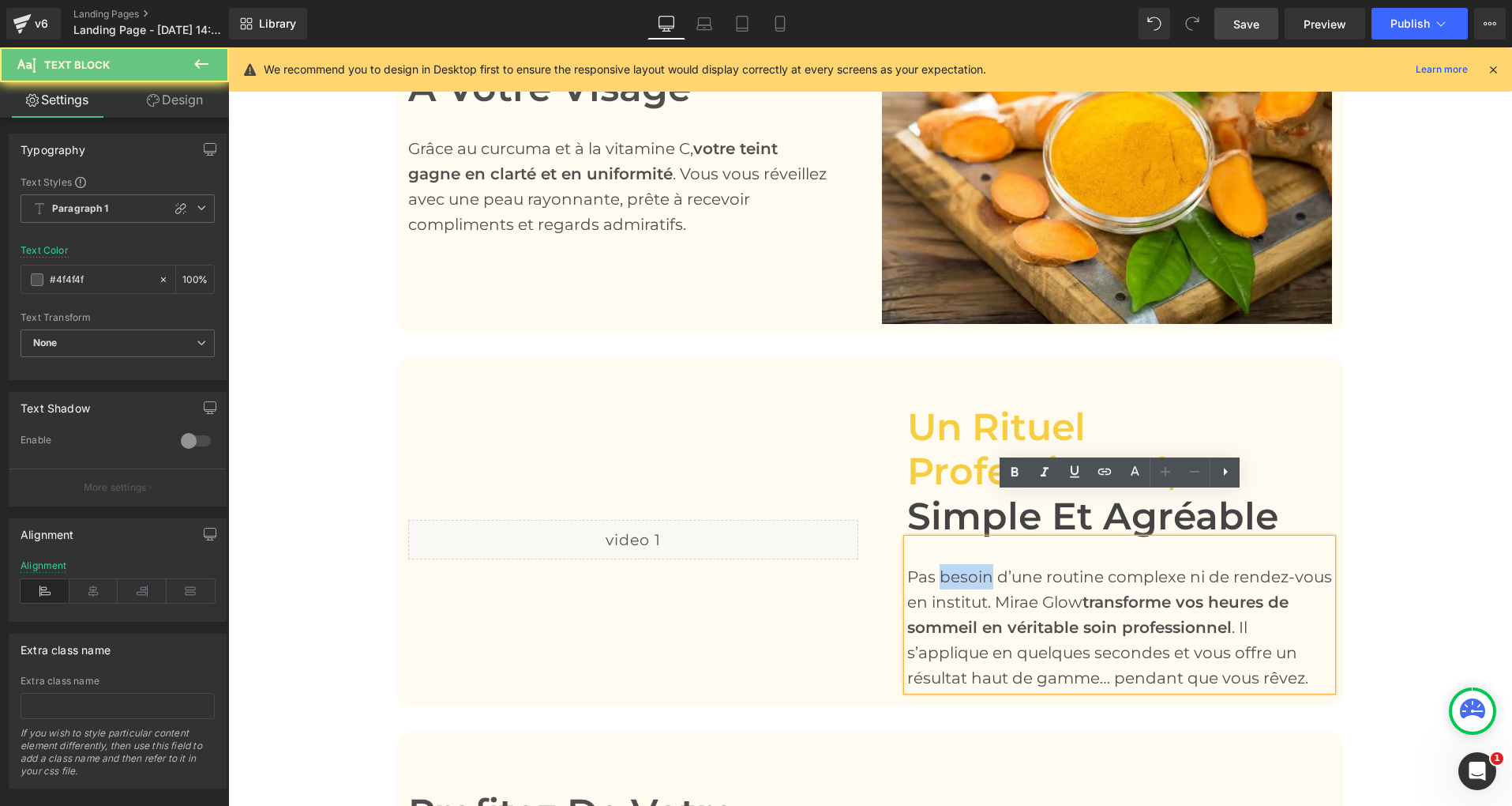
click at [938, 567] on span "Pas besoin d’une routine complexe ni de rendez-vous en institut. Mirae Glow" at bounding box center [1120, 590] width 425 height 44
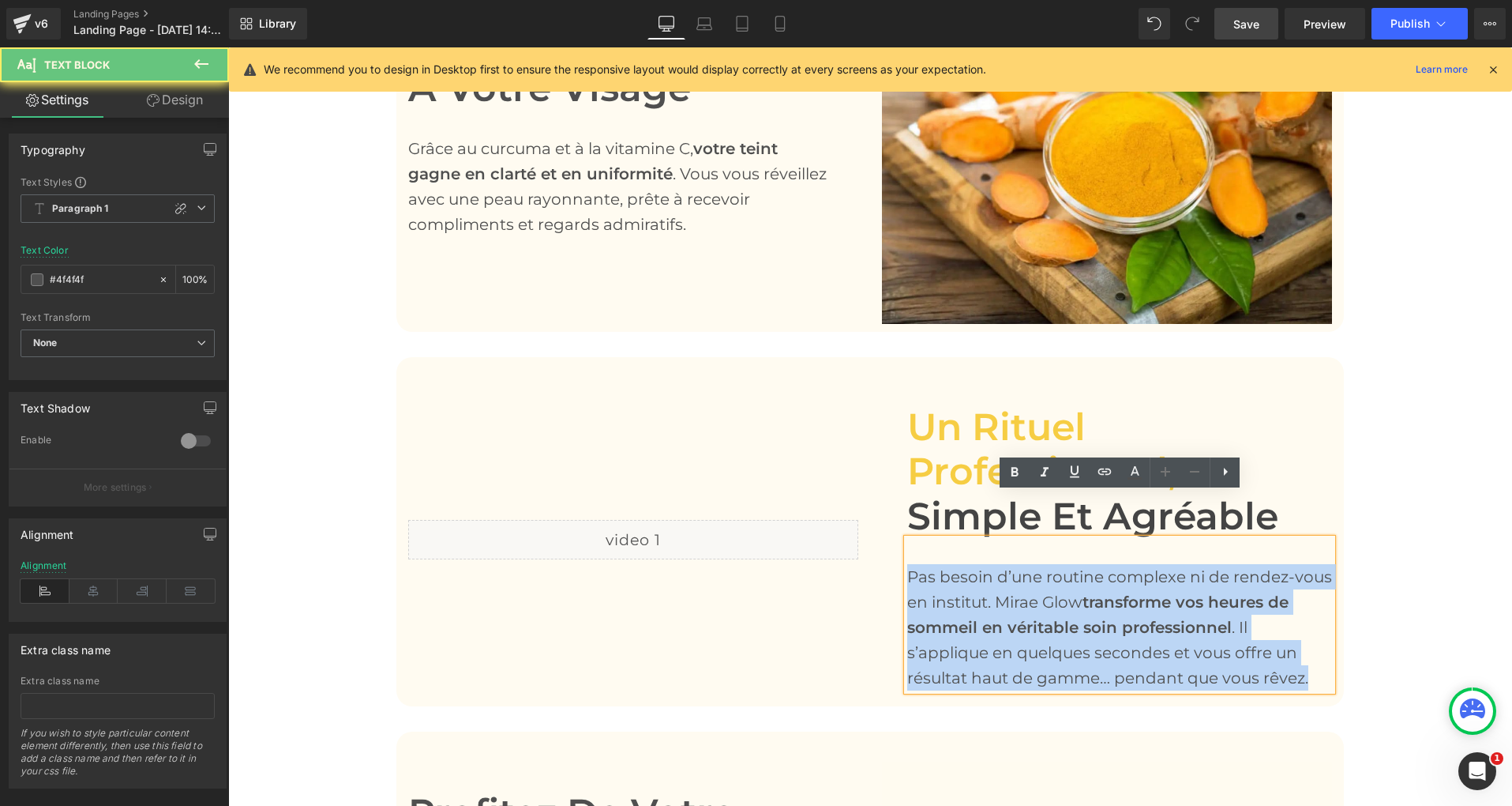
click at [938, 567] on span "Pas besoin d’une routine complexe ni de rendez-vous en institut. Mirae Glow" at bounding box center [1120, 590] width 425 height 44
copy div "Pas besoin d’une routine complexe ni de rendez-vous en institut. [PERSON_NAME] …"
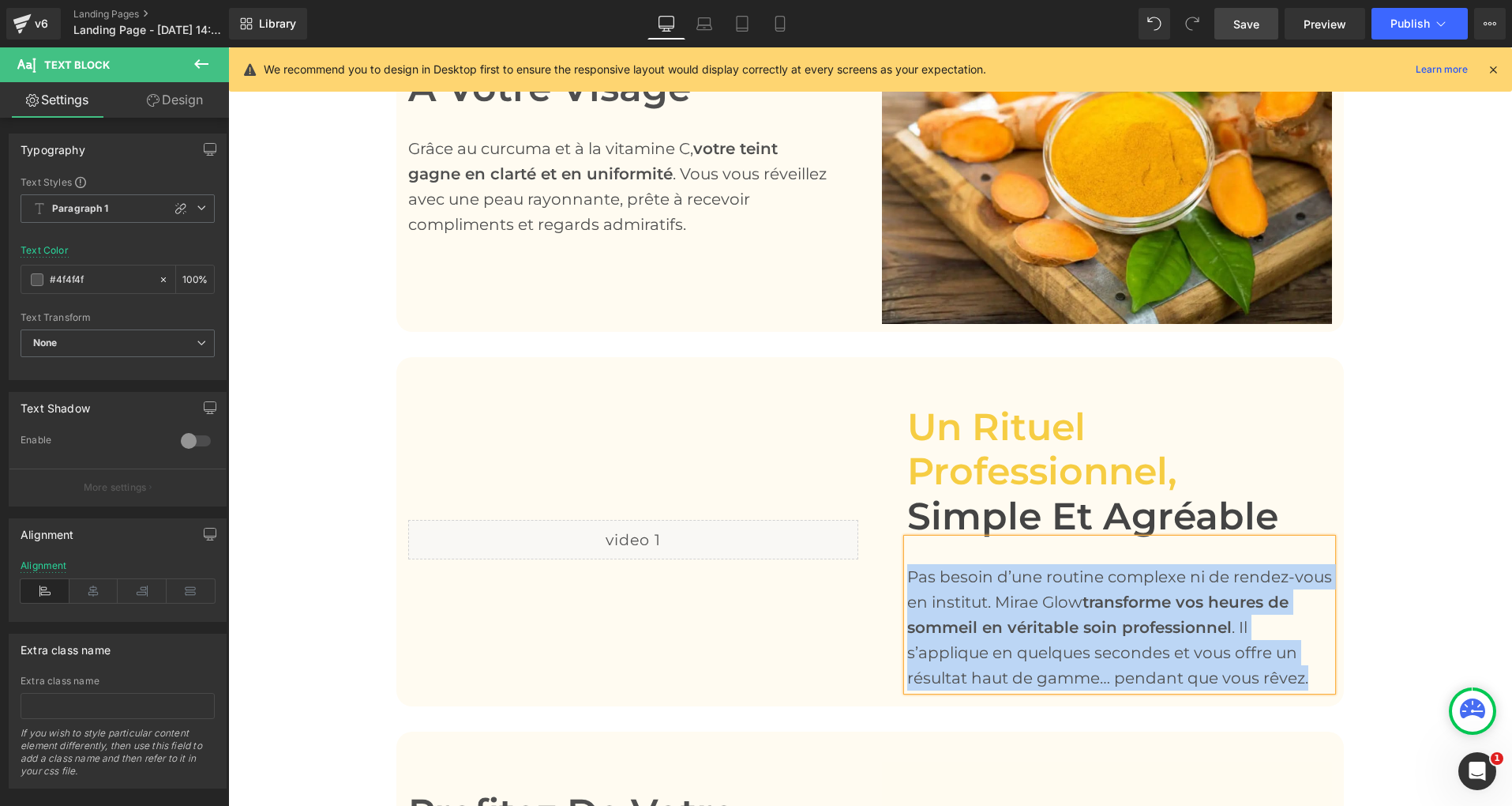
scroll to position [2657, 0]
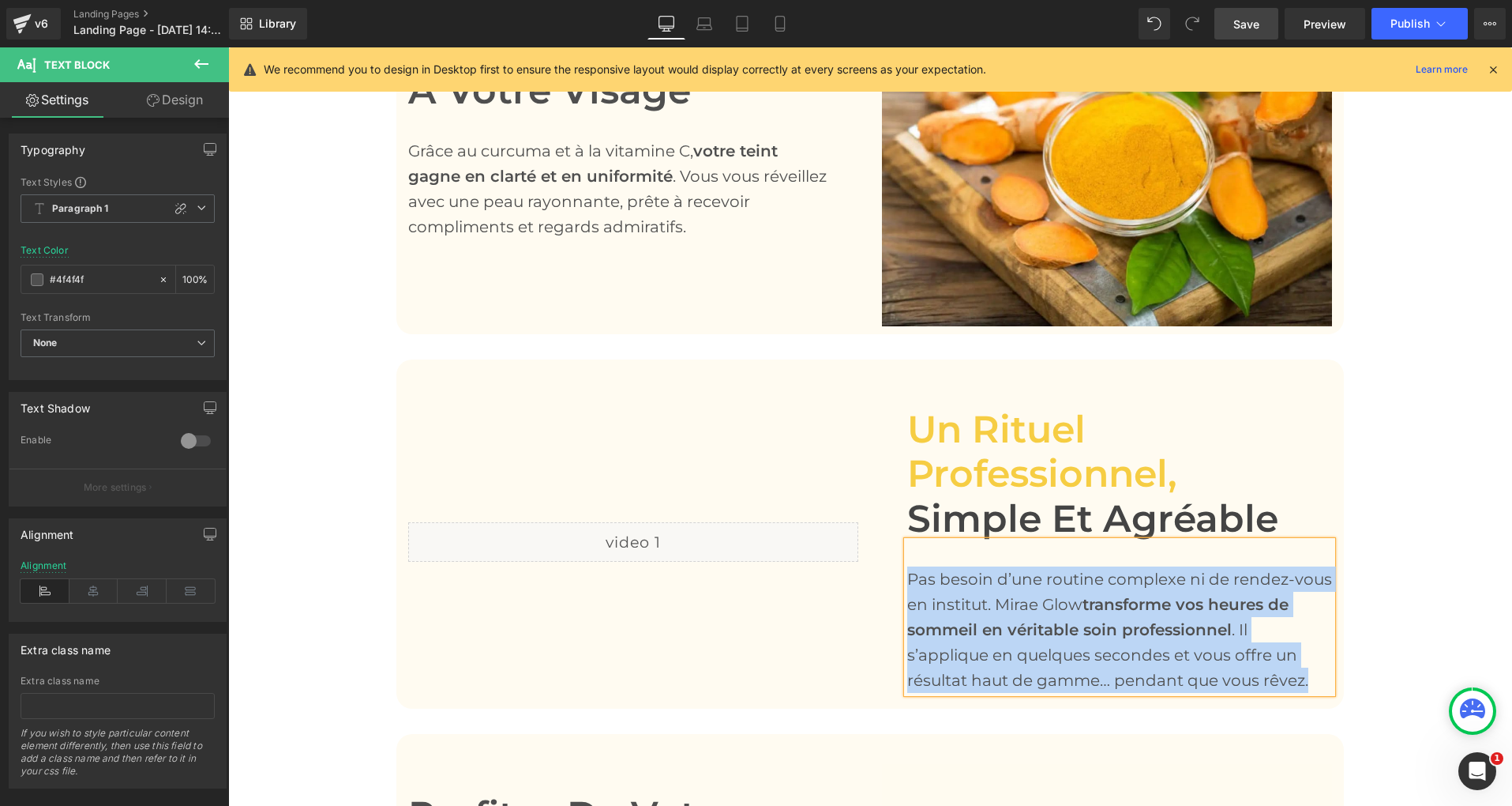
click at [839, 386] on div "Liquid" at bounding box center [632, 542] width 474 height 318
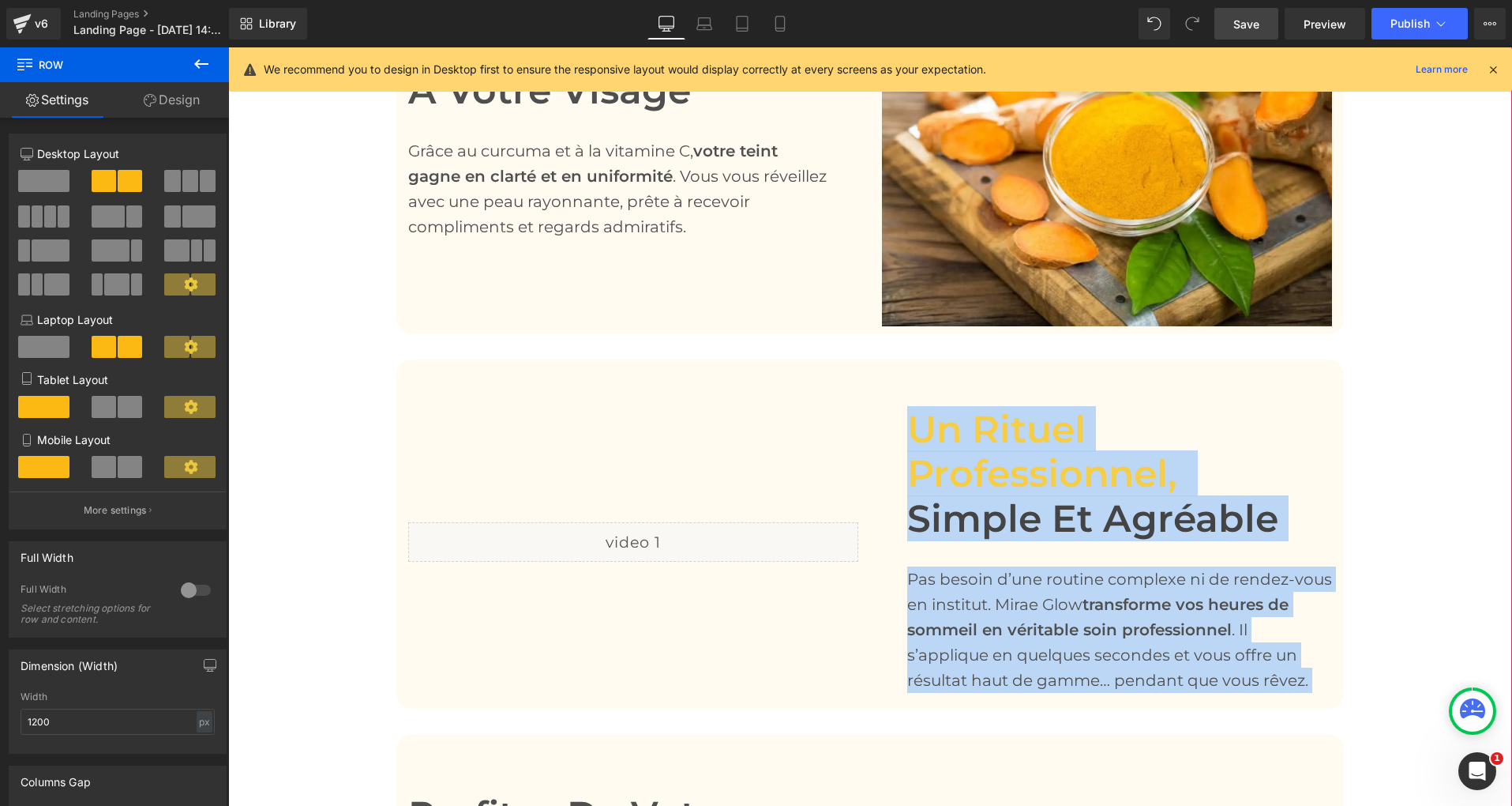
drag, startPoint x: 867, startPoint y: 338, endPoint x: 1078, endPoint y: 669, distance: 392.5
click at [1078, 669] on div "Before and After Images Lissez vos rides, retrouvez confiance Heading Chaque nu…" at bounding box center [869, 22] width 1283 height 2399
copy div "Un rituel professionnel, simple et agréable Heading Pas besoin d’une routine co…"
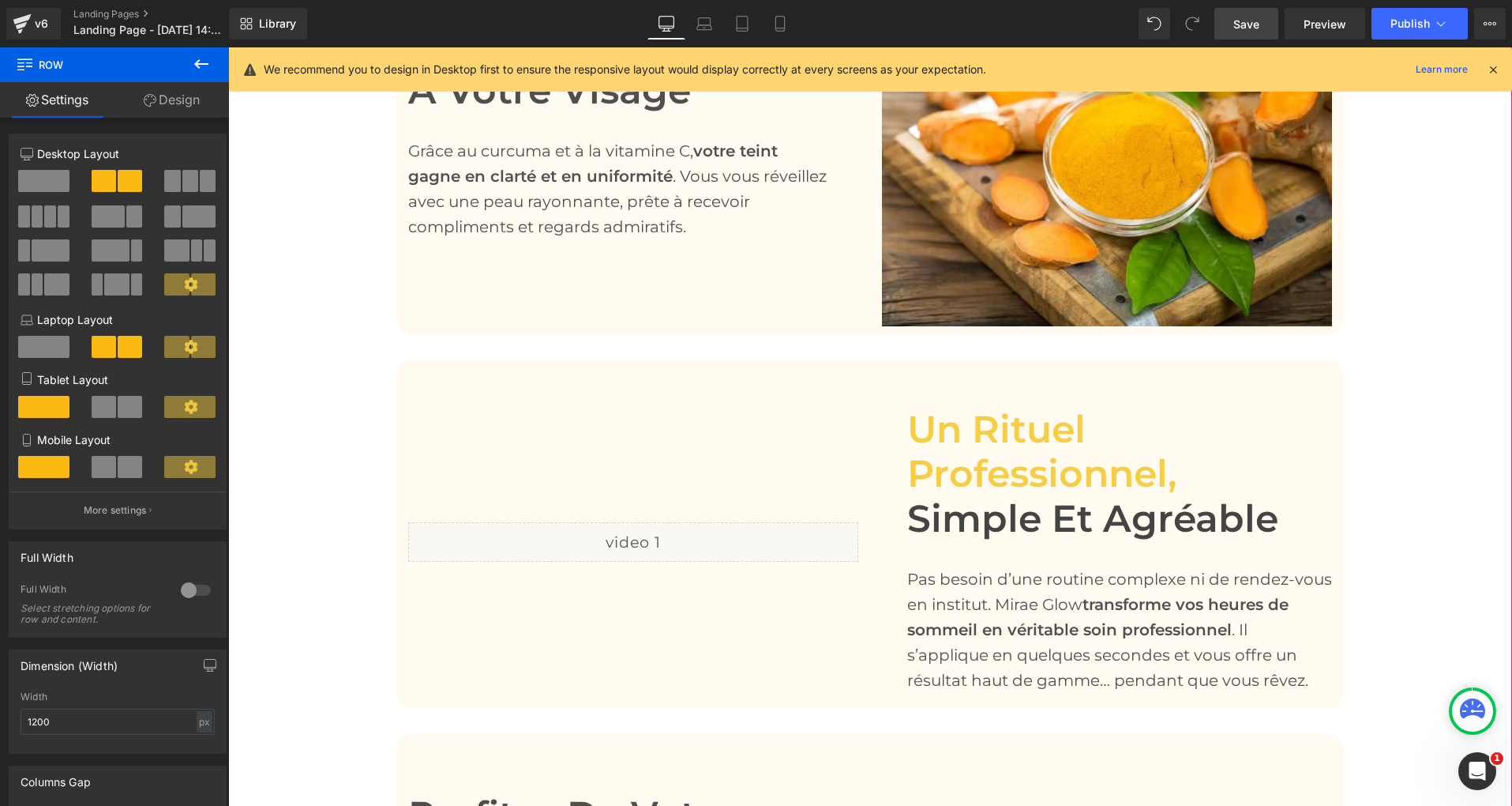
click at [538, 310] on div "Before and After Images Lissez vos rides, retrouvez confiance Heading Chaque nu…" at bounding box center [869, 22] width 1283 height 2399
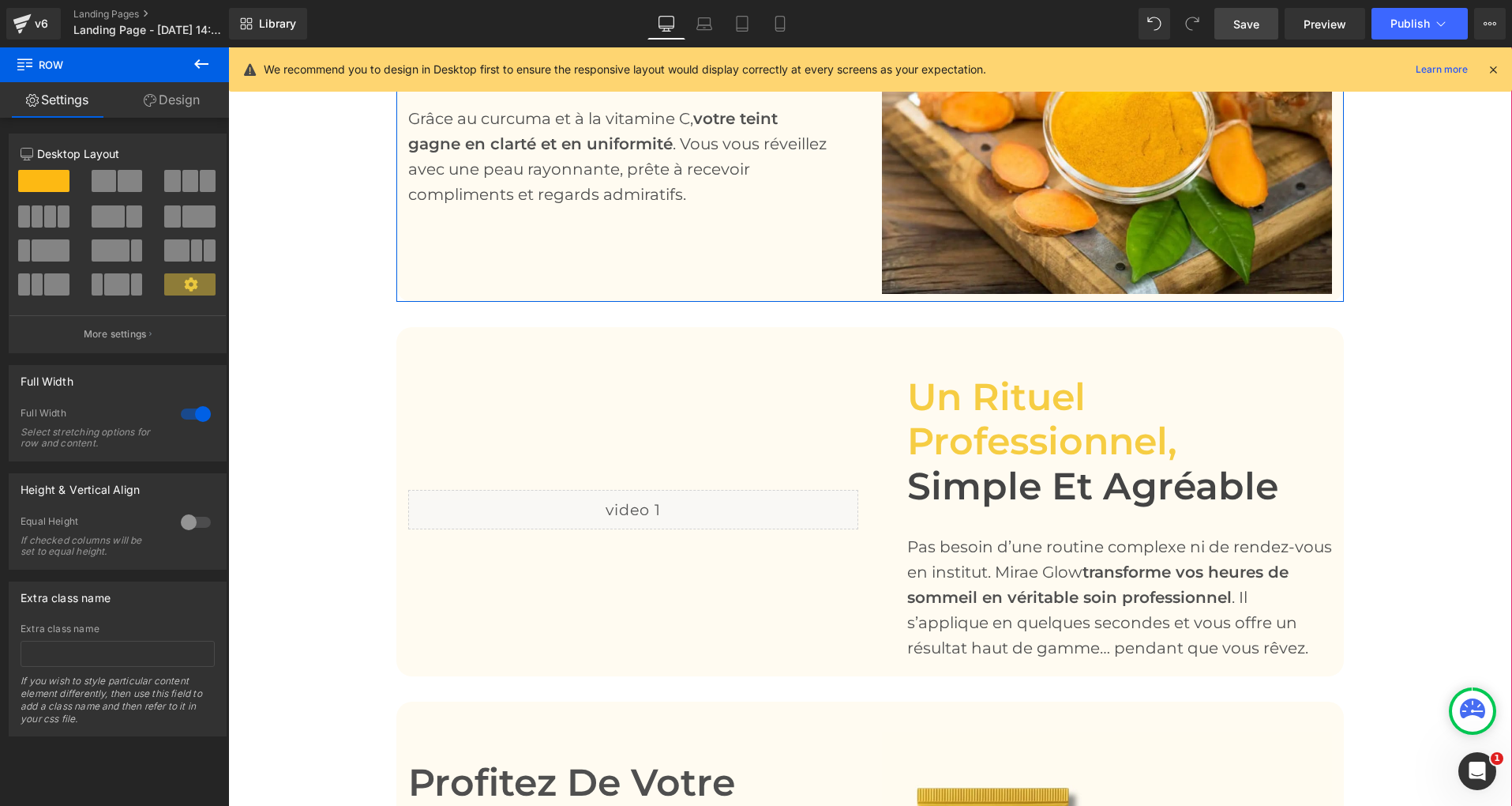
scroll to position [2697, 0]
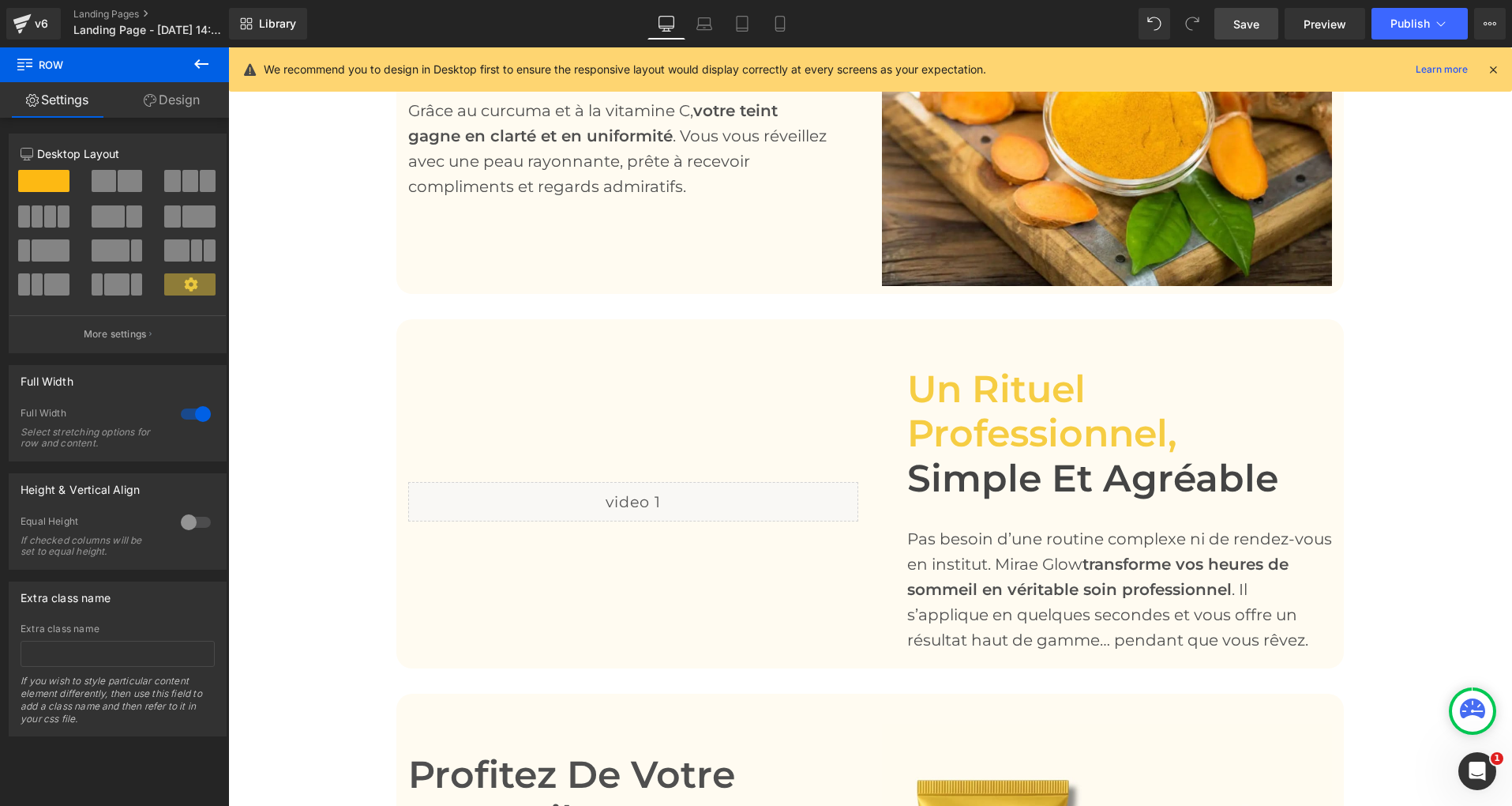
drag, startPoint x: 1264, startPoint y: 22, endPoint x: 457, endPoint y: 196, distance: 825.5
click at [1264, 22] on link "Save" at bounding box center [1246, 23] width 64 height 32
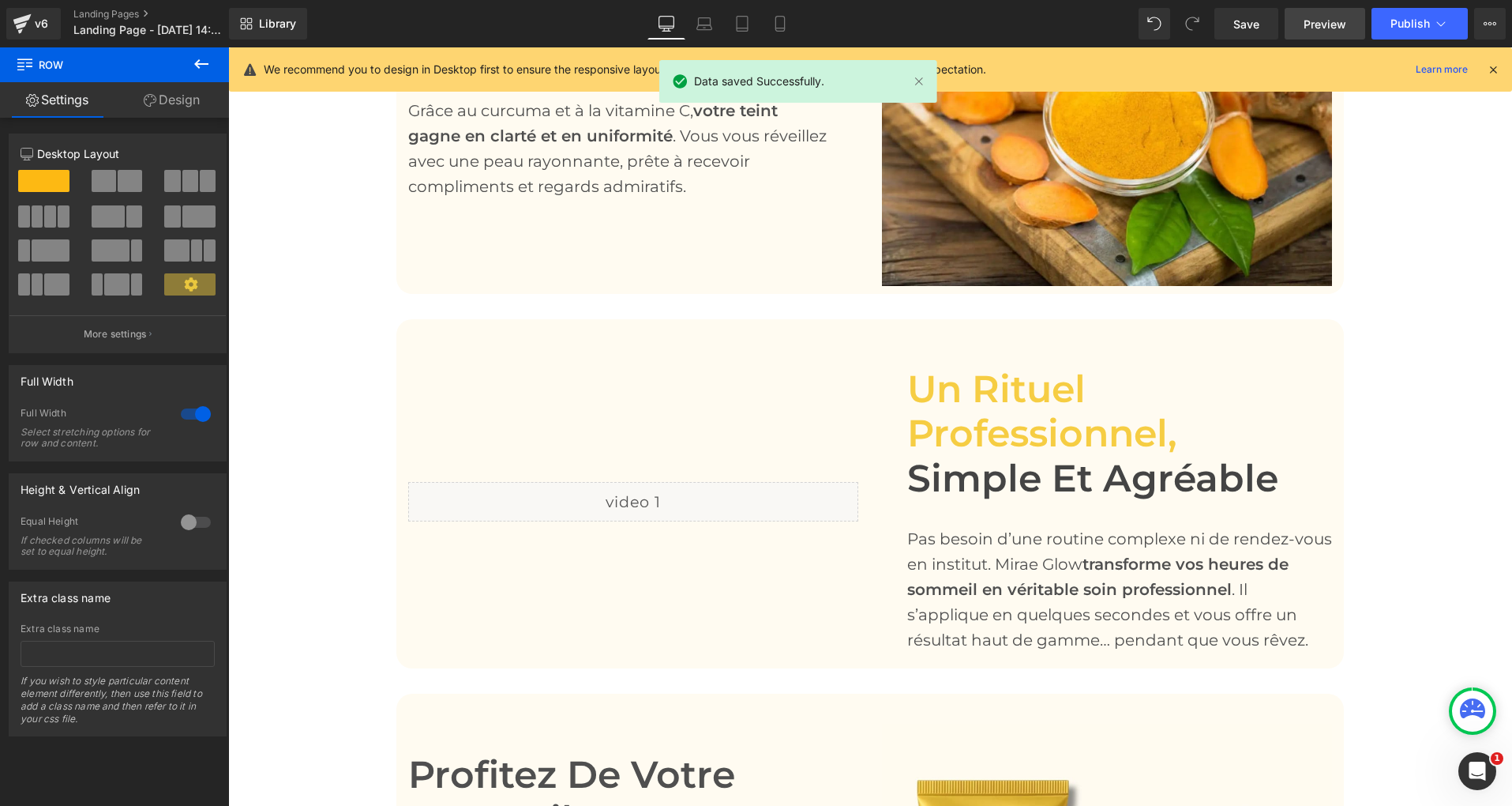
click at [1326, 20] on span "Preview" at bounding box center [1325, 23] width 42 height 16
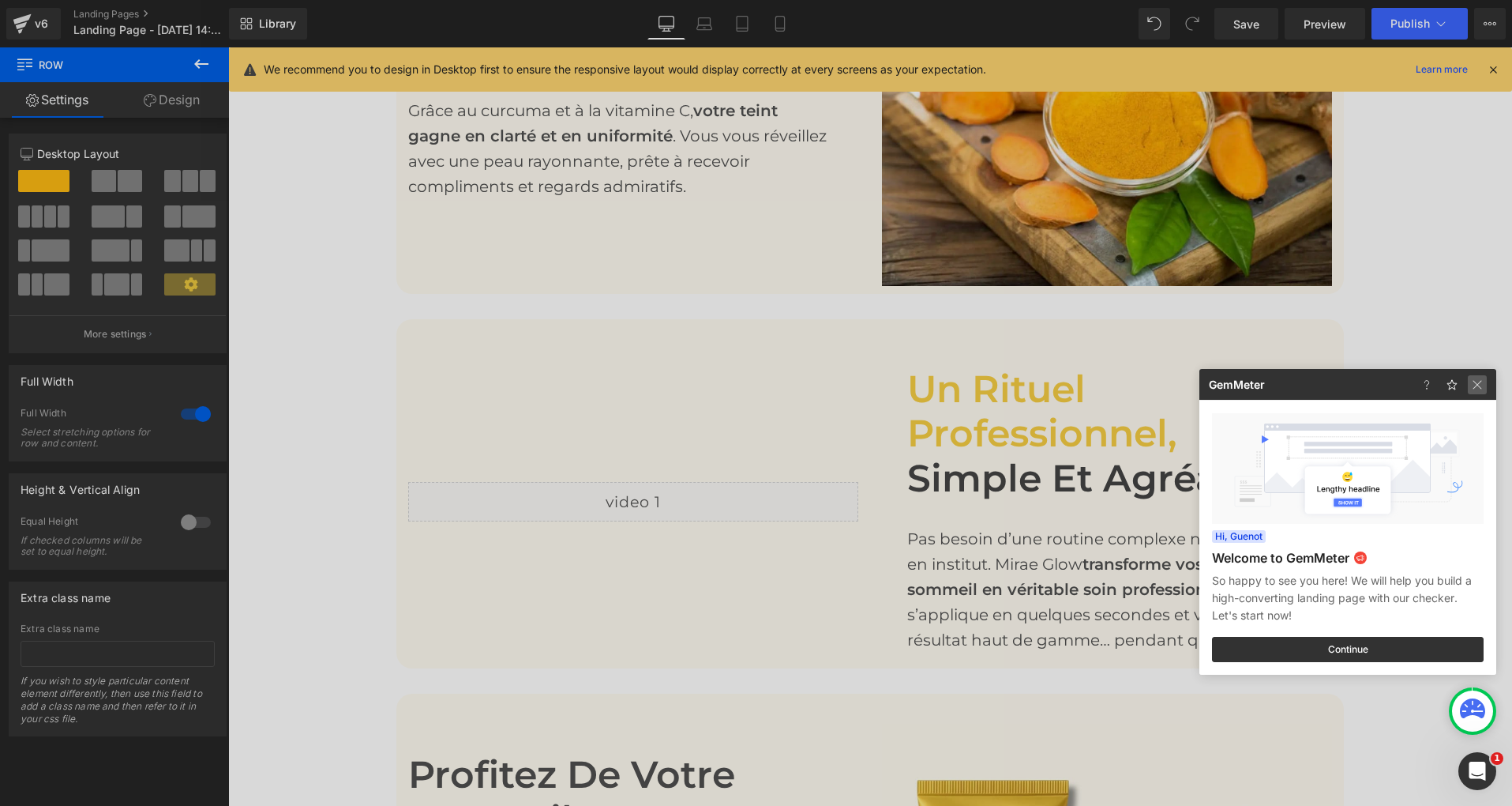
click at [1481, 391] on img at bounding box center [1477, 385] width 19 height 19
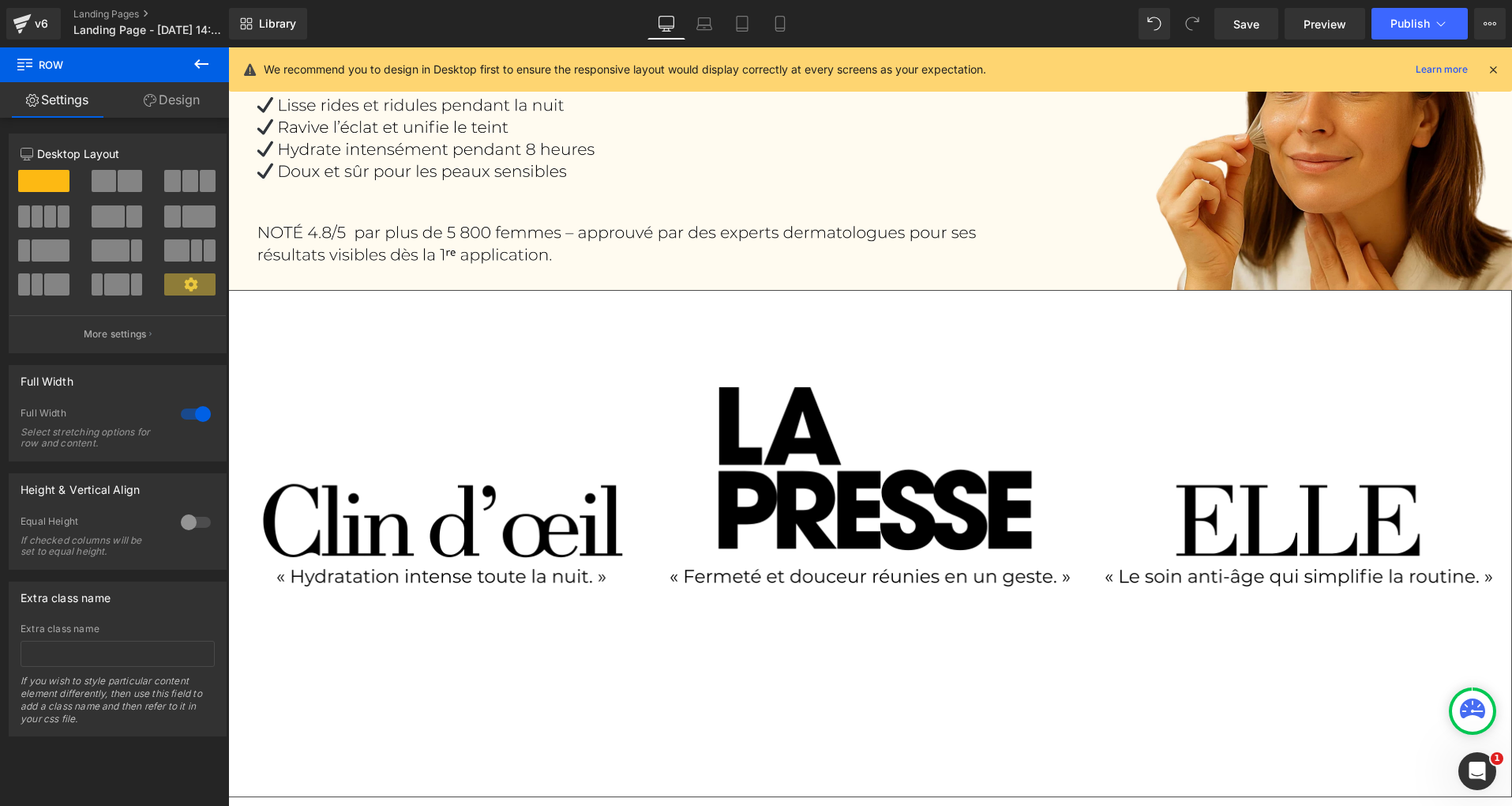
scroll to position [235, 0]
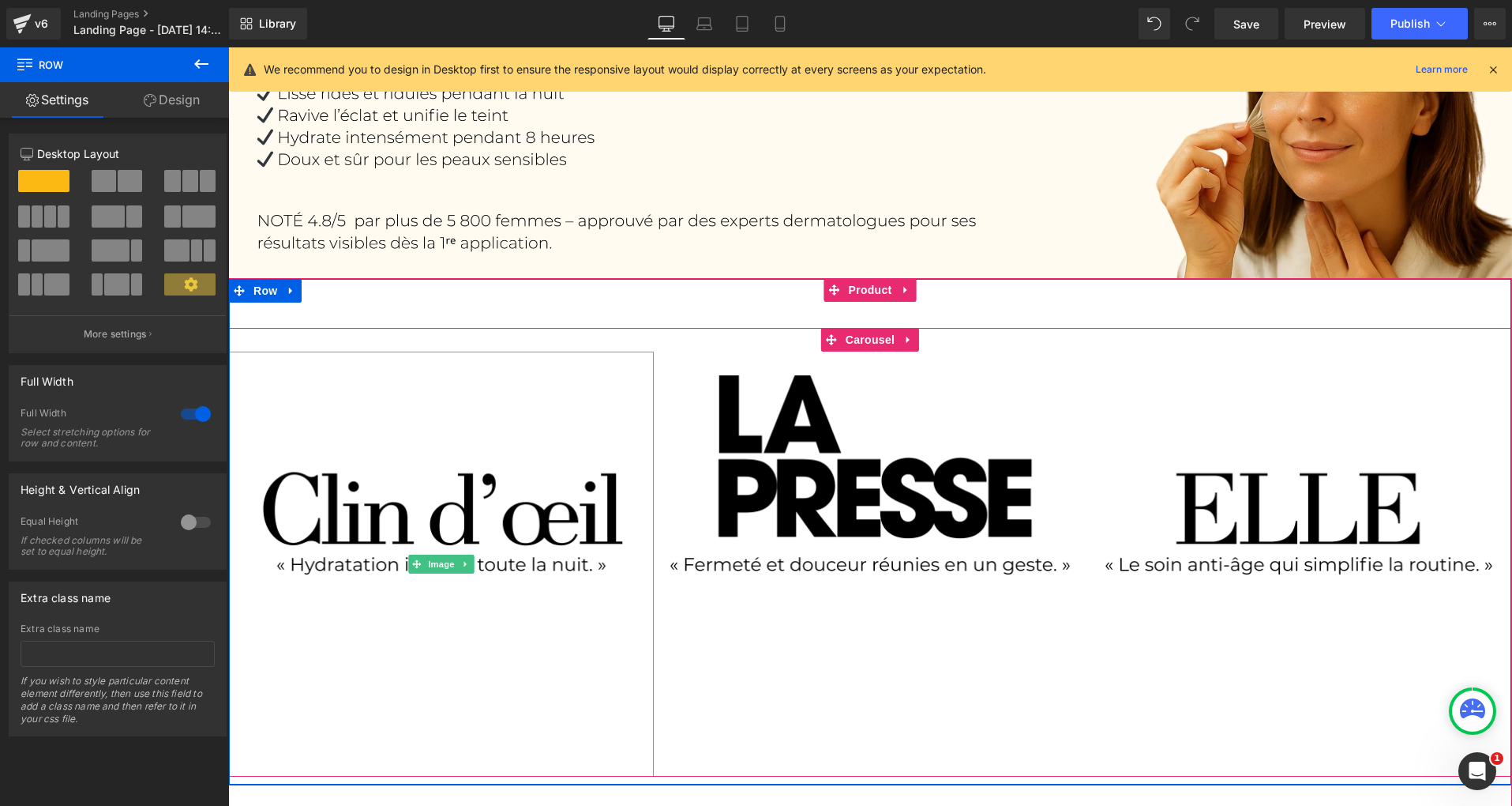
click at [542, 403] on img at bounding box center [441, 564] width 425 height 425
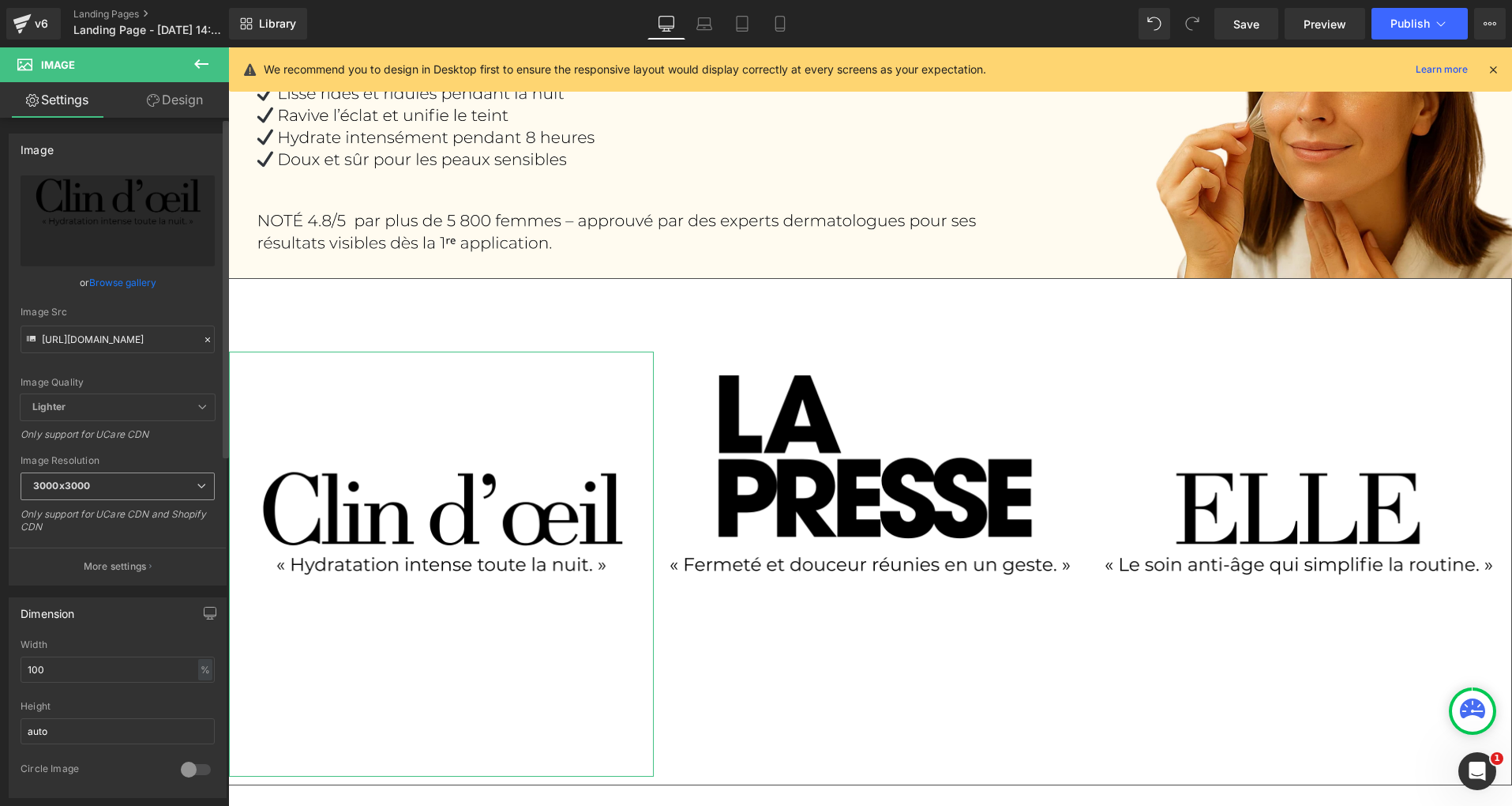
click at [202, 484] on span "3000x3000" at bounding box center [117, 486] width 194 height 28
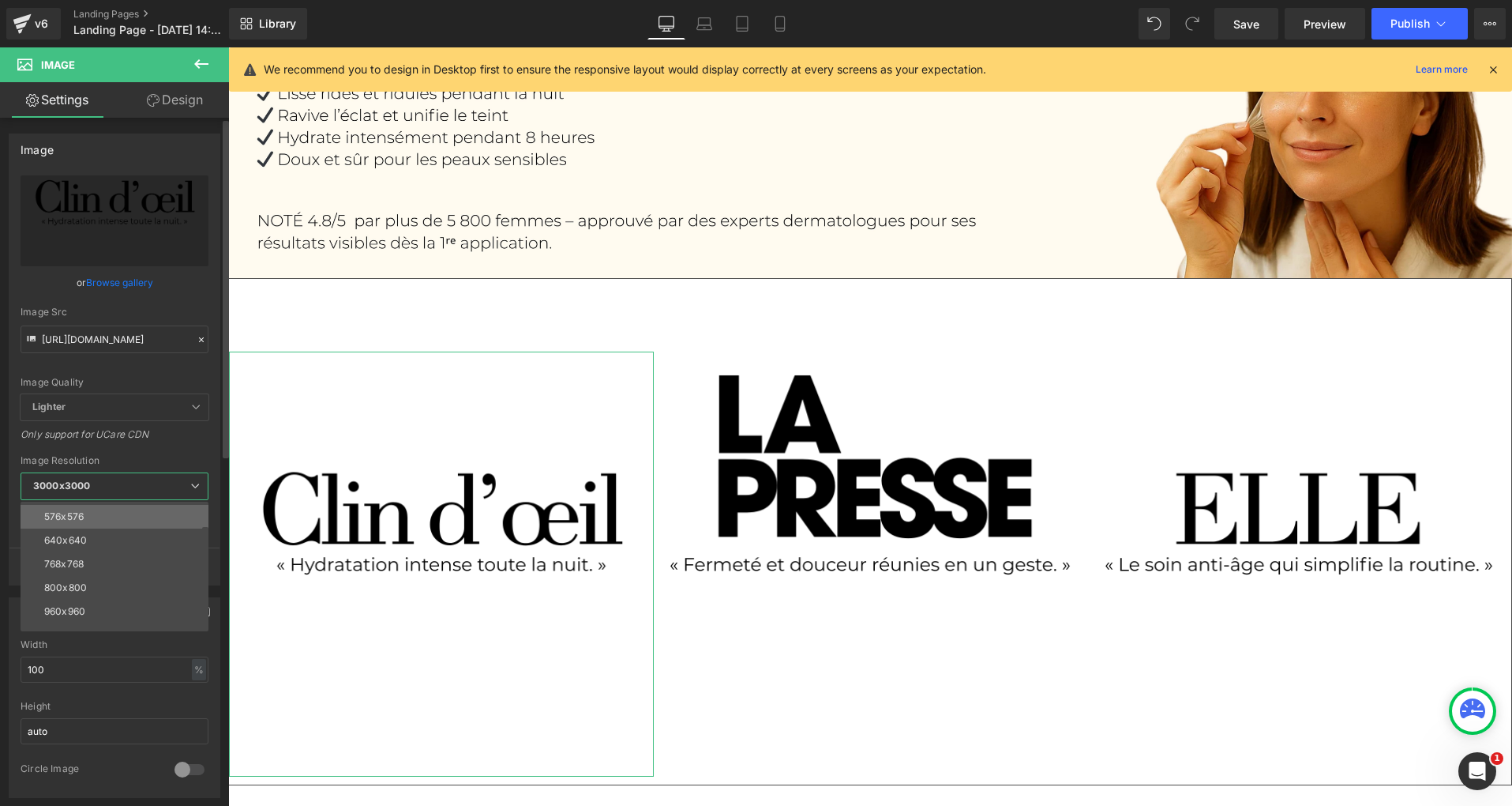
scroll to position [105, 0]
click at [110, 540] on li "800x800" at bounding box center [117, 550] width 195 height 24
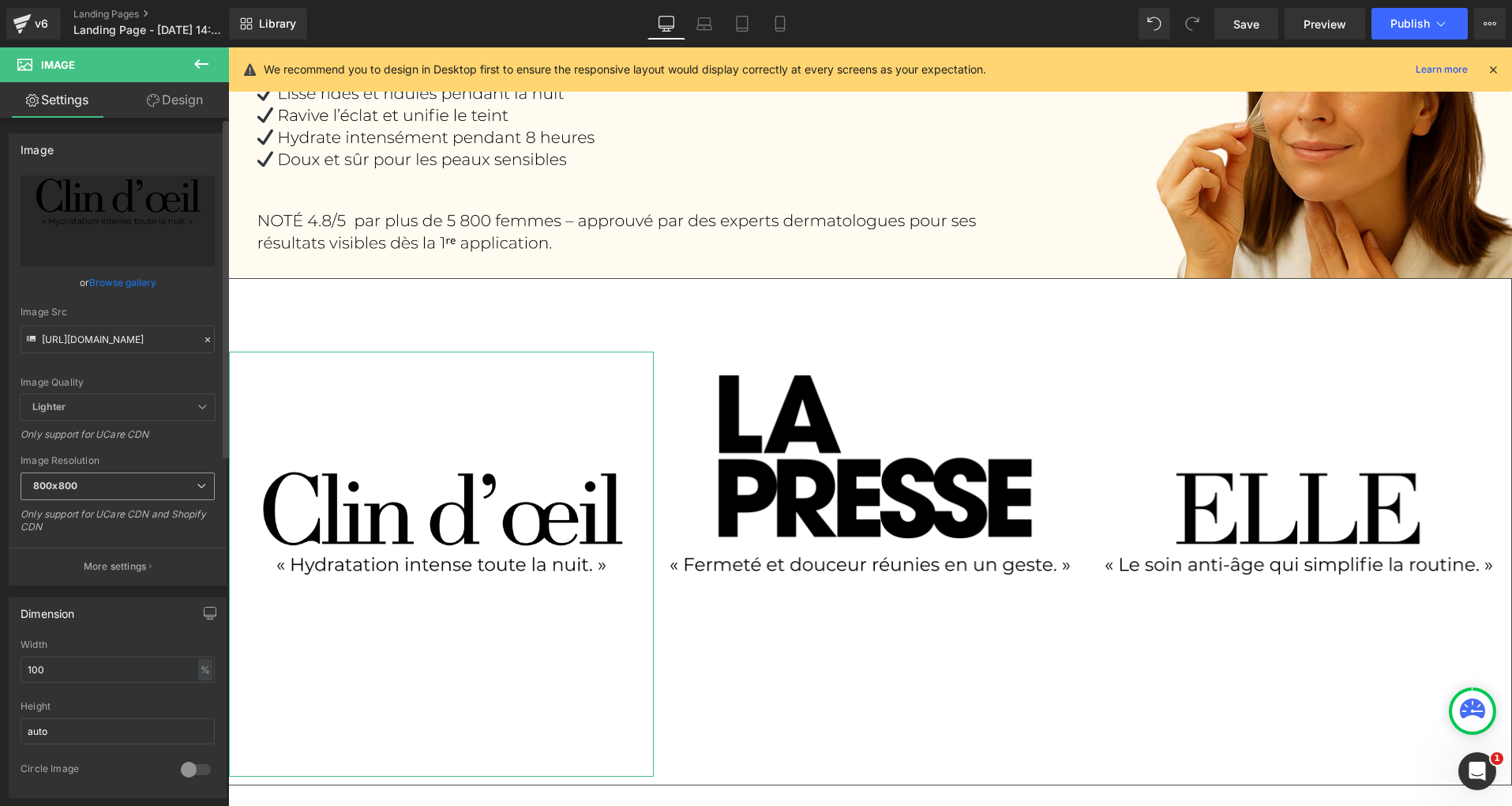
click at [197, 486] on icon at bounding box center [201, 486] width 10 height 10
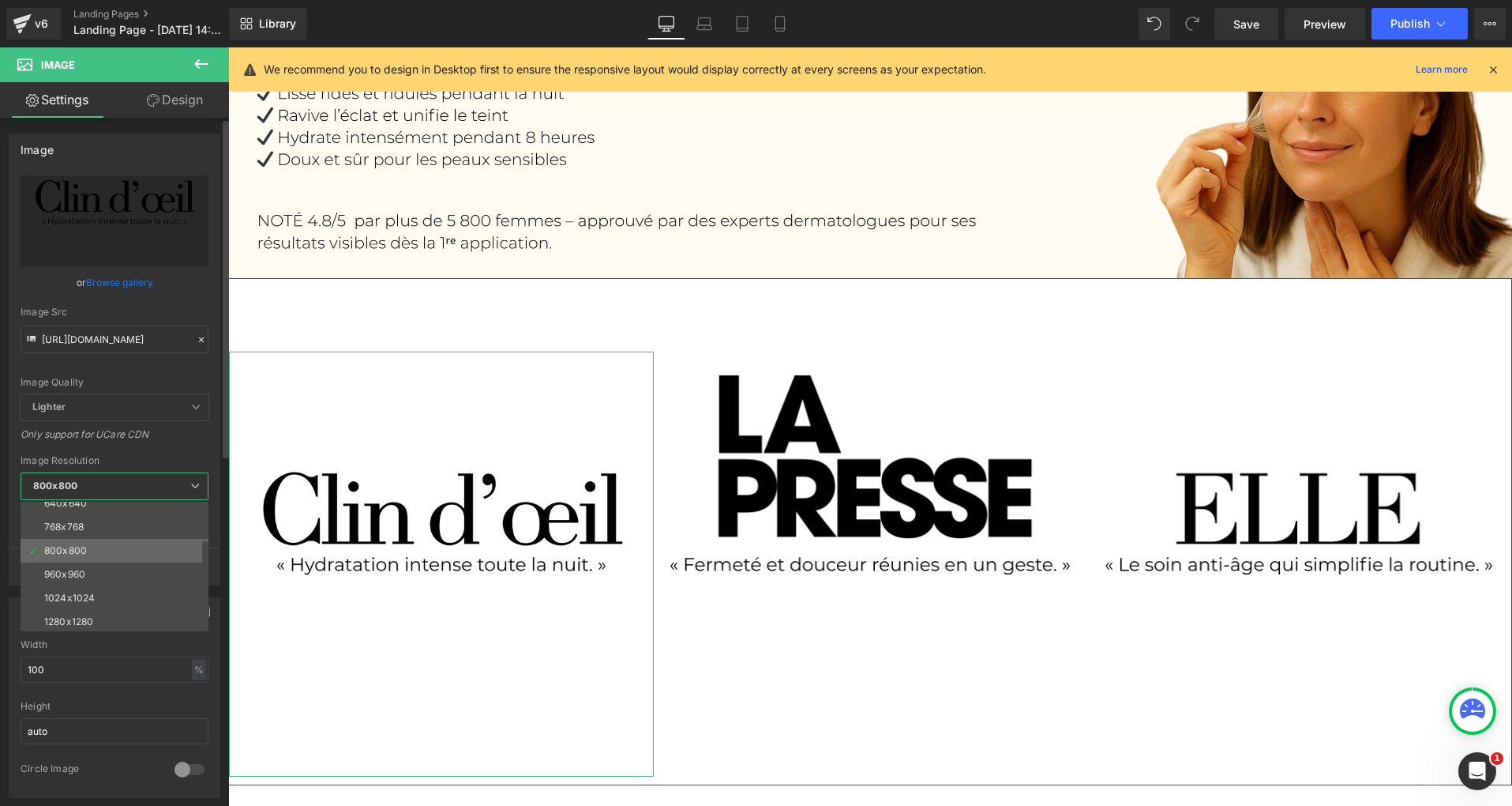
scroll to position [226, 0]
click at [97, 614] on div "3000x3000" at bounding box center [71, 618] width 55 height 11
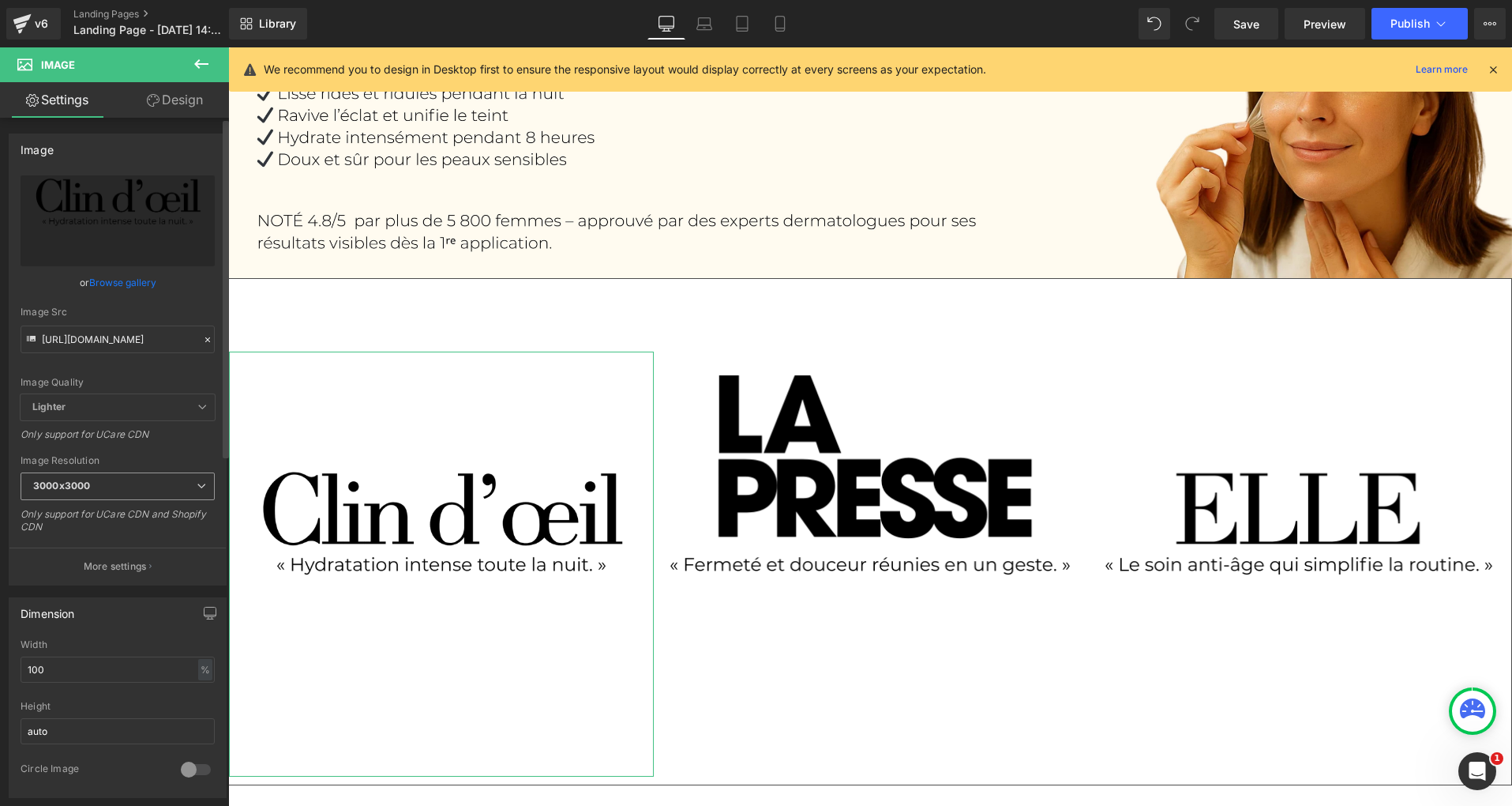
type input "[URL][DOMAIN_NAME]"
click at [199, 666] on div "%" at bounding box center [205, 669] width 14 height 21
click at [164, 666] on input "100" at bounding box center [117, 668] width 194 height 26
type input "1"
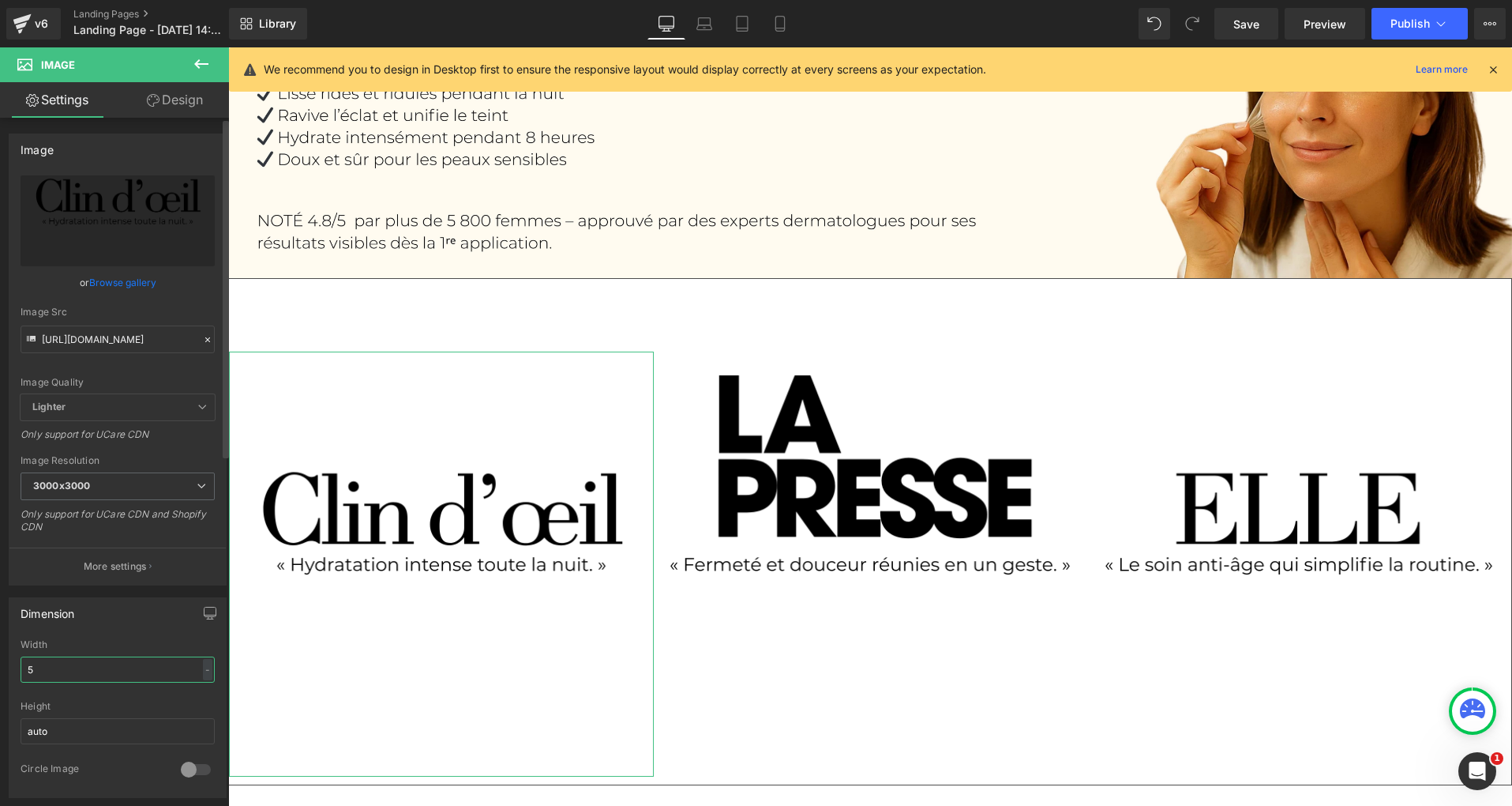
type input "50"
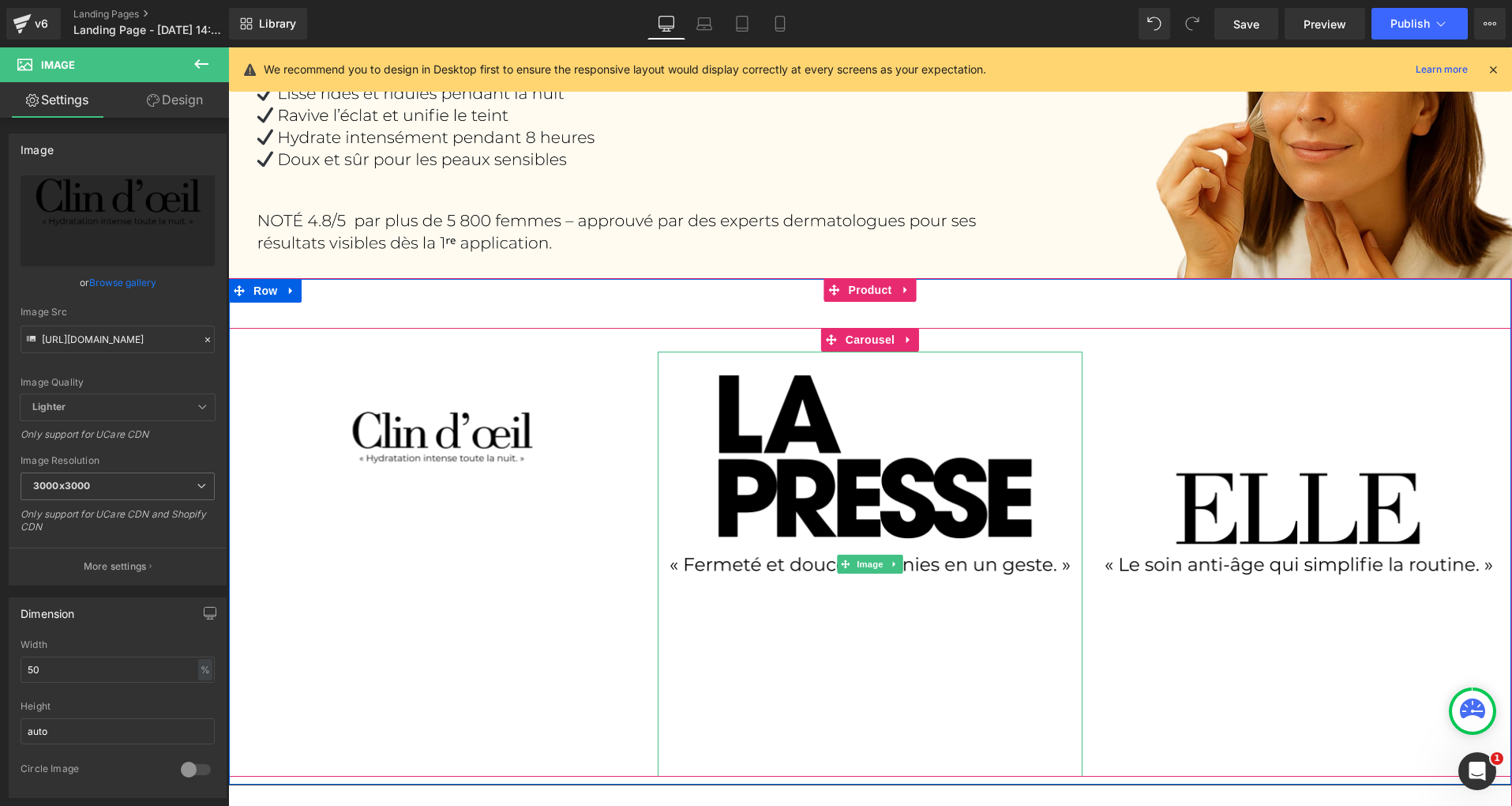
click at [805, 513] on img at bounding box center [870, 564] width 425 height 425
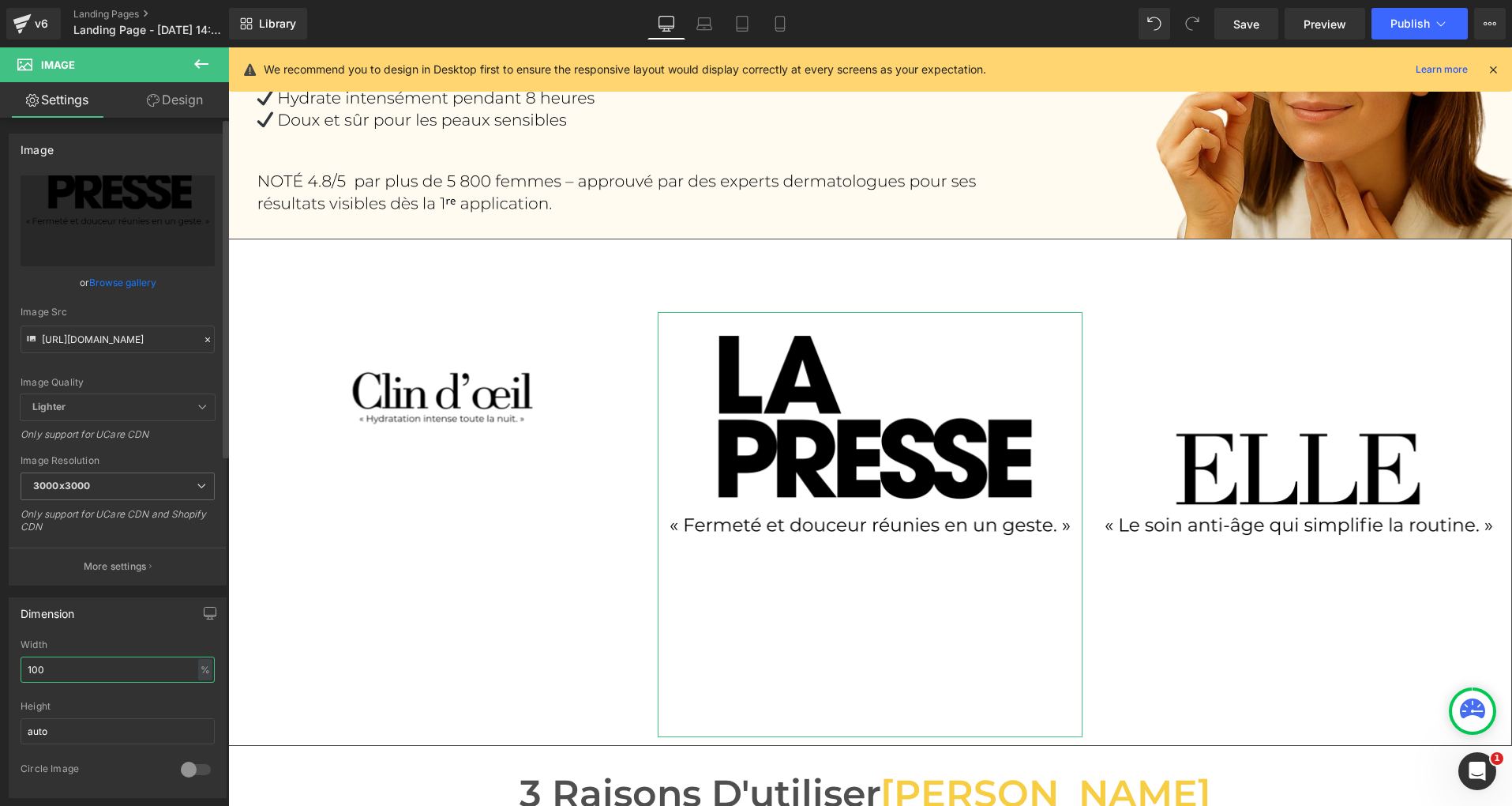
click at [78, 672] on input "100" at bounding box center [117, 668] width 194 height 26
click at [78, 673] on input "100" at bounding box center [117, 668] width 194 height 26
type input "50"
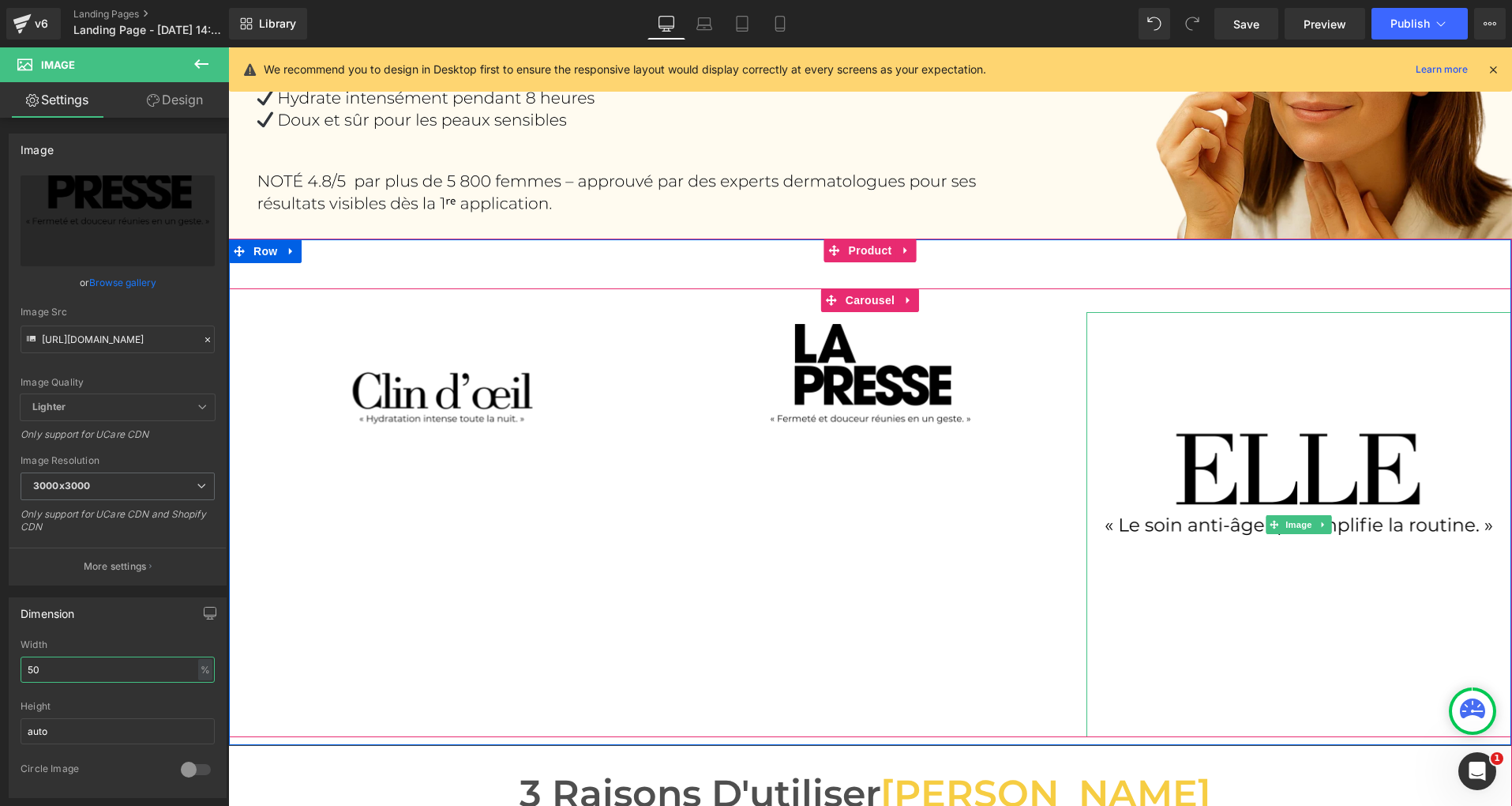
scroll to position [275, 0]
click at [1259, 502] on img at bounding box center [1299, 524] width 425 height 425
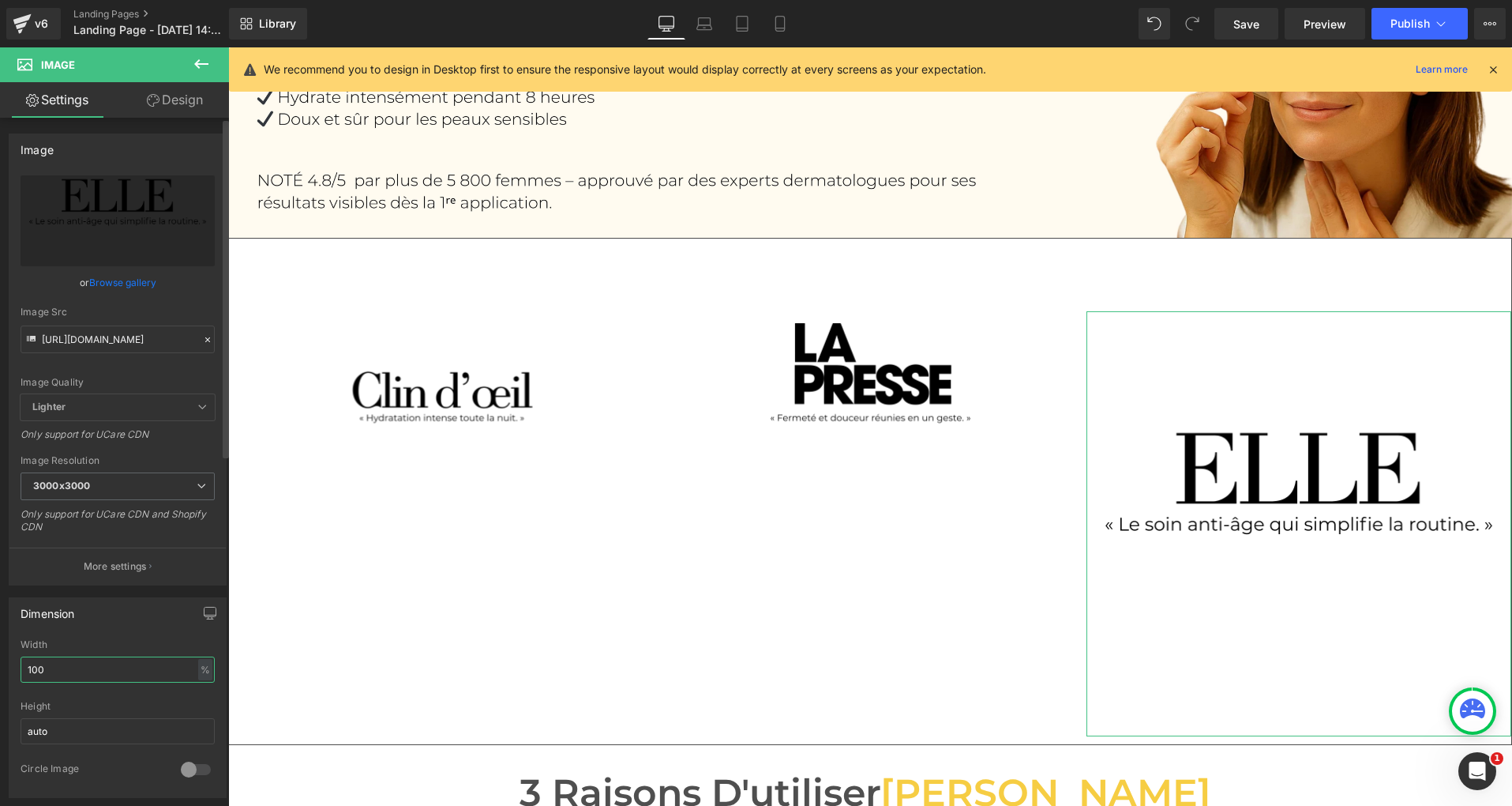
click at [87, 667] on input "100" at bounding box center [117, 668] width 194 height 26
type input "50"
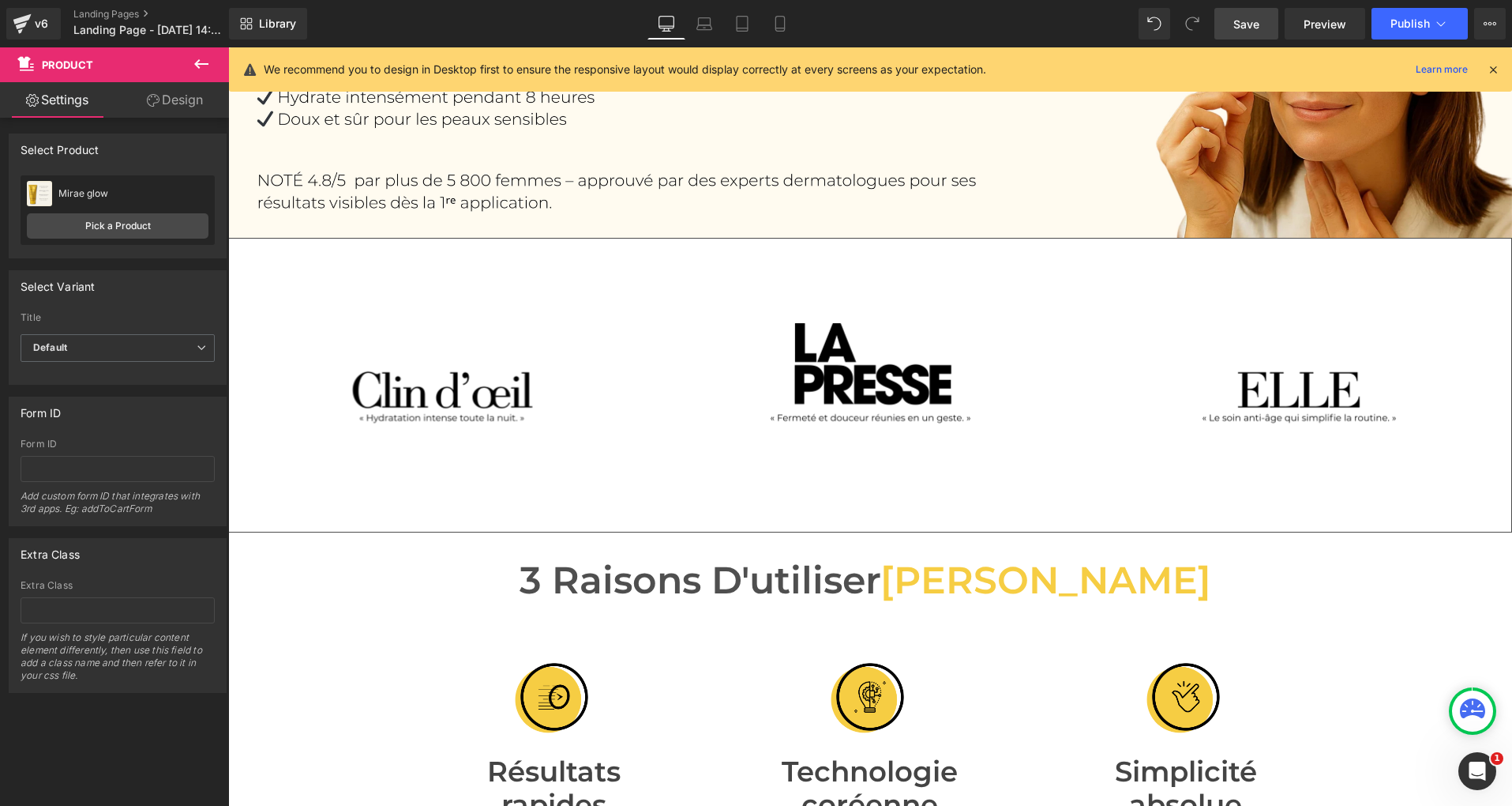
click at [1238, 24] on span "Save" at bounding box center [1246, 23] width 26 height 16
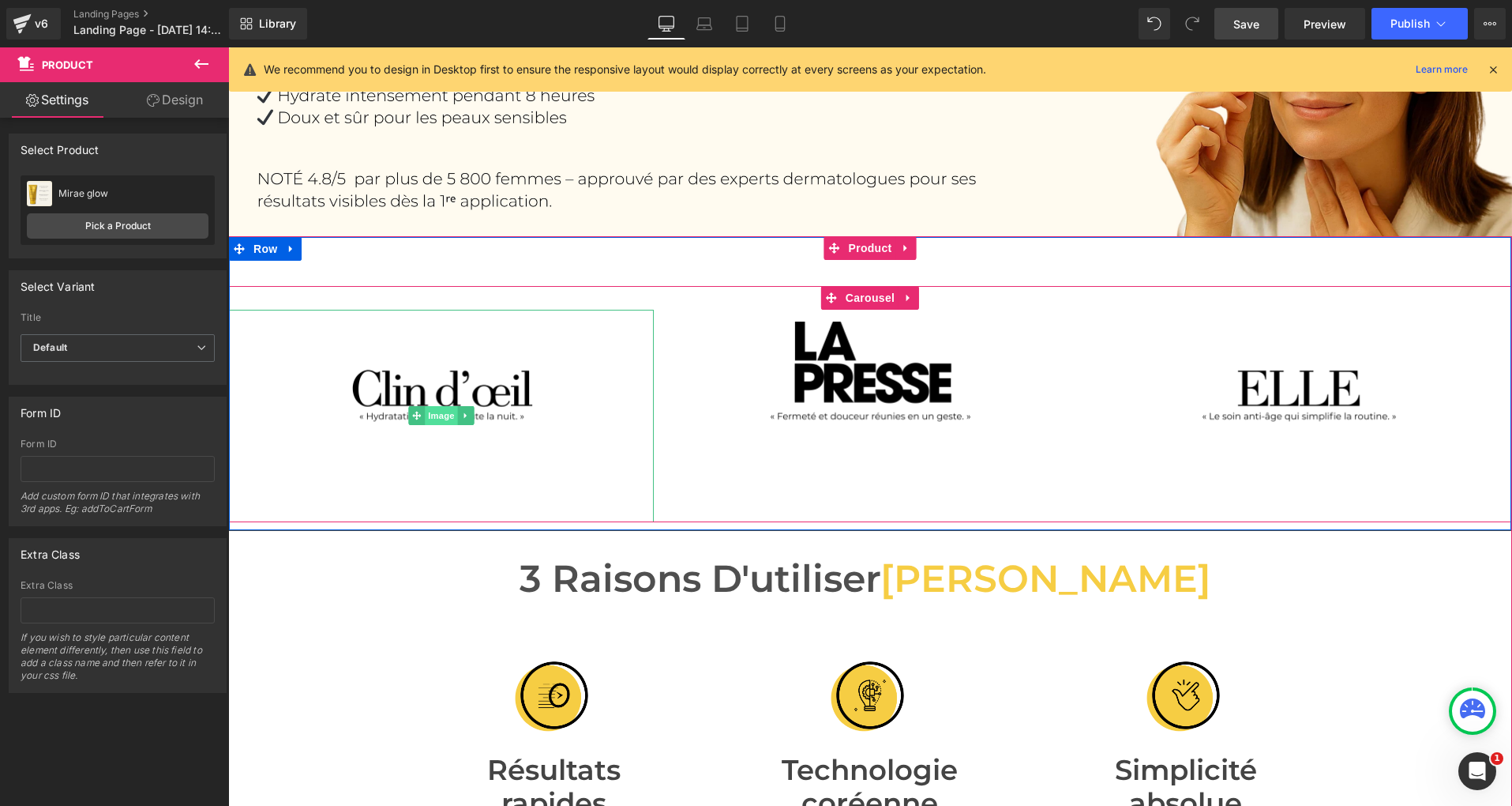
click at [443, 410] on span "Image" at bounding box center [441, 416] width 33 height 19
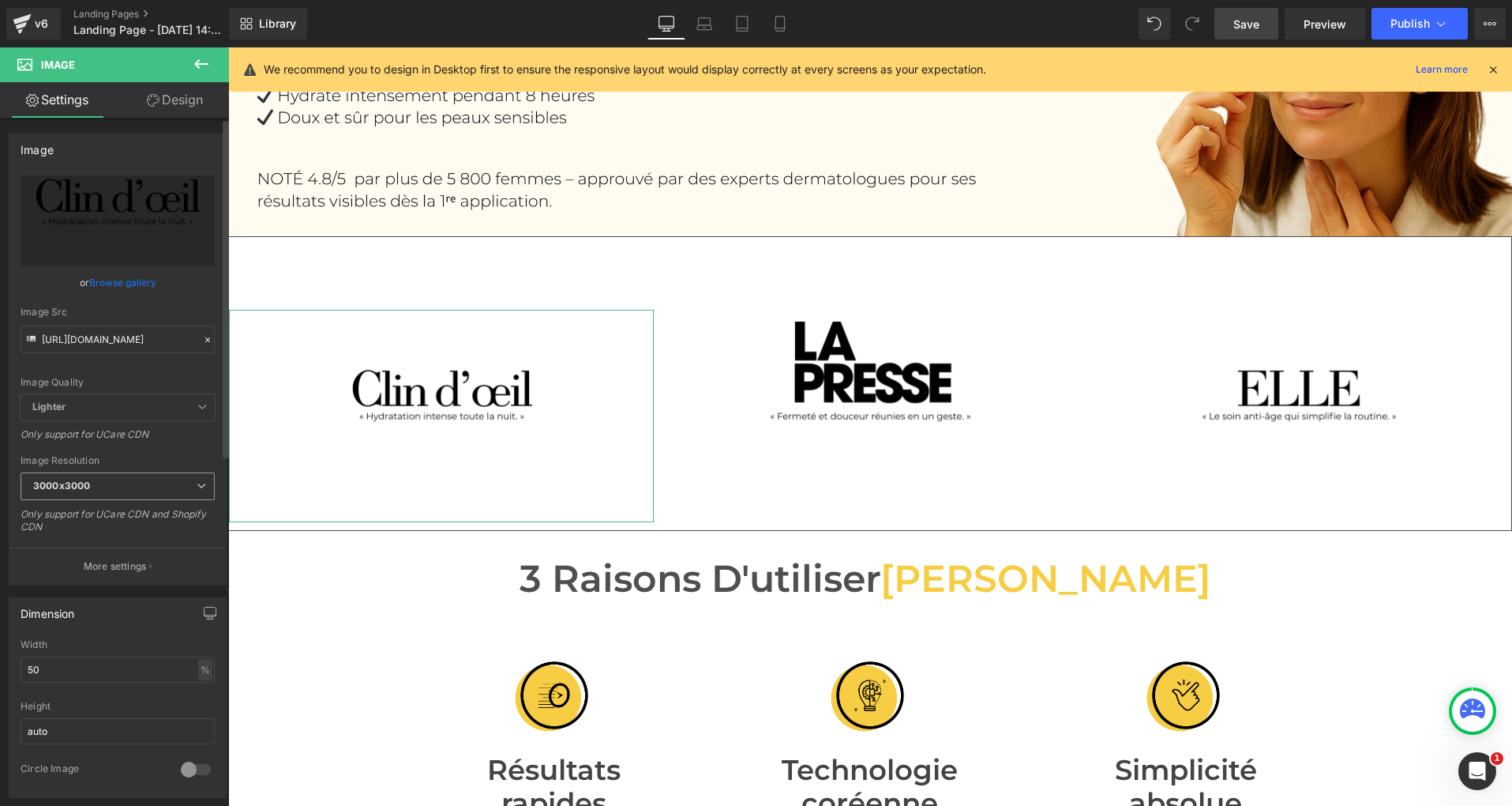
click at [198, 474] on span "3000x3000" at bounding box center [117, 486] width 194 height 28
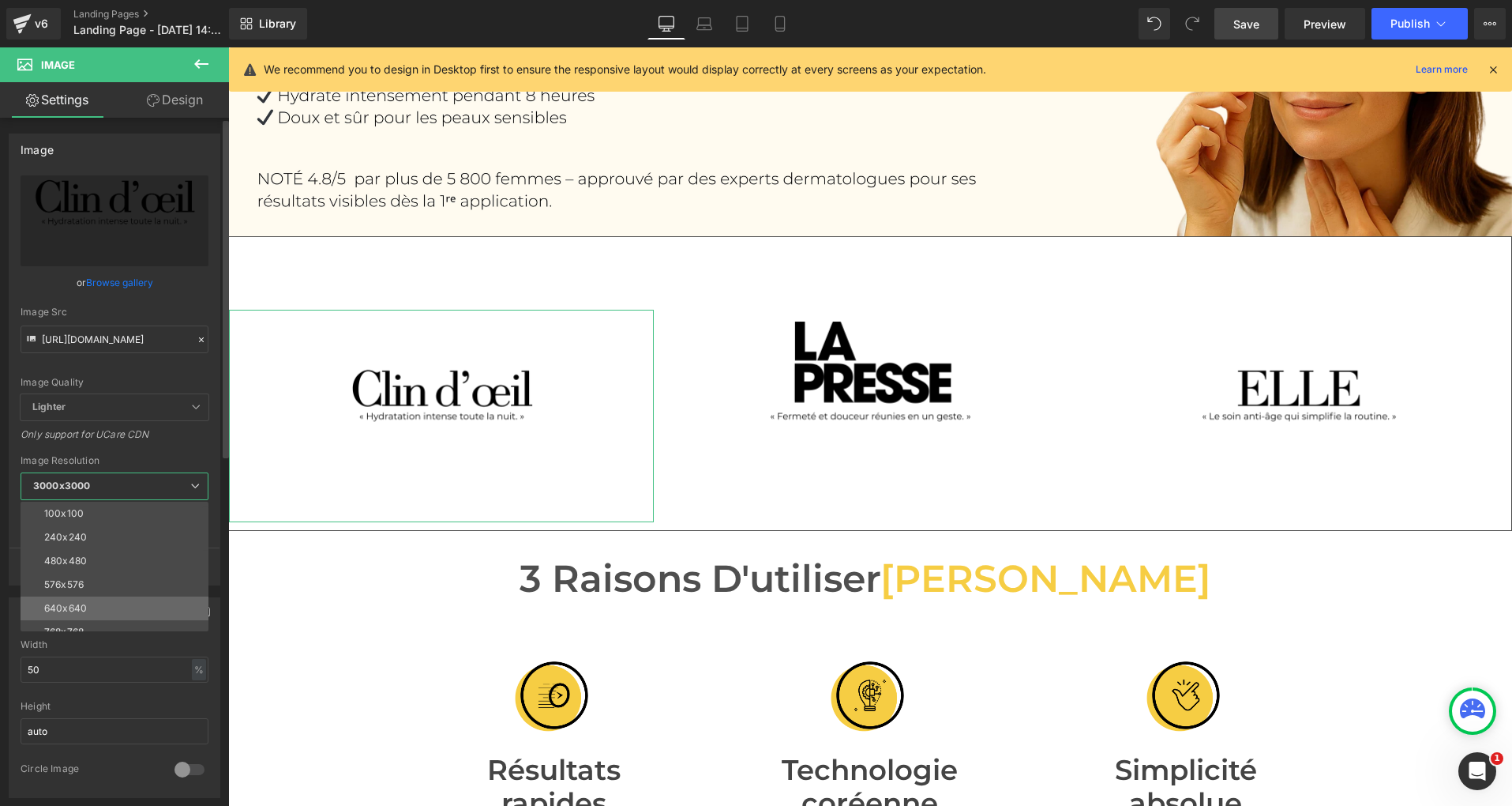
scroll to position [9, 0]
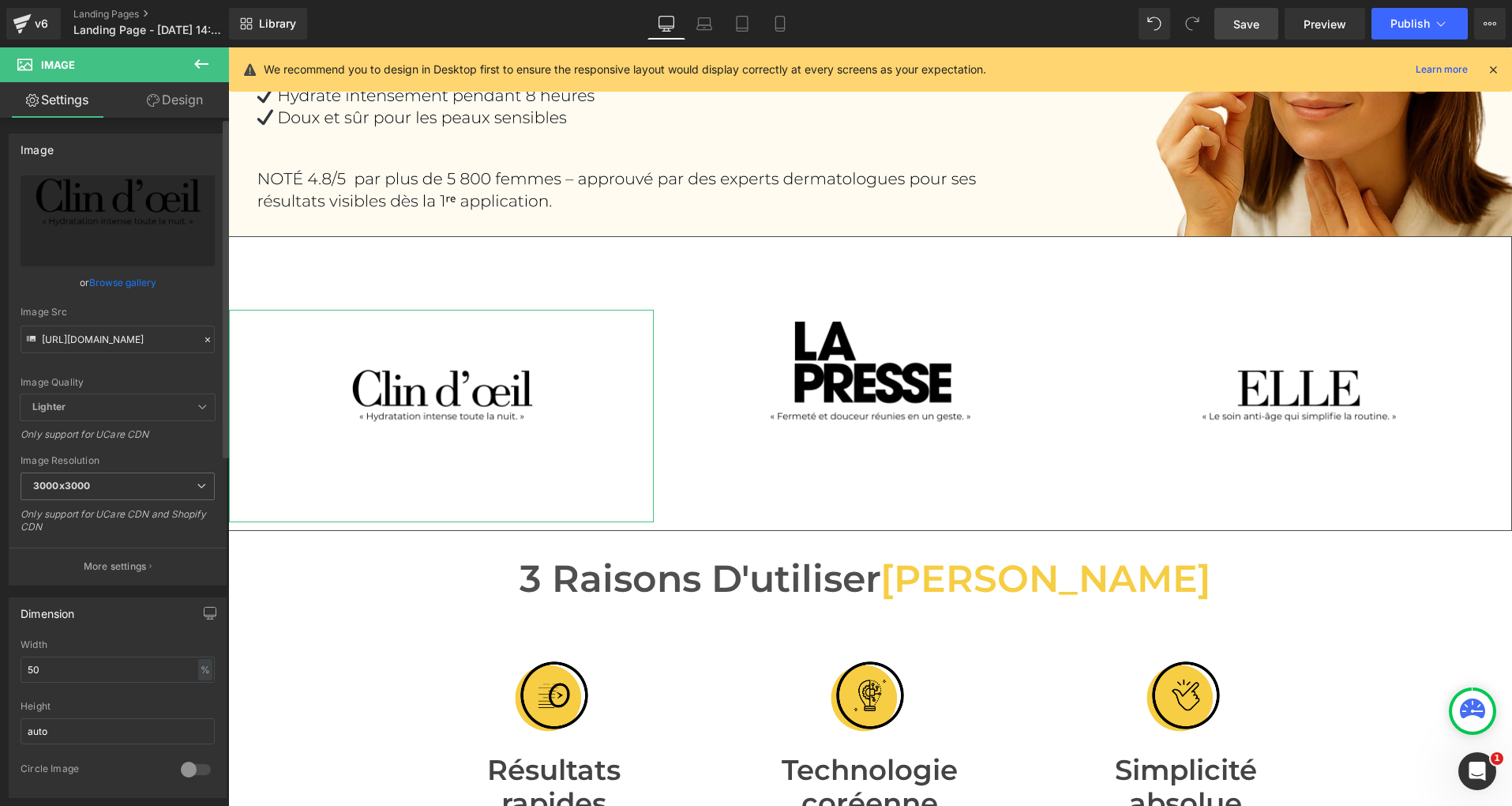
click at [199, 458] on div "Image Resolution" at bounding box center [117, 460] width 194 height 11
click at [135, 664] on input "50" at bounding box center [117, 668] width 194 height 26
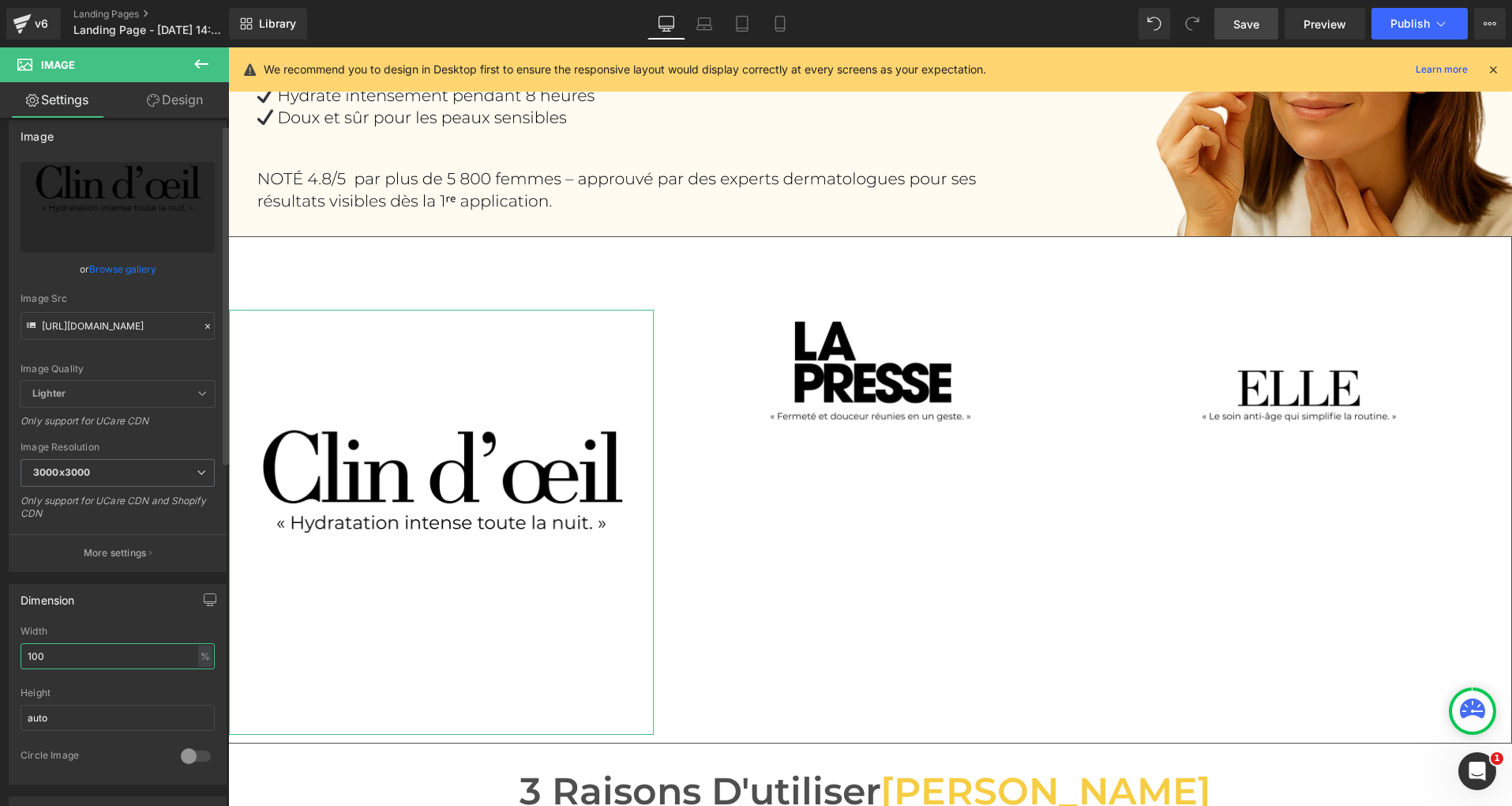
scroll to position [14, 0]
type input "100"
click at [116, 715] on input "auto" at bounding box center [117, 717] width 194 height 26
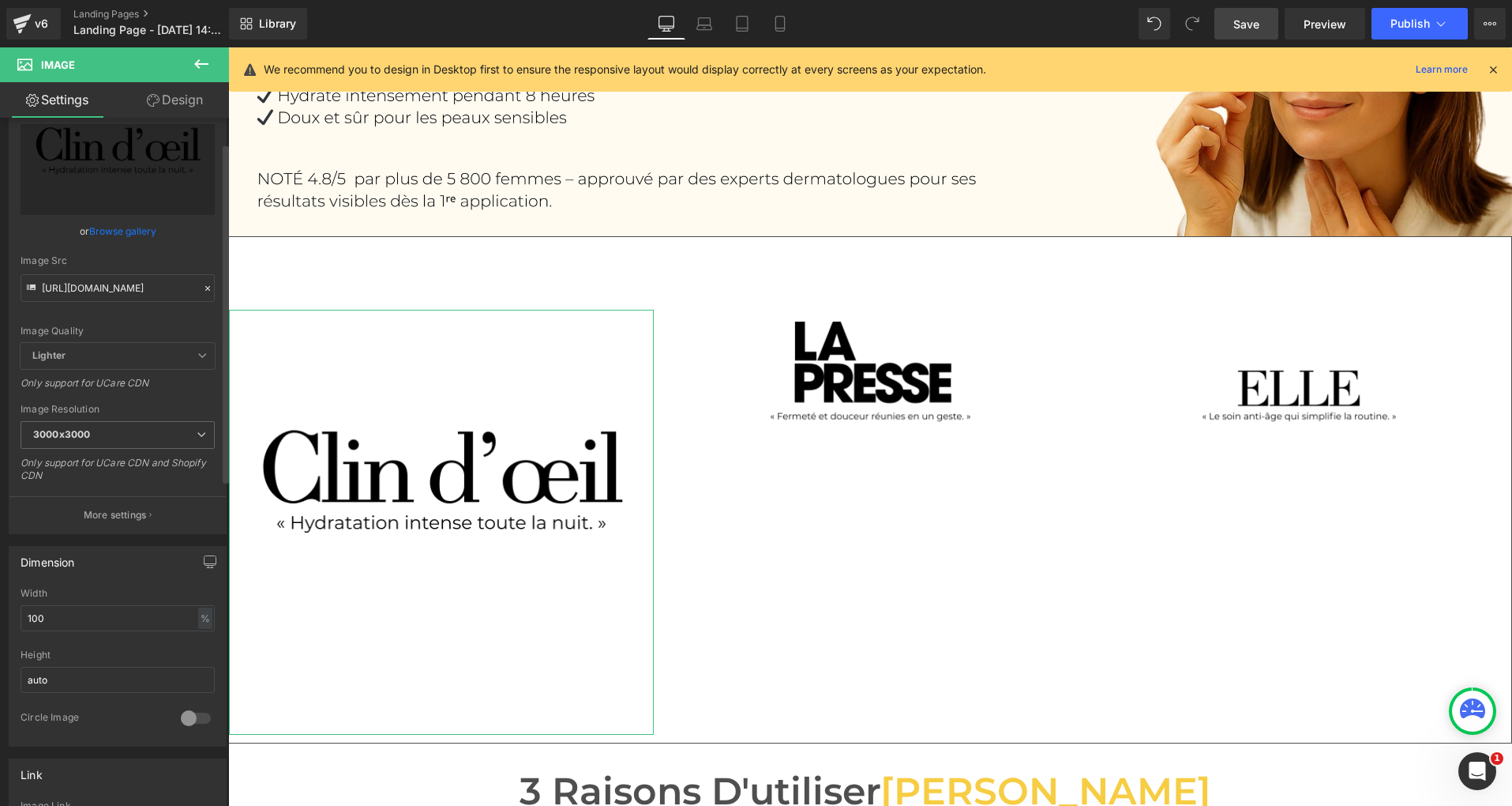
click at [197, 722] on div at bounding box center [195, 718] width 37 height 25
click at [179, 718] on div at bounding box center [195, 718] width 37 height 25
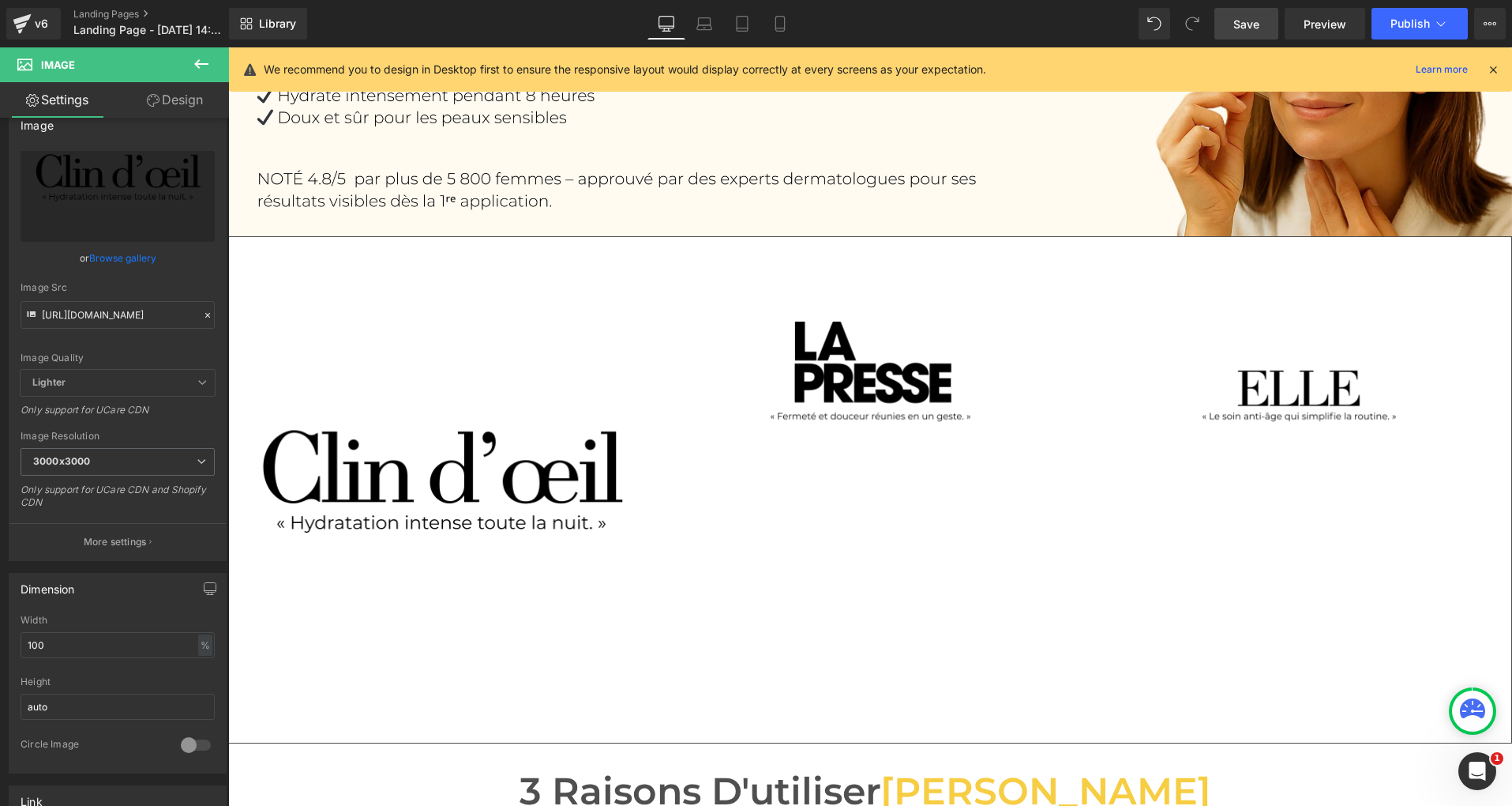
scroll to position [0, 0]
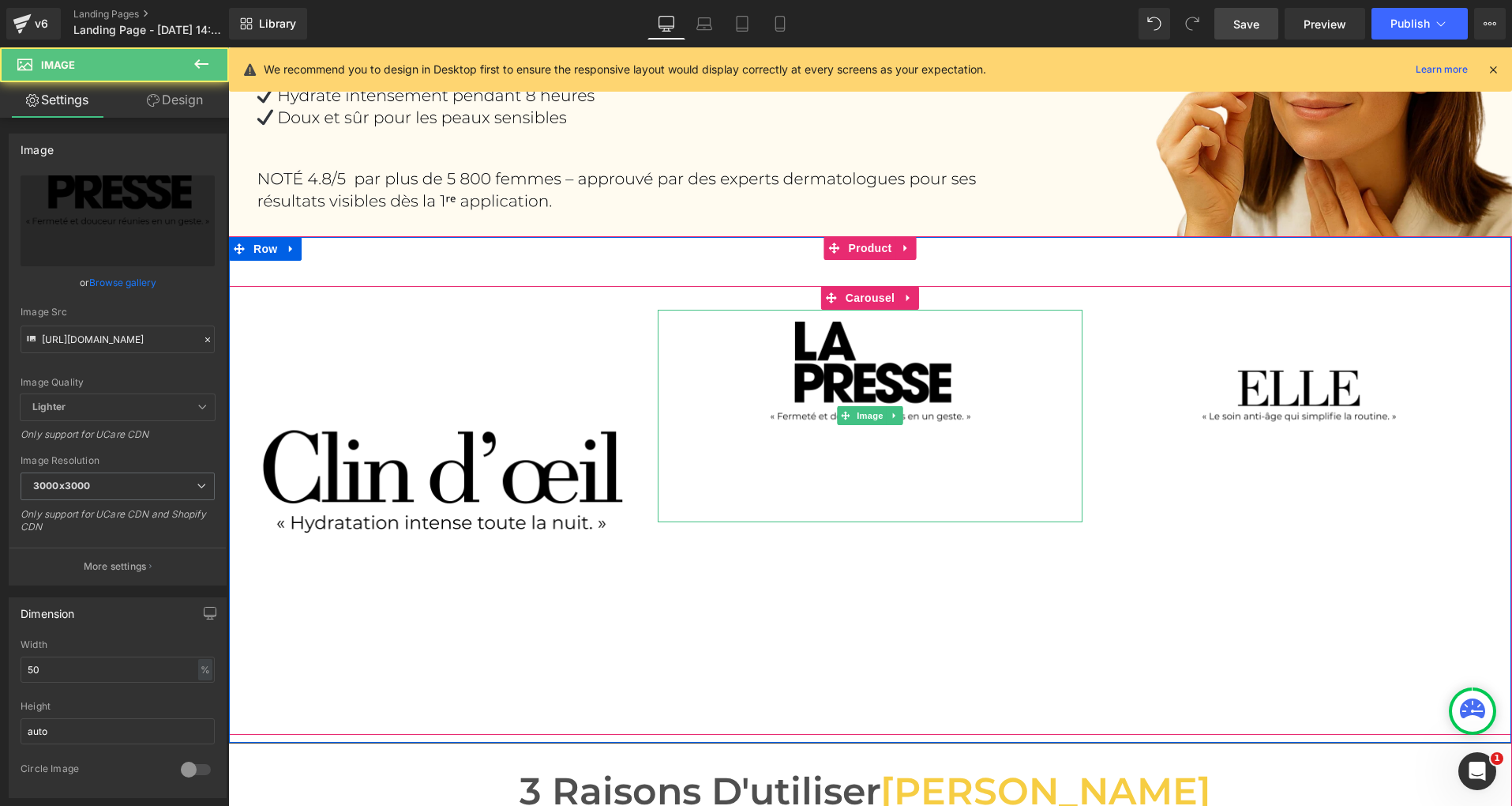
click at [824, 386] on img at bounding box center [870, 416] width 212 height 213
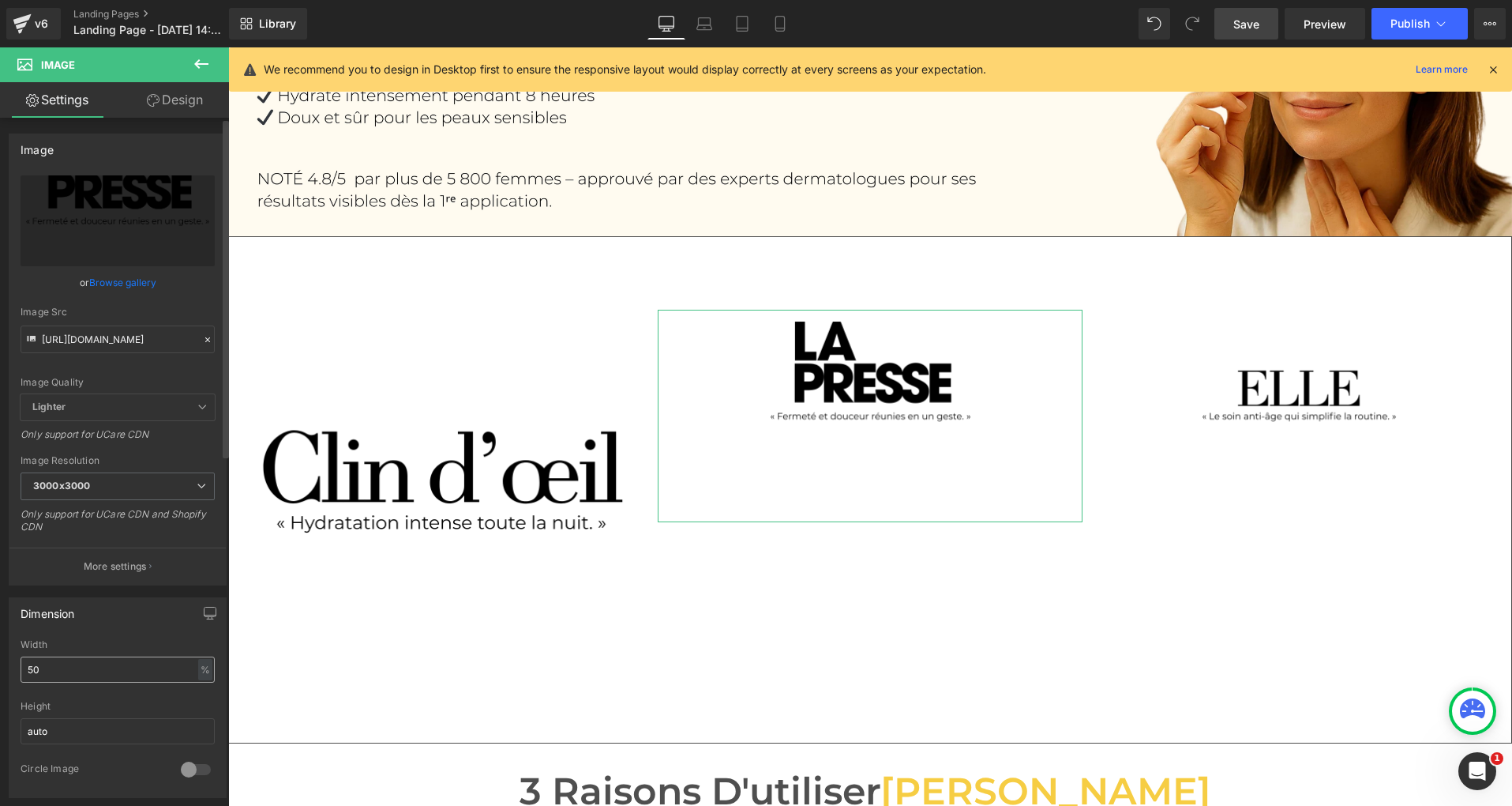
click at [62, 668] on input "50" at bounding box center [117, 668] width 194 height 26
type input "100"
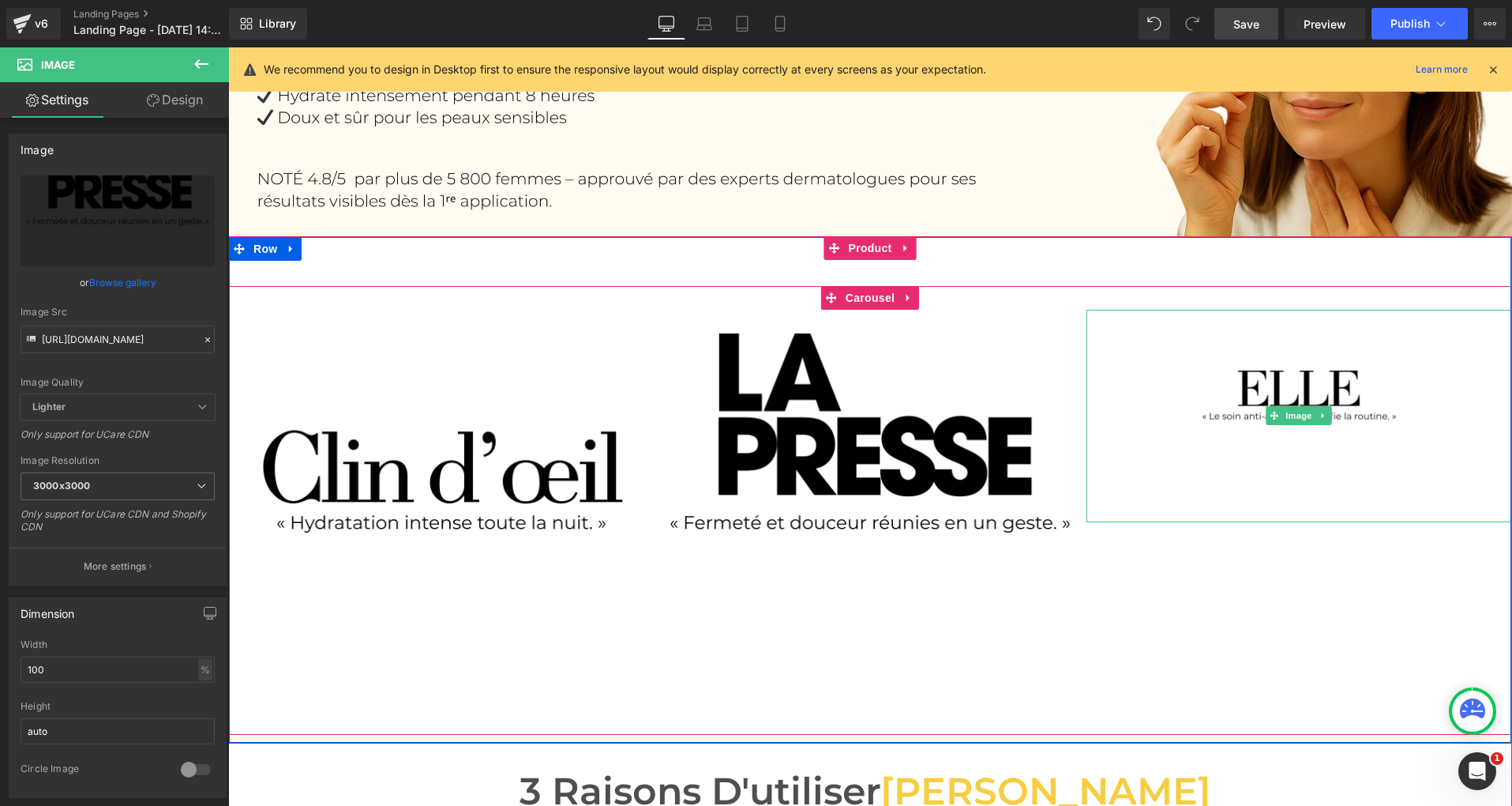
click at [1259, 409] on img at bounding box center [1299, 416] width 212 height 213
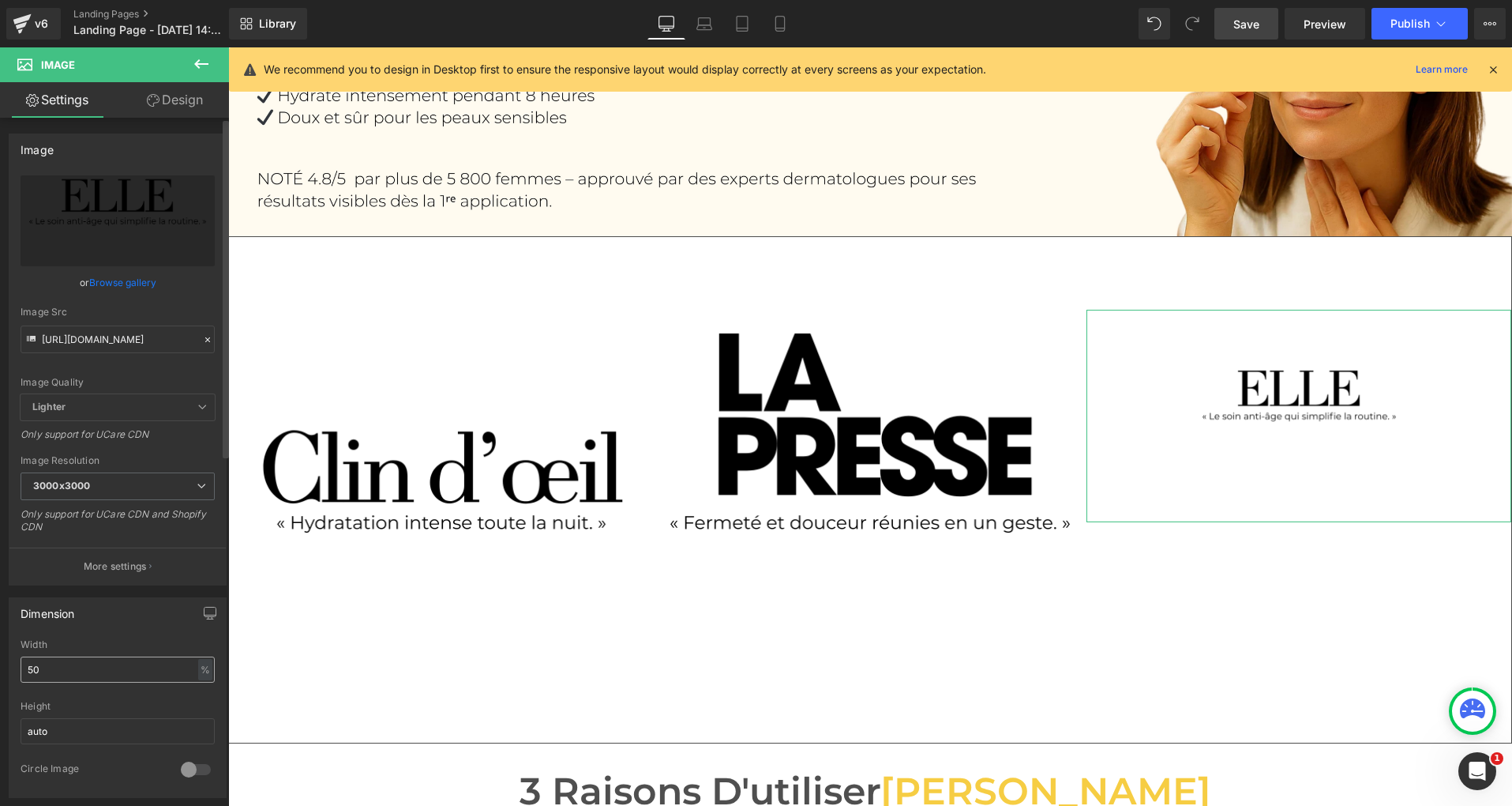
click at [48, 662] on input "50" at bounding box center [117, 668] width 194 height 26
type input "100"
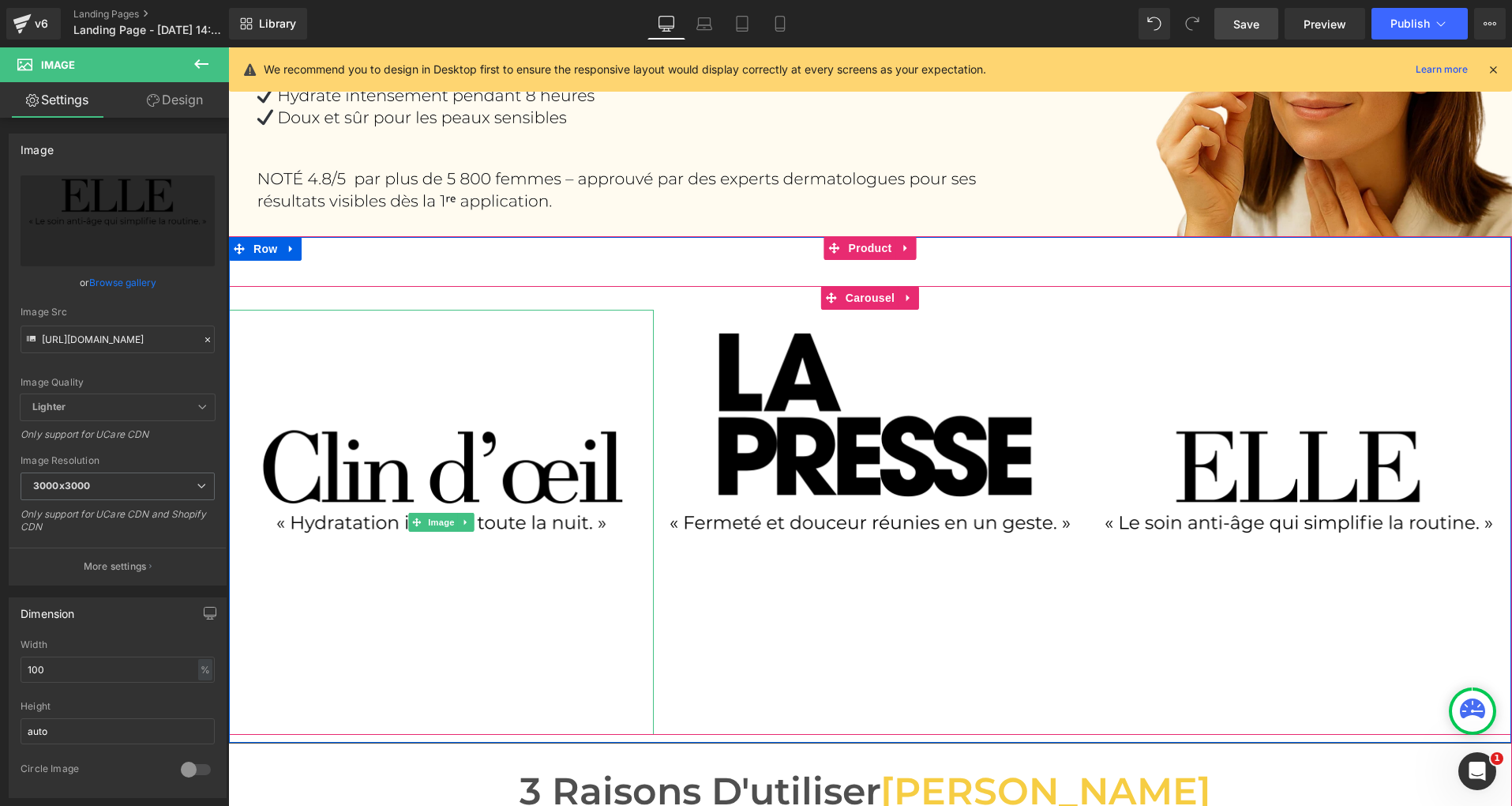
click at [483, 665] on img at bounding box center [441, 522] width 425 height 425
